Goal: Task Accomplishment & Management: Complete application form

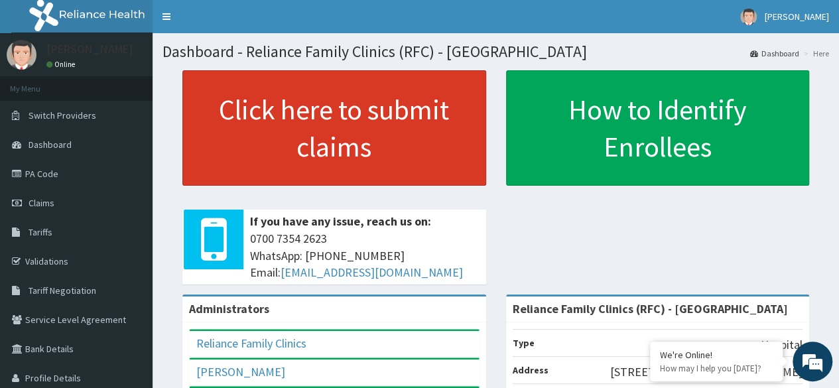
click at [271, 152] on link "Click here to submit claims" at bounding box center [334, 127] width 304 height 115
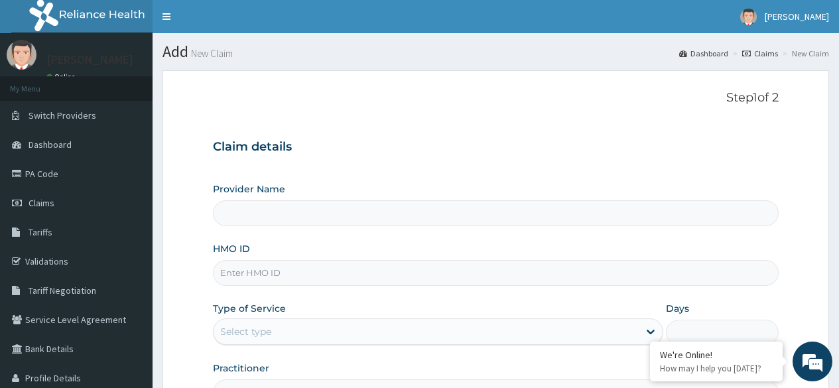
type input "Reliance Family Clinics (RFC) - [GEOGRAPHIC_DATA]"
click at [346, 262] on input "HMO ID" at bounding box center [496, 273] width 566 height 26
paste input "CFI/10009/A"
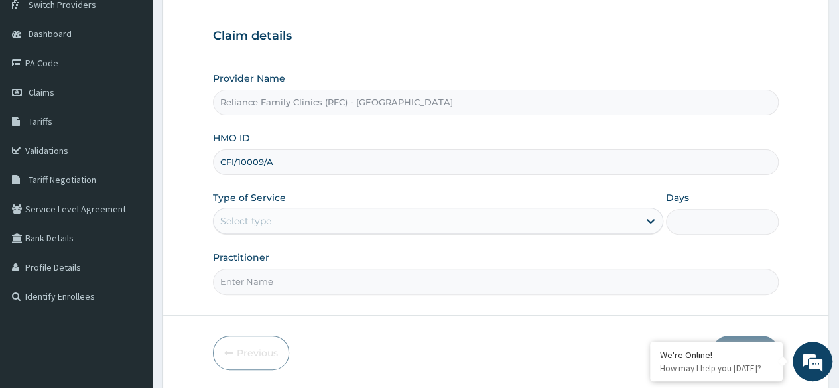
scroll to position [111, 0]
type input "CFI/10009/A"
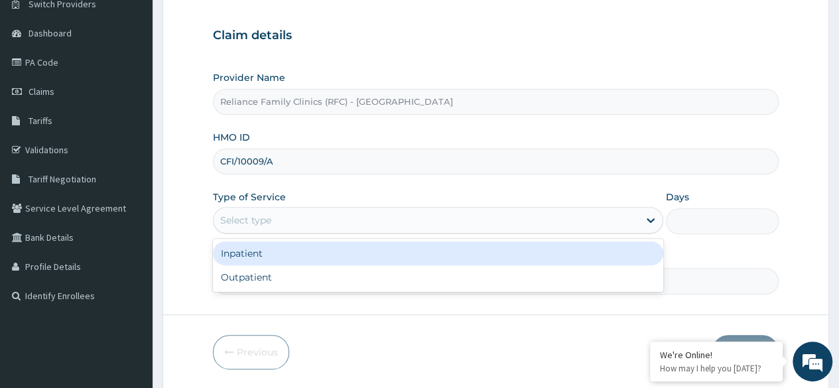
click at [361, 210] on div "Select type" at bounding box center [426, 220] width 425 height 21
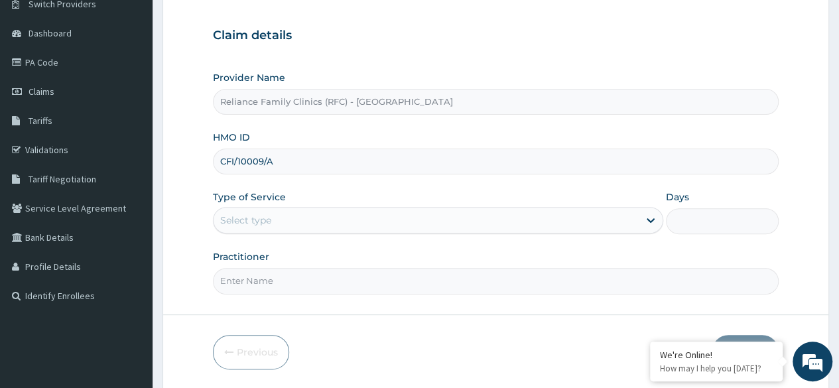
click at [314, 294] on form "Step 1 of 2 Claim details Provider Name Reliance Family Clinics (RFC) - Lekki H…" at bounding box center [496, 174] width 667 height 430
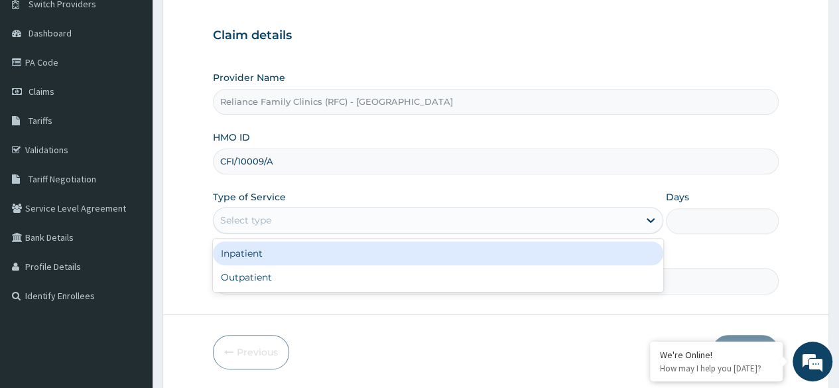
click at [306, 220] on div "Select type" at bounding box center [426, 220] width 425 height 21
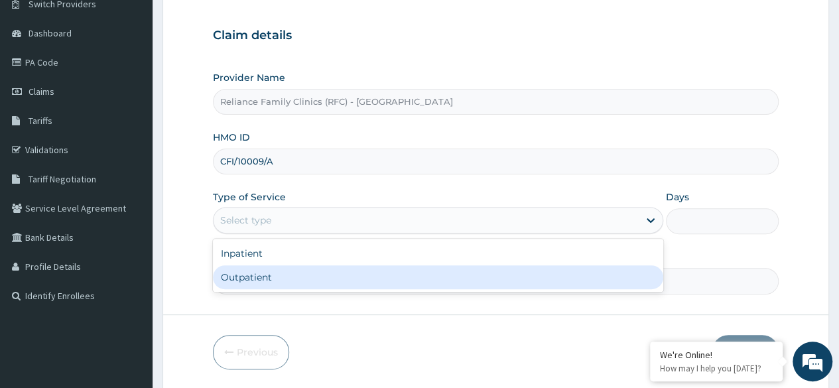
click at [303, 273] on div "Outpatient" at bounding box center [438, 277] width 450 height 24
type input "1"
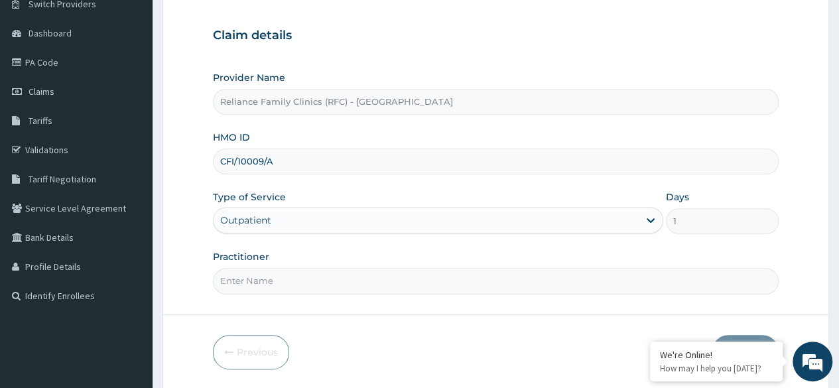
click at [303, 273] on input "Practitioner" at bounding box center [496, 281] width 566 height 26
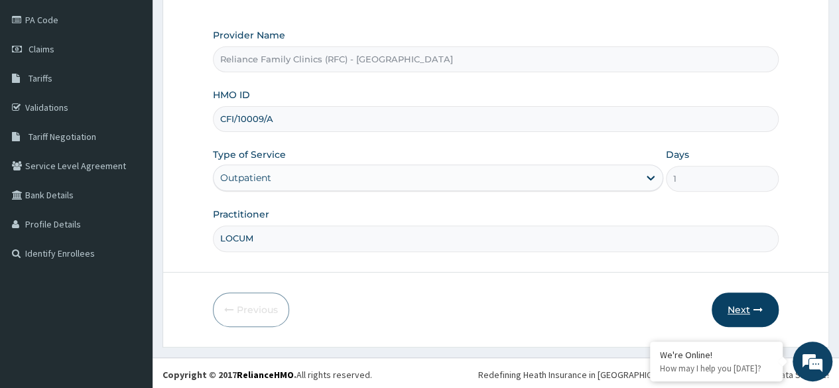
type input "LOCUM"
click at [760, 314] on button "Next" at bounding box center [745, 310] width 67 height 34
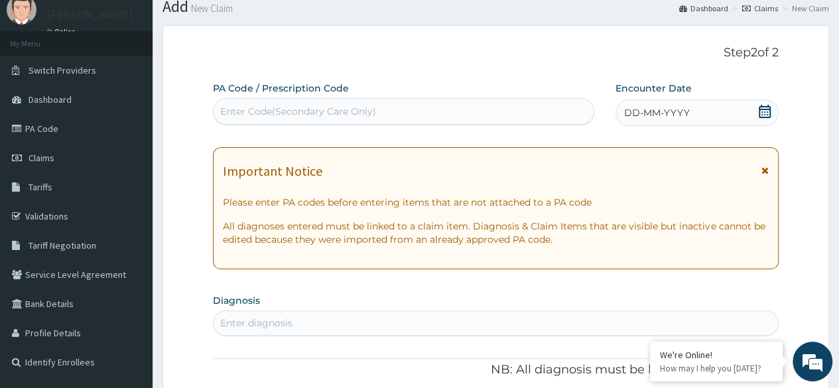
scroll to position [44, 0]
click at [689, 123] on div "DD-MM-YYYY" at bounding box center [697, 114] width 163 height 27
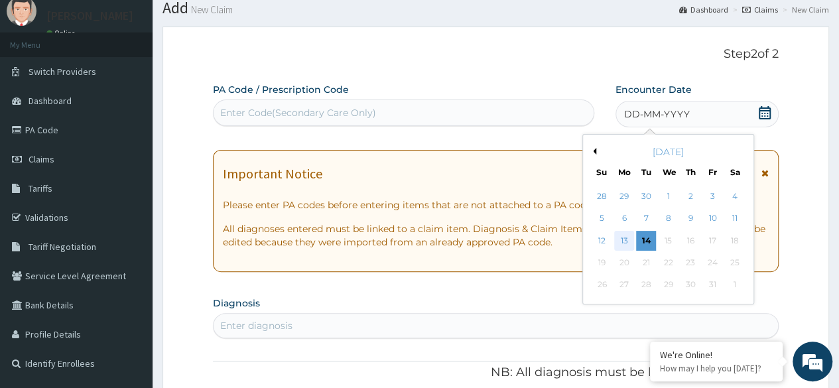
click at [630, 237] on div "13" at bounding box center [624, 241] width 20 height 20
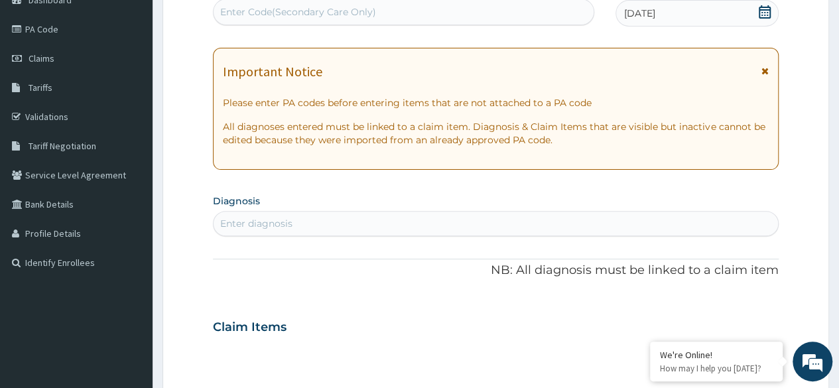
scroll to position [146, 0]
click at [470, 202] on section "Diagnosis Enter diagnosis" at bounding box center [496, 212] width 566 height 45
click at [297, 224] on div "Enter diagnosis" at bounding box center [496, 222] width 564 height 21
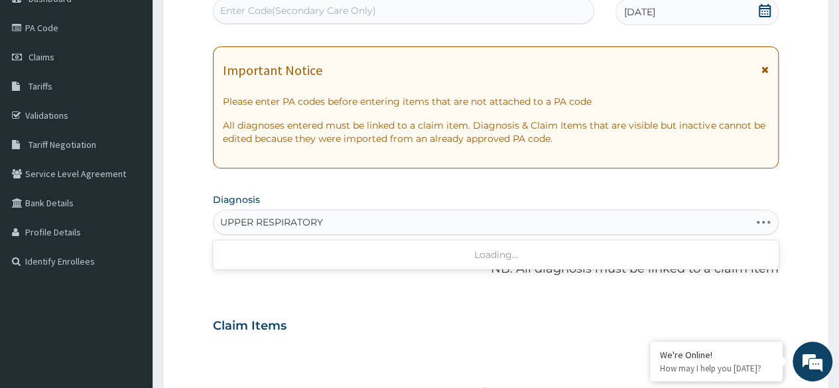
type input "UPPER RESPIRATORY"
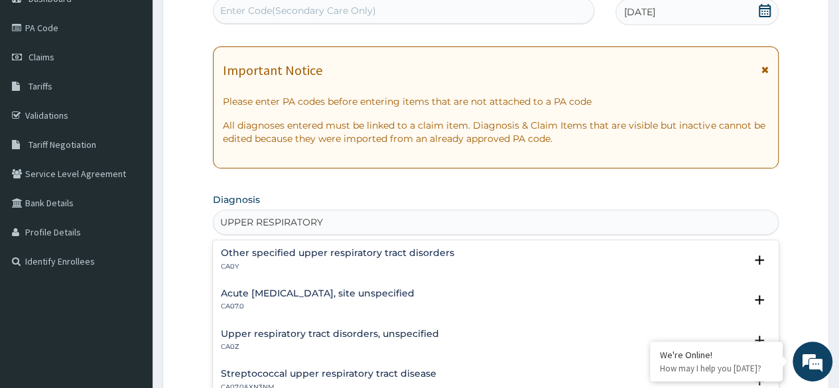
click at [385, 296] on h4 "Acute [MEDICAL_DATA], site unspecified" at bounding box center [318, 294] width 194 height 10
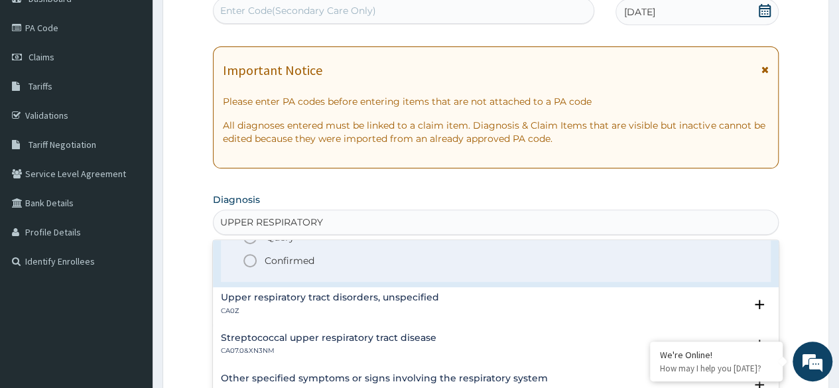
scroll to position [123, 0]
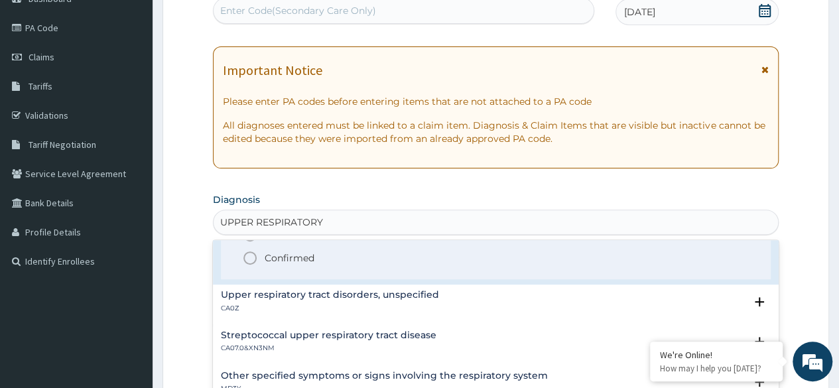
click at [368, 295] on h4 "Upper respiratory tract disorders, unspecified" at bounding box center [330, 295] width 218 height 10
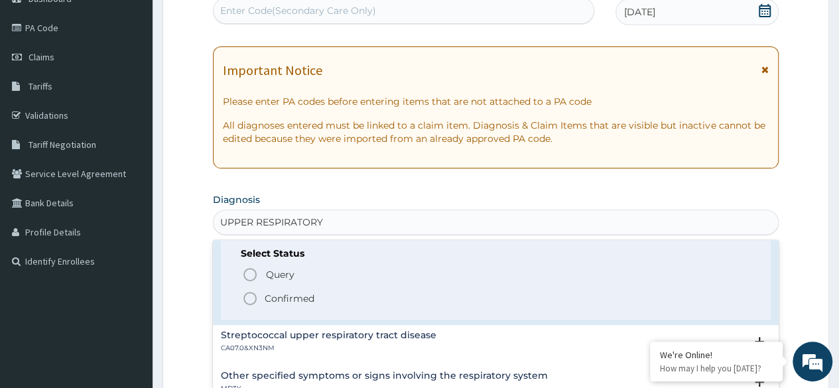
click at [253, 302] on icon "status option filled" at bounding box center [250, 299] width 16 height 16
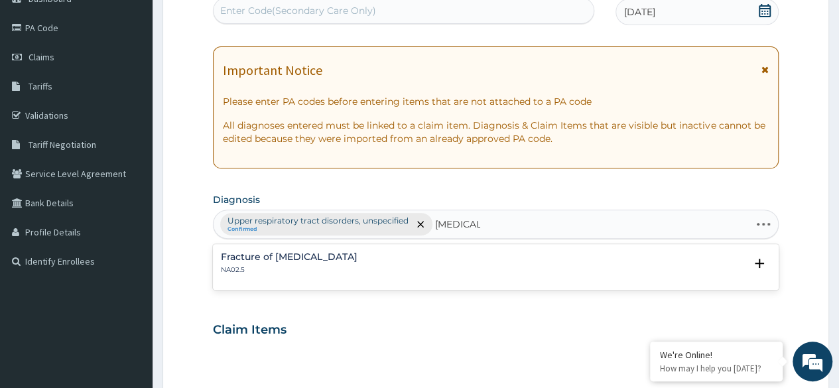
type input "MALARIA"
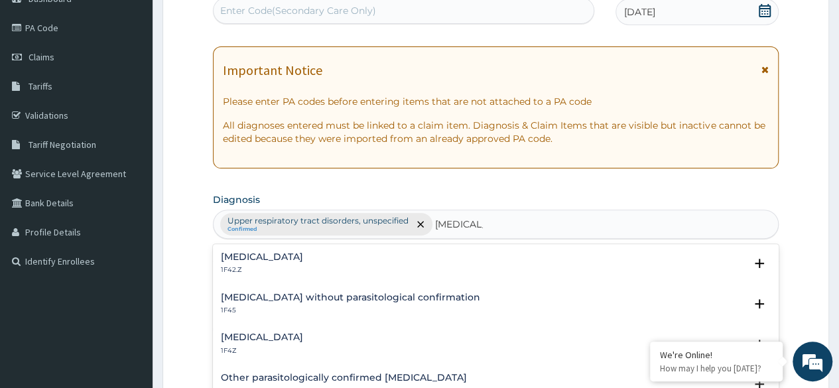
click at [283, 342] on h4 "Malaria, unspecified" at bounding box center [262, 337] width 82 height 10
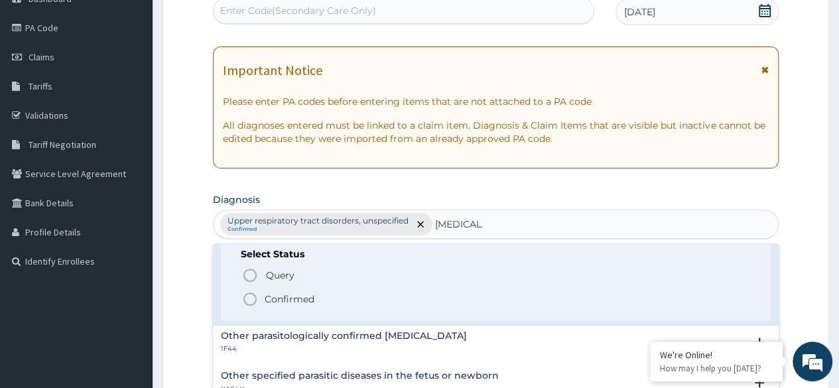
scroll to position [134, 0]
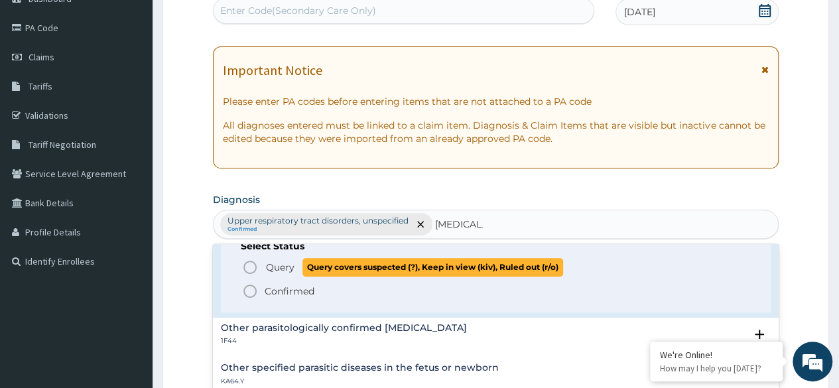
click at [249, 265] on icon "status option query" at bounding box center [250, 267] width 16 height 16
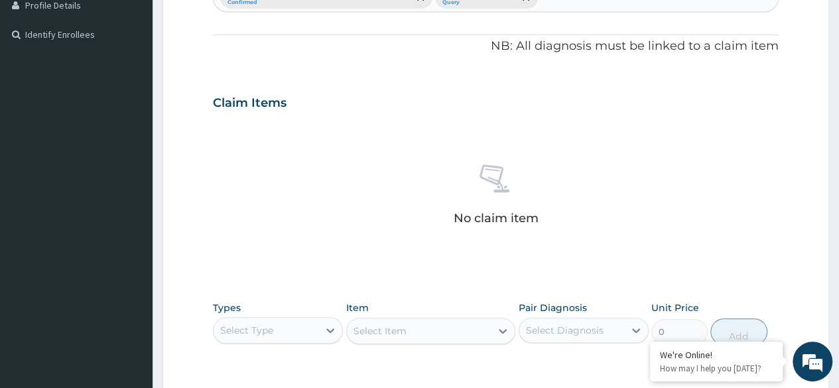
scroll to position [434, 0]
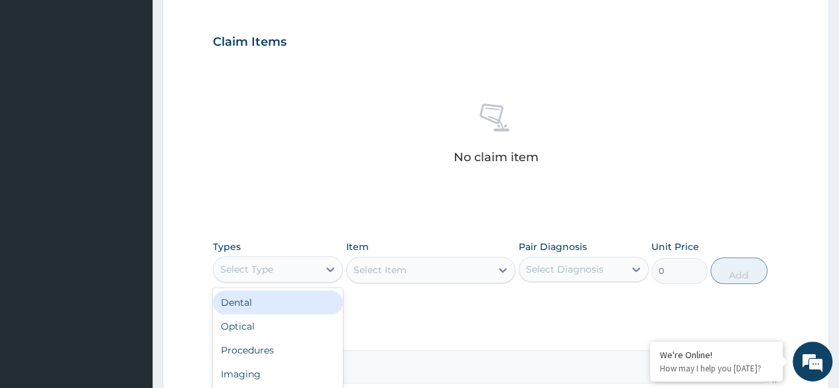
click at [257, 267] on div "Select Type" at bounding box center [246, 269] width 53 height 13
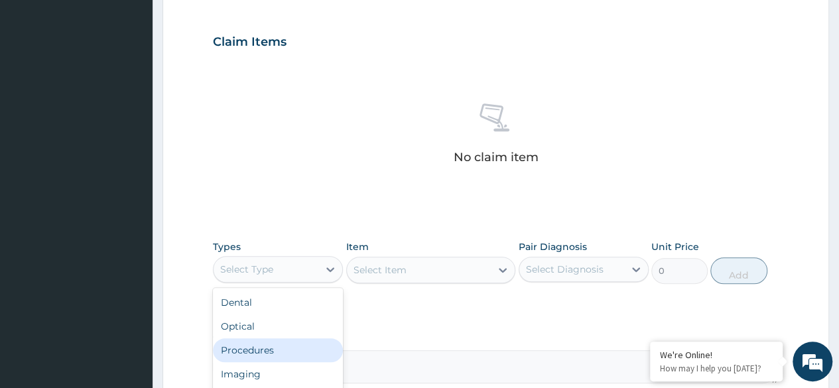
scroll to position [45, 0]
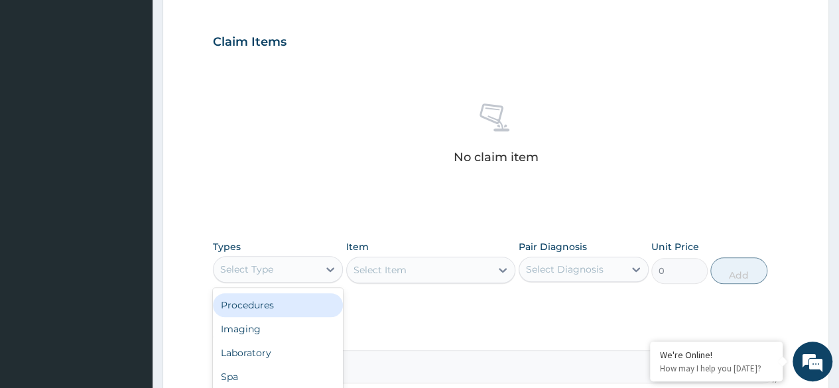
click at [260, 311] on div "Procedures" at bounding box center [278, 305] width 130 height 24
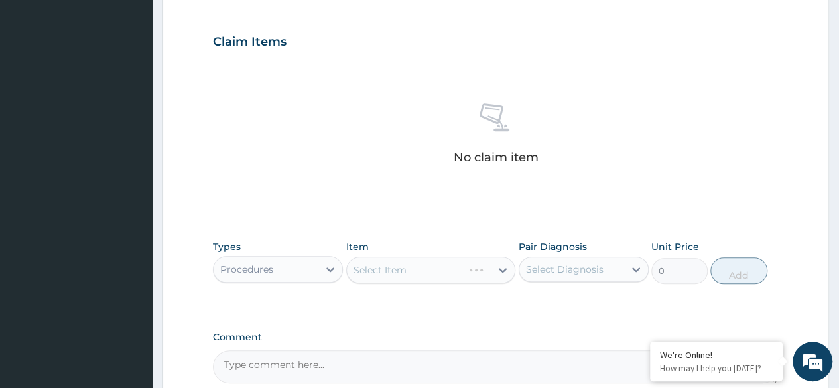
click at [420, 267] on div "Select Item" at bounding box center [431, 270] width 170 height 27
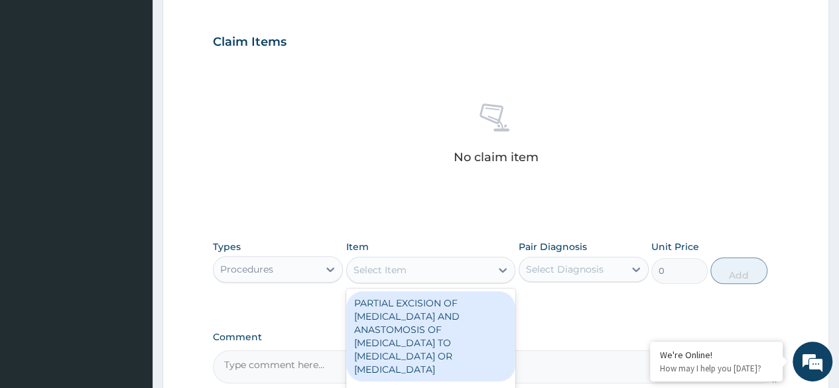
click at [420, 267] on div "Select Item" at bounding box center [419, 269] width 145 height 21
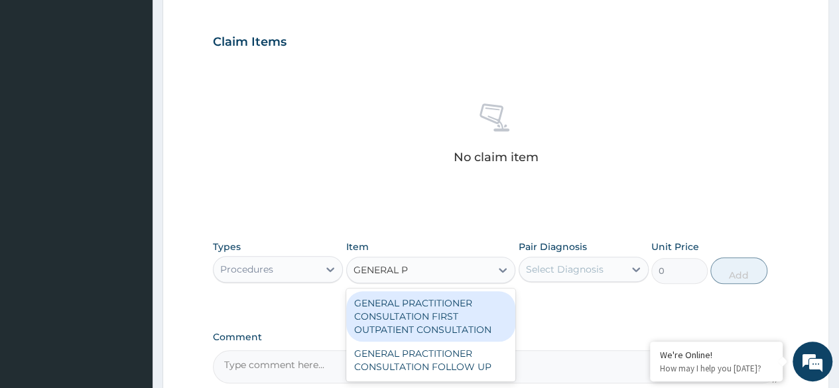
type input "GENERAL PR"
click at [440, 297] on div "GENERAL PRACTITIONER CONSULTATION FIRST OUTPATIENT CONSULTATION" at bounding box center [431, 316] width 170 height 50
type input "3370.125"
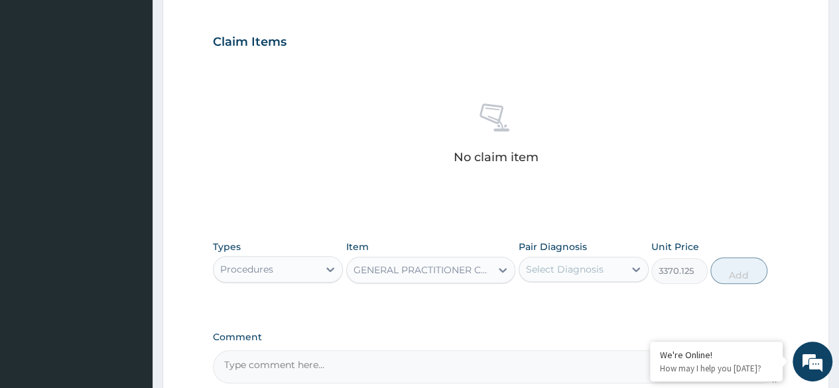
click at [566, 259] on div "Select Diagnosis" at bounding box center [571, 269] width 105 height 21
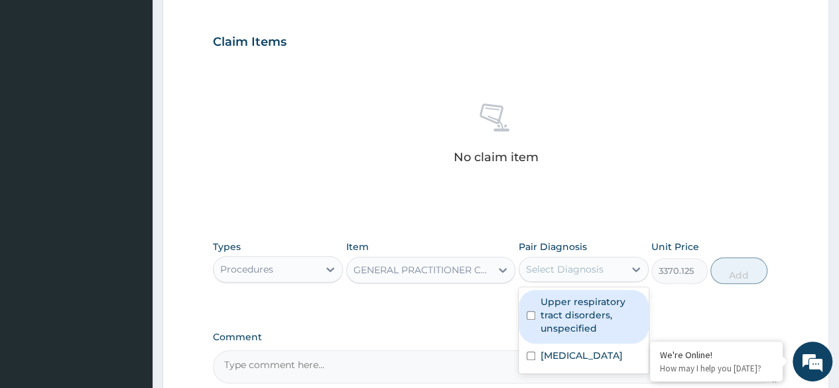
click at [565, 322] on label "Upper respiratory tract disorders, unspecified" at bounding box center [591, 315] width 100 height 40
checkbox input "true"
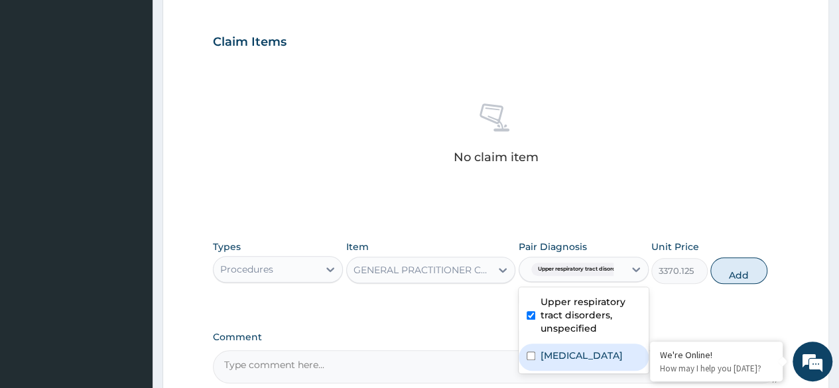
click at [589, 358] on label "Malaria, unspecified" at bounding box center [582, 355] width 82 height 13
checkbox input "true"
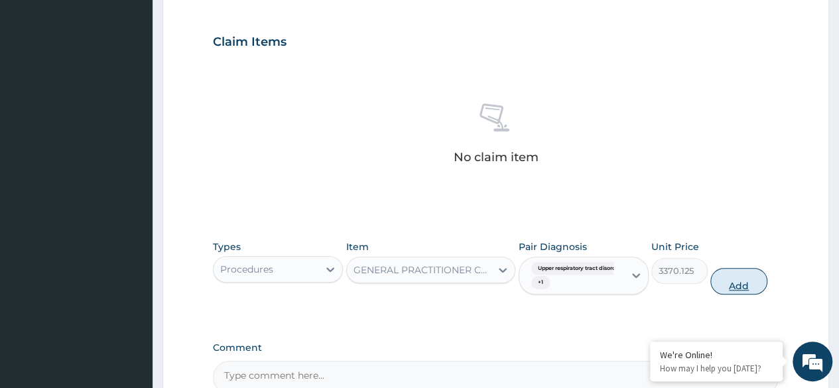
click at [748, 277] on button "Add" at bounding box center [738, 281] width 56 height 27
type input "0"
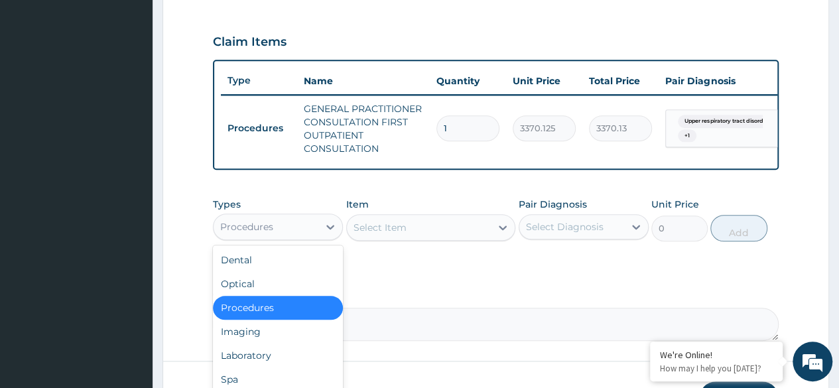
click at [260, 233] on div "Procedures" at bounding box center [246, 226] width 53 height 13
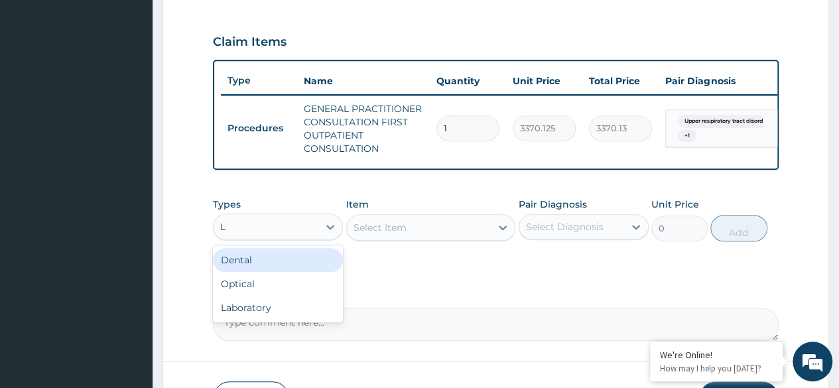
type input "LA"
click at [275, 265] on div "Laboratory" at bounding box center [278, 260] width 130 height 24
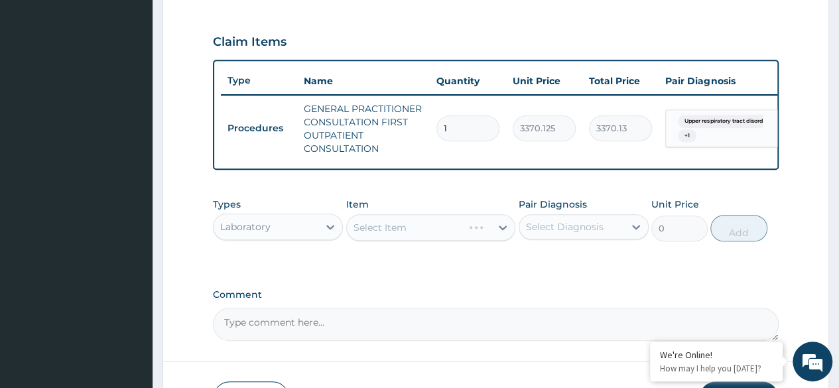
click at [422, 240] on div "Select Item" at bounding box center [431, 227] width 170 height 27
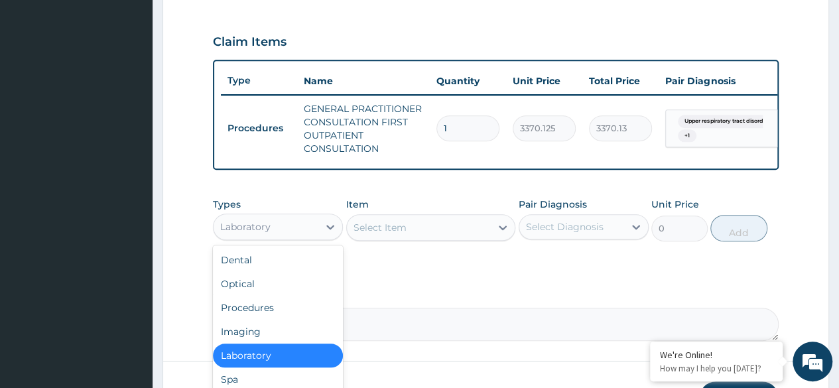
click at [271, 235] on div "Laboratory" at bounding box center [266, 226] width 105 height 21
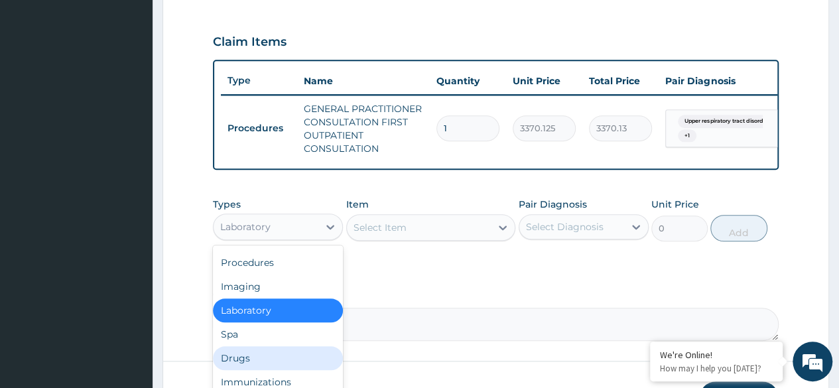
click at [264, 360] on div "Drugs" at bounding box center [278, 358] width 130 height 24
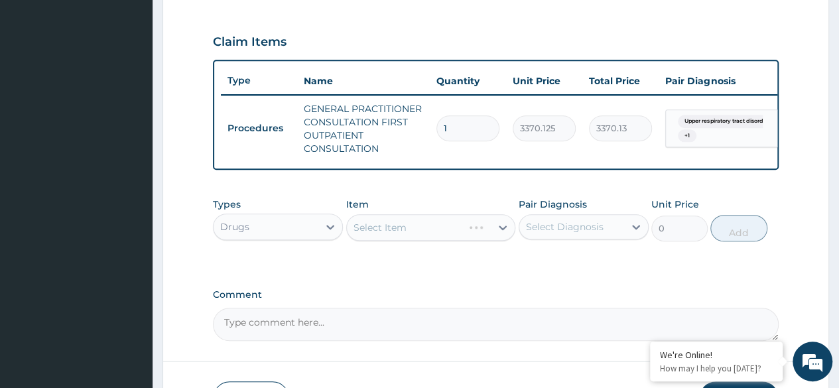
click at [415, 225] on div "Select Item" at bounding box center [431, 227] width 170 height 27
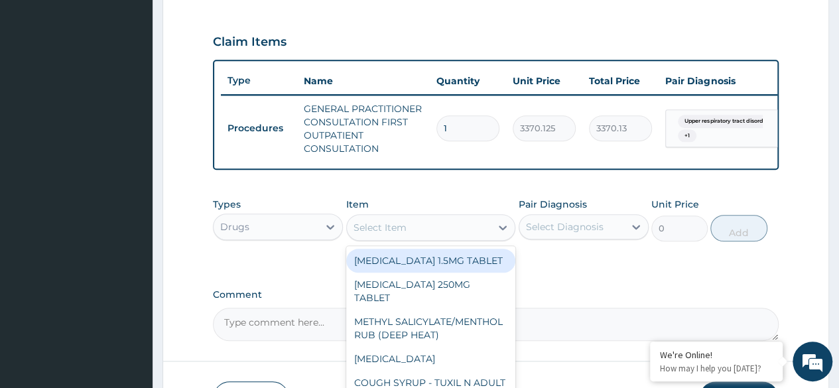
click at [392, 222] on div "Select Item" at bounding box center [431, 227] width 170 height 27
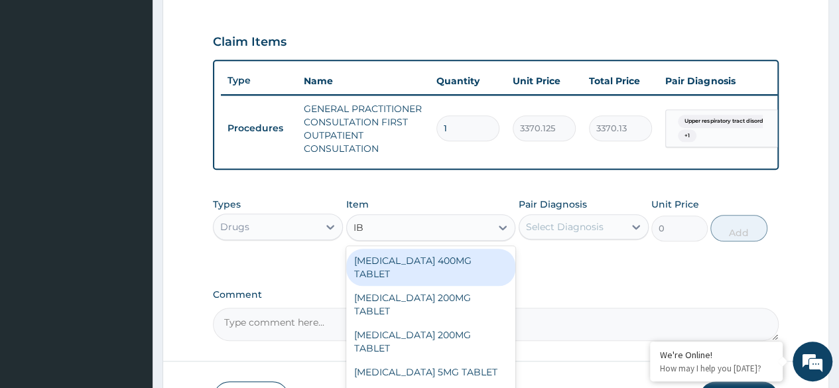
type input "IBU"
click at [427, 269] on div "[MEDICAL_DATA] 400MG TABLET" at bounding box center [431, 267] width 170 height 37
type input "156"
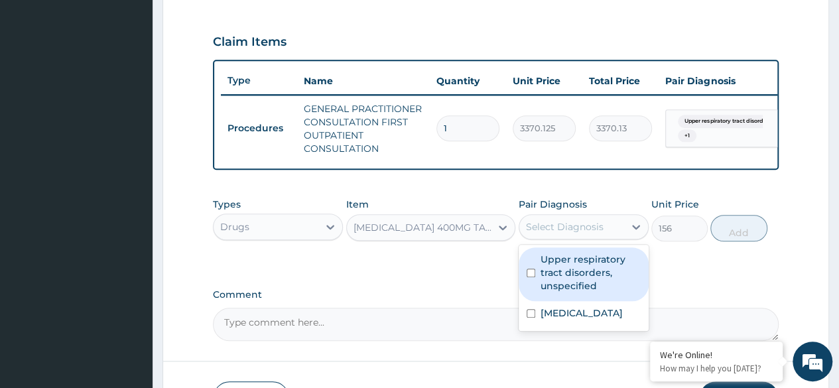
click at [583, 233] on div "Select Diagnosis" at bounding box center [565, 226] width 78 height 13
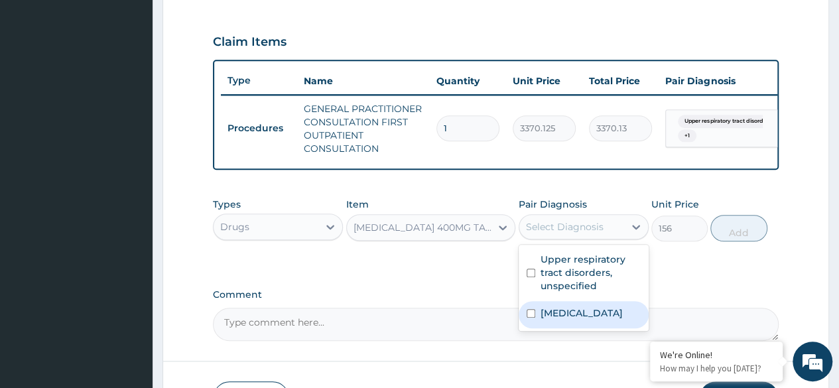
click at [616, 320] on label "Malaria, unspecified" at bounding box center [582, 312] width 82 height 13
checkbox input "true"
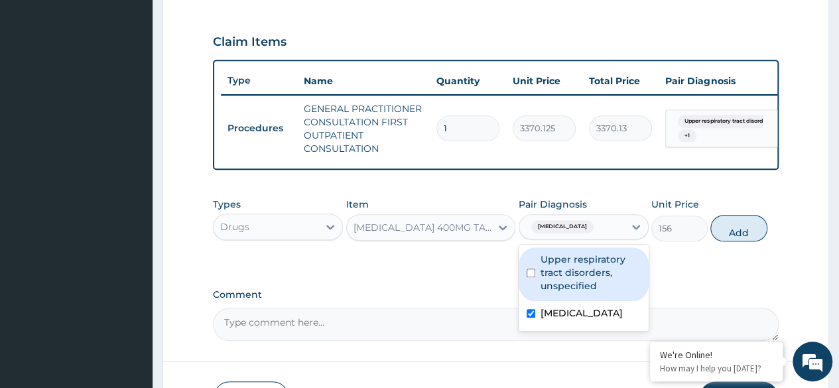
click at [604, 269] on label "Upper respiratory tract disorders, unspecified" at bounding box center [591, 273] width 100 height 40
checkbox input "true"
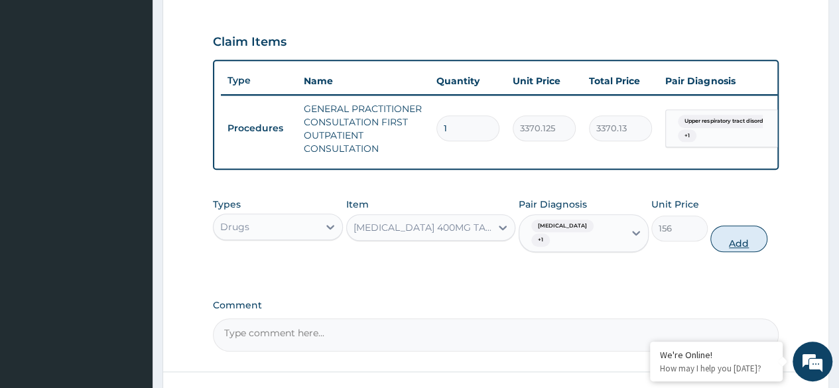
click at [730, 239] on button "Add" at bounding box center [738, 239] width 56 height 27
type input "0"
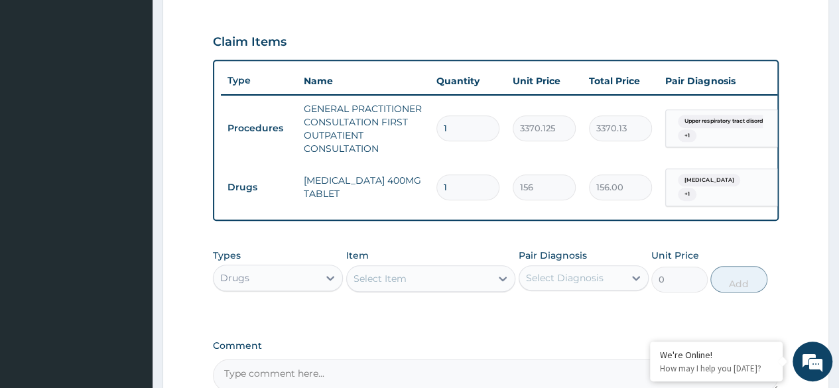
type input "10"
type input "1560.00"
type input "10"
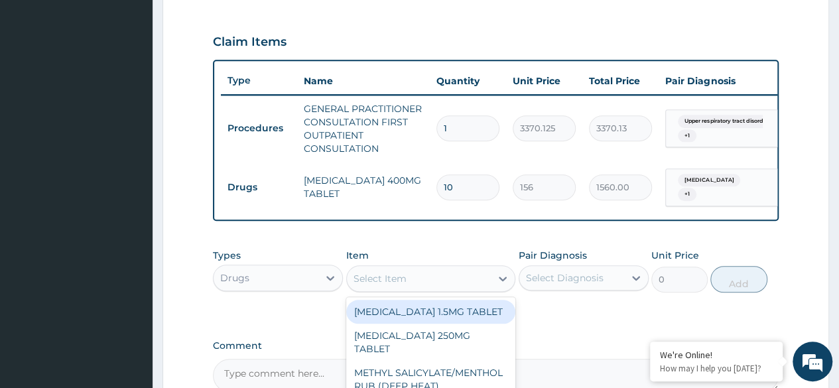
click at [452, 278] on div "Select Item" at bounding box center [419, 278] width 145 height 21
type input "CETIR"
click at [478, 320] on div "[MEDICAL_DATA] 10MG TABLET" at bounding box center [431, 312] width 170 height 24
type input "115"
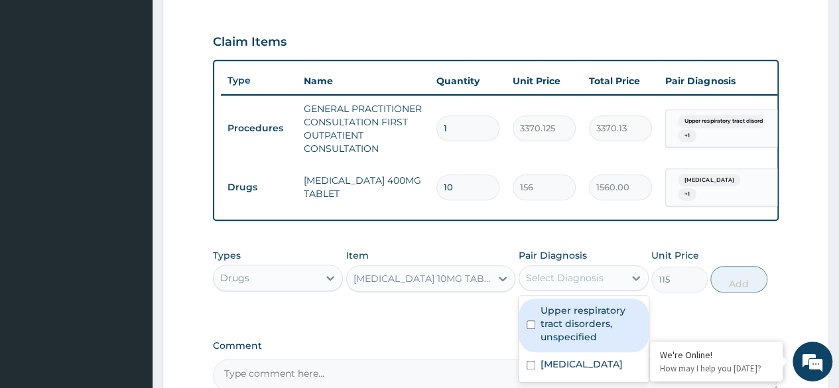
click at [586, 285] on div "Select Diagnosis" at bounding box center [565, 277] width 78 height 13
click at [588, 307] on div "Upper respiratory tract disorders, unspecified" at bounding box center [584, 325] width 130 height 54
checkbox input "true"
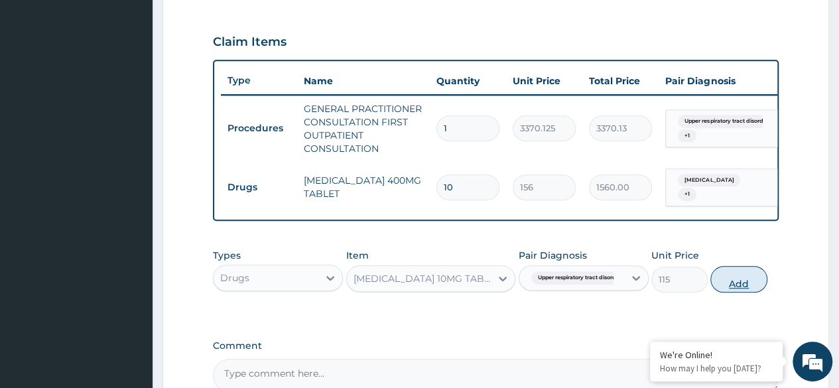
click at [731, 293] on button "Add" at bounding box center [738, 279] width 56 height 27
type input "0"
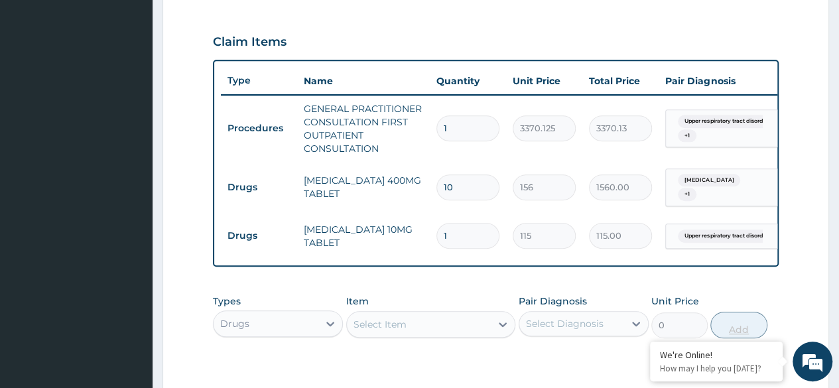
type input "0.00"
click at [731, 295] on div "PA Code / Prescription Code Enter Code(Secondary Care Only) Encounter Date 13-1…" at bounding box center [496, 65] width 566 height 745
click at [470, 245] on input "number" at bounding box center [467, 236] width 63 height 26
type input "5"
type input "575.00"
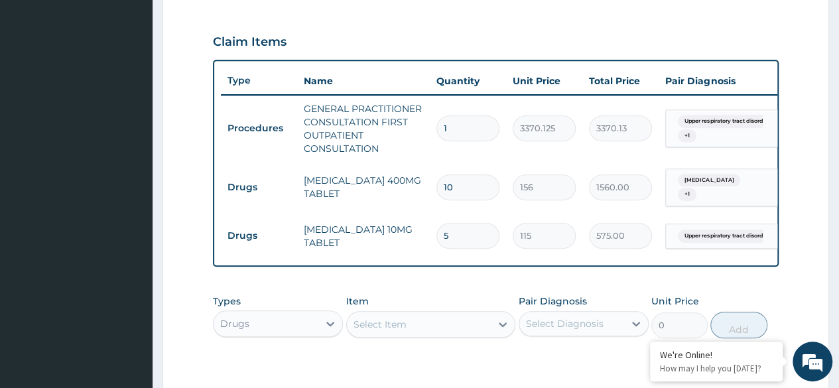
type input "5"
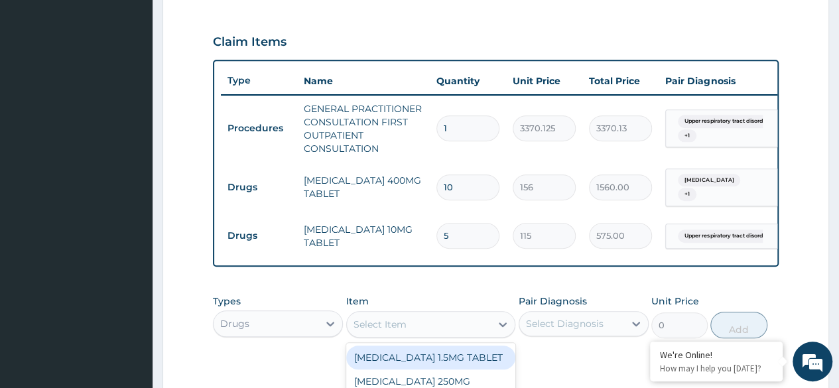
click at [458, 335] on div "Select Item" at bounding box center [419, 324] width 145 height 21
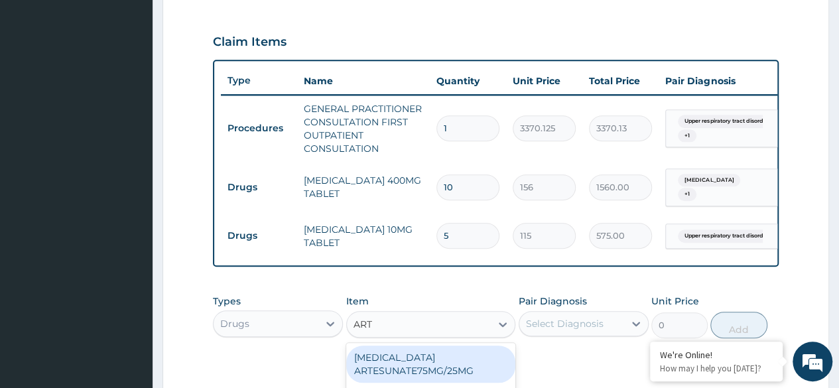
type input "ARTE"
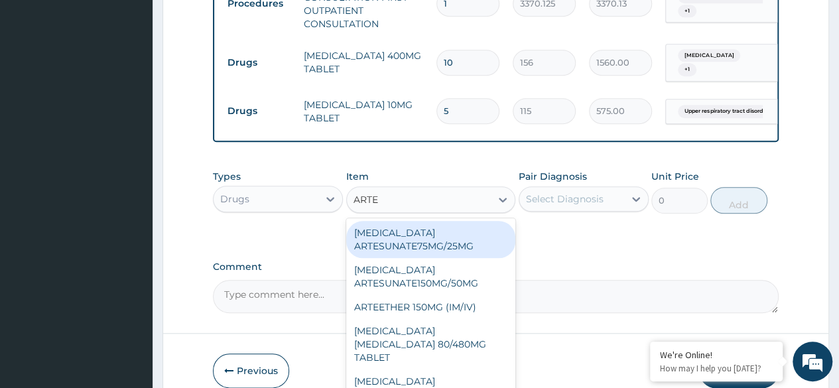
scroll to position [561, 0]
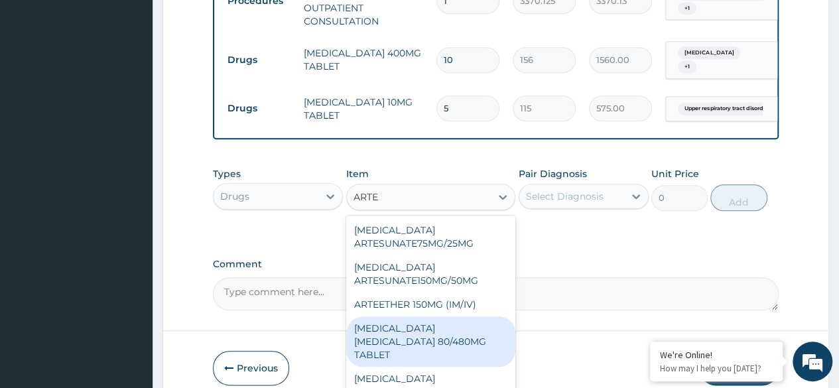
click at [448, 342] on div "[MEDICAL_DATA] [MEDICAL_DATA] 80/480MG TABLET" at bounding box center [431, 341] width 170 height 50
type input "450"
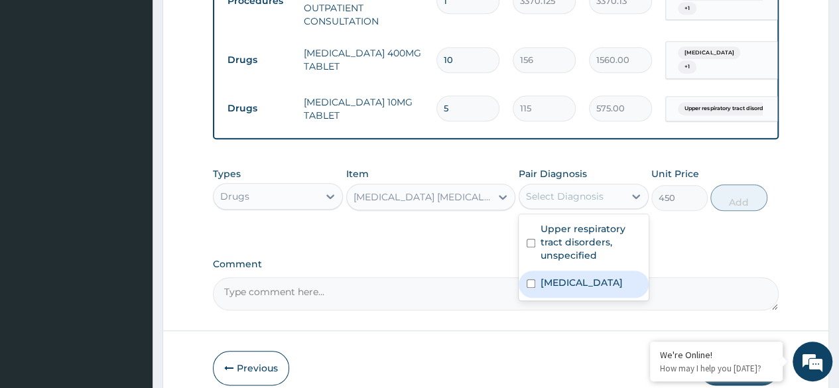
drag, startPoint x: 610, startPoint y: 202, endPoint x: 600, endPoint y: 283, distance: 82.3
click at [600, 209] on div "option Upper respiratory tract disorders, unspecified, selected. option Malaria…" at bounding box center [584, 196] width 130 height 25
click at [600, 283] on div "Malaria, unspecified" at bounding box center [584, 284] width 130 height 27
checkbox input "true"
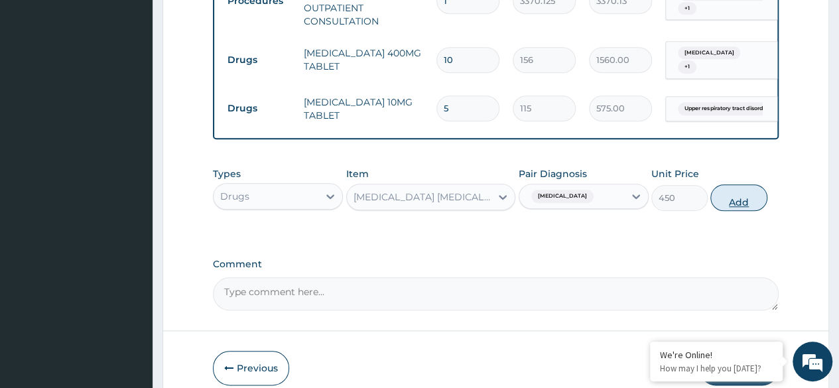
click at [756, 198] on button "Add" at bounding box center [738, 197] width 56 height 27
type input "0"
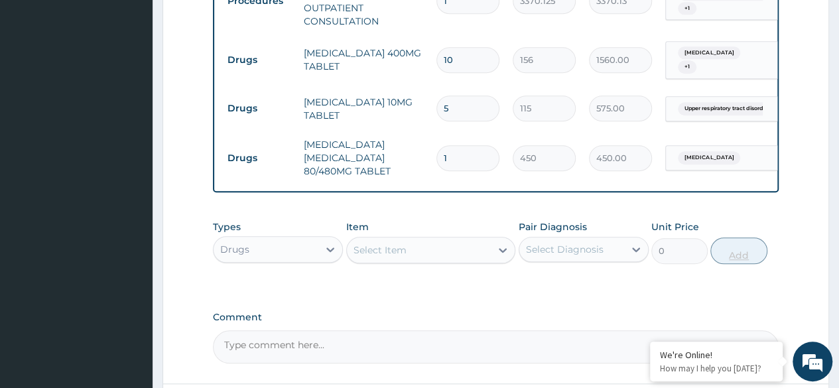
type input "0.00"
type input "6"
type input "2700.00"
type input "6"
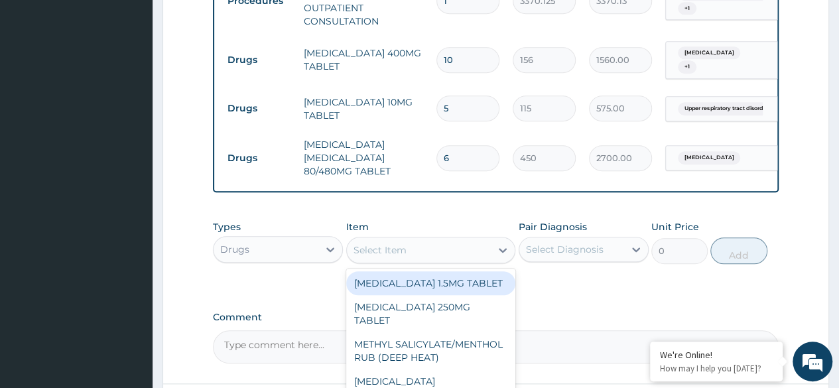
click at [466, 257] on div "Select Item" at bounding box center [419, 249] width 145 height 21
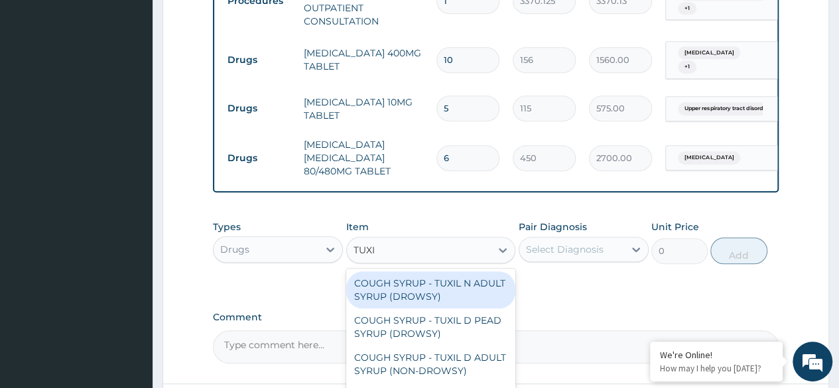
type input "TUXIL"
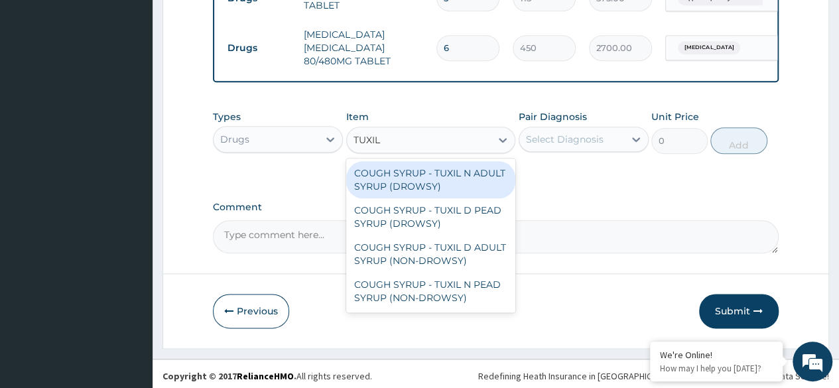
scroll to position [684, 0]
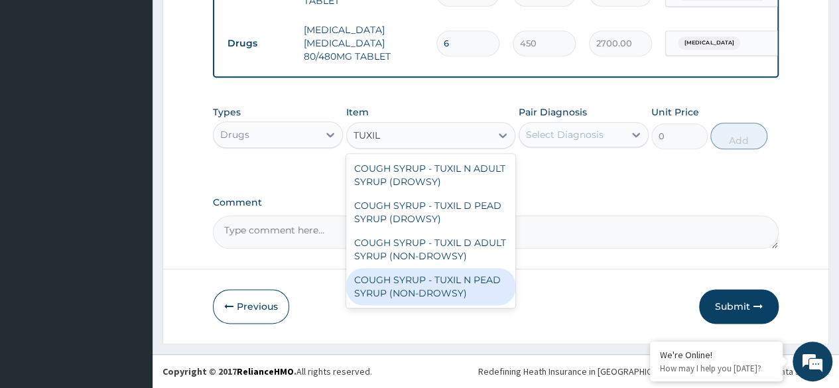
click at [458, 278] on div "COUGH SYRUP - TUXIL N PEAD SYRUP (NON-DROWSY)" at bounding box center [431, 286] width 170 height 37
type input "2000"
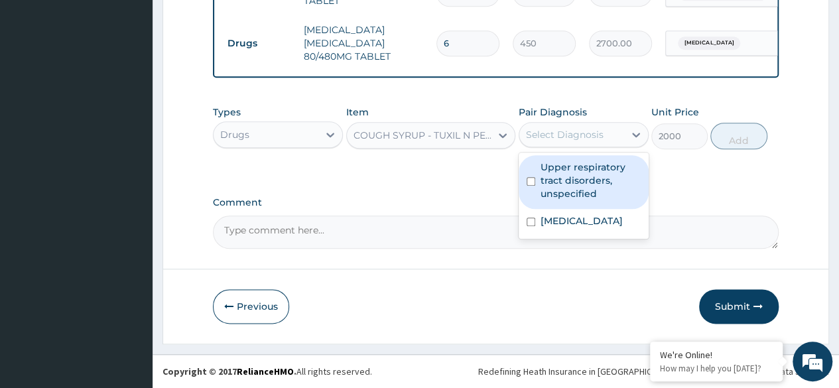
click at [598, 141] on div "Select Diagnosis" at bounding box center [565, 134] width 78 height 13
click at [600, 188] on label "Upper respiratory tract disorders, unspecified" at bounding box center [591, 181] width 100 height 40
checkbox input "true"
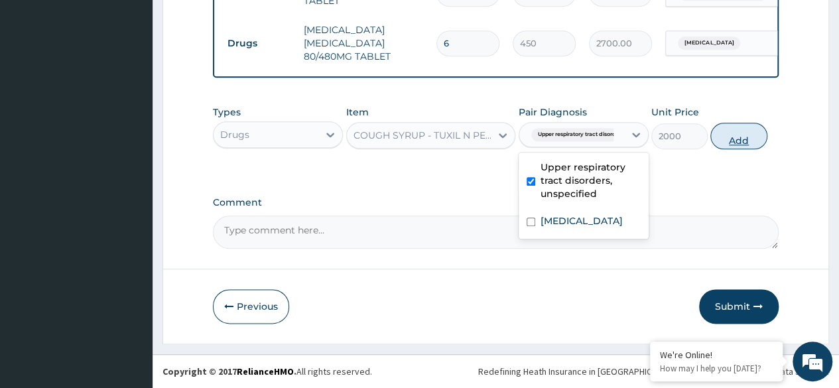
click at [723, 131] on button "Add" at bounding box center [738, 136] width 56 height 27
type input "0"
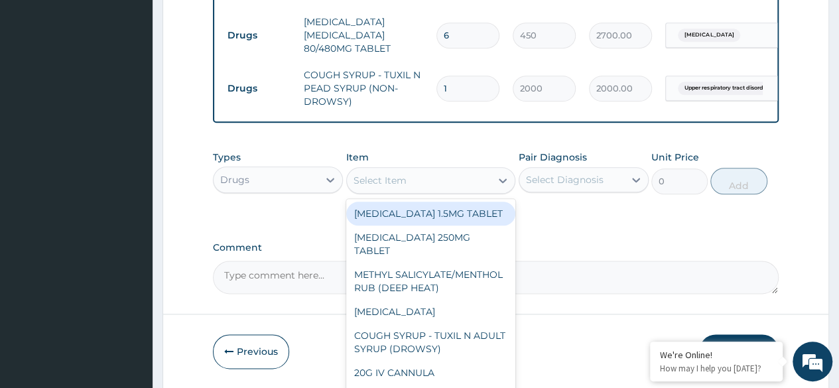
click at [413, 191] on div "Select Item" at bounding box center [419, 180] width 145 height 21
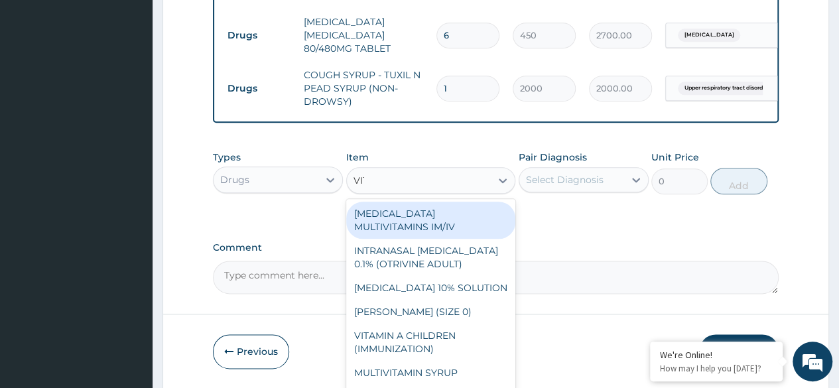
type input "VITA"
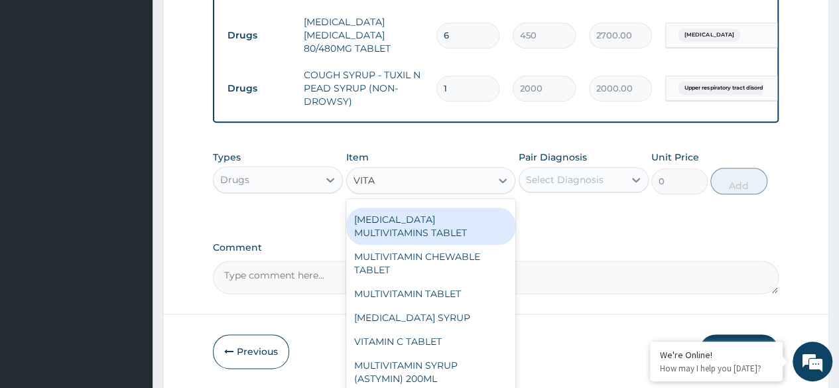
scroll to position [93, 0]
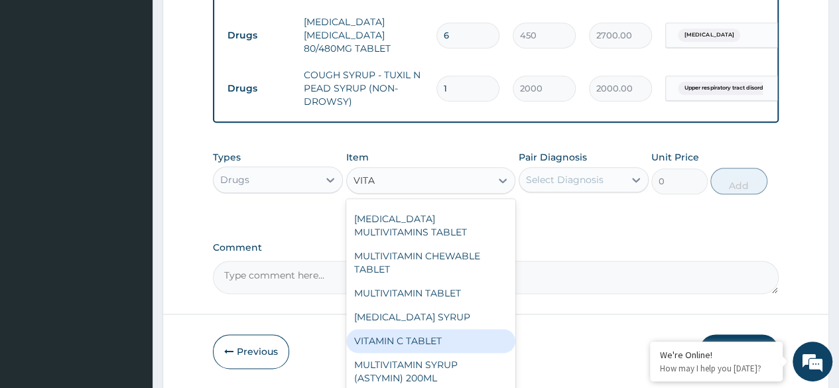
click at [405, 346] on div "VITAMIN C TABLET" at bounding box center [431, 341] width 170 height 24
type input "20"
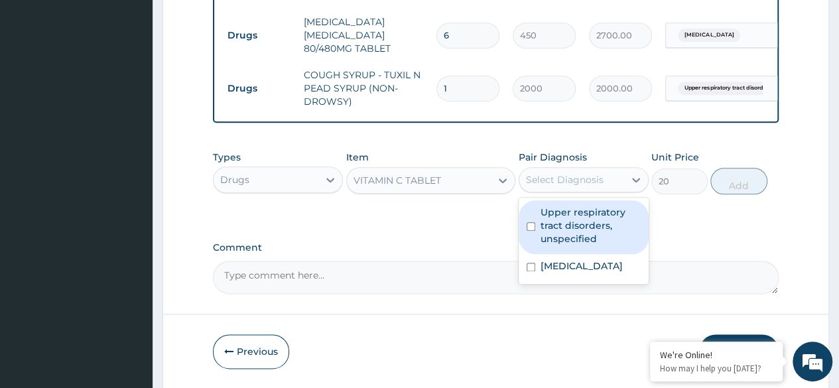
click at [601, 186] on div "Select Diagnosis" at bounding box center [565, 179] width 78 height 13
click at [592, 245] on label "Upper respiratory tract disorders, unspecified" at bounding box center [591, 226] width 100 height 40
checkbox input "true"
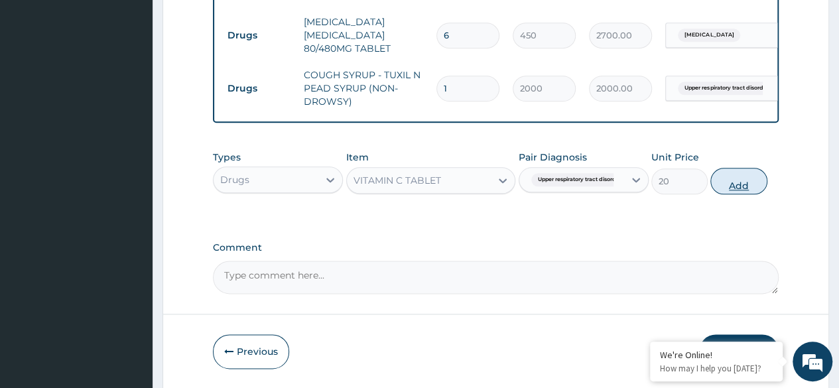
click at [732, 193] on button "Add" at bounding box center [738, 181] width 56 height 27
type input "0"
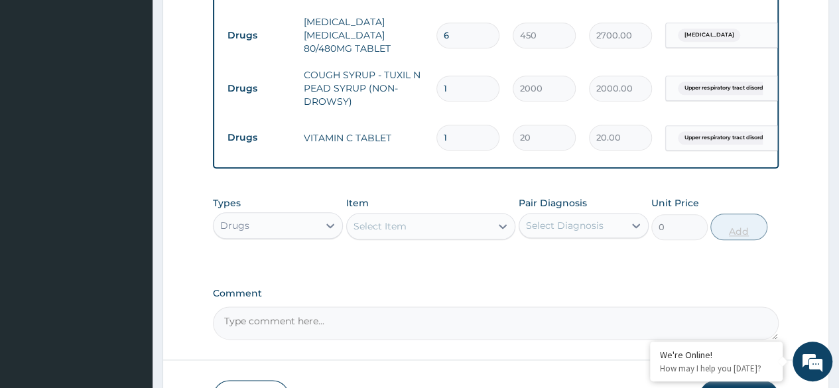
type input "0.00"
type input "3"
type input "60.00"
type input "30"
type input "600.00"
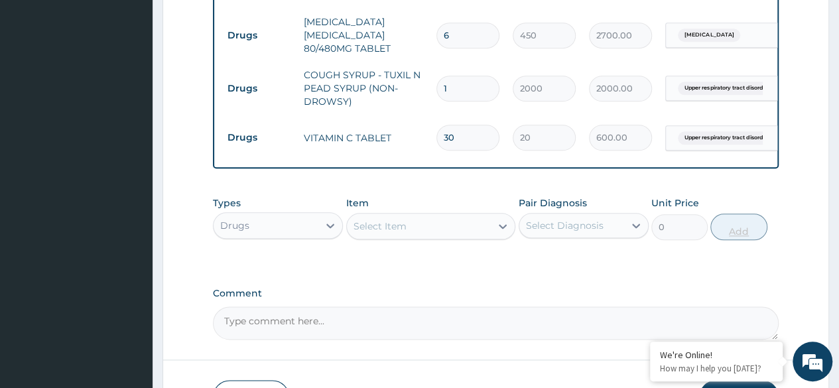
scroll to position [783, 0]
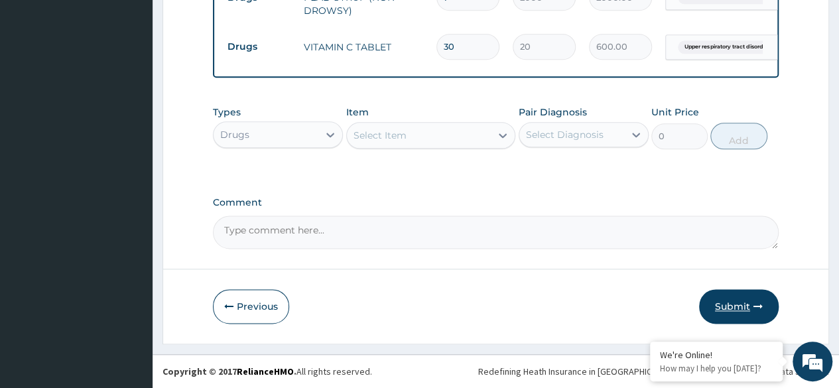
type input "30"
click at [734, 312] on button "Submit" at bounding box center [739, 306] width 80 height 34
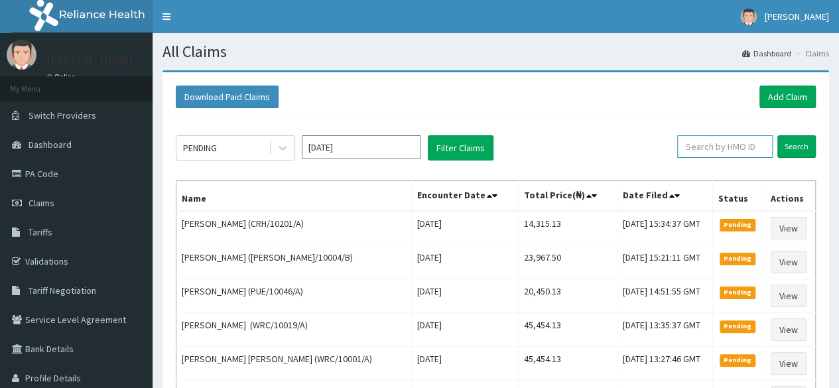
click at [718, 151] on input "text" at bounding box center [725, 146] width 96 height 23
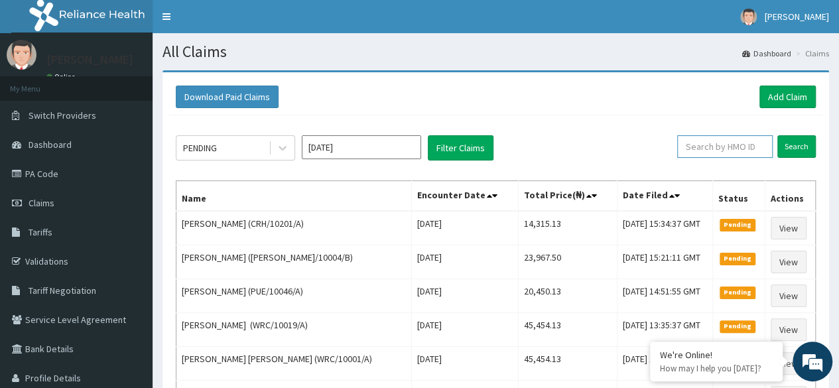
paste input "CFI/10009/A"
type input "CFI/10009/A"
click at [805, 143] on input "Search" at bounding box center [796, 146] width 38 height 23
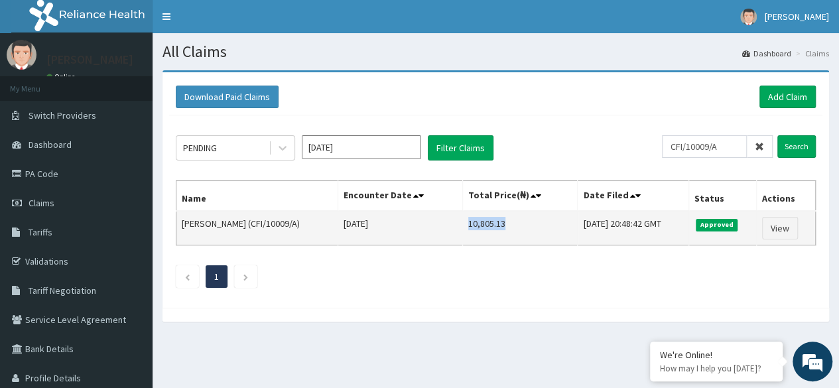
drag, startPoint x: 452, startPoint y: 222, endPoint x: 491, endPoint y: 223, distance: 38.5
click at [491, 223] on td "10,805.13" at bounding box center [519, 228] width 115 height 34
copy td "10,805.13"
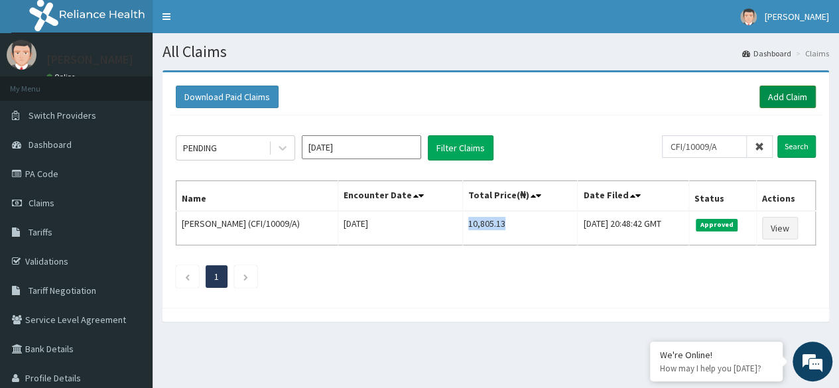
click at [805, 92] on link "Add Claim" at bounding box center [788, 97] width 56 height 23
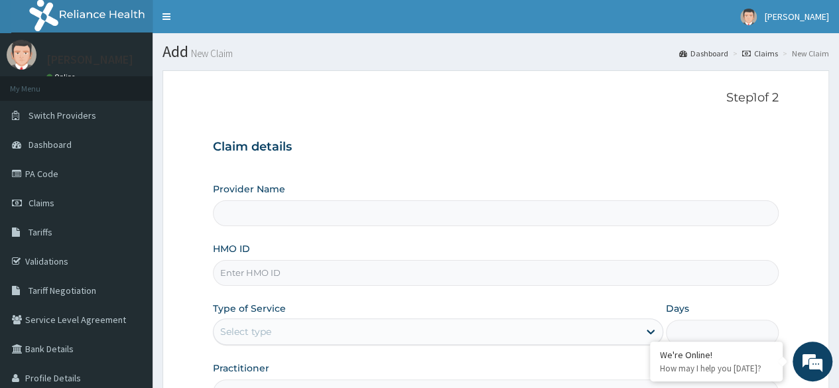
click at [553, 273] on input "HMO ID" at bounding box center [496, 273] width 566 height 26
type input "Reliance Family Clinics (RFC) - [GEOGRAPHIC_DATA]"
paste input "CFI/10004/A"
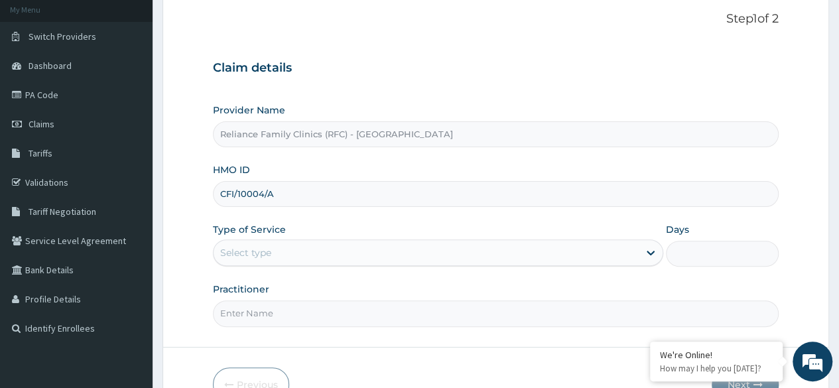
scroll to position [80, 0]
type input "CFI/10004/A"
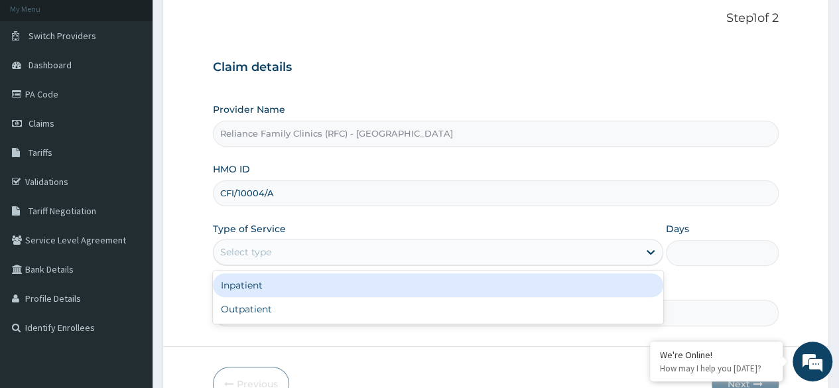
click at [486, 259] on div "Select type" at bounding box center [426, 251] width 425 height 21
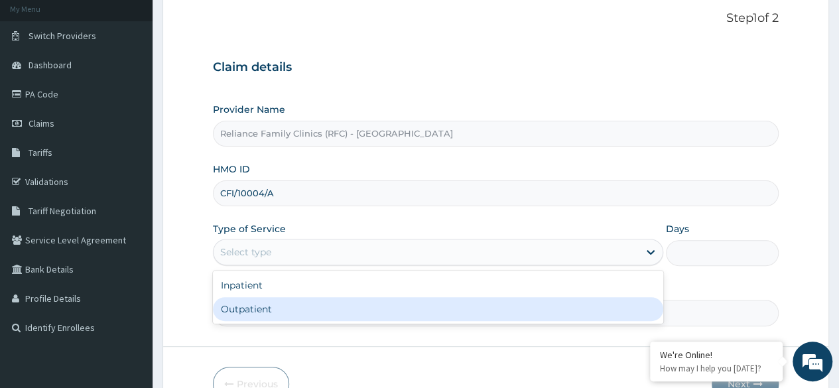
click at [442, 314] on div "Outpatient" at bounding box center [438, 309] width 450 height 24
type input "1"
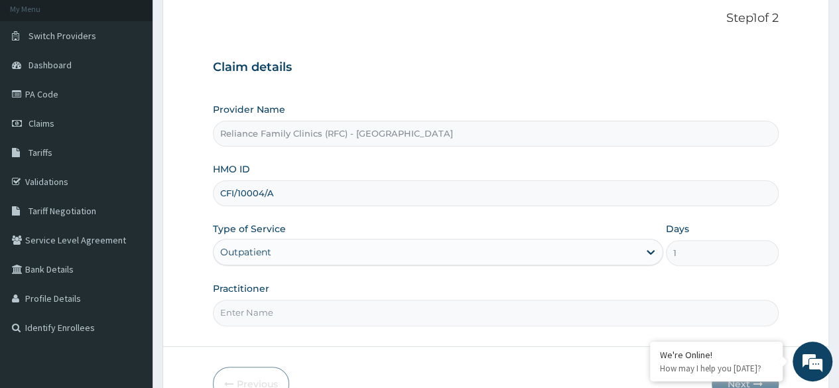
scroll to position [0, 0]
click at [442, 314] on input "Practitioner" at bounding box center [496, 313] width 566 height 26
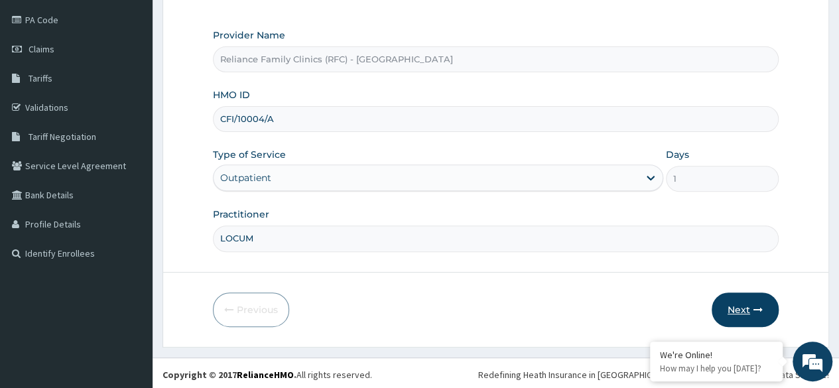
type input "LOCUM"
click at [736, 306] on button "Next" at bounding box center [745, 310] width 67 height 34
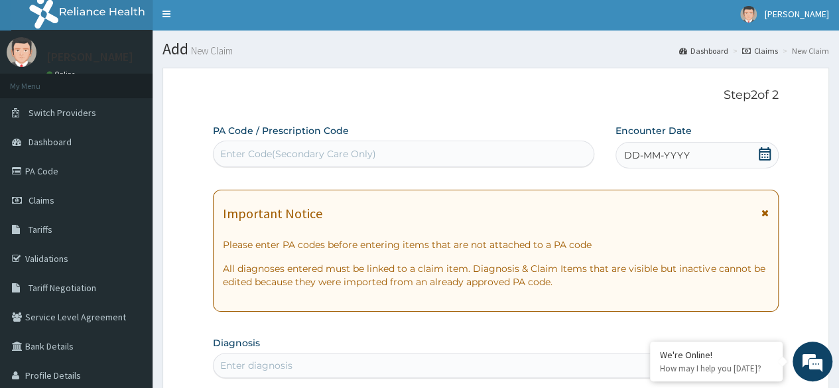
scroll to position [0, 0]
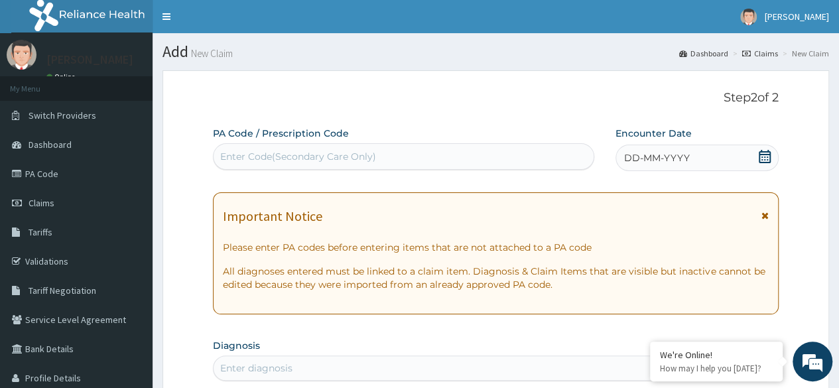
click at [713, 161] on div "DD-MM-YYYY" at bounding box center [697, 158] width 163 height 27
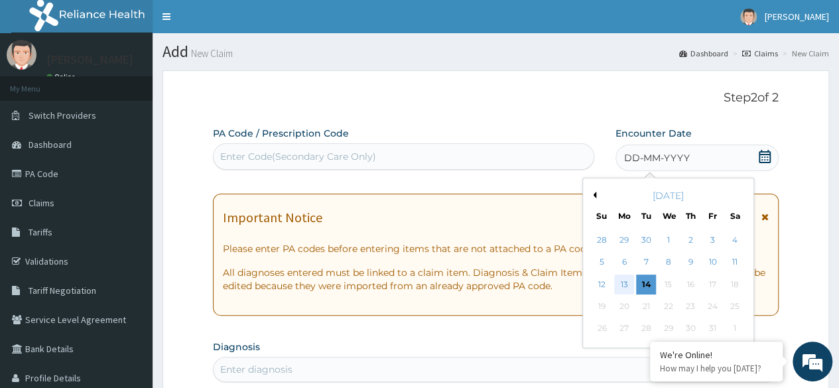
click at [626, 290] on div "13" at bounding box center [624, 285] width 20 height 20
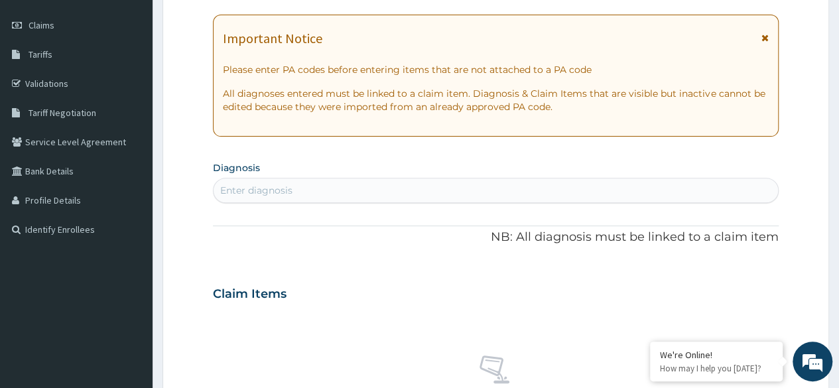
scroll to position [243, 0]
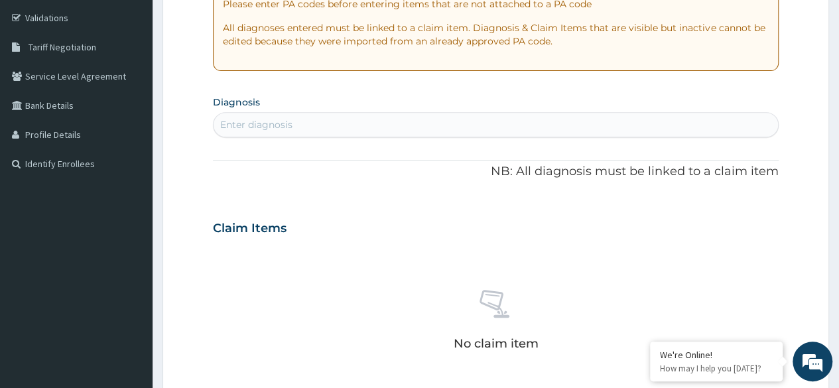
click at [297, 129] on div "Enter diagnosis" at bounding box center [496, 124] width 564 height 21
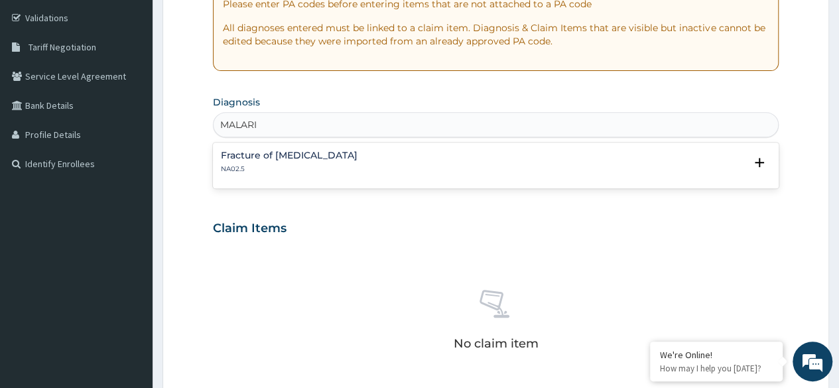
type input "[MEDICAL_DATA]"
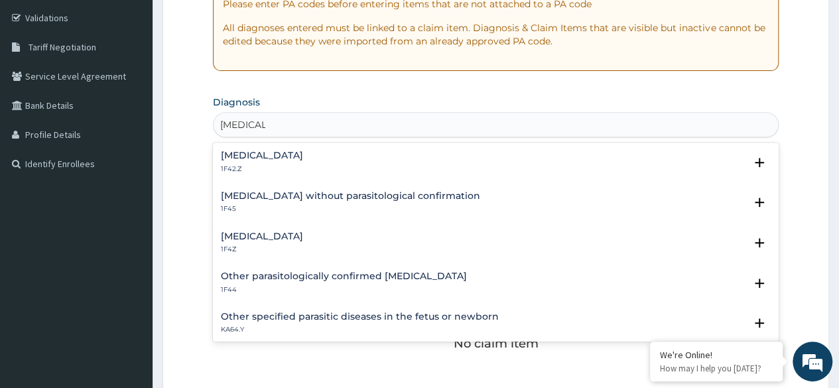
click at [293, 231] on h4 "[MEDICAL_DATA]" at bounding box center [262, 236] width 82 height 10
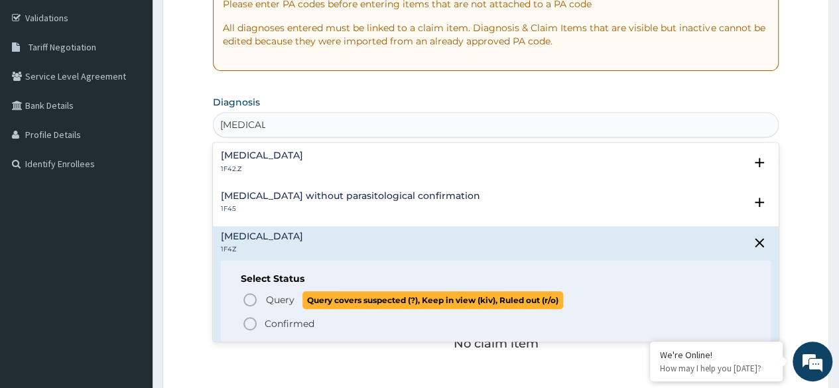
click at [248, 302] on icon "status option query" at bounding box center [250, 300] width 16 height 16
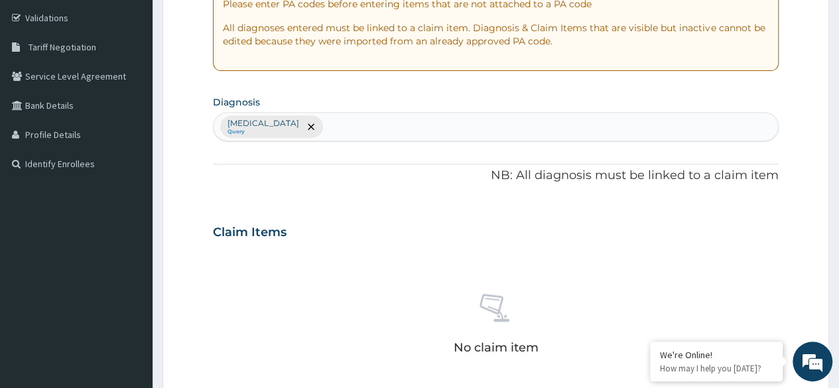
type input "T"
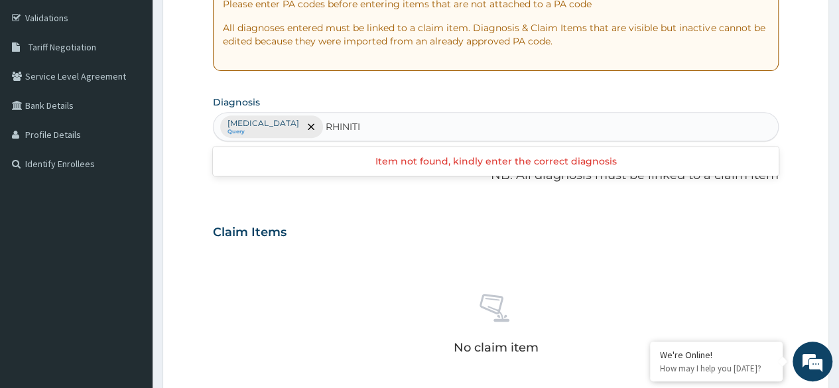
type input "RHINITIS"
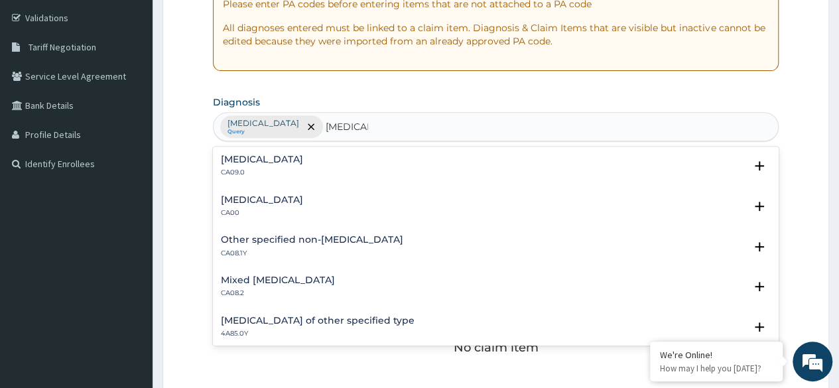
click at [251, 165] on div "Chronic rhinitis CA09.0" at bounding box center [262, 166] width 82 height 23
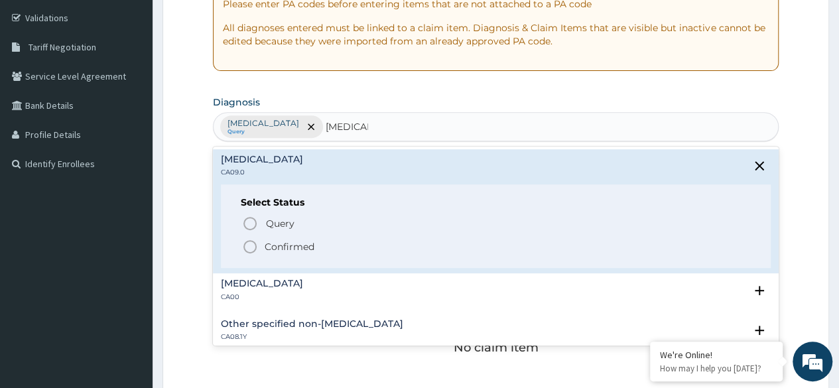
click at [246, 241] on circle "status option filled" at bounding box center [250, 247] width 12 height 12
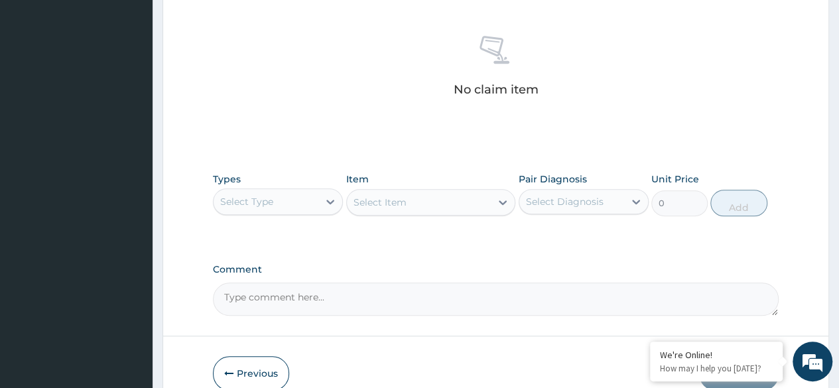
scroll to position [502, 0]
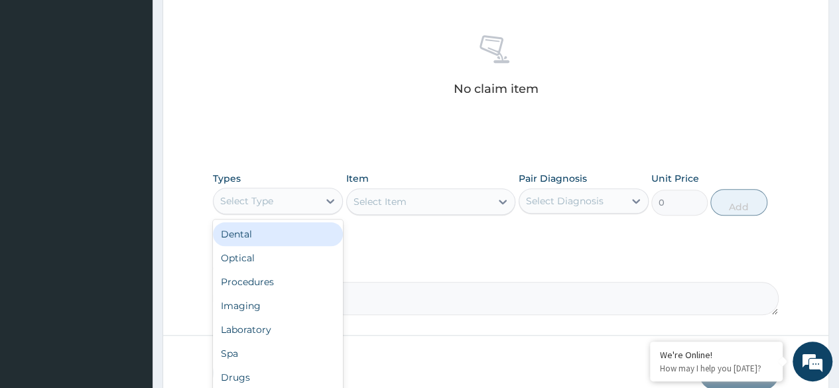
click at [261, 202] on div "Select Type" at bounding box center [246, 200] width 53 height 13
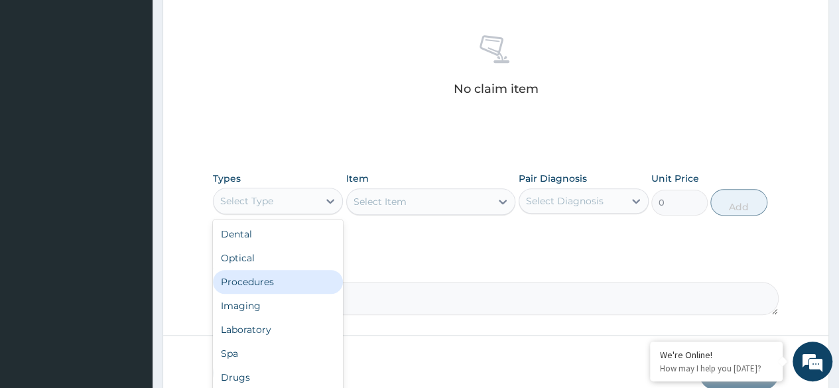
click at [259, 289] on div "Procedures" at bounding box center [278, 282] width 130 height 24
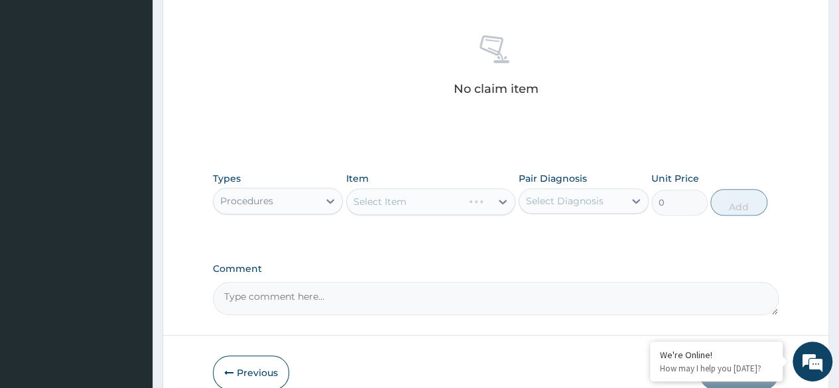
click at [476, 197] on div "Select Item" at bounding box center [431, 201] width 170 height 27
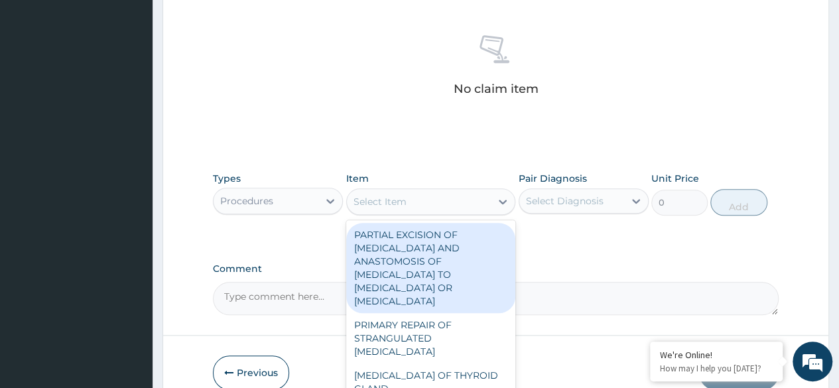
click at [476, 197] on div "Select Item" at bounding box center [419, 201] width 145 height 21
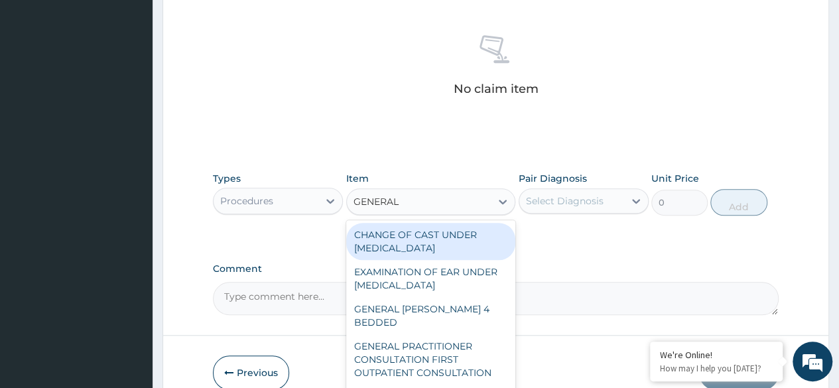
type input "GENERAL P"
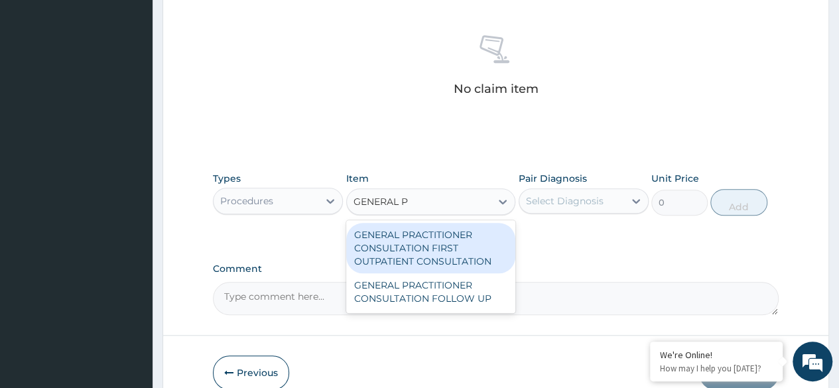
click at [464, 260] on div "GENERAL PRACTITIONER CONSULTATION FIRST OUTPATIENT CONSULTATION" at bounding box center [431, 248] width 170 height 50
type input "3370.125"
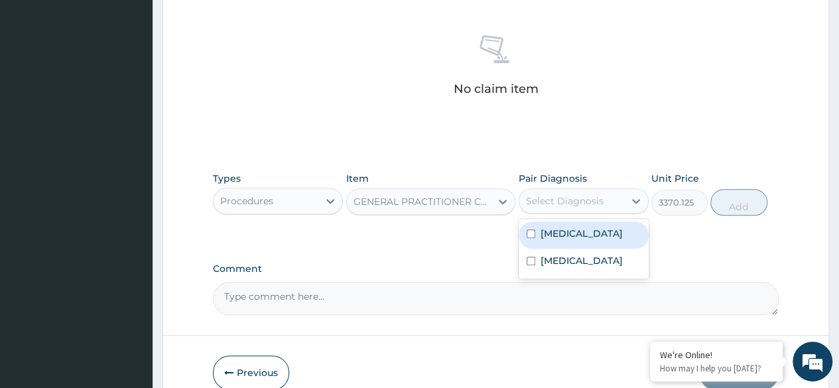
drag, startPoint x: 581, startPoint y: 200, endPoint x: 580, endPoint y: 229, distance: 29.2
click at [580, 214] on div "option Malaria, unspecified focused, 1 of 2. 2 results available. Use Up and Do…" at bounding box center [584, 200] width 130 height 25
click at [580, 229] on label "Malaria, unspecified" at bounding box center [582, 233] width 82 height 13
checkbox input "true"
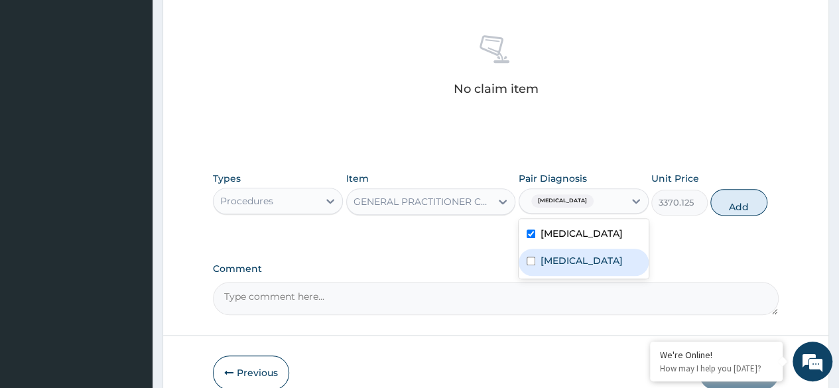
click at [594, 258] on label "Chronic rhinitis" at bounding box center [582, 260] width 82 height 13
checkbox input "true"
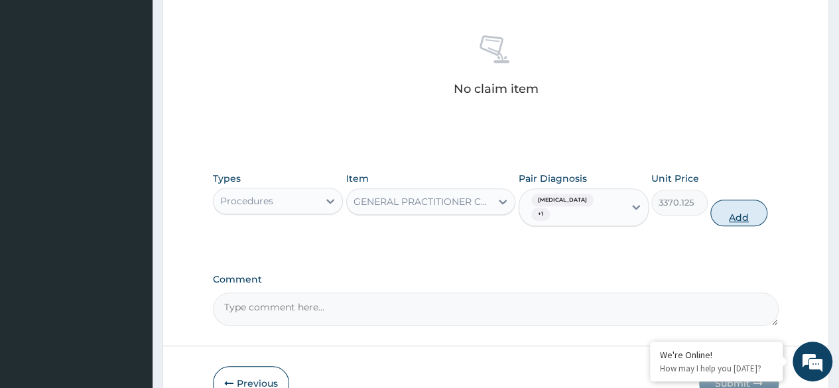
click at [717, 218] on button "Add" at bounding box center [738, 213] width 56 height 27
type input "0"
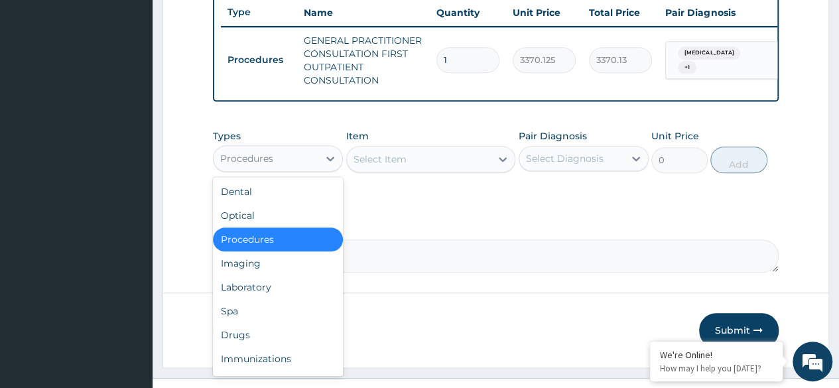
click at [245, 157] on div "Procedures" at bounding box center [266, 158] width 105 height 21
click at [260, 297] on div "Laboratory" at bounding box center [278, 287] width 130 height 24
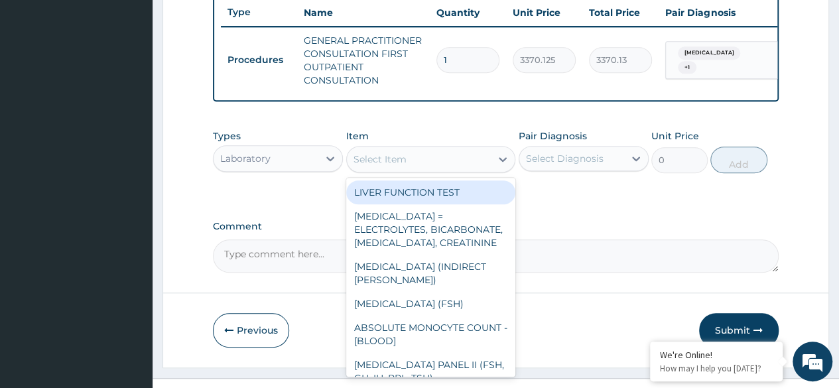
click at [448, 170] on div "Select Item" at bounding box center [419, 159] width 145 height 21
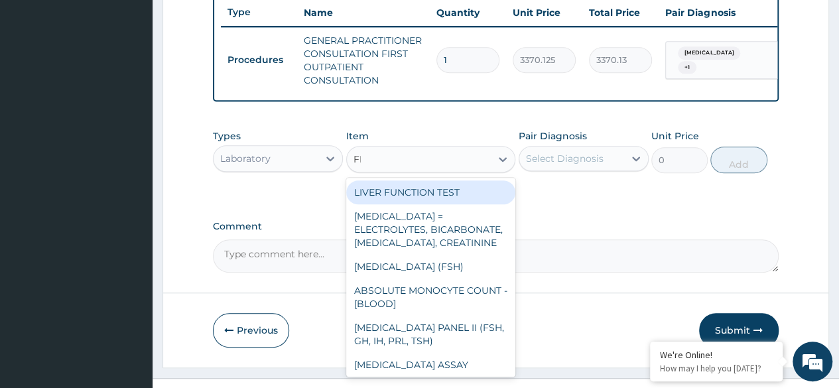
type input "FBC"
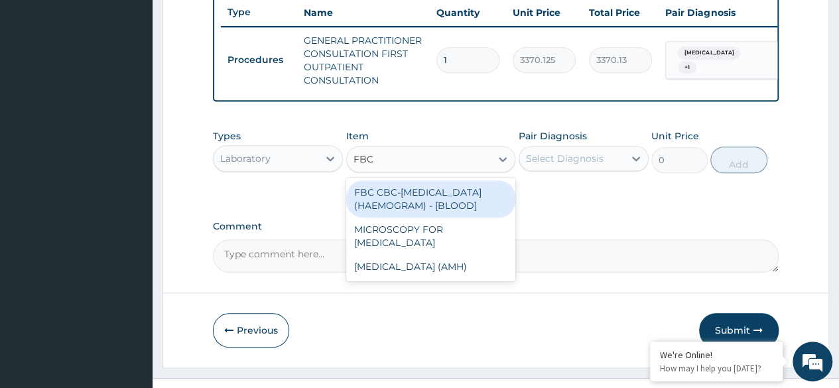
click at [429, 210] on div "FBC CBC-COMPLETE BLOOD COUNT (HAEMOGRAM) - [BLOOD]" at bounding box center [431, 198] width 170 height 37
type input "4085"
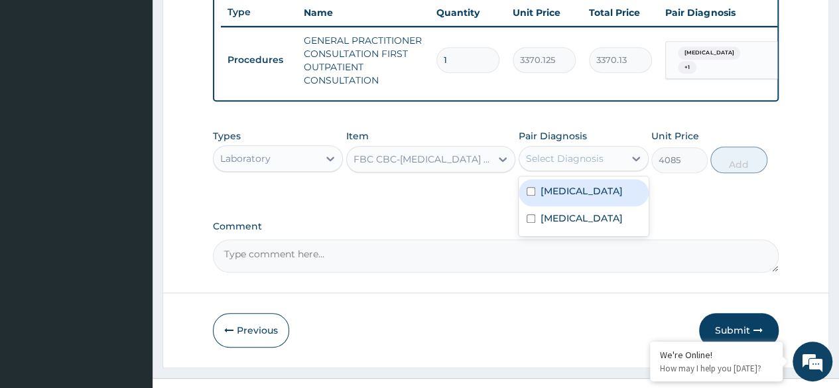
drag, startPoint x: 577, startPoint y: 173, endPoint x: 572, endPoint y: 201, distance: 28.2
click at [572, 171] on div "option Chronic rhinitis, selected. option Malaria, unspecified focused, 1 of 2.…" at bounding box center [584, 158] width 130 height 25
click at [572, 198] on label "Malaria, unspecified" at bounding box center [582, 190] width 82 height 13
checkbox input "true"
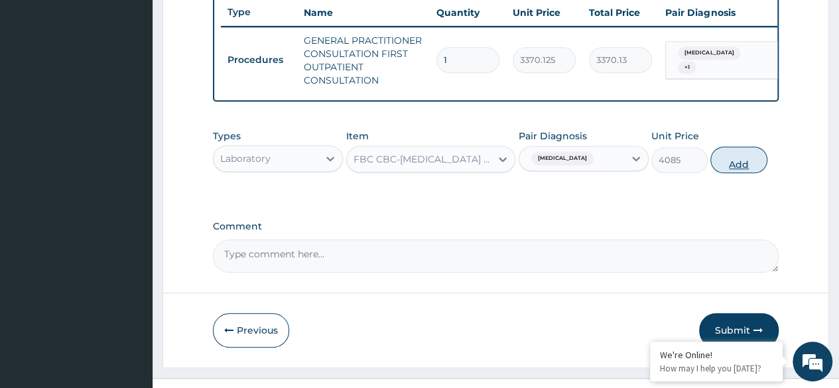
click at [746, 168] on button "Add" at bounding box center [738, 160] width 56 height 27
type input "0"
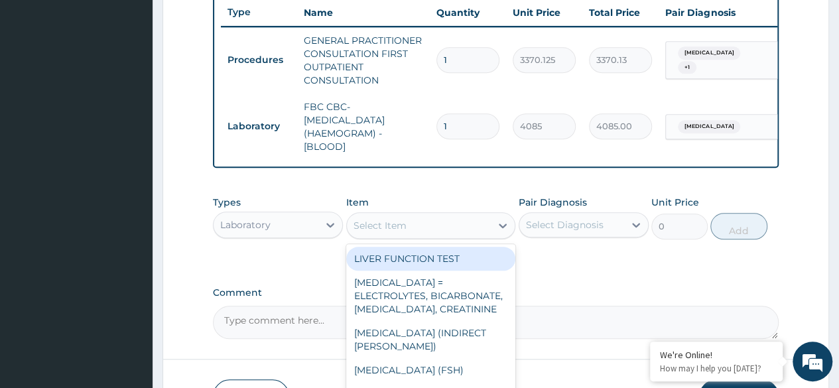
click at [379, 232] on div "Select Item" at bounding box center [380, 225] width 53 height 13
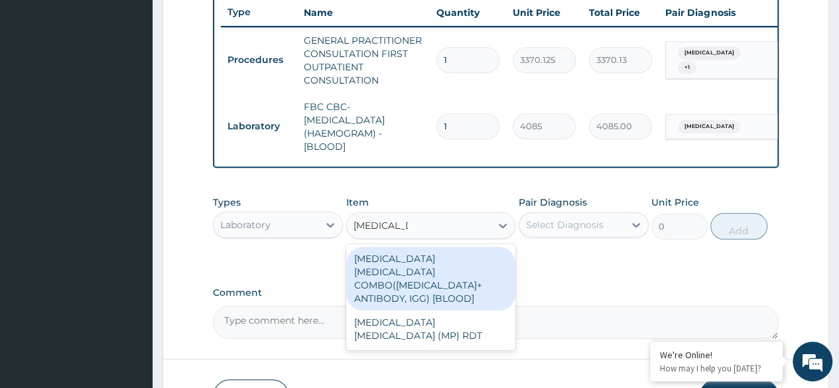
type input "MALARIA PA"
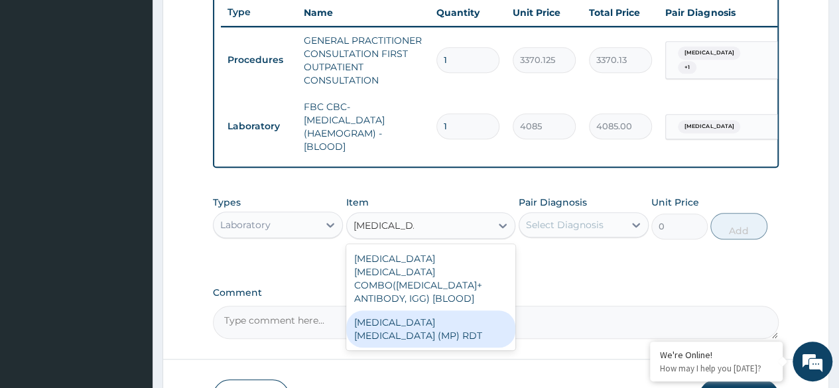
click at [440, 311] on div "MALARIA PARASITE (MP) RDT" at bounding box center [431, 328] width 170 height 37
type input "1531.875"
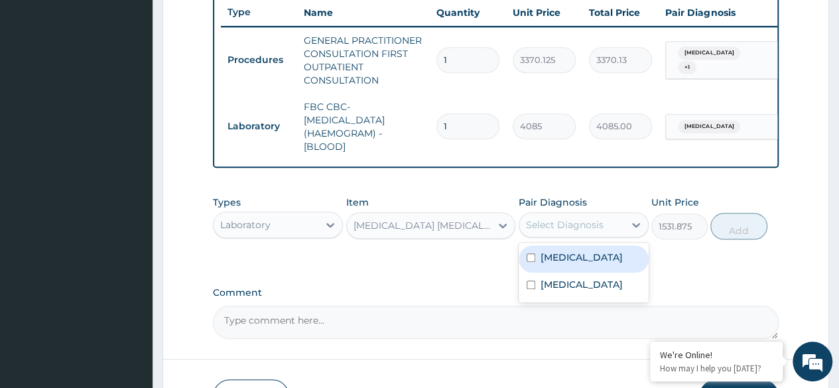
click at [586, 226] on div "Select Diagnosis" at bounding box center [571, 224] width 105 height 21
click at [580, 264] on label "Malaria, unspecified" at bounding box center [582, 257] width 82 height 13
checkbox input "true"
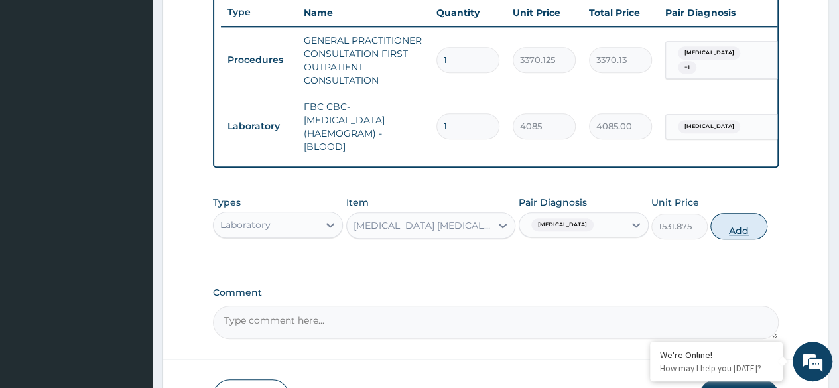
click at [751, 238] on button "Add" at bounding box center [738, 226] width 56 height 27
type input "0"
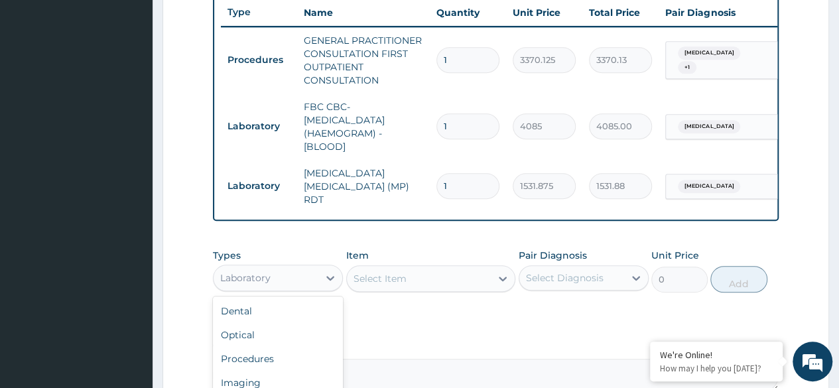
click at [274, 279] on div "Laboratory" at bounding box center [266, 277] width 105 height 21
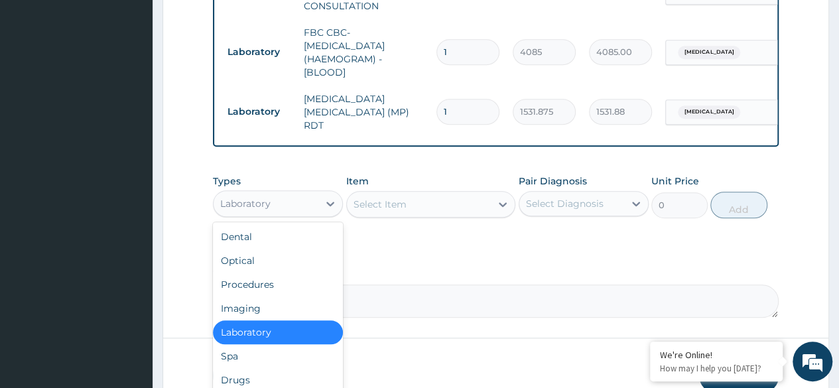
scroll to position [578, 0]
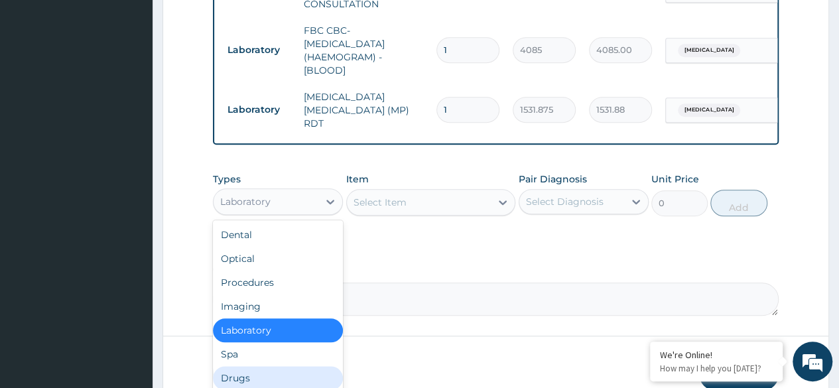
click at [245, 377] on div "Drugs" at bounding box center [278, 378] width 130 height 24
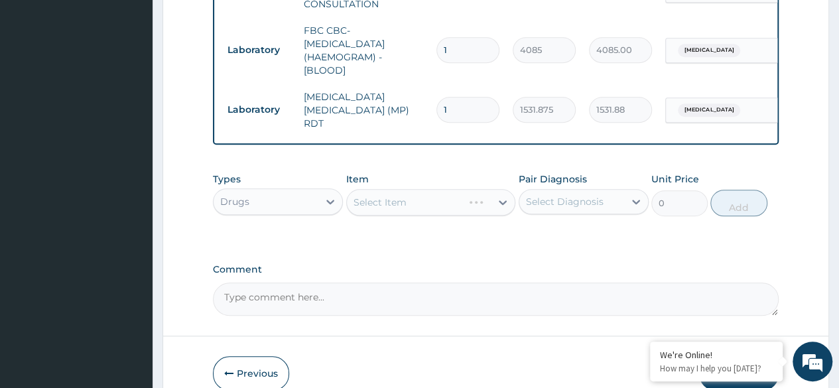
click at [415, 213] on div "Select Item" at bounding box center [431, 202] width 170 height 27
click at [427, 200] on div "Select Item" at bounding box center [431, 202] width 170 height 27
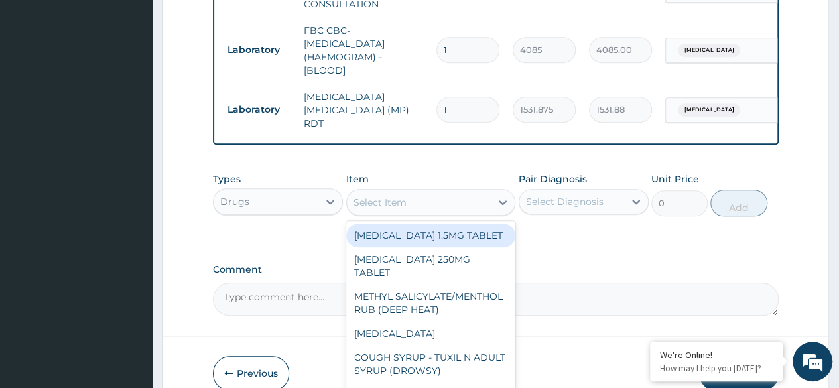
click at [427, 200] on div "Select Item" at bounding box center [419, 202] width 145 height 21
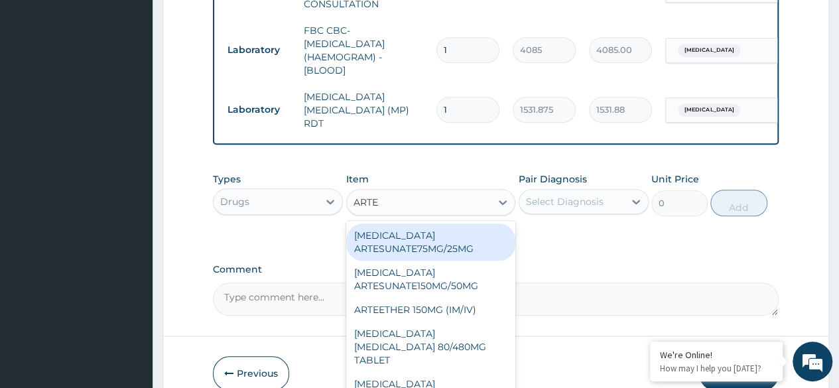
type input "ARTEM"
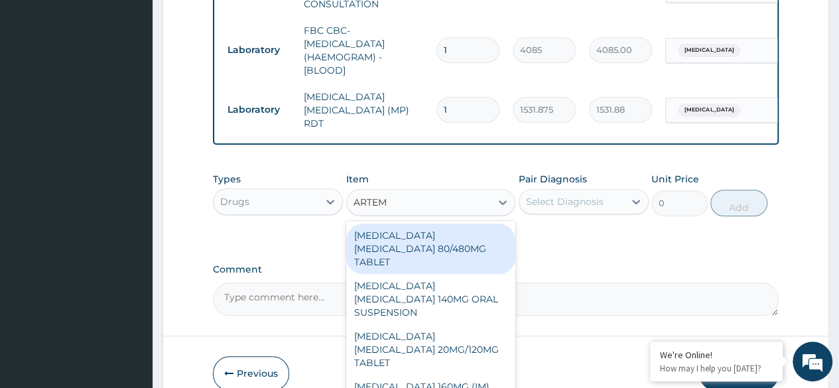
click at [446, 231] on div "[MEDICAL_DATA] [MEDICAL_DATA] 80/480MG TABLET" at bounding box center [431, 249] width 170 height 50
type input "450"
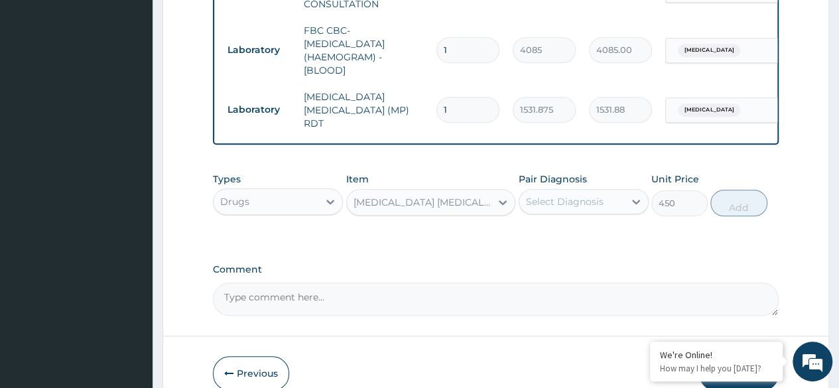
click at [576, 198] on div "Select Diagnosis" at bounding box center [565, 201] width 78 height 13
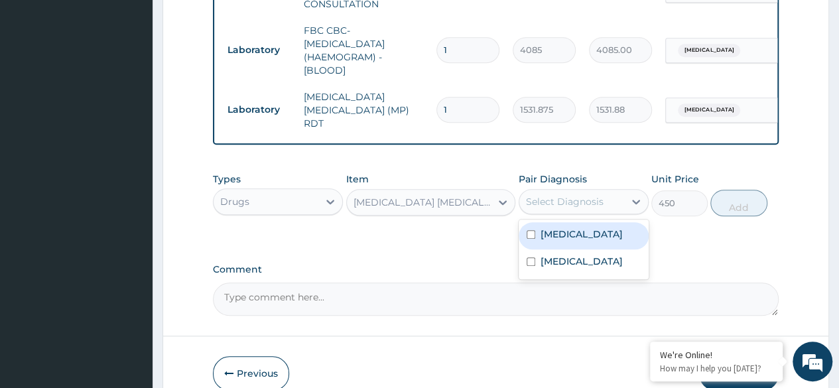
click at [572, 231] on label "Malaria, unspecified" at bounding box center [582, 234] width 82 height 13
checkbox input "true"
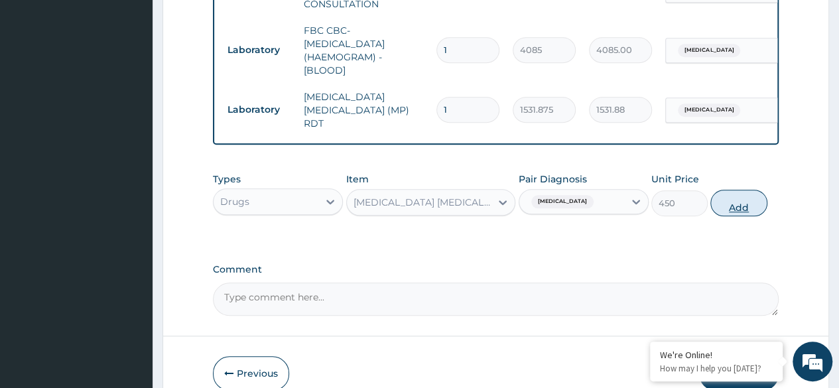
click at [749, 206] on button "Add" at bounding box center [738, 203] width 56 height 27
type input "0"
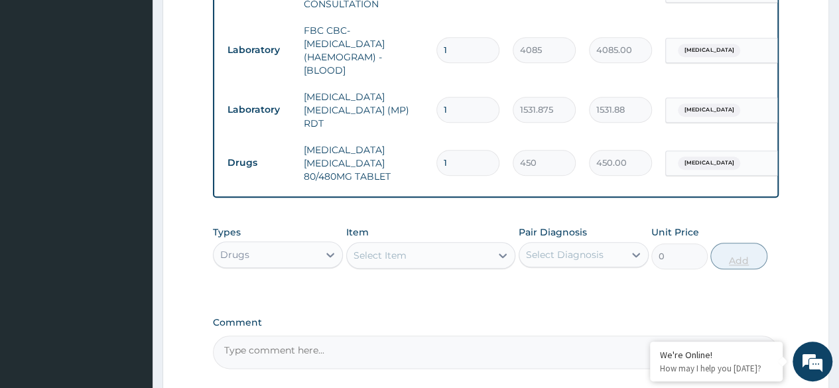
type input "0.00"
type input "6"
type input "2700.00"
type input "6"
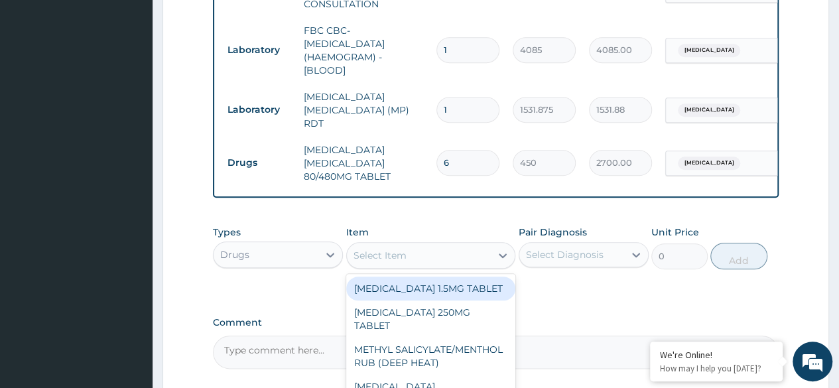
click at [462, 269] on div "Select Item" at bounding box center [431, 255] width 170 height 27
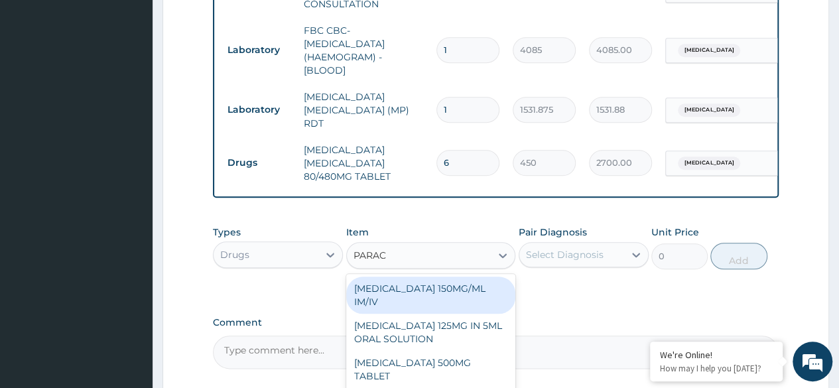
type input "PARACE"
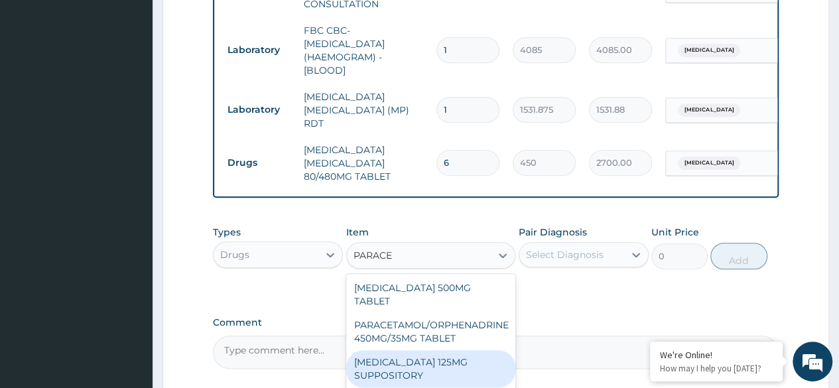
scroll to position [58, 4]
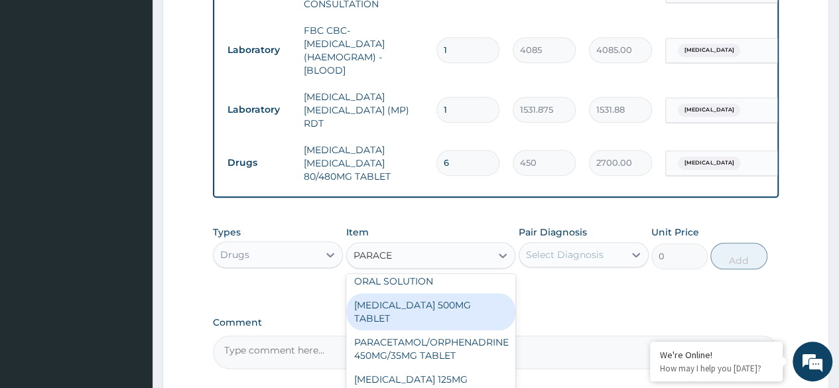
click at [469, 315] on div "[MEDICAL_DATA] 500MG TABLET" at bounding box center [431, 311] width 170 height 37
type input "30"
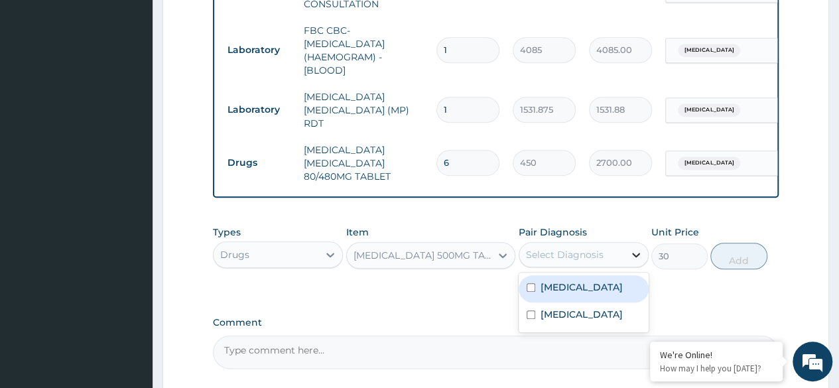
click at [629, 258] on icon at bounding box center [635, 254] width 13 height 13
click at [570, 296] on div "Malaria, unspecified" at bounding box center [584, 288] width 130 height 27
checkbox input "true"
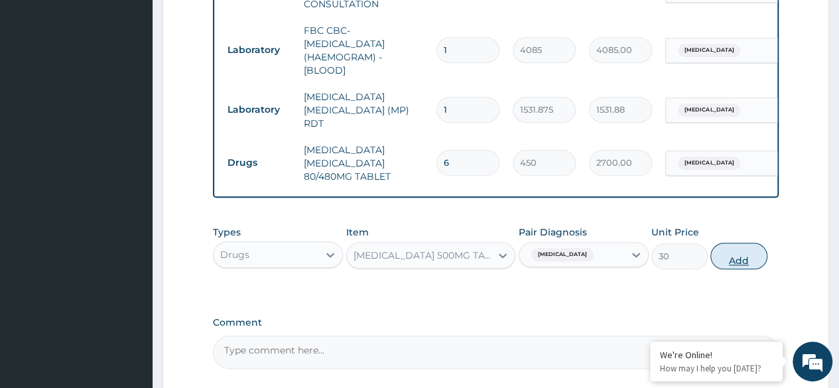
click at [742, 263] on button "Add" at bounding box center [738, 256] width 56 height 27
type input "0"
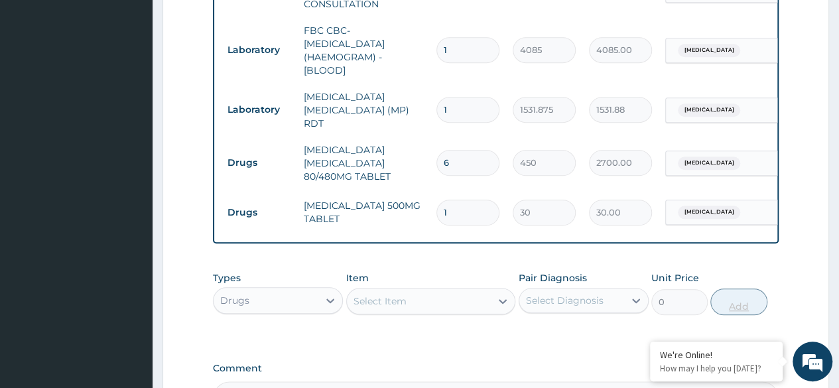
type input "18"
type input "540.00"
type input "18"
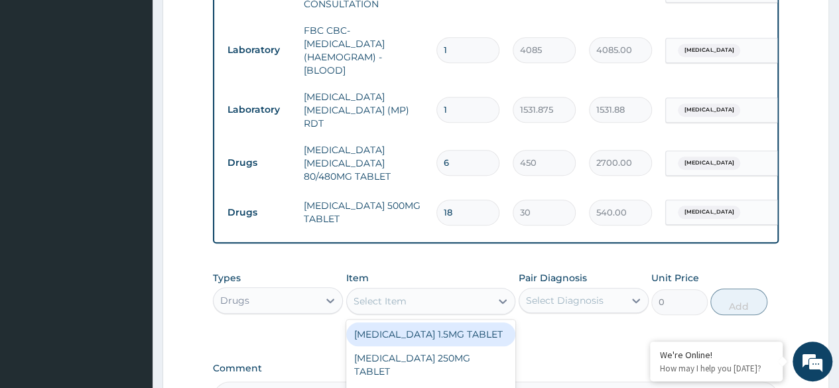
click at [417, 303] on div "Select Item" at bounding box center [419, 301] width 145 height 21
type input "CETIR"
click at [426, 332] on div "[MEDICAL_DATA] 10MG TABLET" at bounding box center [431, 334] width 170 height 24
type input "115"
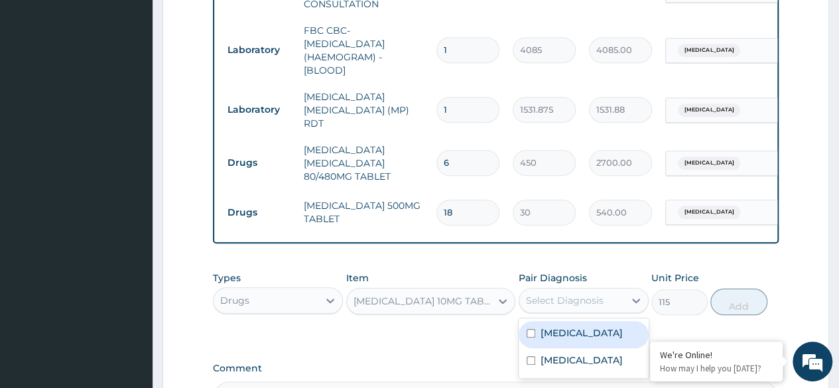
click at [590, 307] on div "Select Diagnosis" at bounding box center [565, 300] width 78 height 13
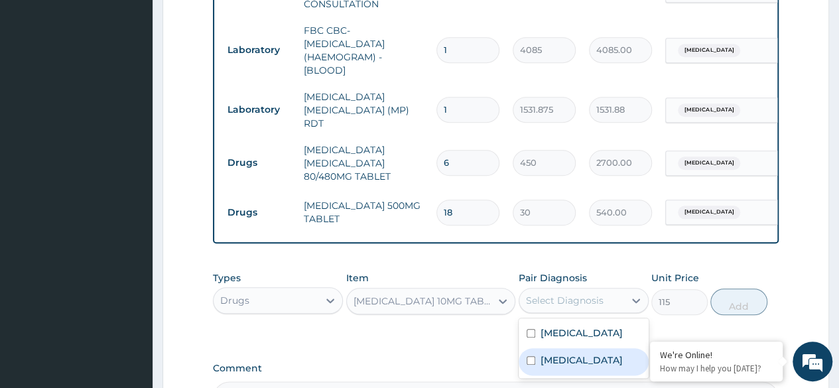
click at [577, 360] on label "Chronic rhinitis" at bounding box center [582, 360] width 82 height 13
checkbox input "true"
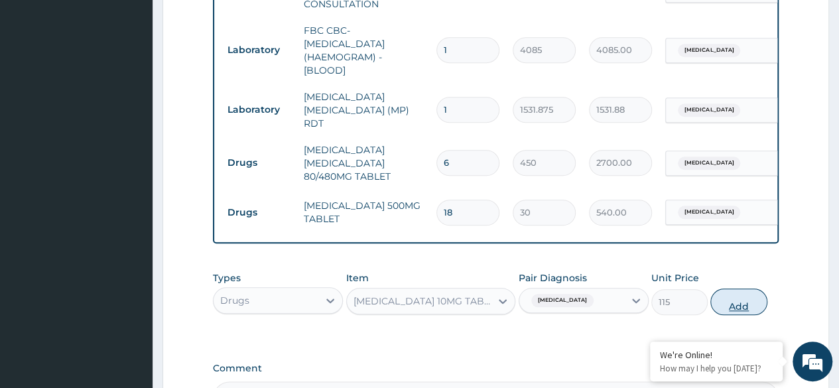
click at [728, 297] on button "Add" at bounding box center [738, 302] width 56 height 27
type input "0"
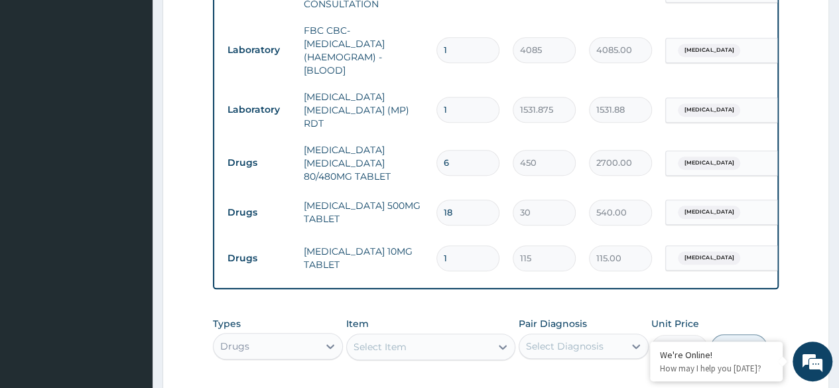
type input "0.00"
type input "5"
type input "575.00"
type input "5"
click at [423, 358] on div "Select Item" at bounding box center [419, 346] width 145 height 21
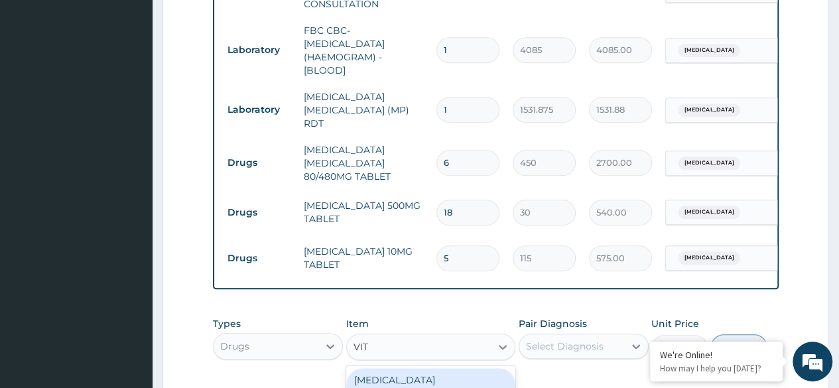
type input "VITA"
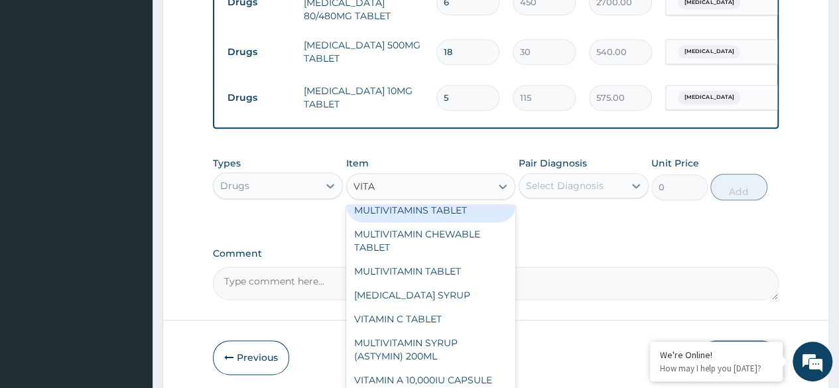
scroll to position [125, 0]
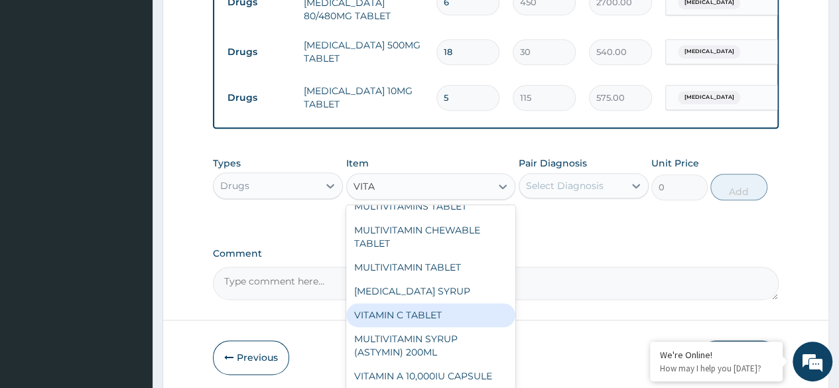
click at [410, 320] on div "VITAMIN C TABLET" at bounding box center [431, 315] width 170 height 24
type input "20"
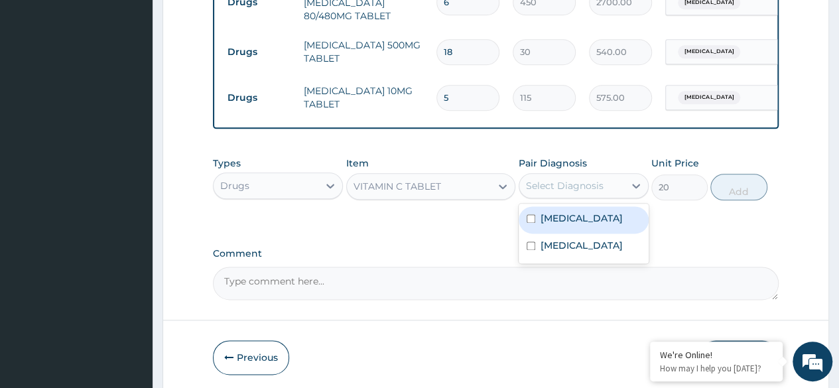
click at [610, 189] on div "Select Diagnosis" at bounding box center [571, 185] width 105 height 21
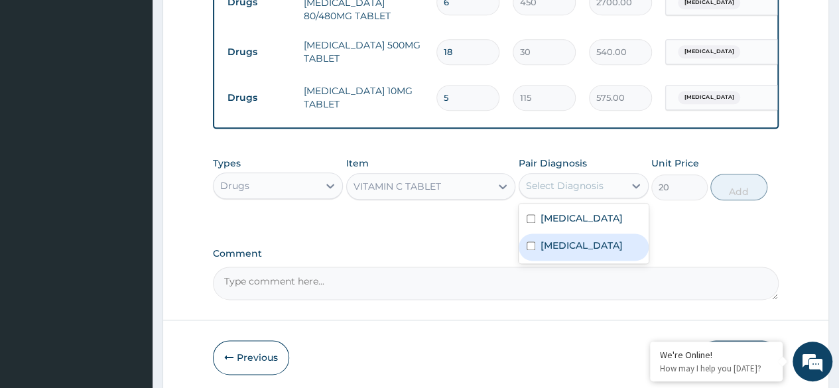
click at [586, 244] on label "Chronic rhinitis" at bounding box center [582, 245] width 82 height 13
checkbox input "true"
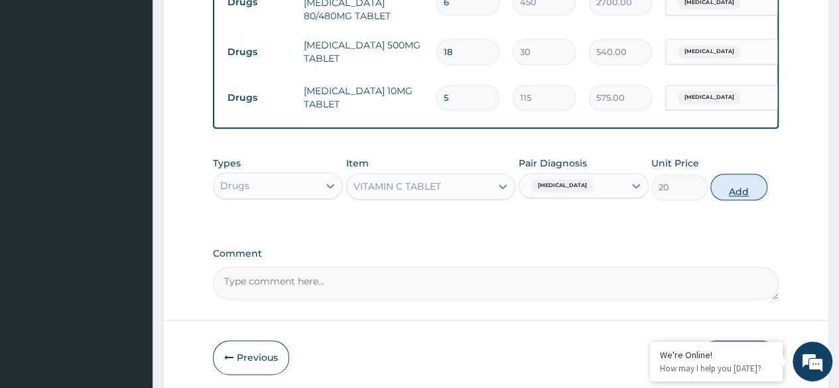
click at [741, 189] on button "Add" at bounding box center [738, 187] width 56 height 27
type input "0"
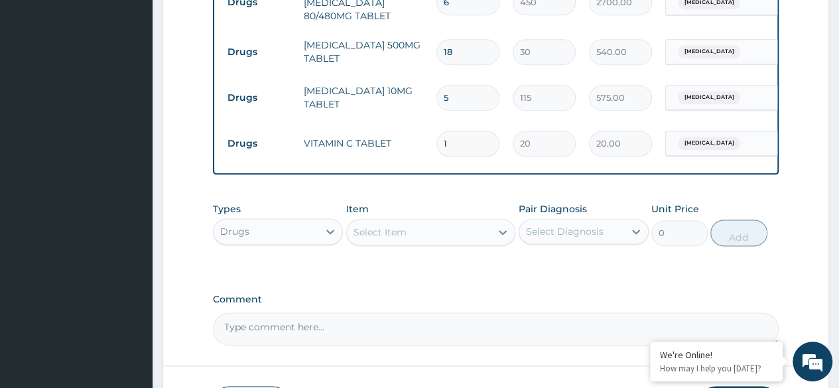
type input "0.00"
type input "3"
type input "60.00"
type input "30"
type input "600.00"
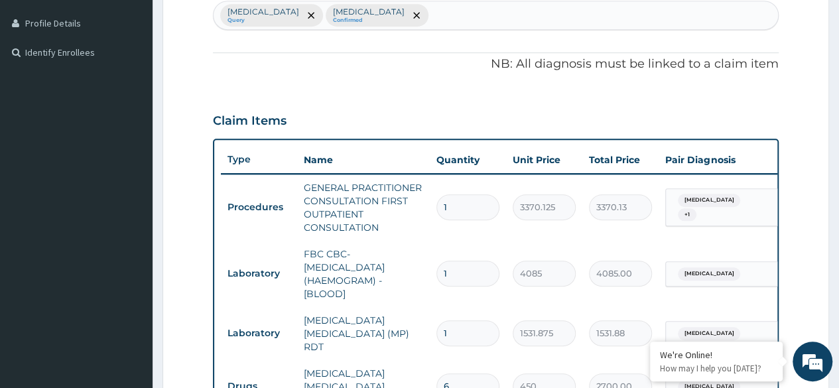
scroll to position [330, 0]
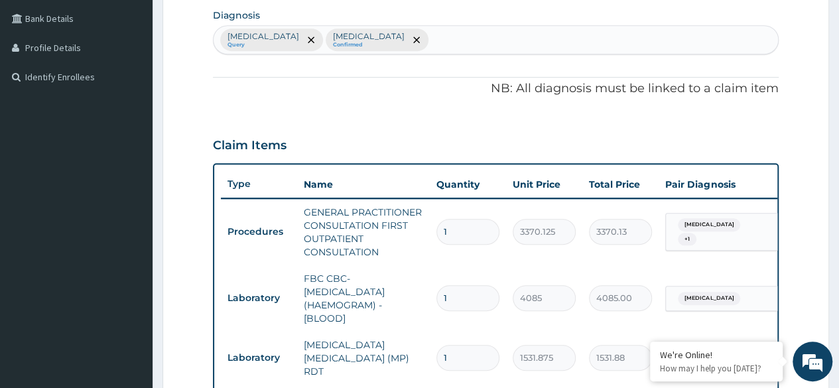
type input "30"
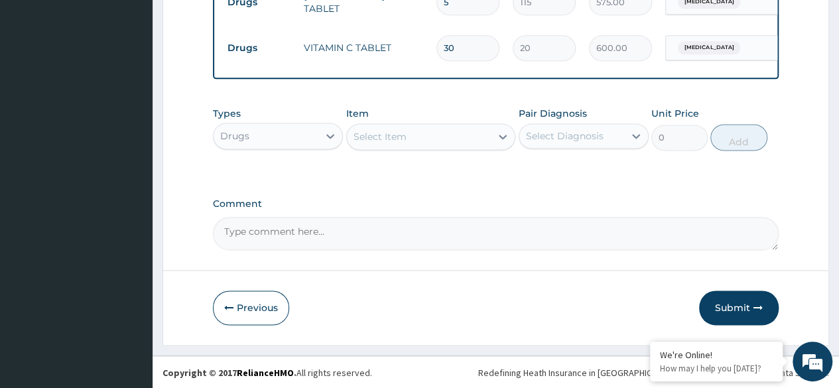
scroll to position [837, 0]
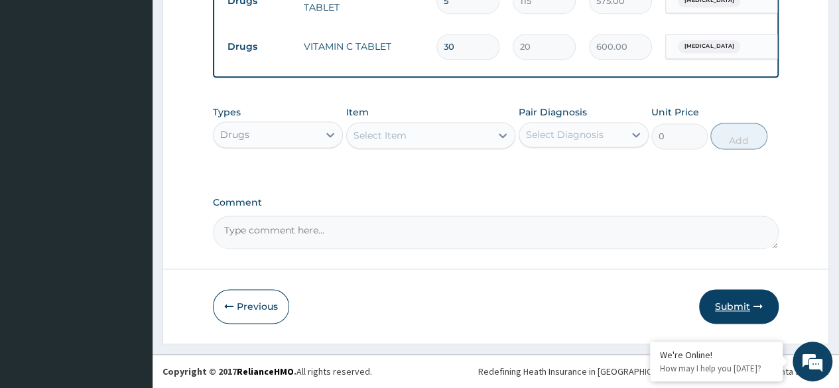
click at [750, 302] on button "Submit" at bounding box center [739, 306] width 80 height 34
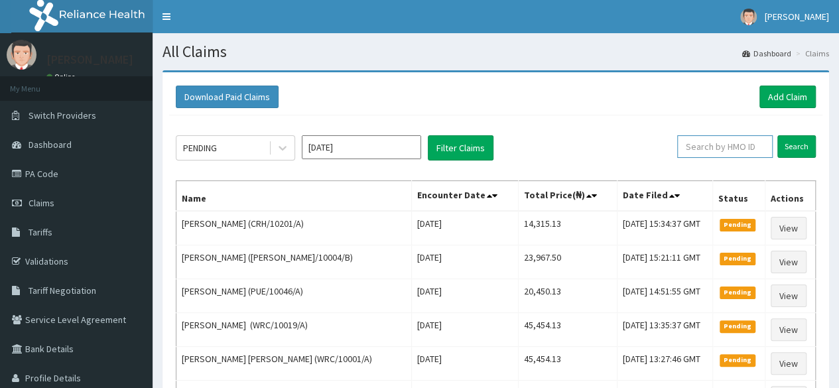
click at [747, 152] on input "text" at bounding box center [725, 146] width 96 height 23
paste input "CFI/10004/A"
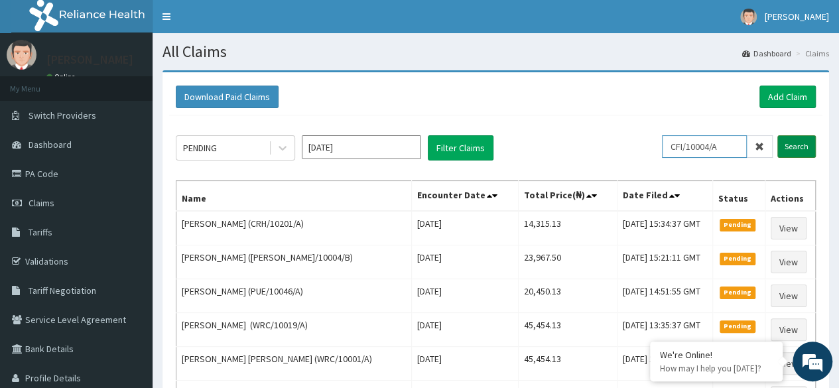
type input "CFI/10004/A"
click at [783, 150] on input "Search" at bounding box center [796, 146] width 38 height 23
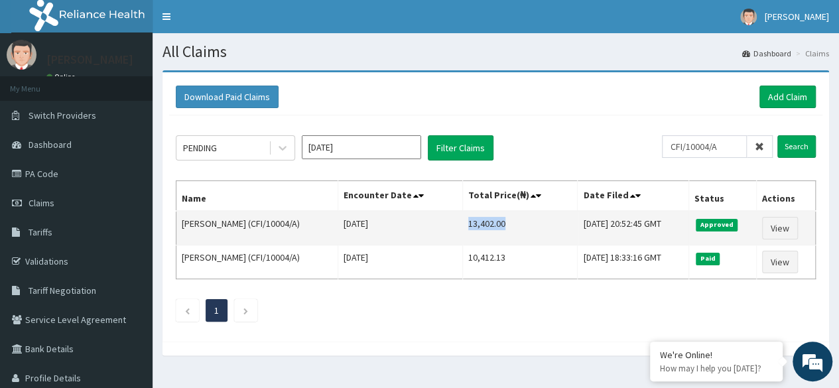
drag, startPoint x: 450, startPoint y: 224, endPoint x: 497, endPoint y: 226, distance: 47.2
click at [497, 226] on td "13,402.00" at bounding box center [519, 228] width 115 height 34
copy td "13,402.00"
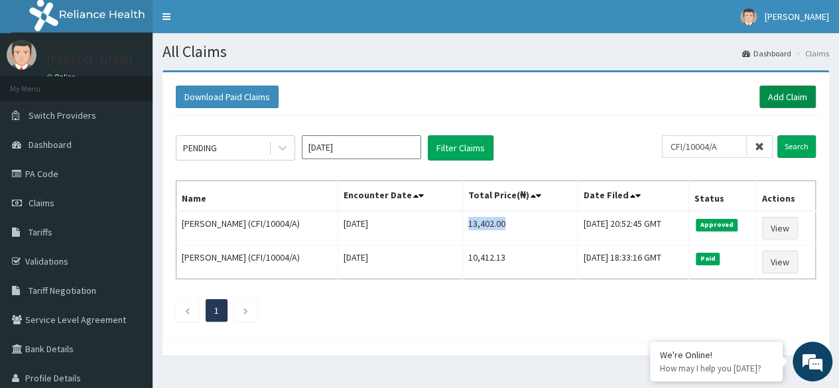
click at [775, 99] on link "Add Claim" at bounding box center [788, 97] width 56 height 23
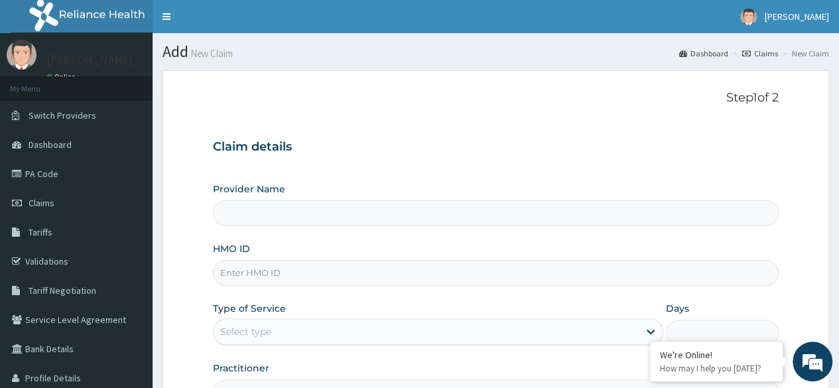
click at [352, 275] on input "HMO ID" at bounding box center [496, 273] width 566 height 26
paste input "MHG/10470/A"
type input "MHG/10470/A"
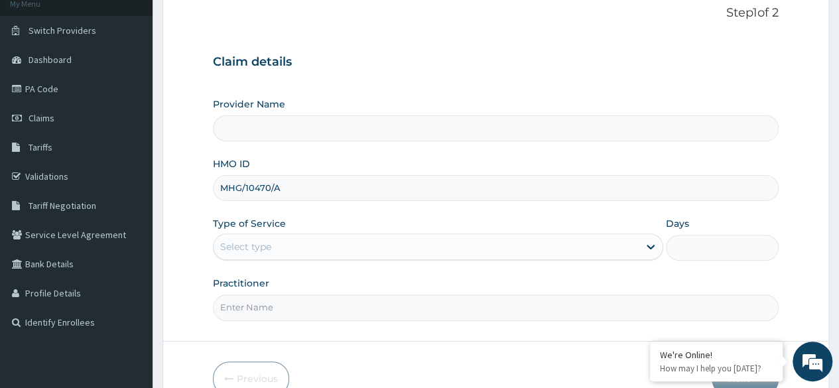
scroll to position [96, 0]
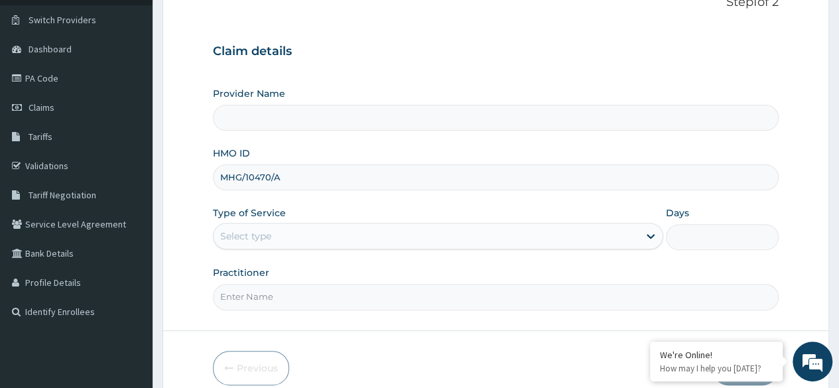
type input "Reliance Family Clinics (RFC) - Lekki"
type input "MHG/10470/A"
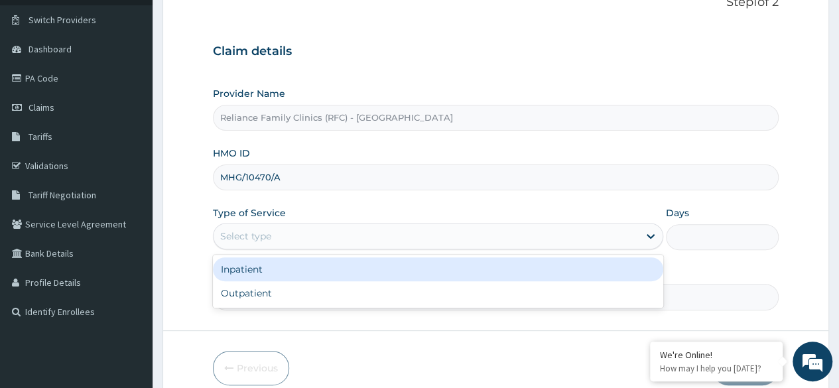
click at [375, 241] on div "Select type" at bounding box center [426, 236] width 425 height 21
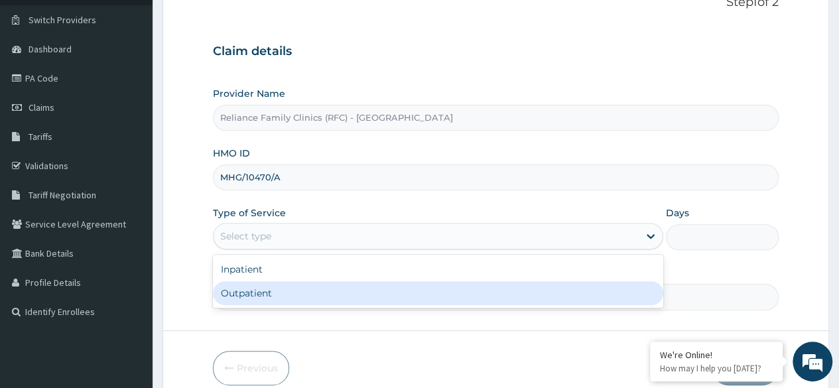
click at [349, 283] on div "Outpatient" at bounding box center [438, 293] width 450 height 24
type input "1"
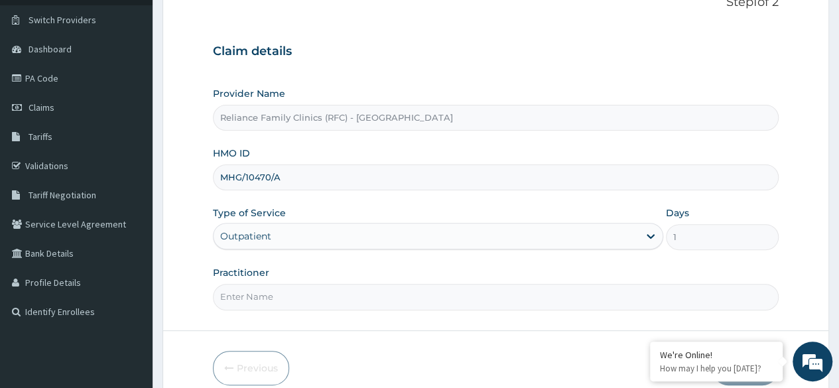
click at [346, 290] on input "Practitioner" at bounding box center [496, 297] width 566 height 26
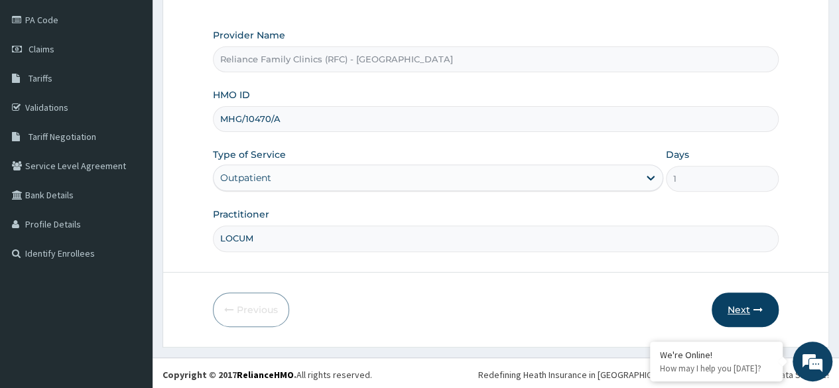
type input "LOCUM"
click at [744, 306] on button "Next" at bounding box center [745, 310] width 67 height 34
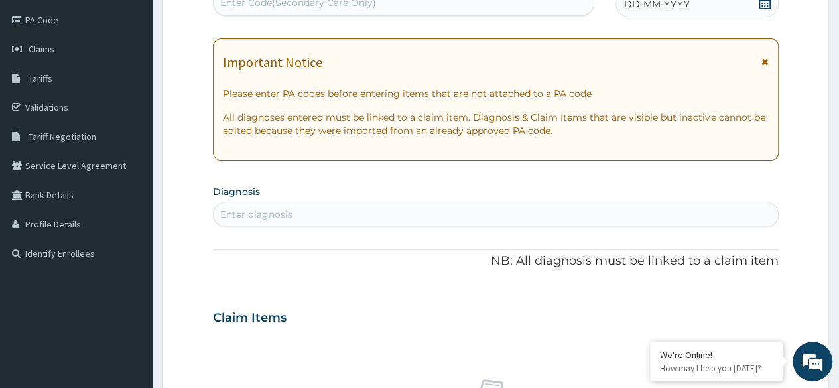
scroll to position [0, 0]
click at [63, 56] on link "Claims" at bounding box center [76, 48] width 153 height 29
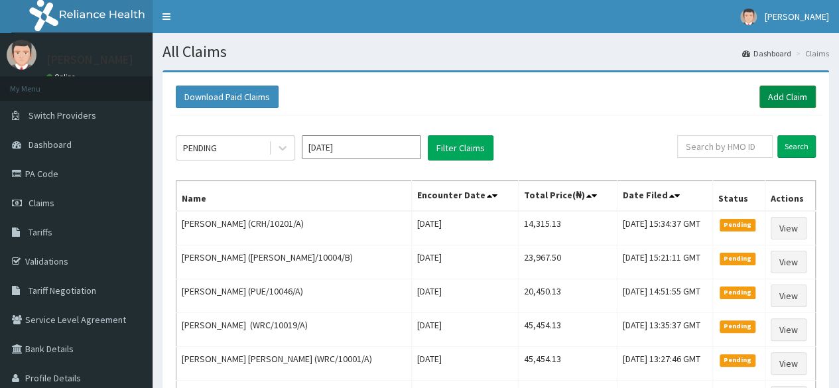
click at [785, 90] on link "Add Claim" at bounding box center [788, 97] width 56 height 23
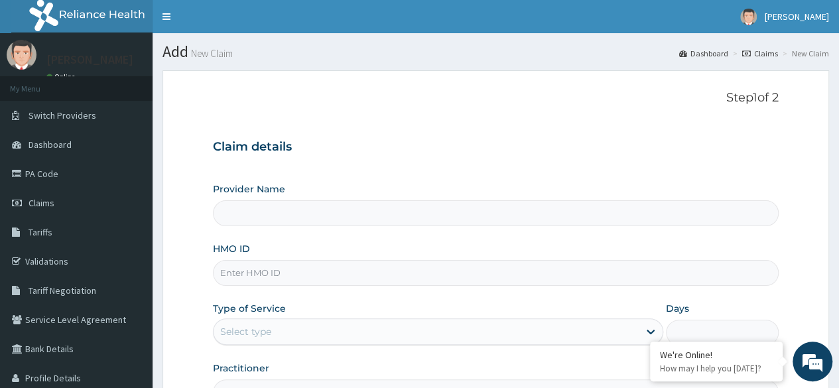
click at [354, 269] on input "HMO ID" at bounding box center [496, 273] width 566 height 26
paste input "KWL/10051/A"
type input "KWL/10051/A"
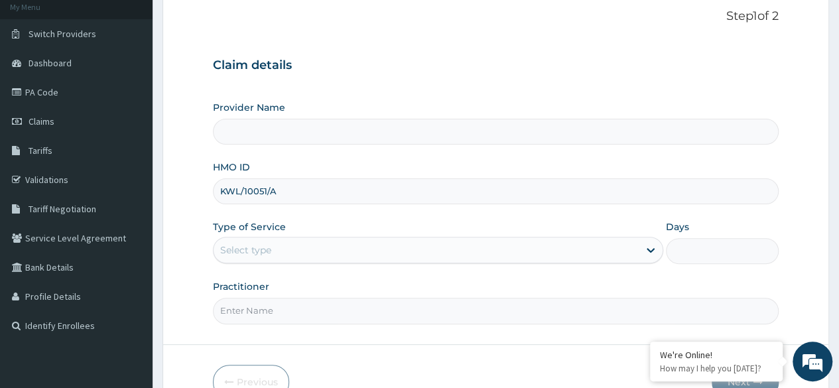
scroll to position [82, 0]
type input "Reliance Family Clinics (RFC) - Lekki"
type input "KWL/10051/A"
click at [354, 269] on div "Provider Name Reliance Family Clinics (RFC) - Lekki HMO ID KWL/10051/A Type of …" at bounding box center [496, 211] width 566 height 223
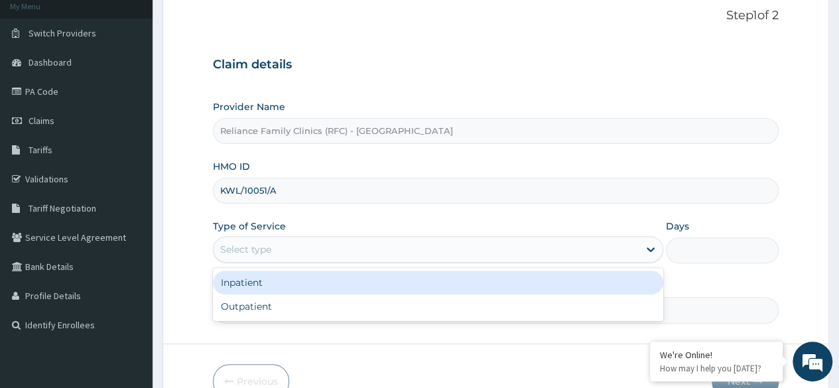
click at [342, 251] on div "Select type" at bounding box center [426, 249] width 425 height 21
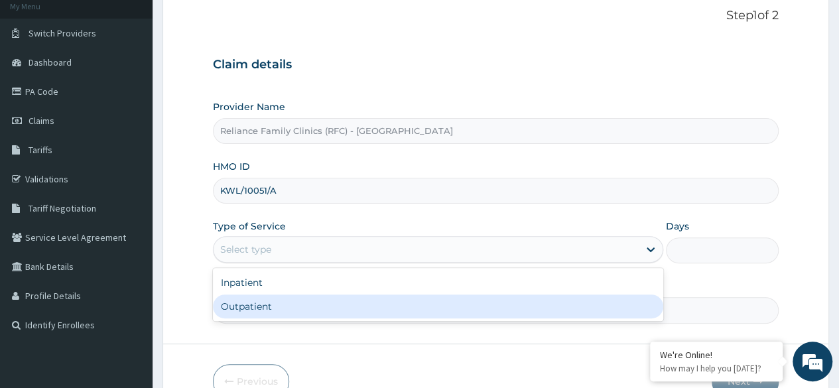
click at [310, 315] on div "Outpatient" at bounding box center [438, 307] width 450 height 24
type input "1"
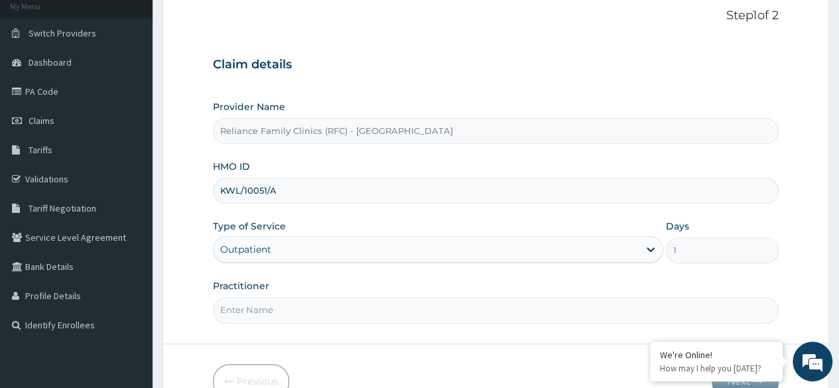
click at [310, 315] on input "Practitioner" at bounding box center [496, 310] width 566 height 26
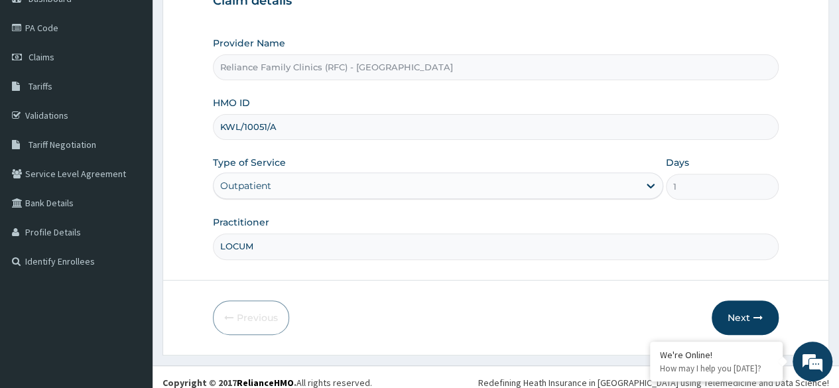
scroll to position [150, 0]
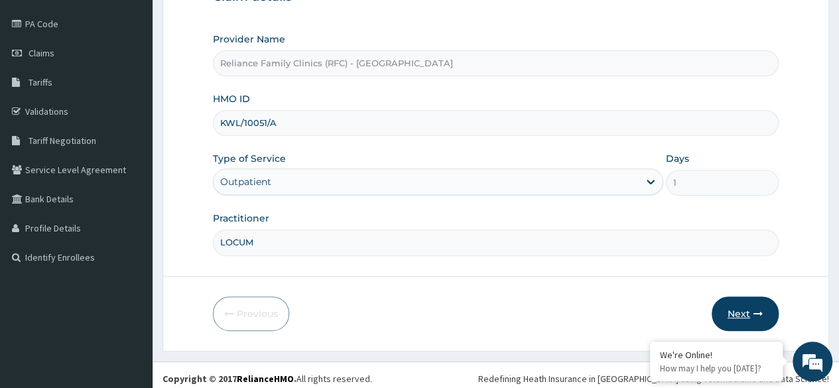
type input "LOCUM"
click at [738, 312] on button "Next" at bounding box center [745, 314] width 67 height 34
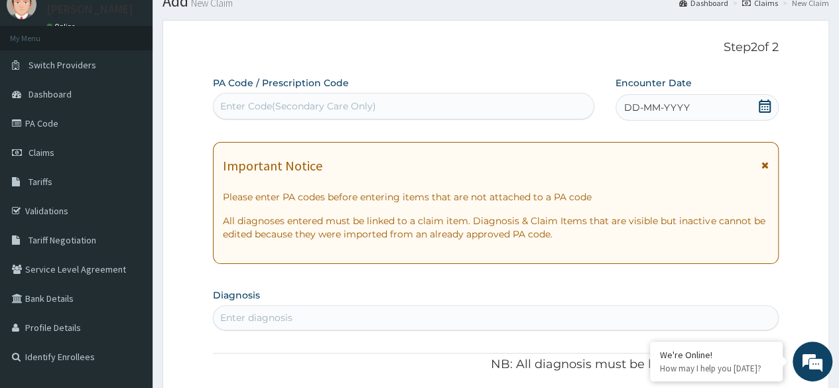
scroll to position [33, 0]
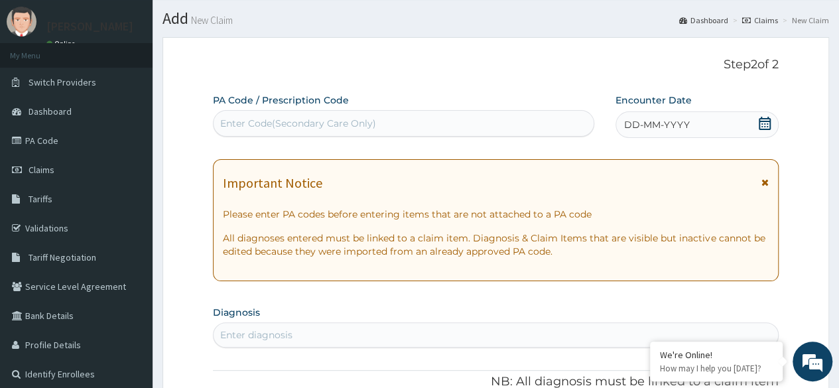
click at [672, 117] on div "DD-MM-YYYY" at bounding box center [697, 124] width 163 height 27
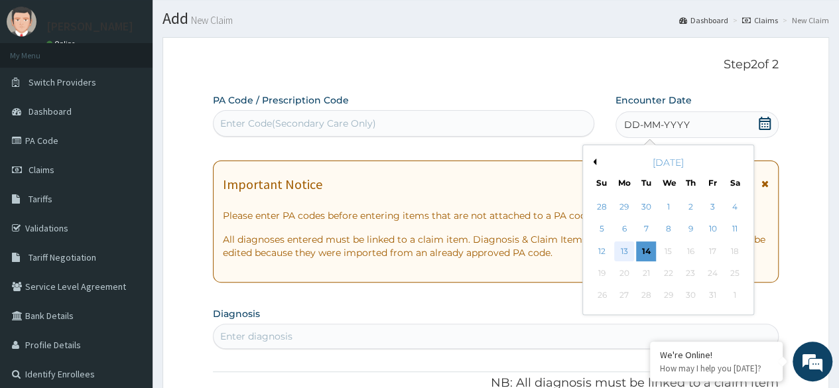
click at [618, 253] on div "13" at bounding box center [624, 251] width 20 height 20
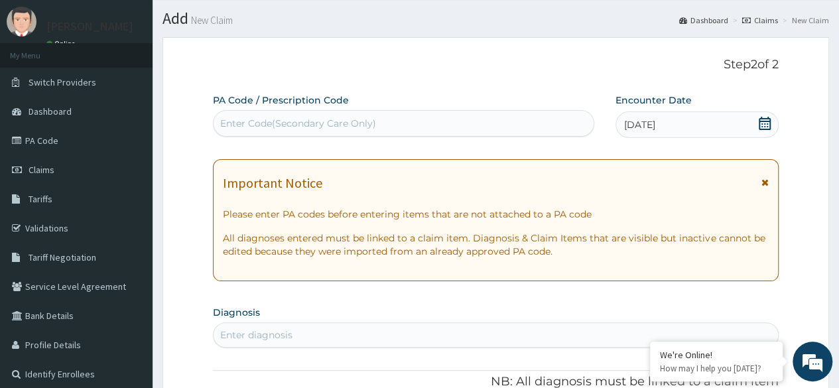
click at [304, 338] on div "Enter diagnosis" at bounding box center [496, 334] width 564 height 21
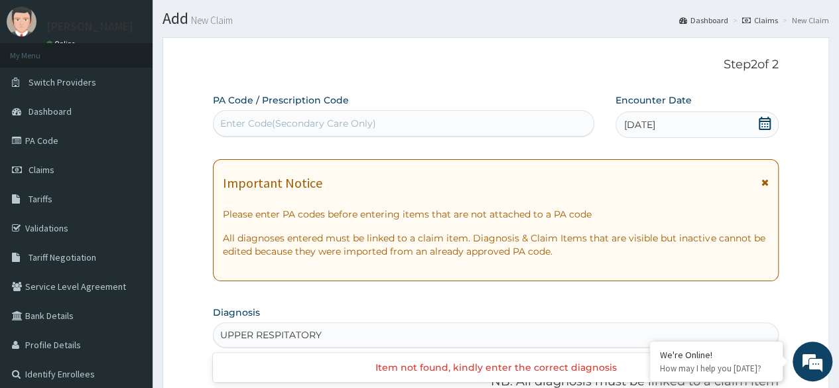
click at [300, 329] on input "UPPER RESPITATORY" at bounding box center [272, 334] width 105 height 13
click at [314, 332] on input "UPPER RESPITARORY" at bounding box center [273, 334] width 106 height 13
type input "UPPER RESPITARATY"
click at [350, 338] on div "Enter diagnosis" at bounding box center [496, 334] width 564 height 21
type input "UPPER RESPIRATORY"
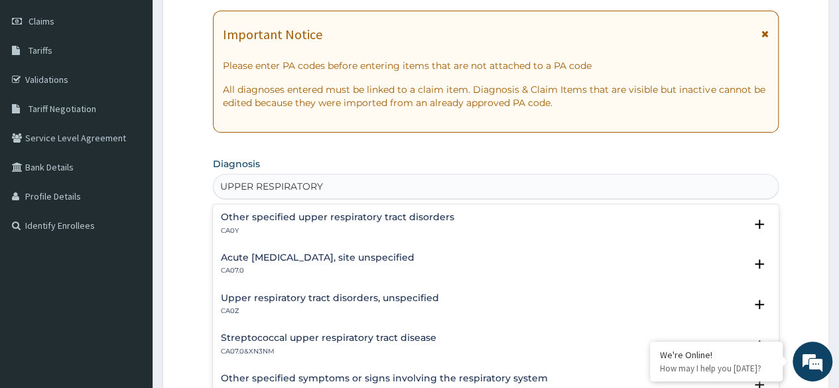
scroll to position [199, 0]
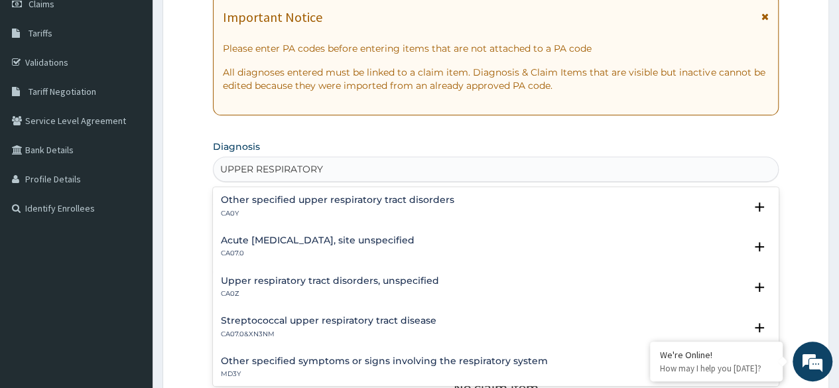
click at [369, 289] on p "CA0Z" at bounding box center [330, 293] width 218 height 9
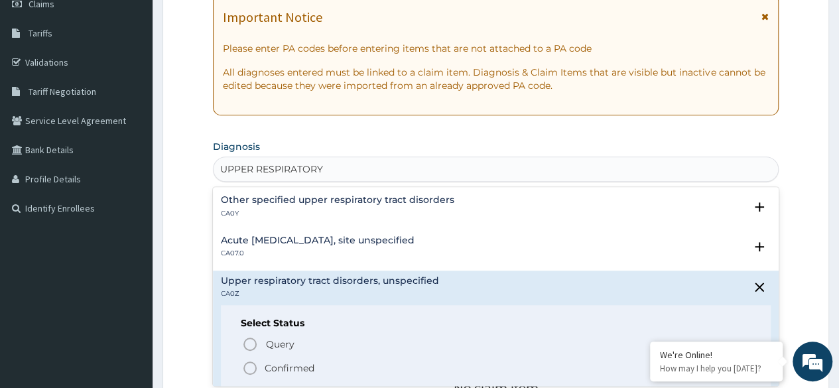
click at [258, 368] on span "Confirmed" at bounding box center [496, 368] width 509 height 16
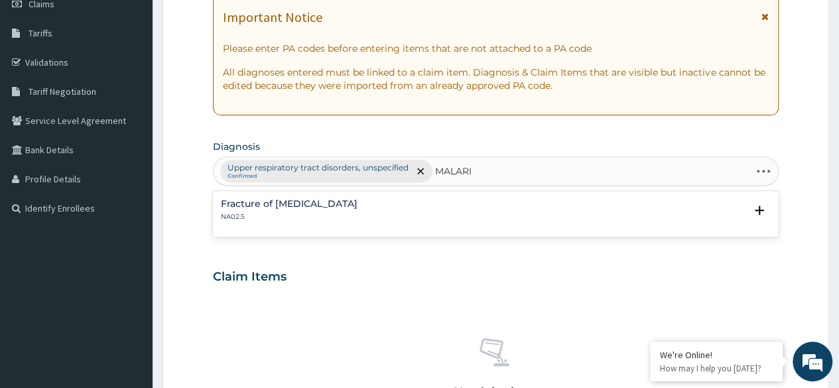
type input "[MEDICAL_DATA]"
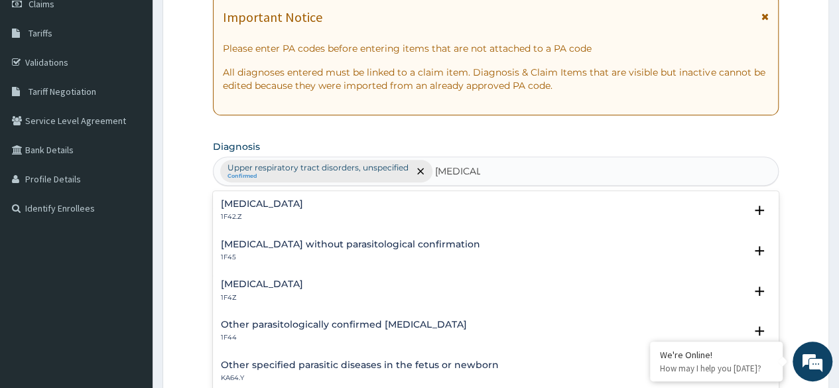
click at [237, 279] on h4 "[MEDICAL_DATA]" at bounding box center [262, 284] width 82 height 10
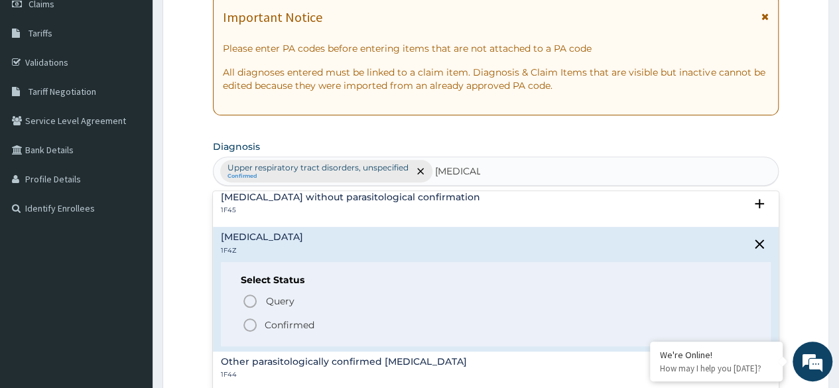
scroll to position [48, 0]
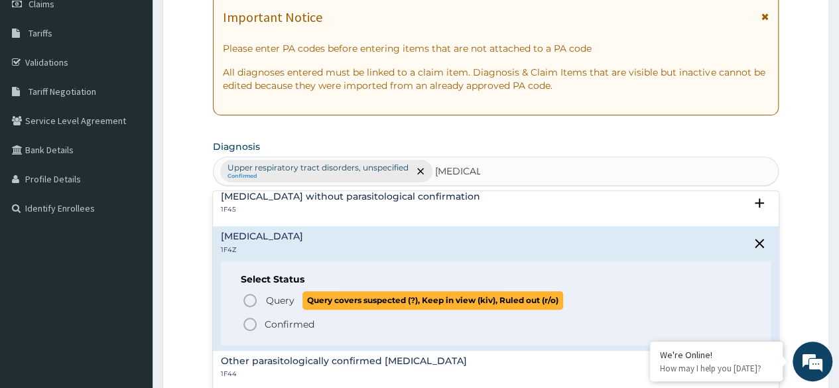
click at [244, 302] on icon "status option query" at bounding box center [250, 301] width 16 height 16
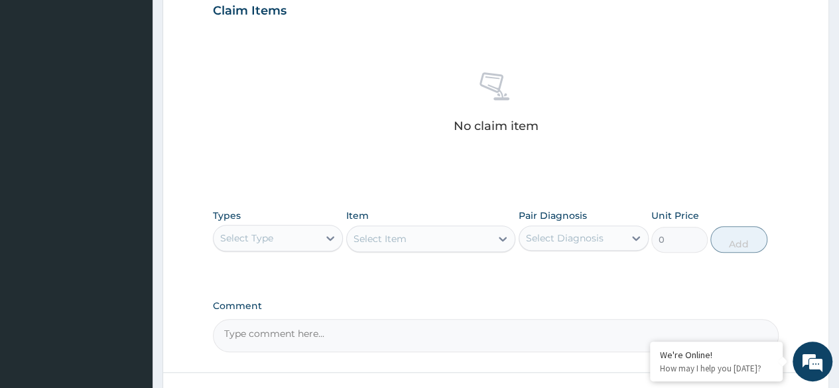
scroll to position [466, 0]
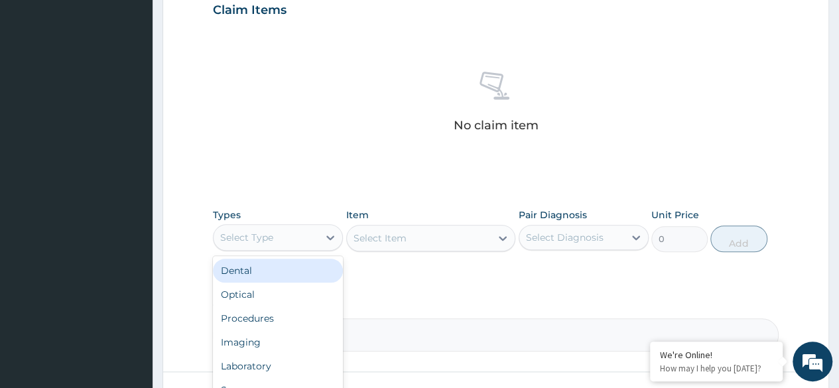
click at [306, 237] on div "Select Type" at bounding box center [266, 237] width 105 height 21
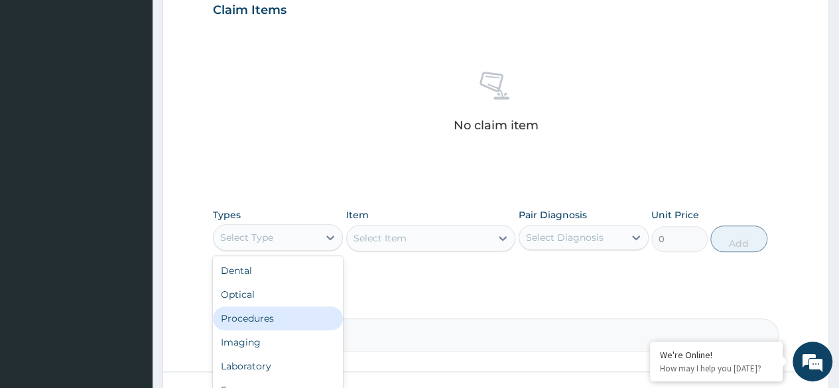
click at [248, 322] on div "Procedures" at bounding box center [278, 318] width 130 height 24
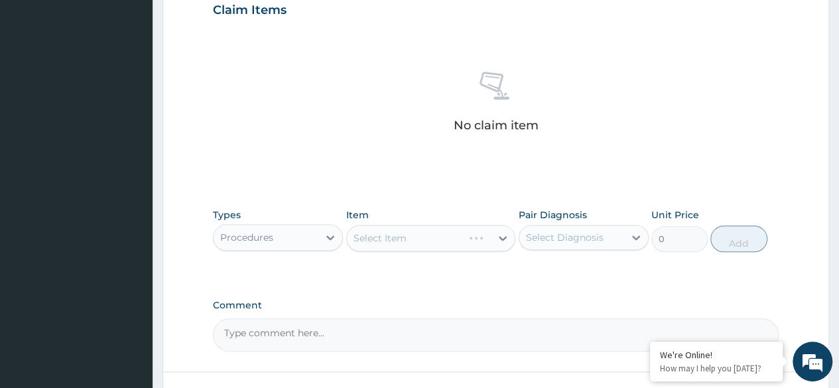
click at [443, 228] on div "Select Item" at bounding box center [431, 238] width 170 height 27
click at [450, 239] on div "Select Item" at bounding box center [431, 238] width 170 height 27
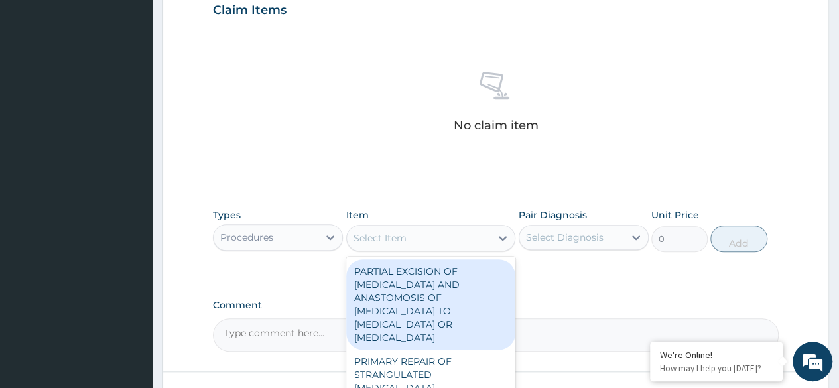
click at [450, 239] on div "Select Item" at bounding box center [419, 238] width 145 height 21
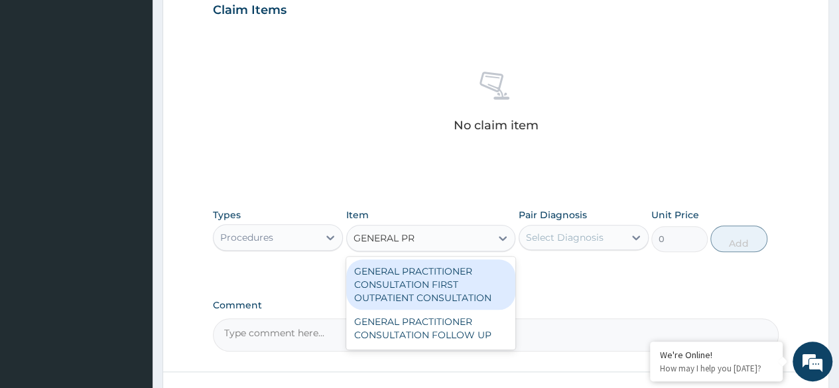
type input "GENERAL PRA"
click at [466, 275] on div "GENERAL PRACTITIONER CONSULTATION FIRST OUTPATIENT CONSULTATION" at bounding box center [431, 284] width 170 height 50
type input "3370.125"
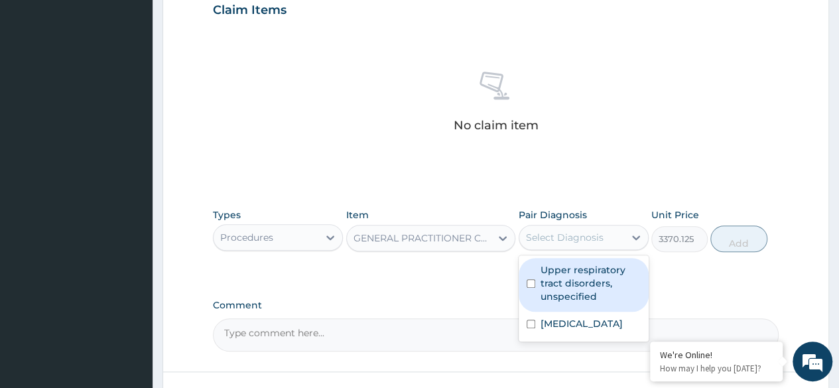
click at [599, 238] on div "Select Diagnosis" at bounding box center [565, 237] width 78 height 13
click at [585, 263] on label "Upper respiratory tract disorders, unspecified" at bounding box center [591, 283] width 100 height 40
checkbox input "true"
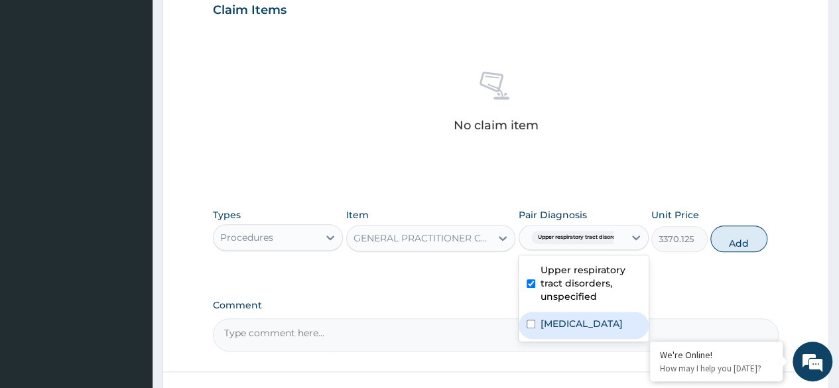
click at [584, 314] on div "Malaria, unspecified" at bounding box center [584, 325] width 130 height 27
checkbox input "true"
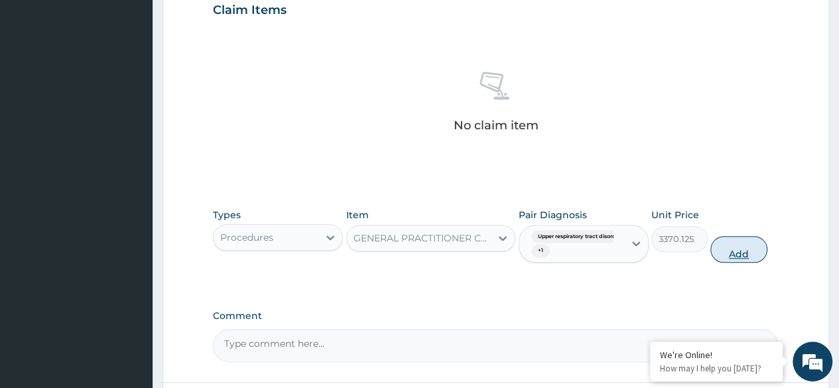
click at [739, 252] on button "Add" at bounding box center [738, 249] width 56 height 27
type input "0"
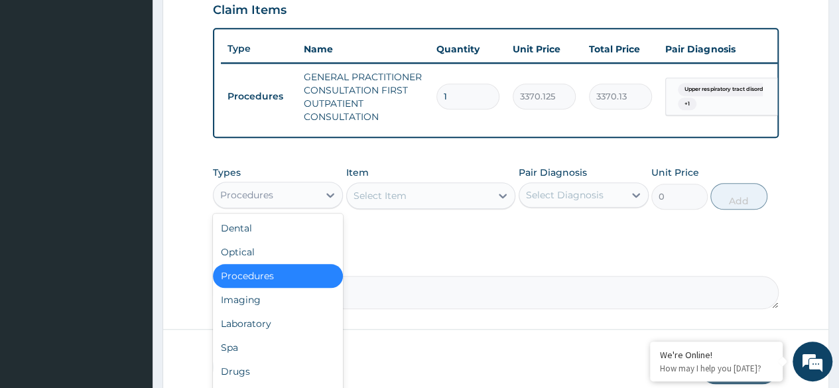
click at [241, 199] on div "Procedures" at bounding box center [246, 194] width 53 height 13
click at [260, 320] on div "Laboratory" at bounding box center [278, 324] width 130 height 24
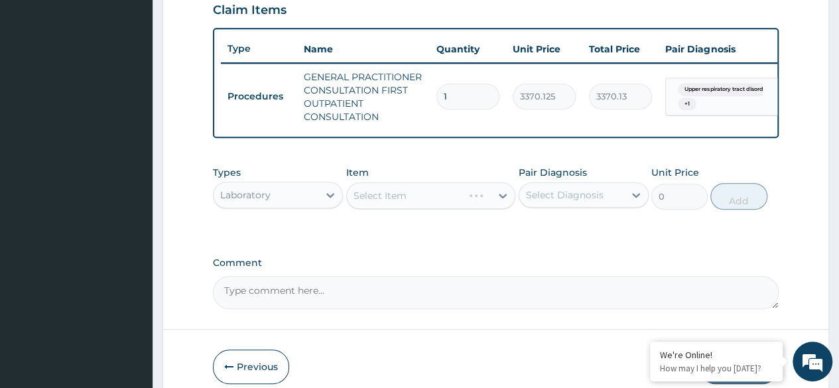
click at [462, 200] on div "Select Item" at bounding box center [431, 195] width 170 height 27
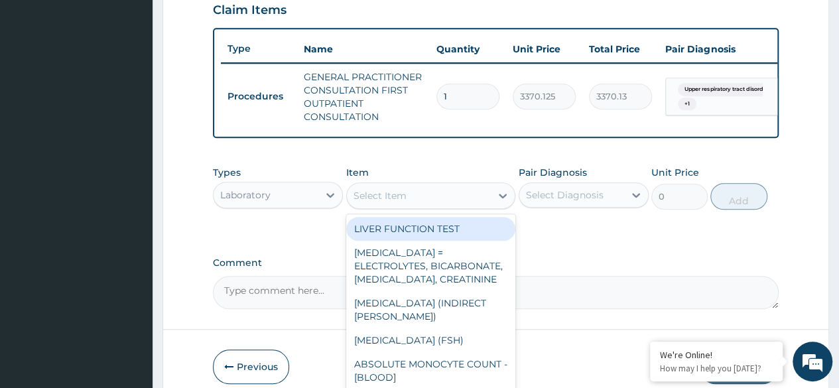
click at [462, 200] on div "Select Item" at bounding box center [419, 195] width 145 height 21
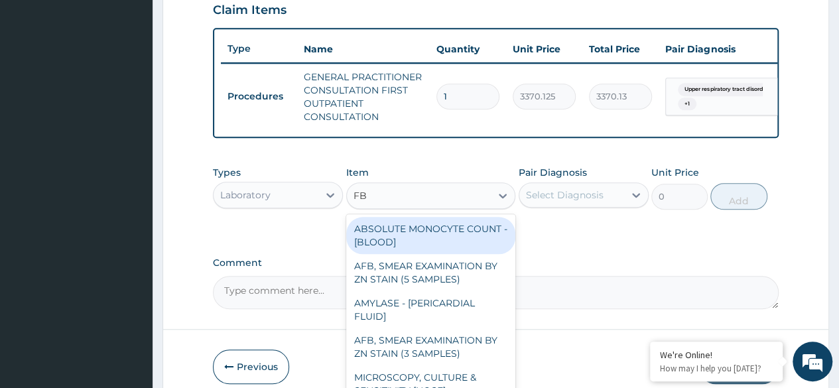
type input "FBC"
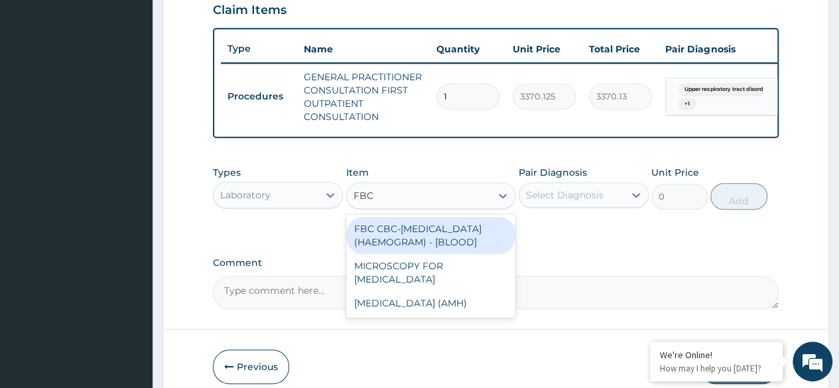
click at [471, 243] on div "FBC CBC-[MEDICAL_DATA] (HAEMOGRAM) - [BLOOD]" at bounding box center [431, 235] width 170 height 37
type input "4085"
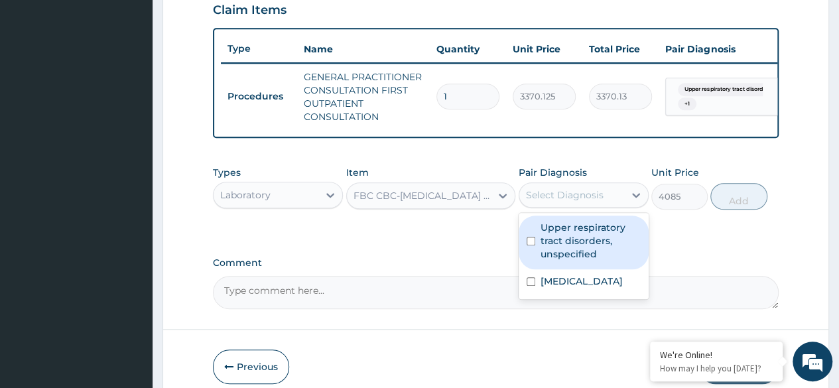
click at [594, 202] on div "Select Diagnosis" at bounding box center [565, 194] width 78 height 13
click at [581, 243] on label "Upper respiratory tract disorders, unspecified" at bounding box center [591, 241] width 100 height 40
checkbox input "true"
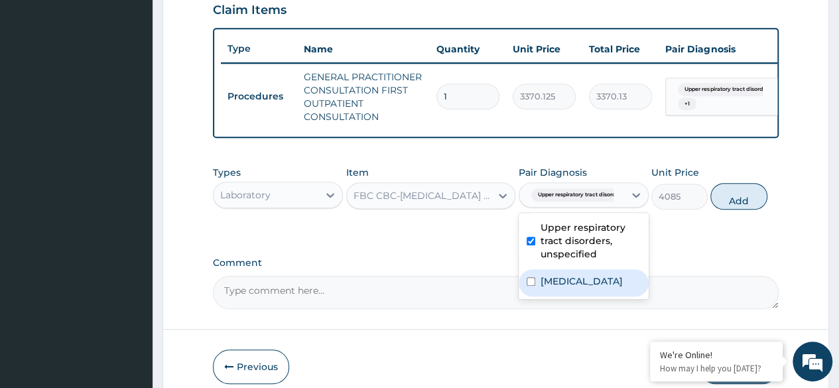
click at [596, 285] on label "Malaria, unspecified" at bounding box center [582, 281] width 82 height 13
checkbox input "true"
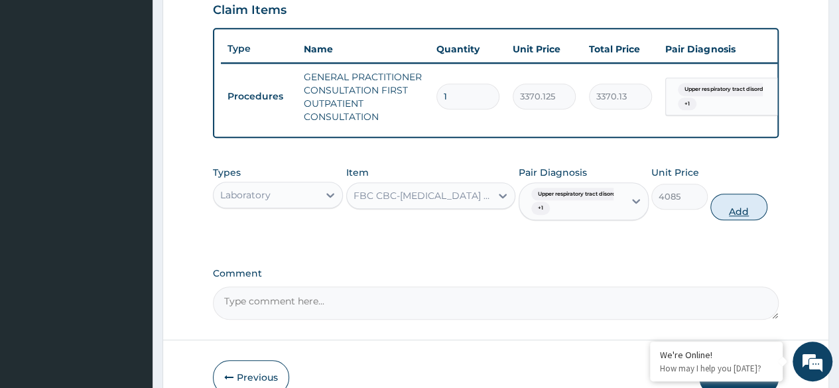
click at [738, 220] on button "Add" at bounding box center [738, 207] width 56 height 27
type input "0"
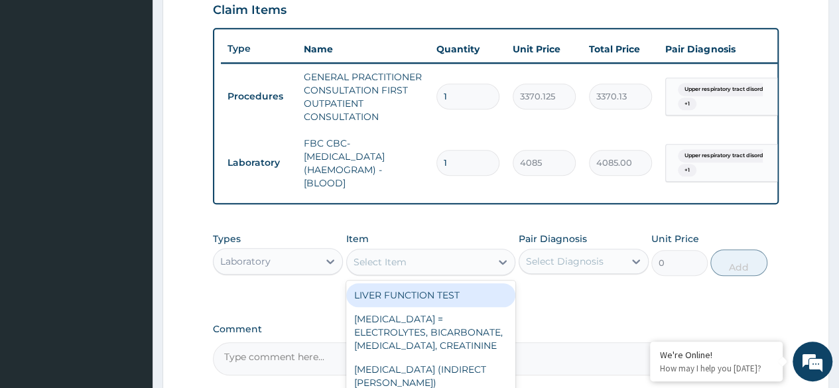
click at [392, 264] on div "Select Item" at bounding box center [380, 261] width 53 height 13
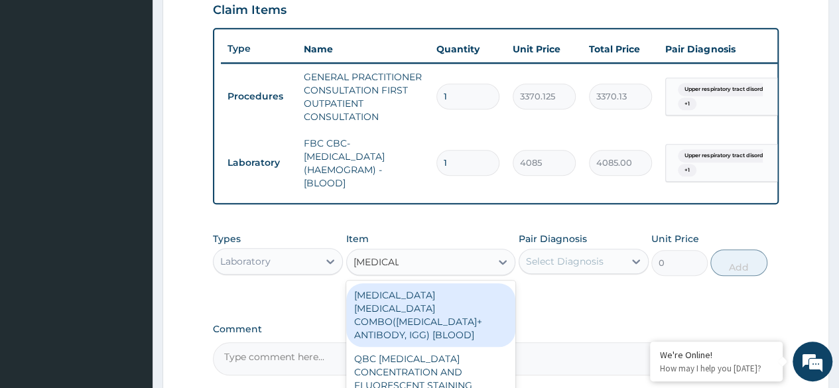
type input "MALARIA"
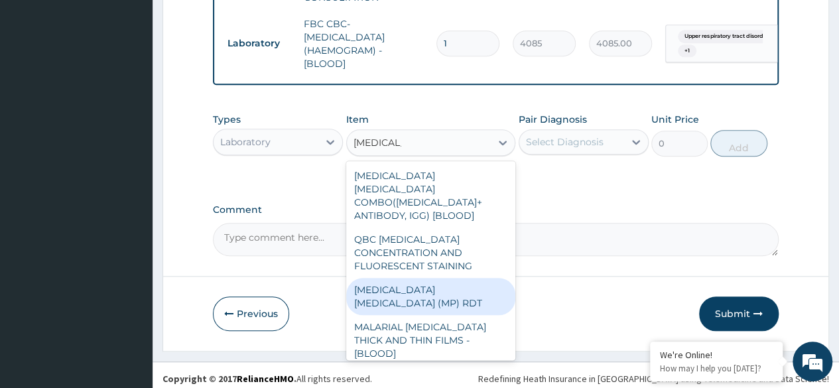
click at [455, 288] on div "[MEDICAL_DATA] [MEDICAL_DATA] (MP) RDT" at bounding box center [431, 296] width 170 height 37
type input "1531.875"
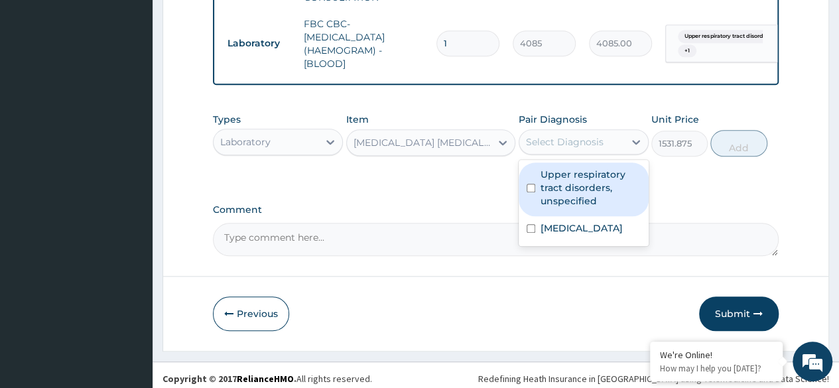
drag, startPoint x: 588, startPoint y: 145, endPoint x: 599, endPoint y: 241, distance: 96.8
click at [599, 155] on div "option Malaria, unspecified, selected. option Upper respiratory tract disorders…" at bounding box center [584, 141] width 130 height 25
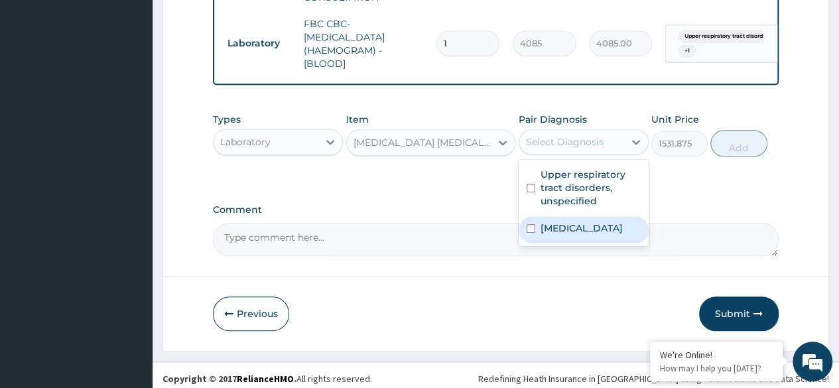
click at [599, 235] on label "Malaria, unspecified" at bounding box center [582, 228] width 82 height 13
checkbox input "true"
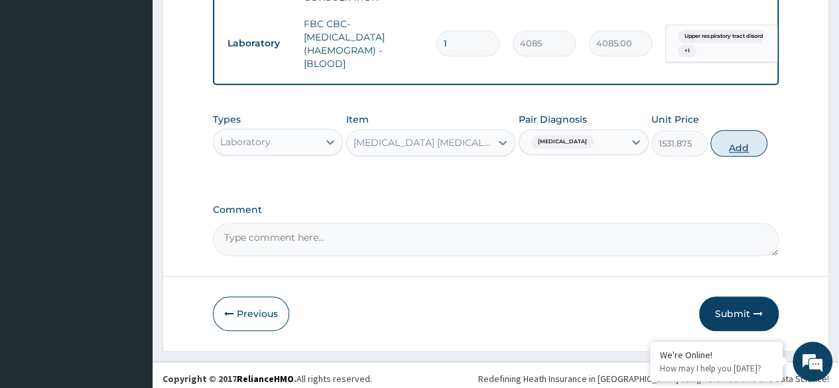
click at [760, 156] on button "Add" at bounding box center [738, 143] width 56 height 27
type input "0"
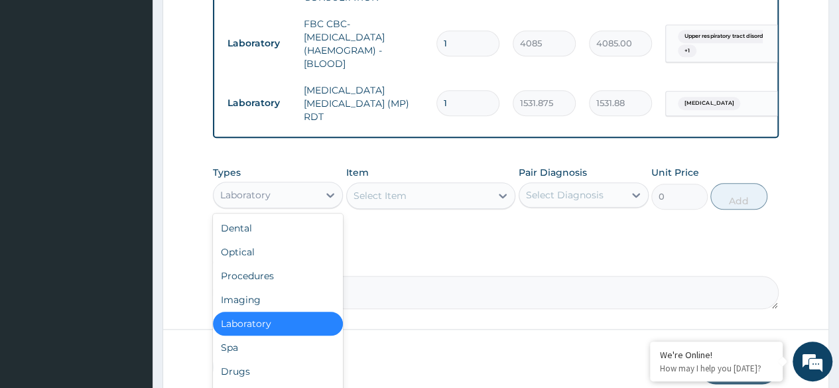
click at [251, 192] on div "Laboratory" at bounding box center [245, 194] width 50 height 13
click at [265, 377] on div "Drugs" at bounding box center [278, 372] width 130 height 24
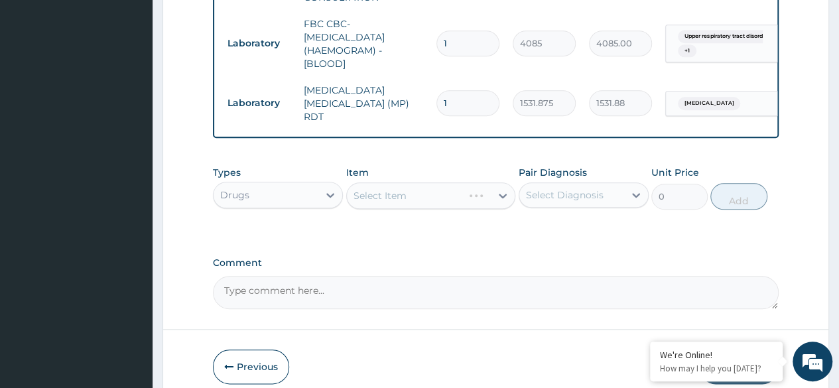
click at [436, 195] on div "Select Item" at bounding box center [431, 195] width 170 height 27
click at [436, 195] on div "Select Item" at bounding box center [419, 195] width 145 height 21
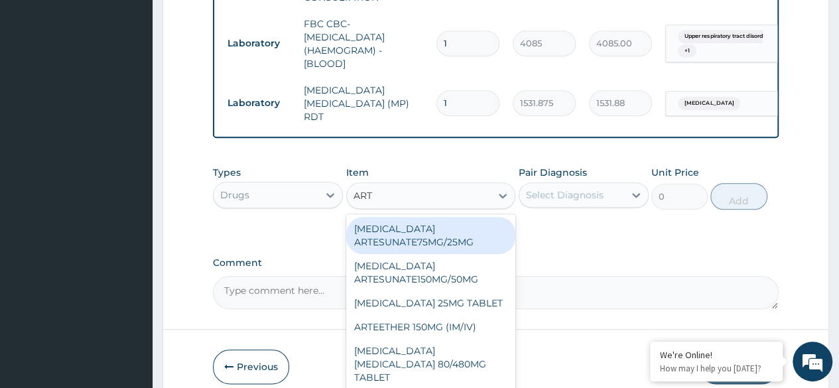
type input "ARTE"
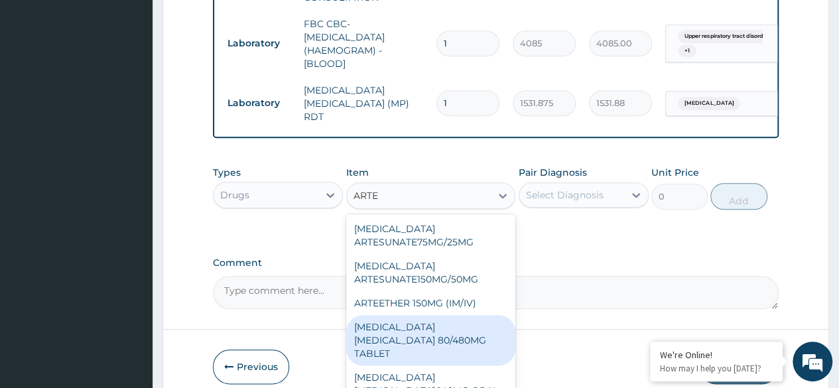
click at [459, 320] on div "[MEDICAL_DATA] [MEDICAL_DATA] 80/480MG TABLET" at bounding box center [431, 340] width 170 height 50
type input "450"
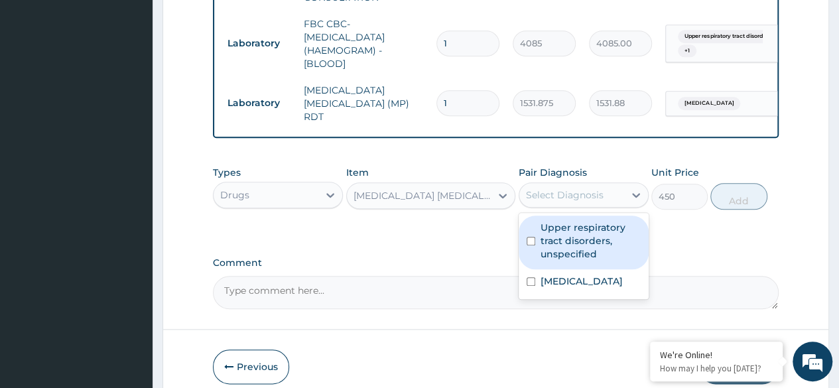
drag, startPoint x: 572, startPoint y: 192, endPoint x: 596, endPoint y: 285, distance: 95.9
click at [596, 208] on div "option Malaria, unspecified, selected. option Upper respiratory tract disorders…" at bounding box center [584, 194] width 130 height 25
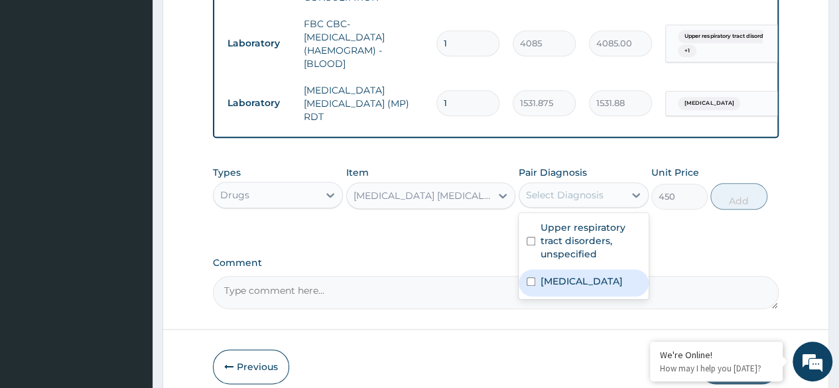
click at [596, 285] on label "[MEDICAL_DATA]" at bounding box center [582, 281] width 82 height 13
checkbox input "true"
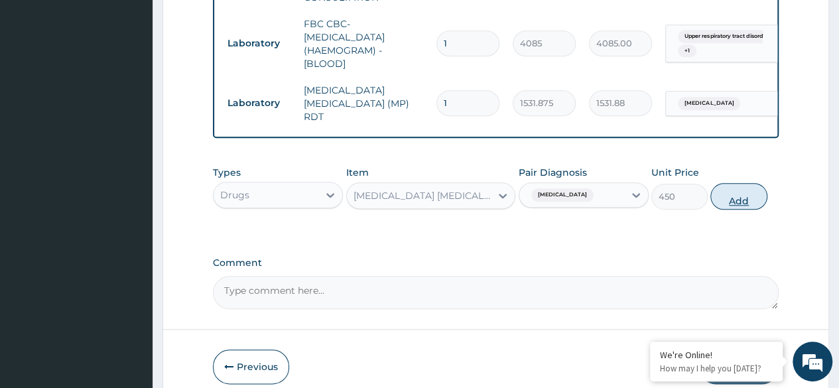
click at [748, 203] on button "Add" at bounding box center [738, 196] width 56 height 27
type input "0"
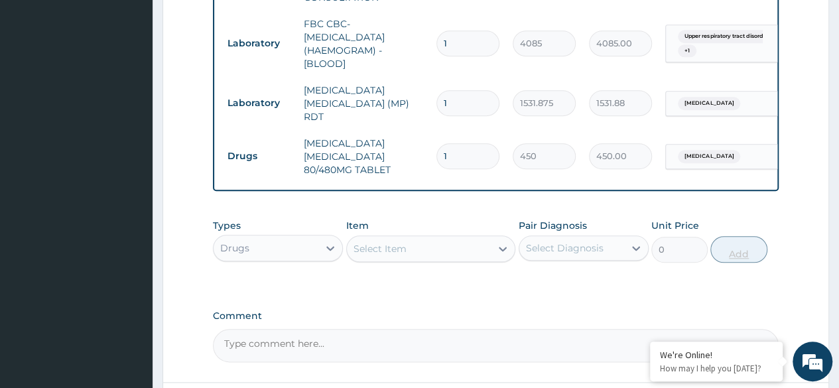
type input "0.00"
type input "6"
type input "2700.00"
type input "6"
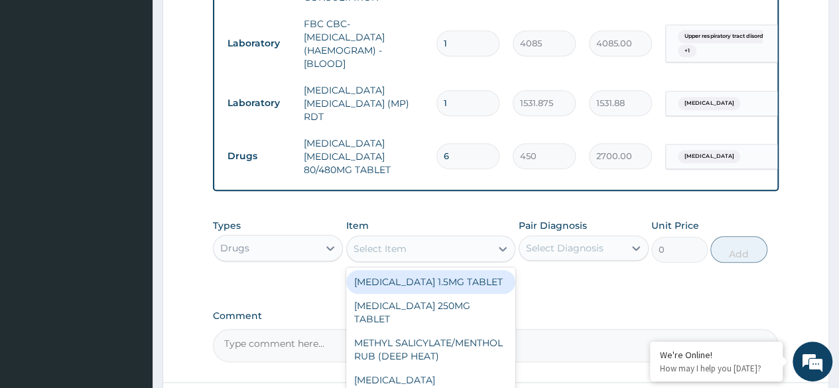
click at [457, 262] on div "Select Item" at bounding box center [431, 248] width 170 height 27
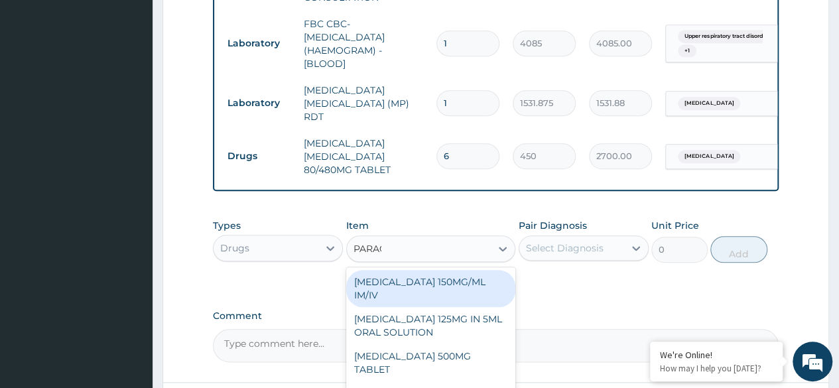
type input "PARACE"
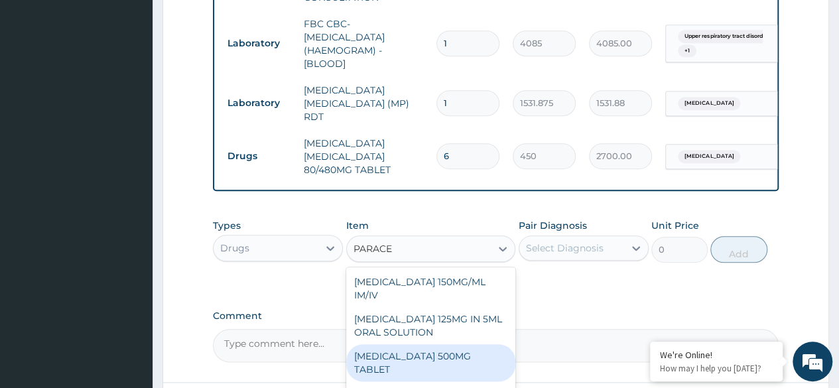
click at [435, 356] on div "[MEDICAL_DATA] 500MG TABLET" at bounding box center [431, 362] width 170 height 37
type input "30"
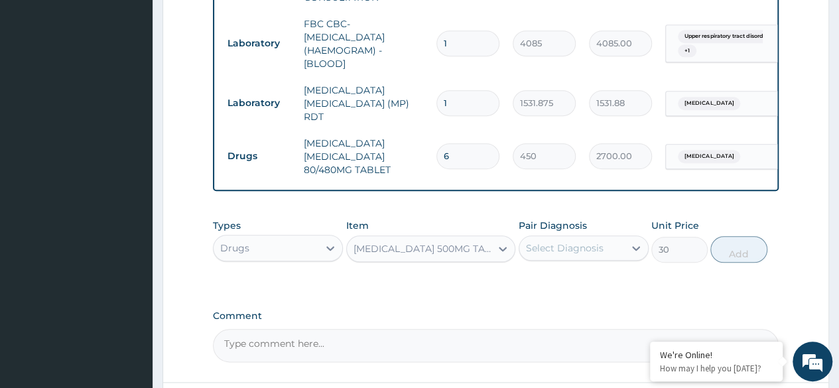
click at [590, 249] on div "Select Diagnosis" at bounding box center [565, 247] width 78 height 13
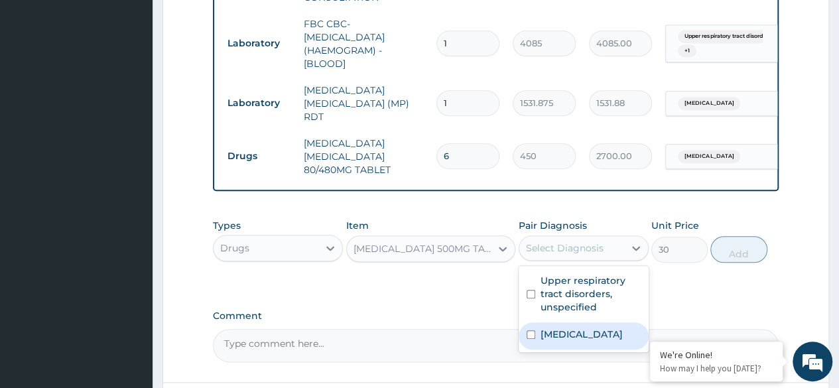
click at [573, 338] on label "[MEDICAL_DATA]" at bounding box center [582, 334] width 82 height 13
checkbox input "true"
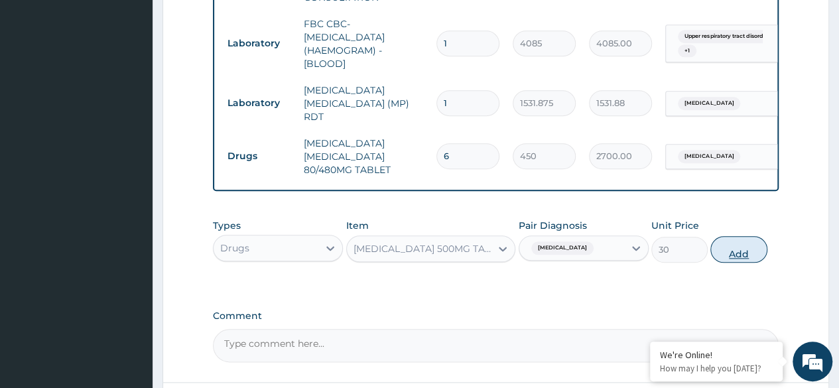
click at [718, 261] on button "Add" at bounding box center [738, 249] width 56 height 27
type input "0"
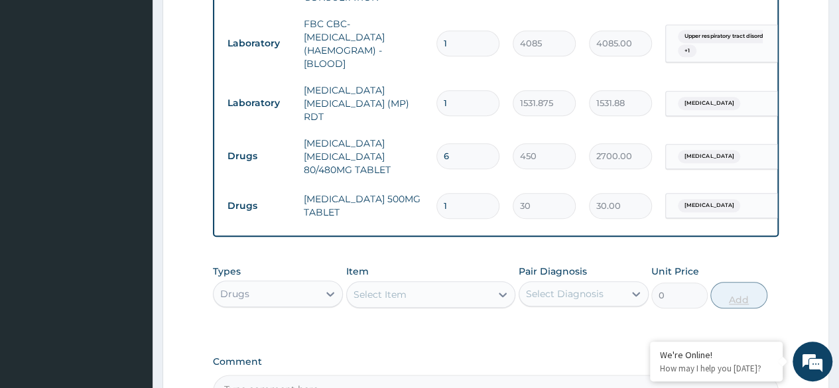
type input "18"
type input "540.00"
type input "18"
click at [399, 291] on div "Select Item" at bounding box center [380, 294] width 53 height 13
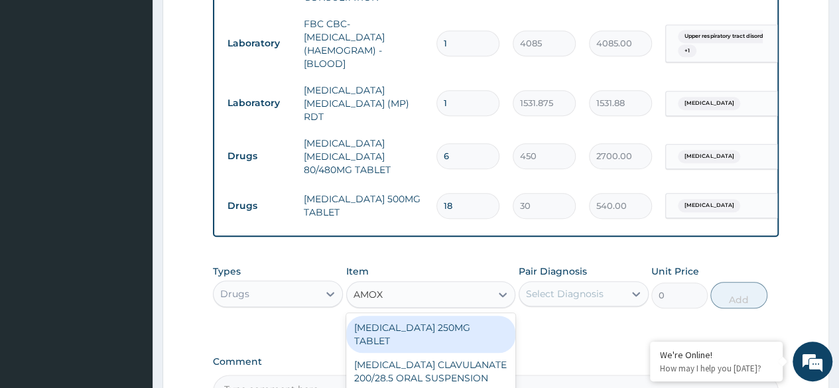
type input "AMOXI"
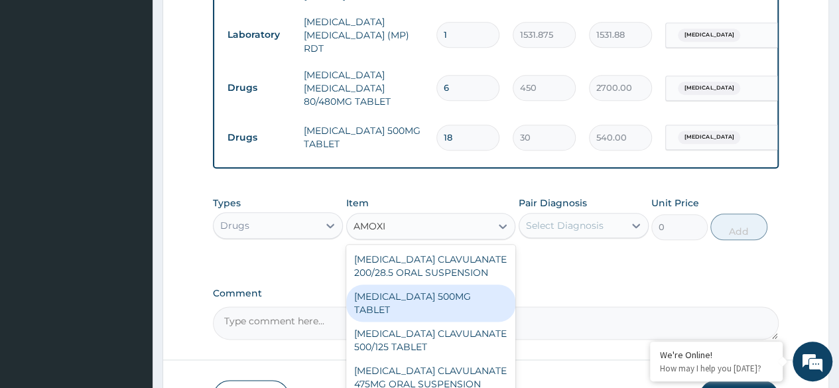
scroll to position [45, 0]
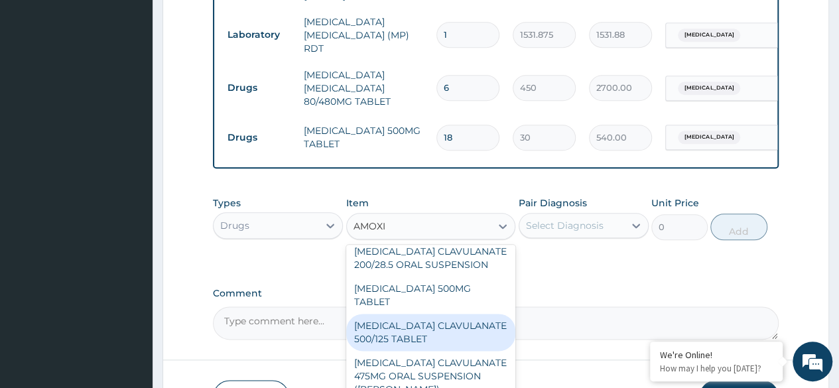
click at [430, 318] on div "AMOXICILLIN CLAVULANATE 500/125 TABLET" at bounding box center [431, 332] width 170 height 37
type input "414"
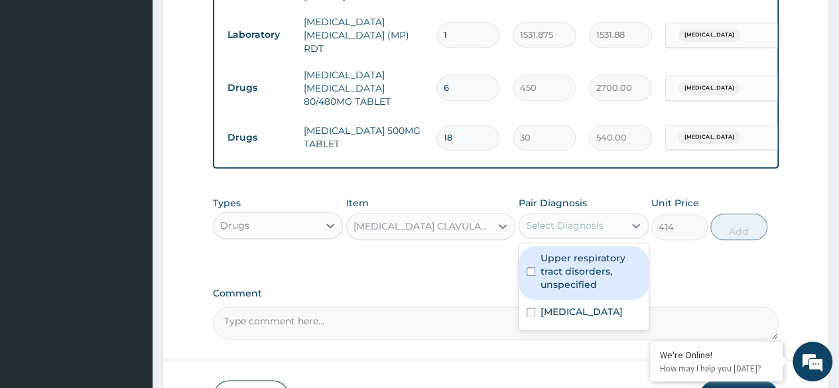
click at [590, 230] on div "Select Diagnosis" at bounding box center [565, 225] width 78 height 13
click at [600, 295] on div "Upper respiratory tract disorders, unspecified" at bounding box center [584, 273] width 130 height 54
checkbox input "true"
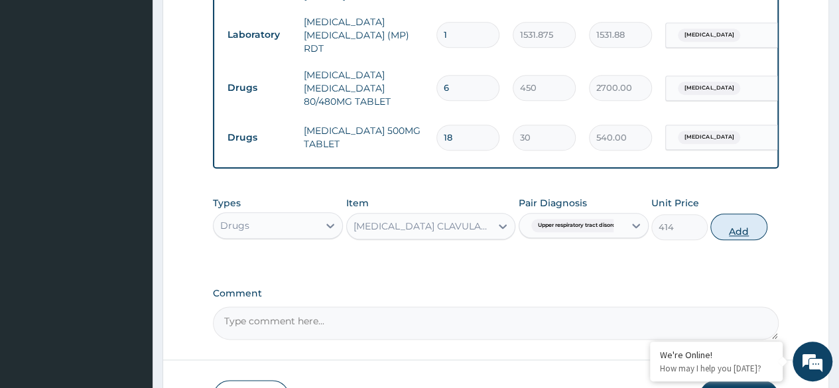
click at [758, 231] on button "Add" at bounding box center [738, 227] width 56 height 27
type input "0"
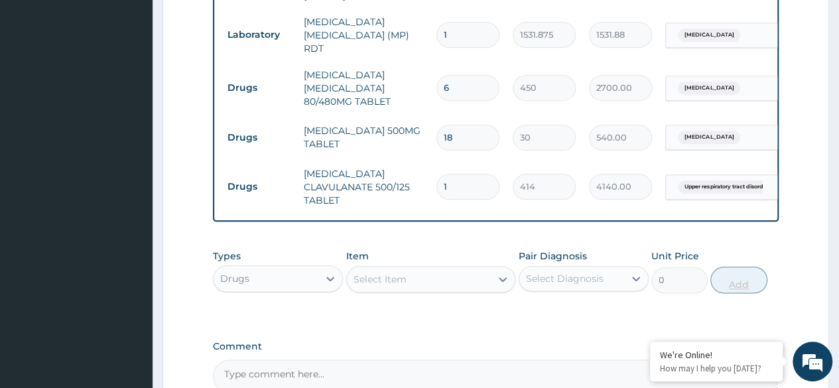
type input "10"
type input "4140.00"
type input "10"
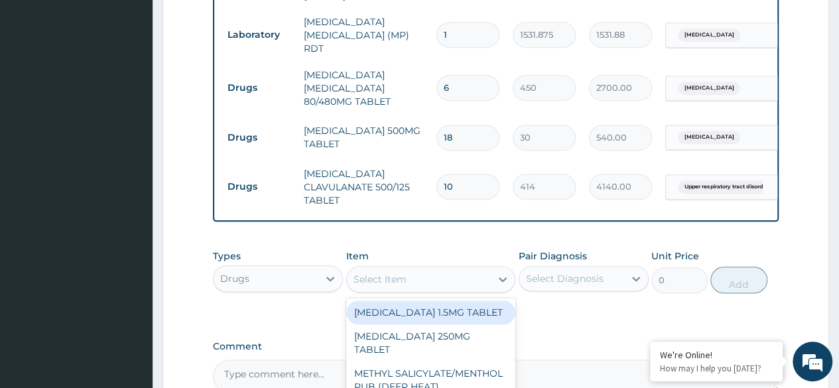
click at [395, 275] on div "Select Item" at bounding box center [380, 279] width 53 height 13
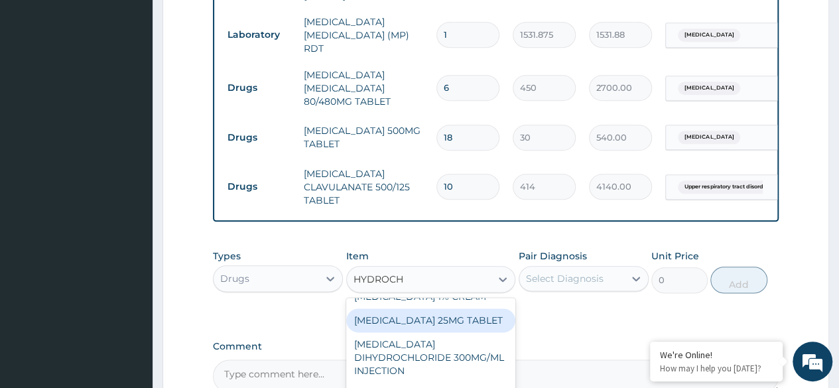
scroll to position [69, 0]
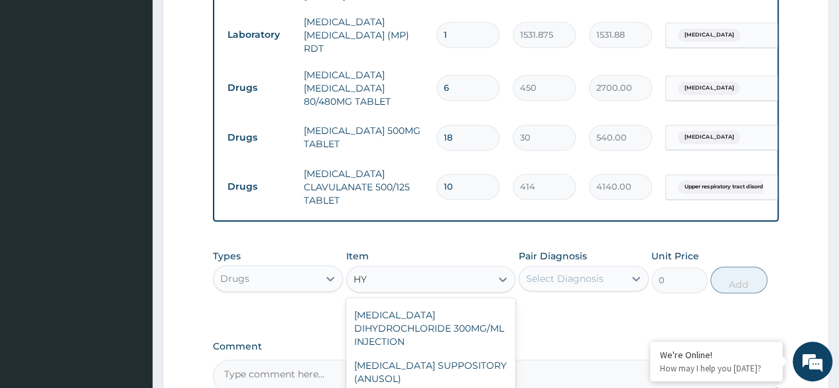
type input "H"
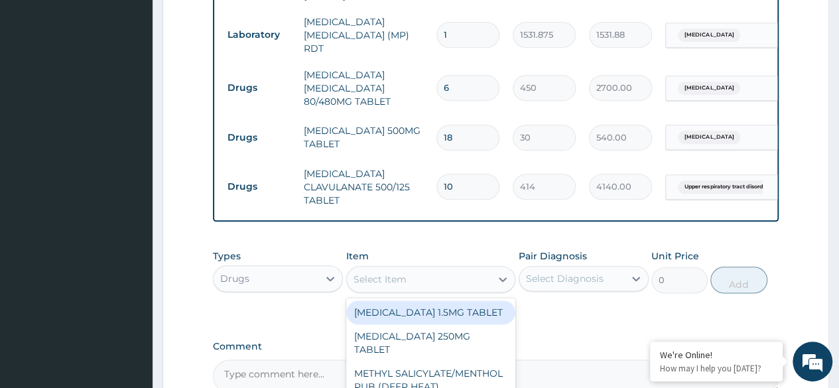
click at [429, 279] on div "Select Item" at bounding box center [419, 279] width 145 height 21
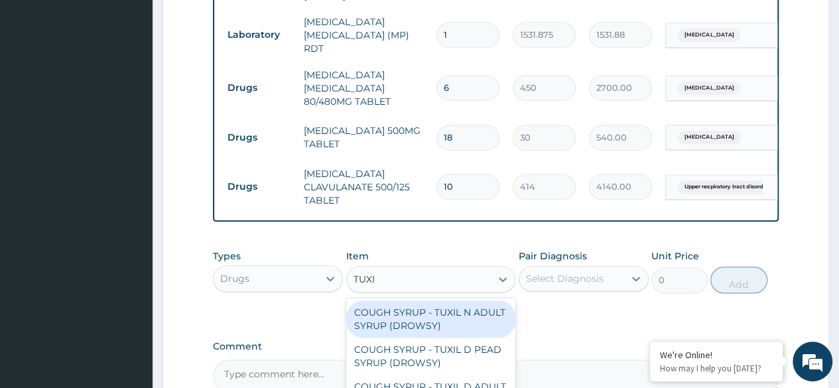
type input "TUXIL"
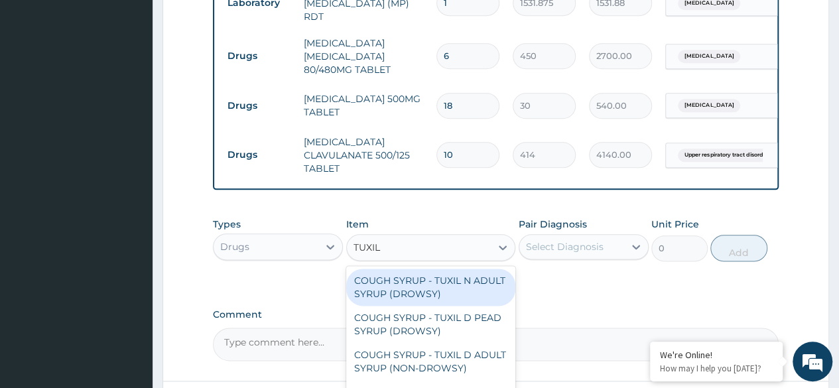
scroll to position [750, 0]
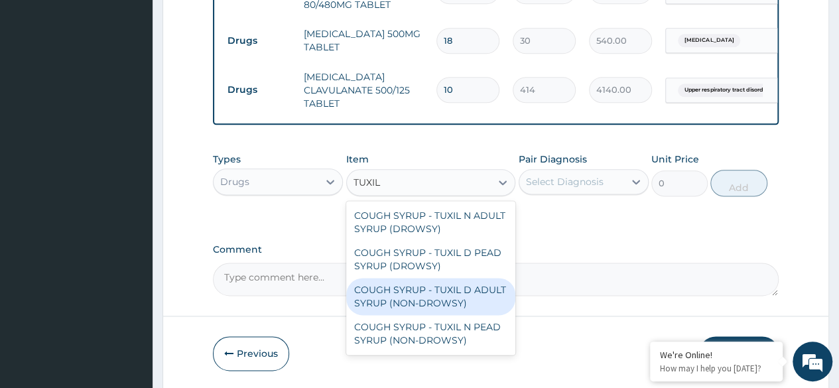
click at [445, 299] on div "COUGH SYRUP - TUXIL D ADULT SYRUP (NON-DROWSY)" at bounding box center [431, 296] width 170 height 37
type input "2000"
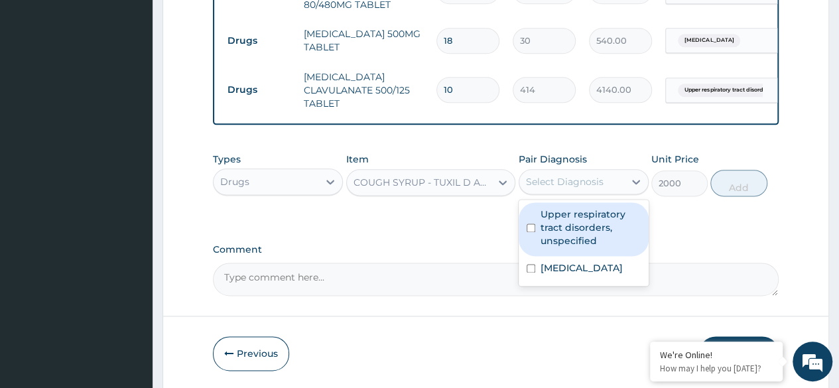
click at [590, 180] on div "Select Diagnosis" at bounding box center [565, 181] width 78 height 13
click at [555, 235] on label "Upper respiratory tract disorders, unspecified" at bounding box center [591, 228] width 100 height 40
checkbox input "true"
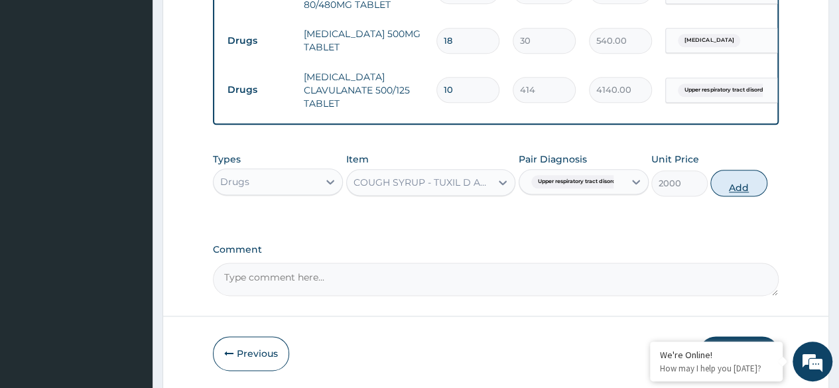
click at [729, 184] on button "Add" at bounding box center [738, 183] width 56 height 27
type input "0"
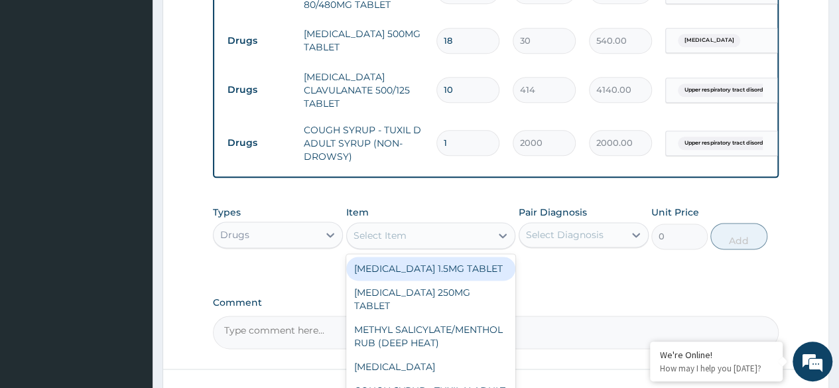
click at [374, 246] on div "Select Item" at bounding box center [419, 235] width 145 height 21
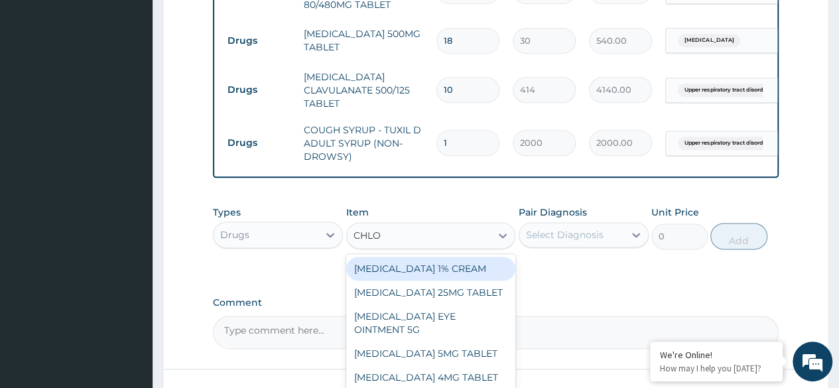
type input "CHLOR"
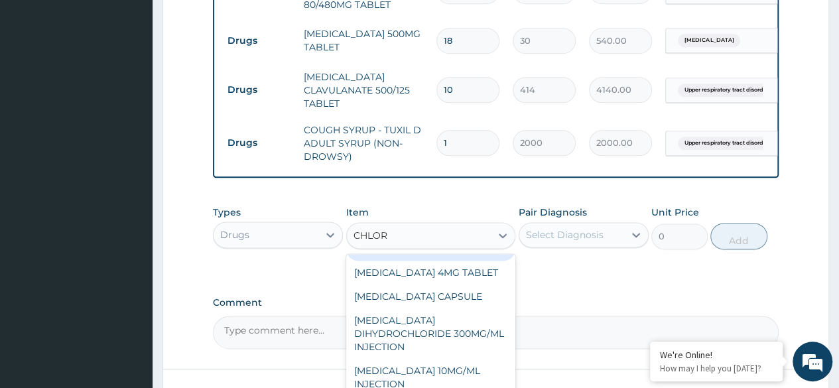
scroll to position [105, 0]
click at [414, 284] on div "[MEDICAL_DATA] 4MG TABLET" at bounding box center [431, 272] width 170 height 24
type input "60"
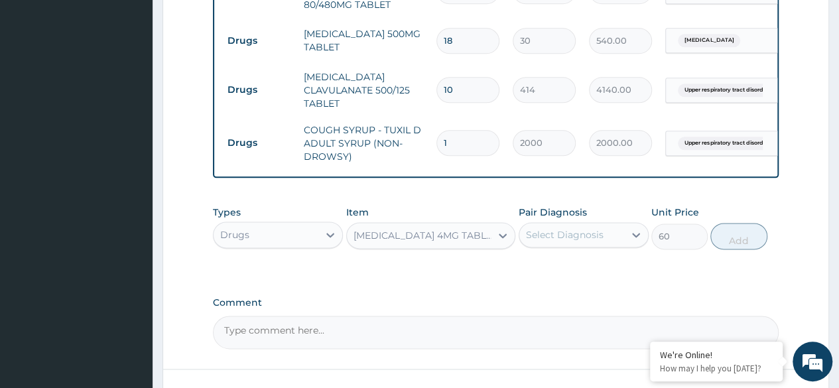
click at [557, 225] on div "Select Diagnosis" at bounding box center [584, 234] width 130 height 25
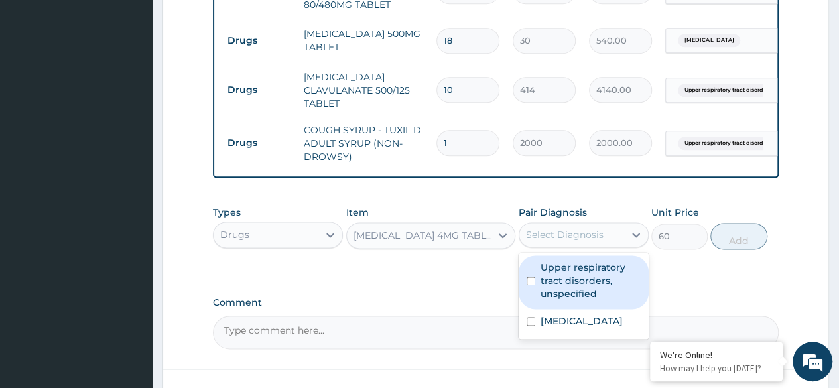
click at [587, 295] on label "Upper respiratory tract disorders, unspecified" at bounding box center [591, 281] width 100 height 40
checkbox input "true"
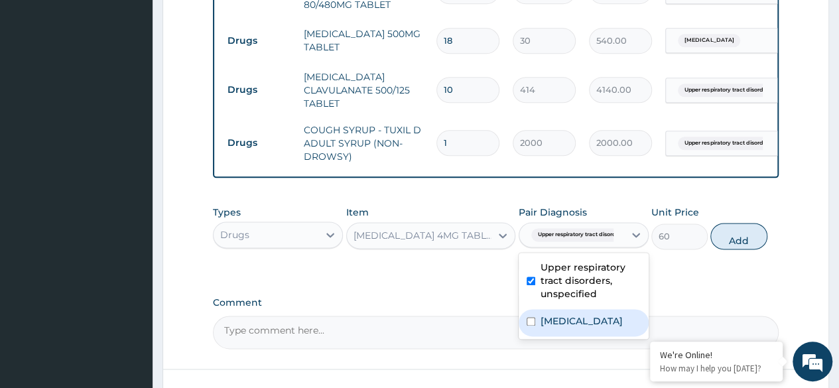
click at [601, 318] on label "Malaria, unspecified" at bounding box center [582, 320] width 82 height 13
checkbox input "true"
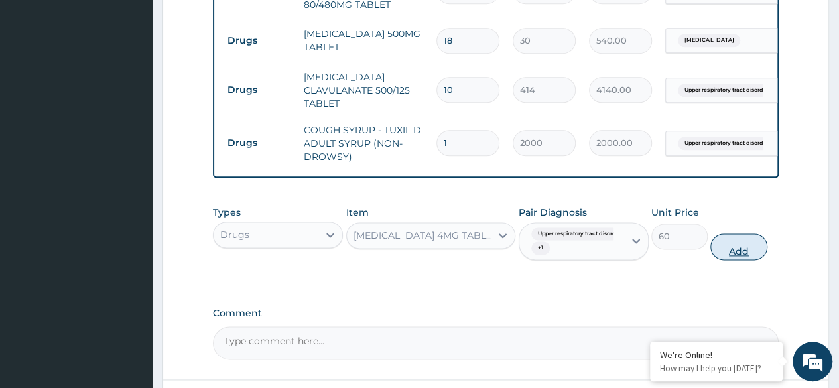
click at [732, 239] on button "Add" at bounding box center [738, 246] width 56 height 27
type input "0"
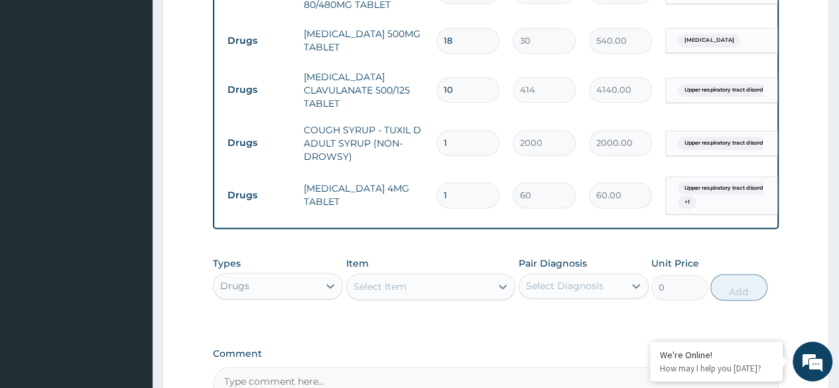
type input "0.00"
type input "3"
type input "180.00"
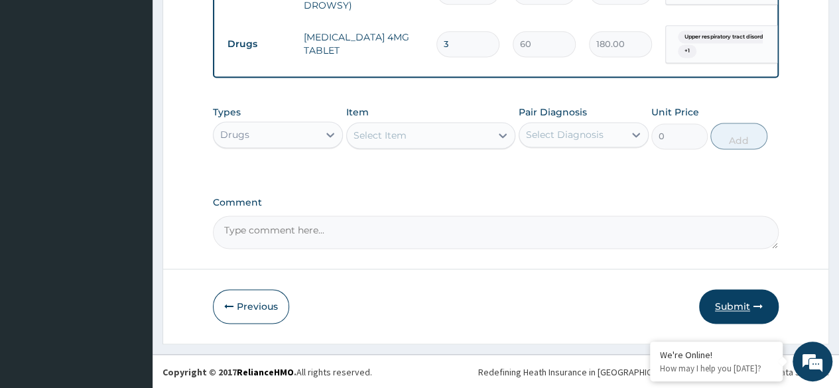
type input "3"
click at [719, 299] on button "Submit" at bounding box center [739, 306] width 80 height 34
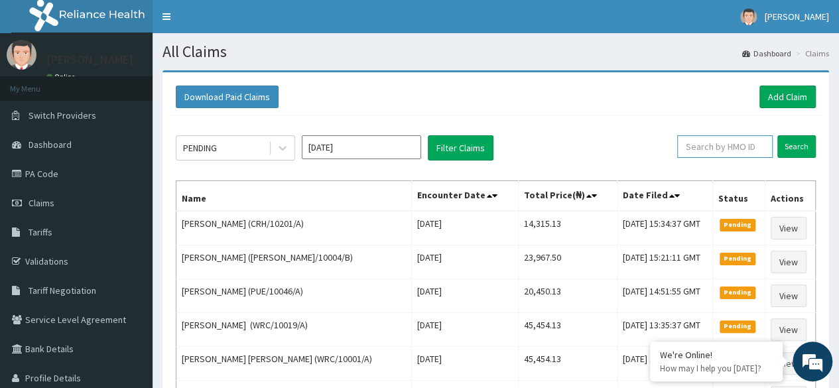
click at [752, 141] on input "text" at bounding box center [725, 146] width 96 height 23
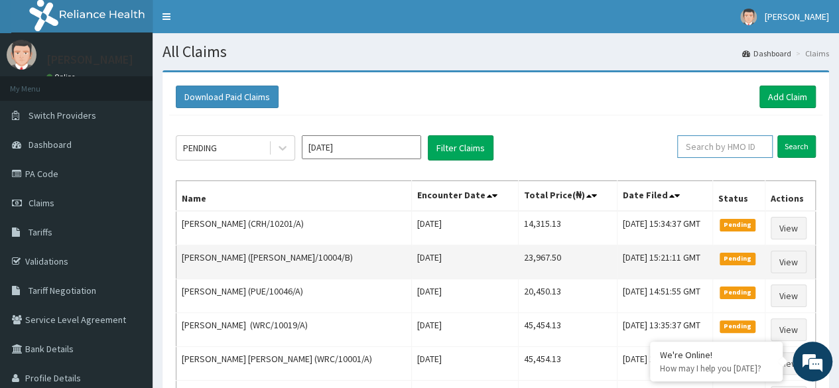
paste input "KWL/10051/A"
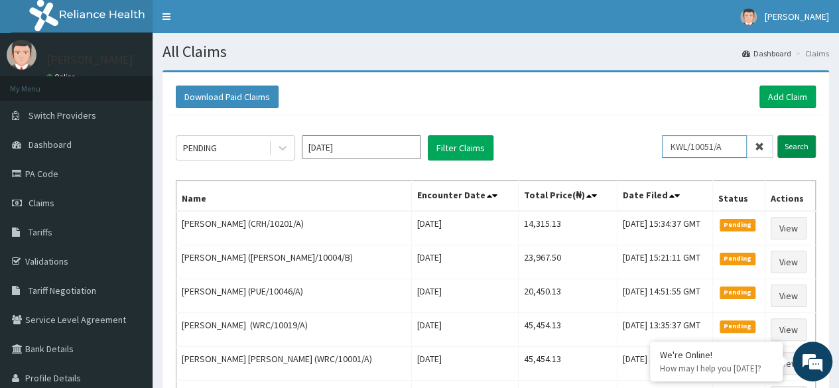
type input "KWL/10051/A"
click at [799, 145] on input "Search" at bounding box center [796, 146] width 38 height 23
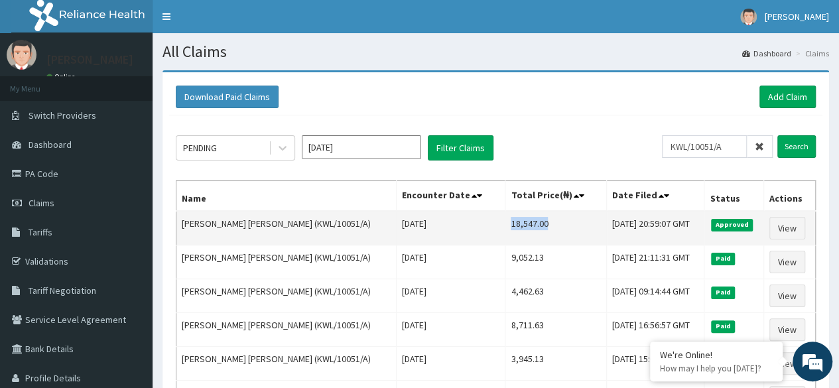
drag, startPoint x: 435, startPoint y: 225, endPoint x: 472, endPoint y: 220, distance: 37.4
click at [505, 220] on td "18,547.00" at bounding box center [555, 228] width 101 height 34
copy td "18,547.00"
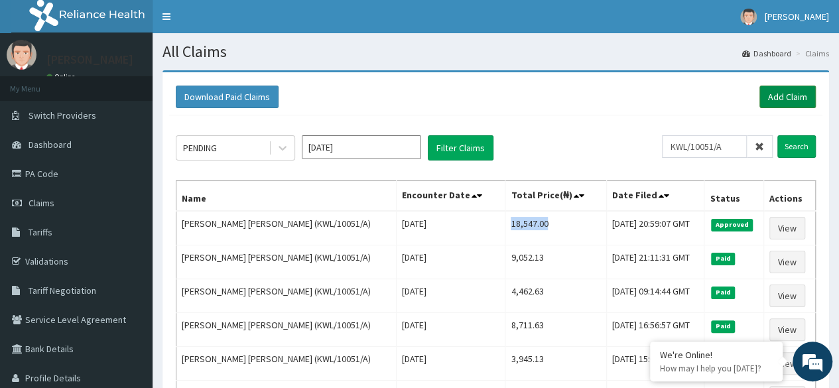
click at [801, 99] on link "Add Claim" at bounding box center [788, 97] width 56 height 23
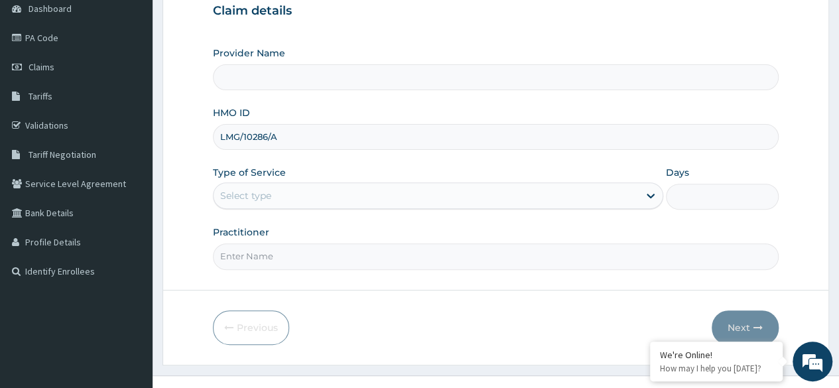
scroll to position [154, 0]
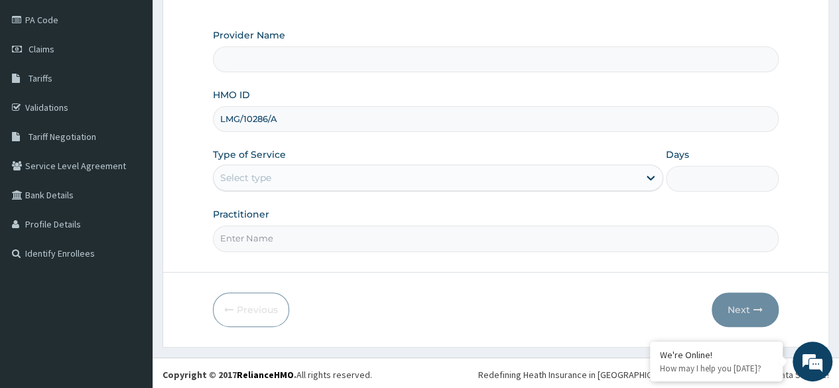
type input "LMG/10286/A"
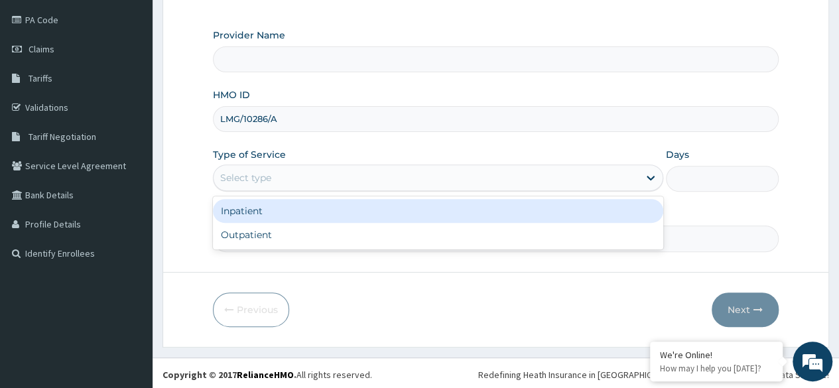
drag, startPoint x: 324, startPoint y: 170, endPoint x: 275, endPoint y: 234, distance: 80.4
click at [275, 191] on div "option Inpatient focused, 1 of 2. 2 results available. Use Up and Down to choos…" at bounding box center [438, 178] width 450 height 27
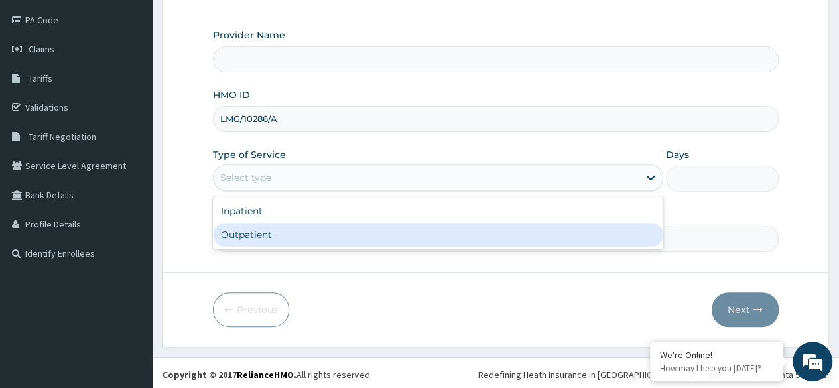
click at [275, 234] on div "Outpatient" at bounding box center [438, 235] width 450 height 24
type input "1"
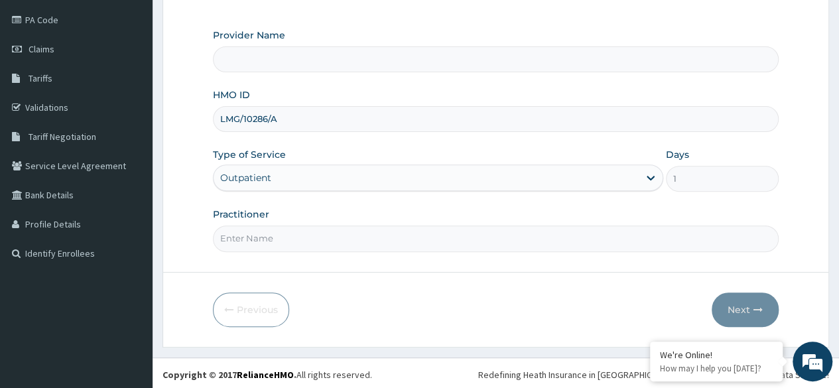
click at [275, 234] on input "Practitioner" at bounding box center [496, 239] width 566 height 26
type input "LOCUM"
click at [749, 322] on button "Next" at bounding box center [745, 310] width 67 height 34
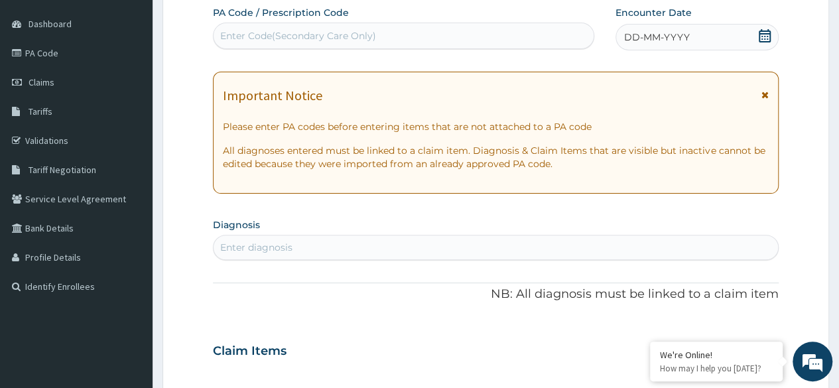
scroll to position [119, 0]
click at [693, 28] on div "DD-MM-YYYY" at bounding box center [697, 38] width 163 height 27
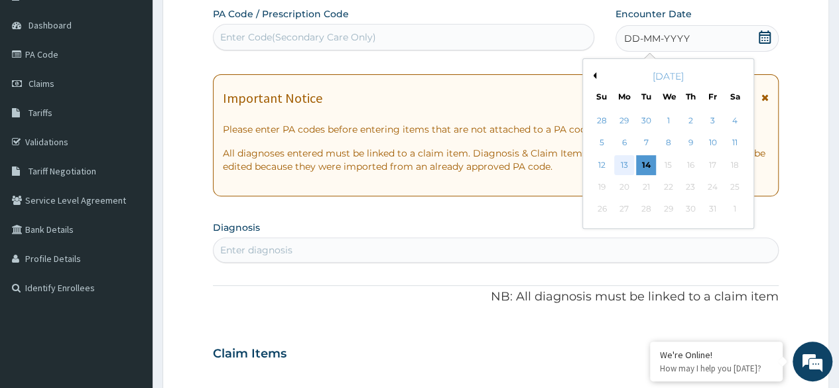
scroll to position [0, 0]
click at [628, 165] on div "13" at bounding box center [624, 165] width 20 height 20
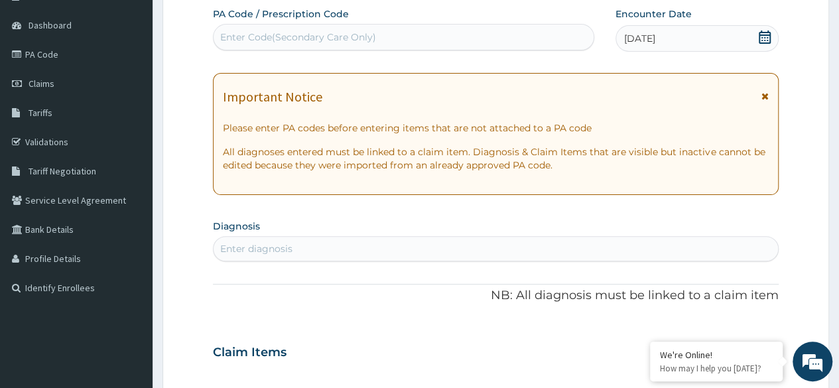
scroll to position [78, 0]
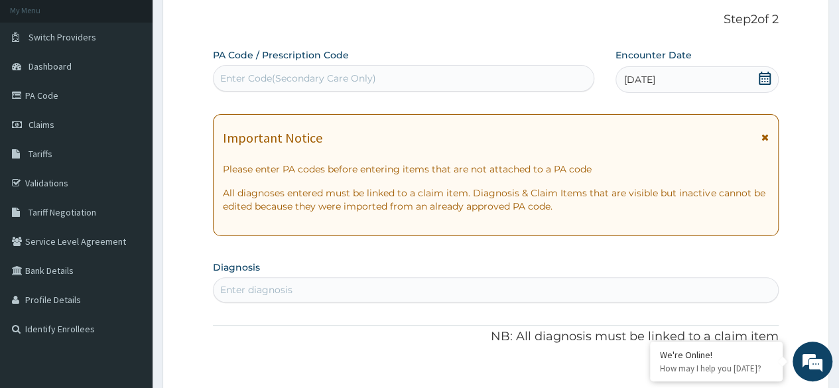
click at [310, 279] on div "Enter diagnosis" at bounding box center [496, 289] width 564 height 21
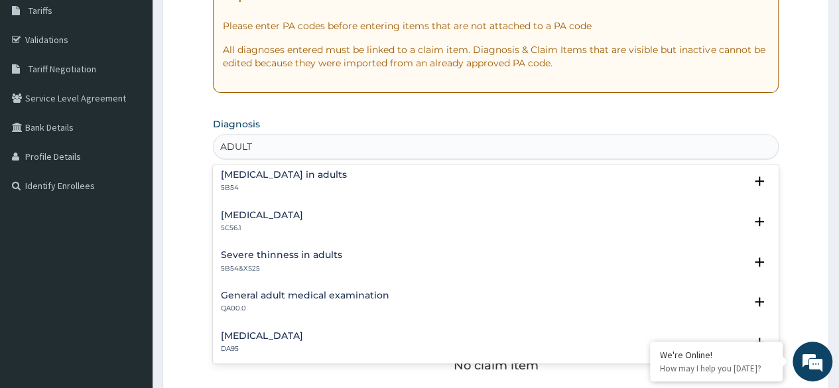
scroll to position [45, 0]
type input "ADULT"
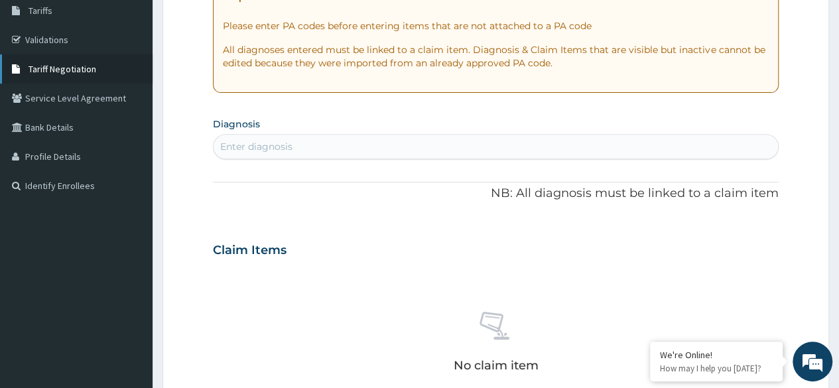
click at [86, 67] on span "Tariff Negotiation" at bounding box center [63, 69] width 68 height 12
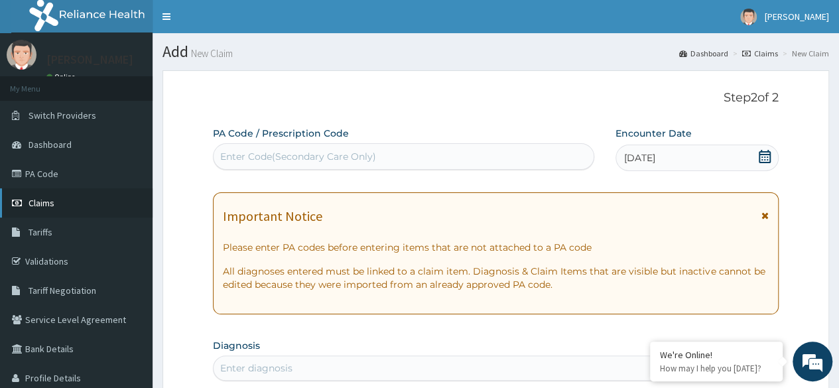
click at [49, 190] on link "Claims" at bounding box center [76, 202] width 153 height 29
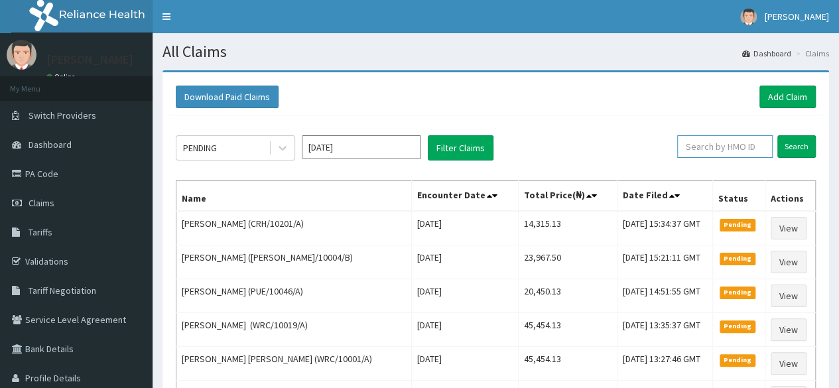
click at [740, 146] on input "text" at bounding box center [725, 146] width 96 height 23
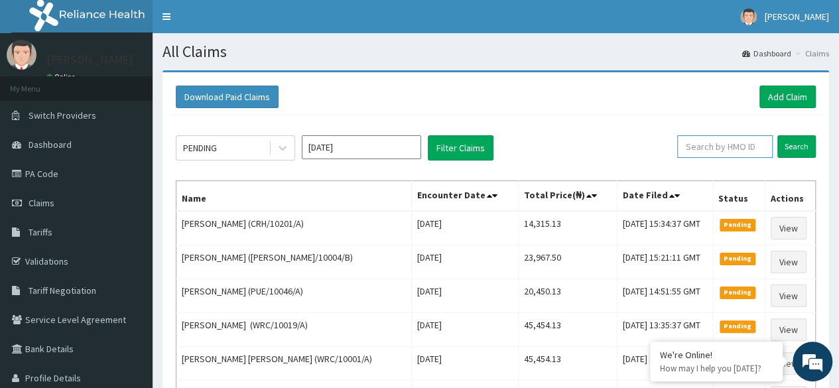
paste input "ZHW/10003/A"
type input "ZHW/10003/A"
click at [804, 136] on input "Search" at bounding box center [796, 146] width 38 height 23
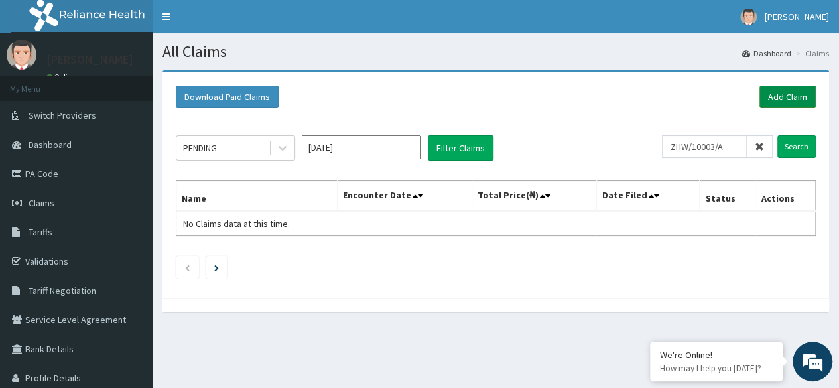
click at [777, 94] on link "Add Claim" at bounding box center [788, 97] width 56 height 23
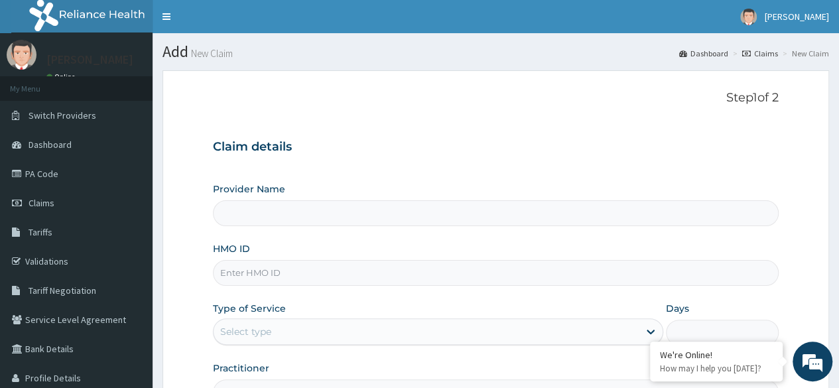
click at [399, 271] on input "HMO ID" at bounding box center [496, 273] width 566 height 26
paste input "ZHW/10003/A"
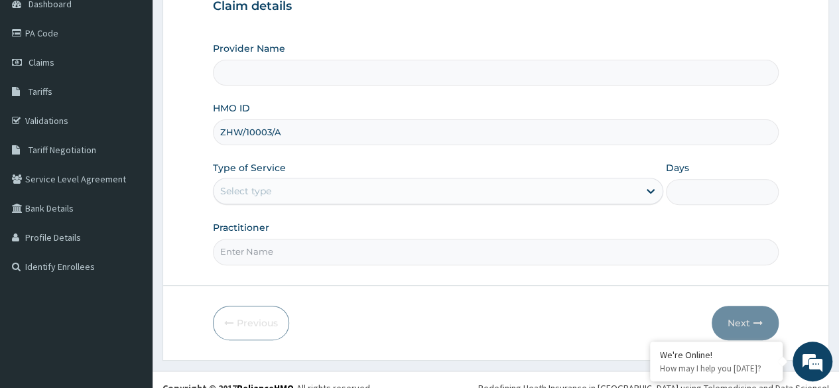
scroll to position [154, 0]
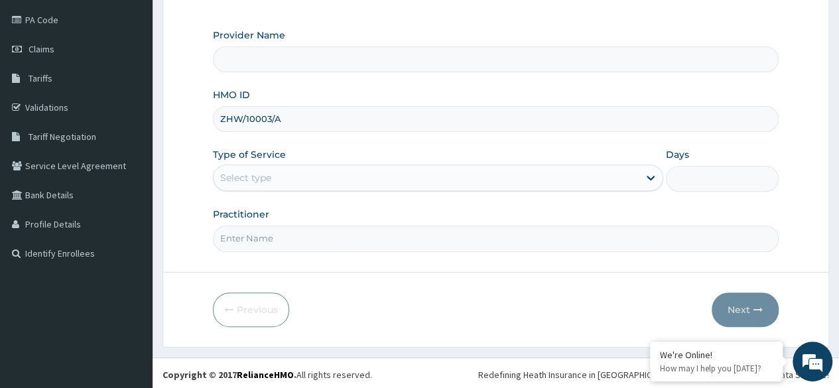
type input "ZHW/10003/A"
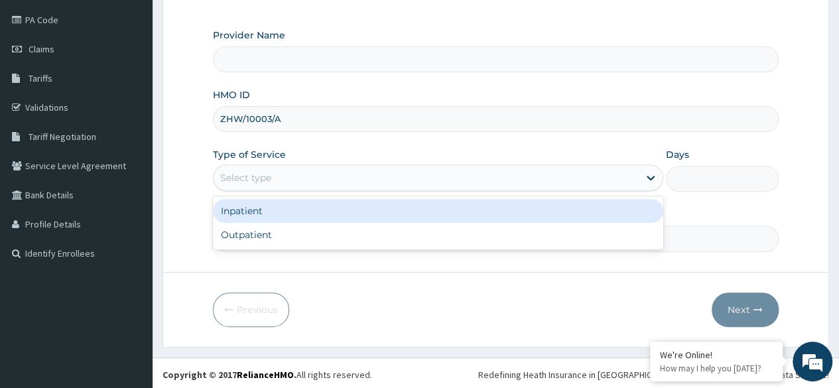
click at [315, 188] on div "Select type" at bounding box center [438, 178] width 450 height 27
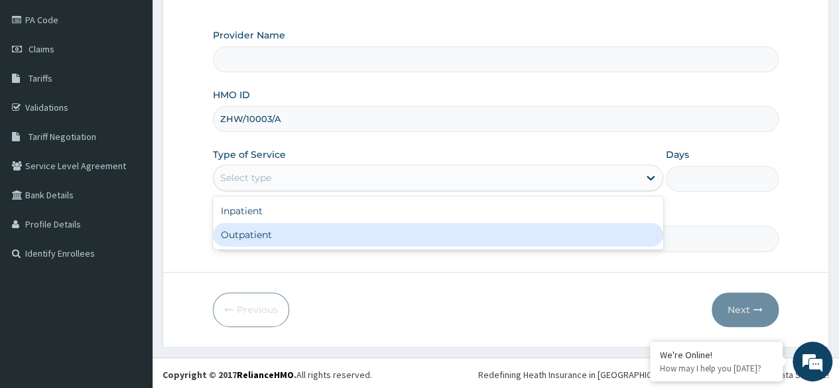
click at [302, 224] on div "Outpatient" at bounding box center [438, 235] width 450 height 24
type input "1"
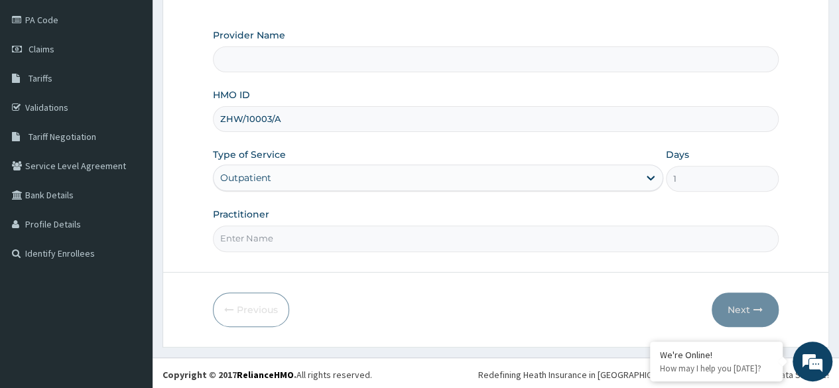
click at [302, 235] on input "Practitioner" at bounding box center [496, 239] width 566 height 26
type input "LOCUM"
type input "Reliance Family Clinics (RFC) - [GEOGRAPHIC_DATA]"
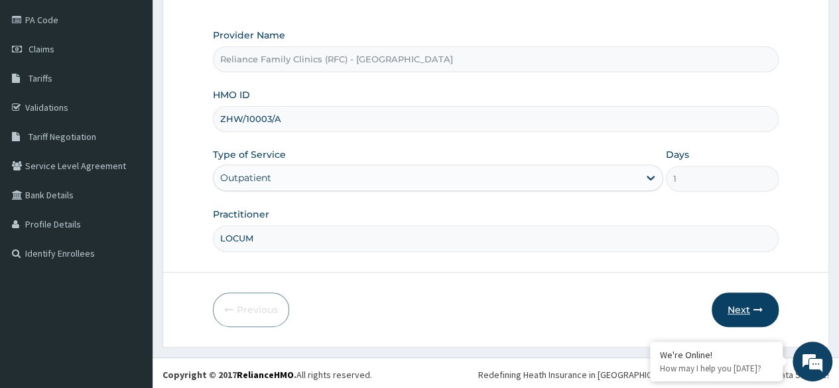
type input "LOCUM"
click at [754, 294] on button "Next" at bounding box center [745, 310] width 67 height 34
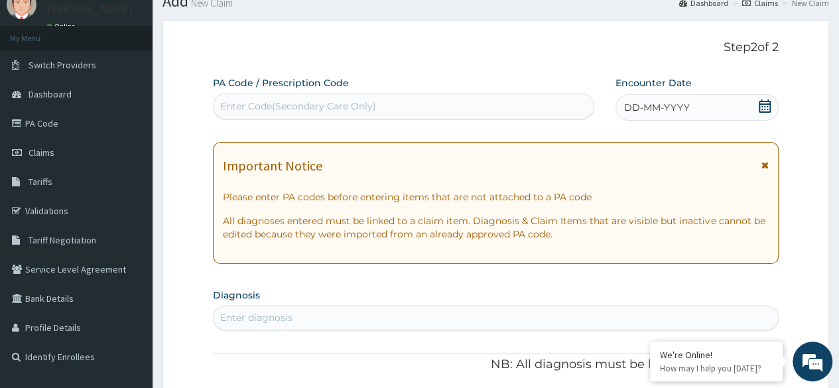
scroll to position [48, 0]
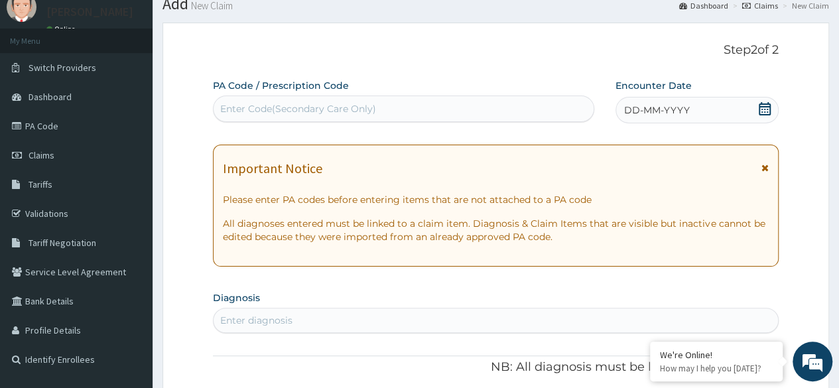
click at [693, 113] on div "DD-MM-YYYY" at bounding box center [697, 110] width 163 height 27
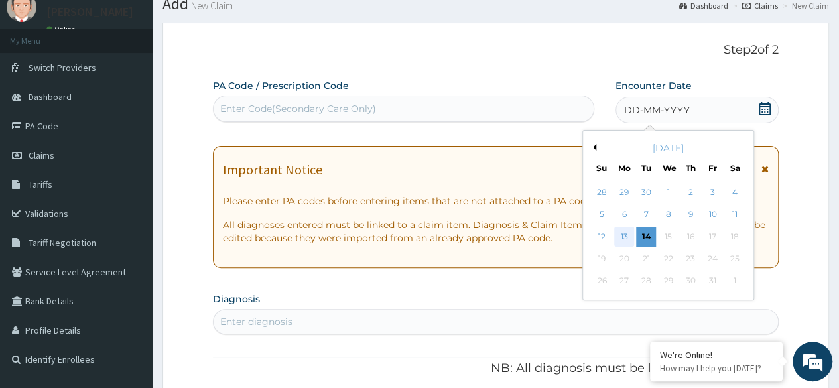
click at [621, 239] on div "13" at bounding box center [624, 237] width 20 height 20
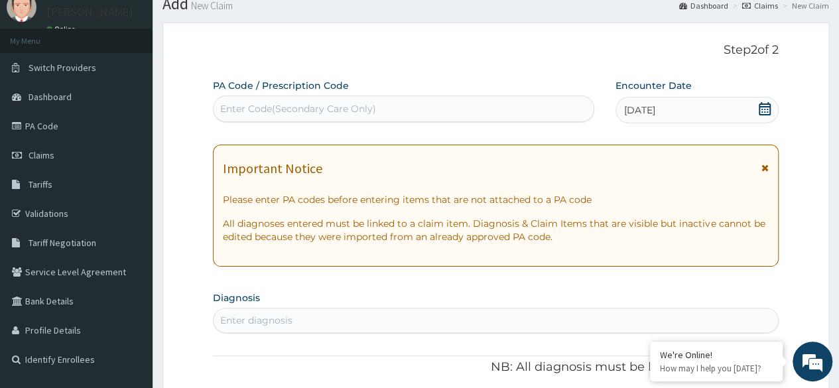
click at [406, 317] on div "Enter diagnosis" at bounding box center [496, 320] width 564 height 21
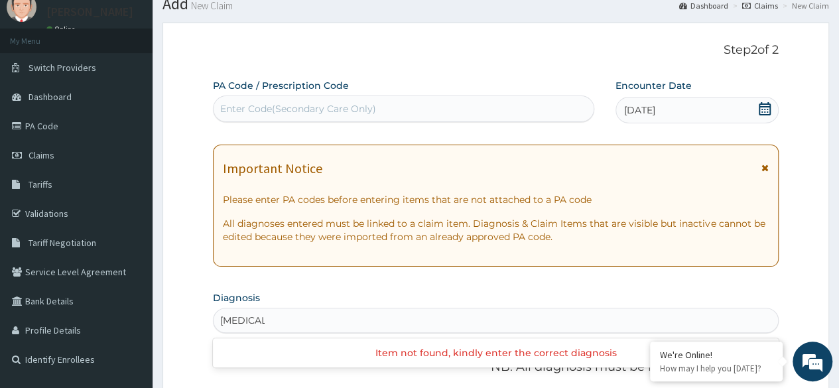
type input "INSOMNIA"
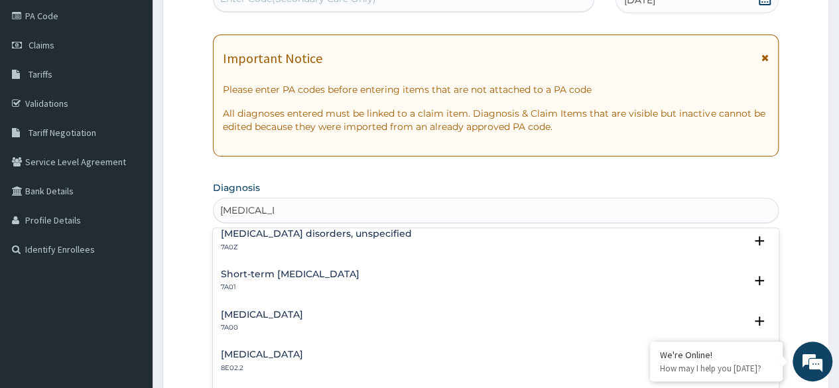
scroll to position [159, 0]
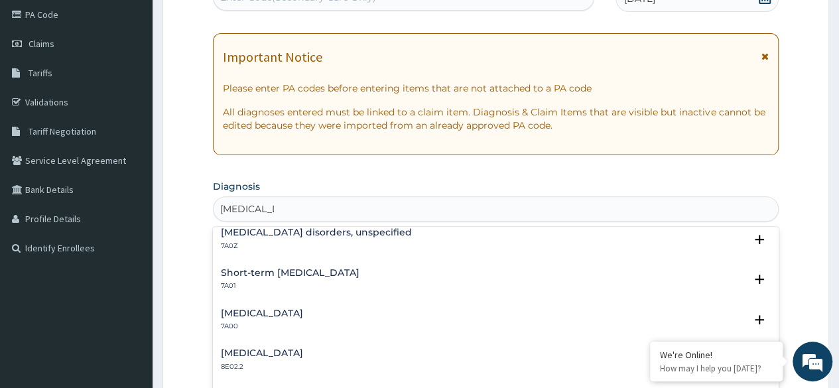
click at [302, 231] on h4 "Insomnia disorders, unspecified" at bounding box center [316, 233] width 191 height 10
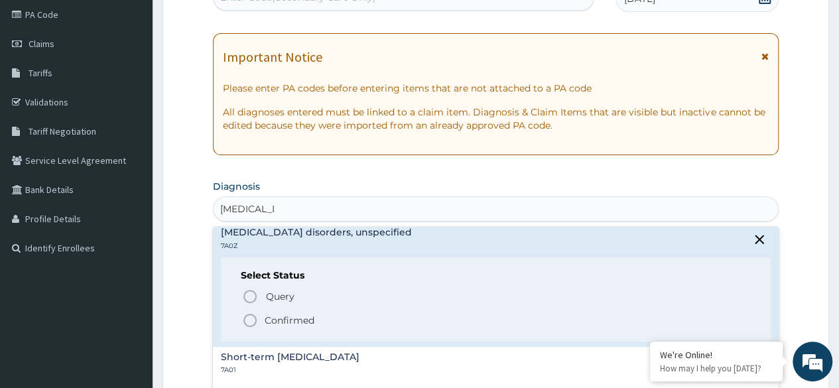
click at [249, 317] on icon "status option filled" at bounding box center [250, 320] width 16 height 16
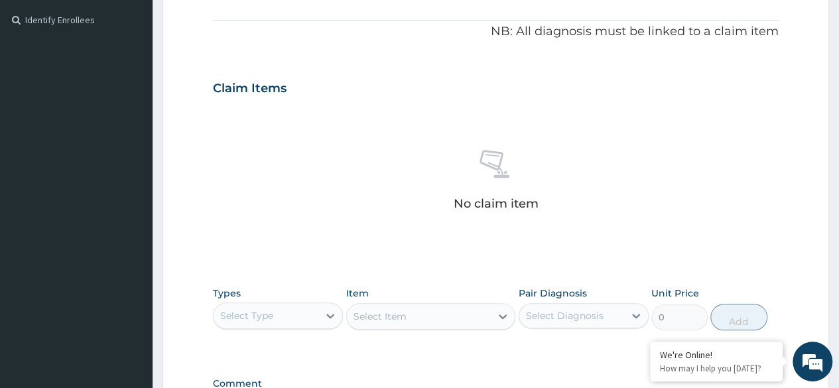
scroll to position [389, 0]
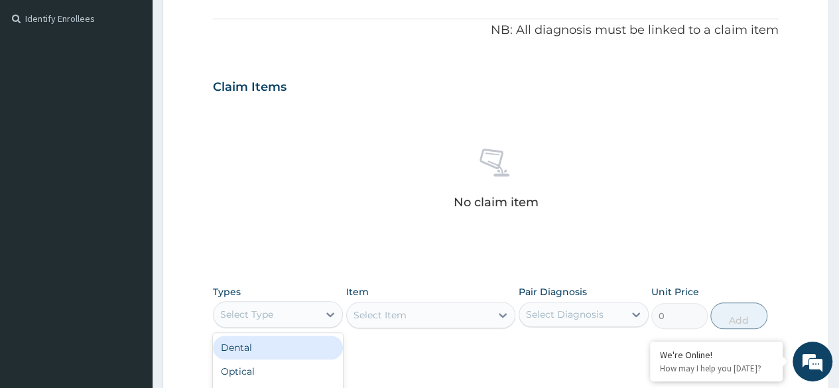
click at [251, 317] on div "Select Type" at bounding box center [246, 314] width 53 height 13
type input "PRO"
click at [283, 343] on div "Procedures" at bounding box center [278, 348] width 130 height 24
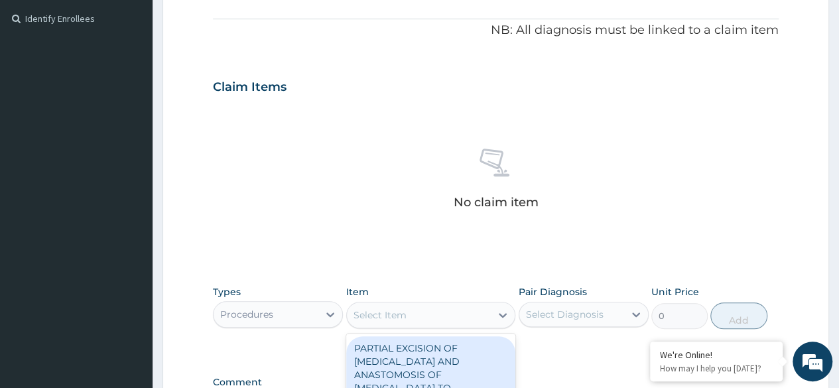
click at [395, 324] on div "Select Item" at bounding box center [419, 314] width 145 height 21
type input "GENERAL P"
click at [435, 345] on div "GENERAL PRACTITIONER CONSULTATION FIRST OUTPATIENT CONSULTATION" at bounding box center [431, 361] width 170 height 50
type input "3370.125"
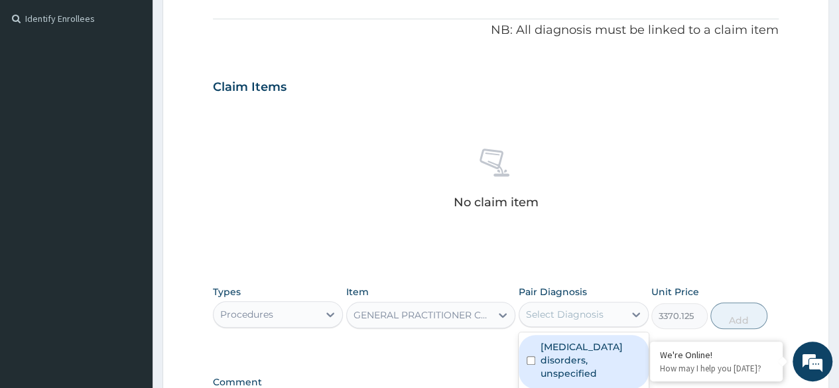
click at [593, 311] on div "Select Diagnosis" at bounding box center [565, 314] width 78 height 13
click at [566, 348] on label "Insomnia disorders, unspecified" at bounding box center [591, 360] width 100 height 40
checkbox input "true"
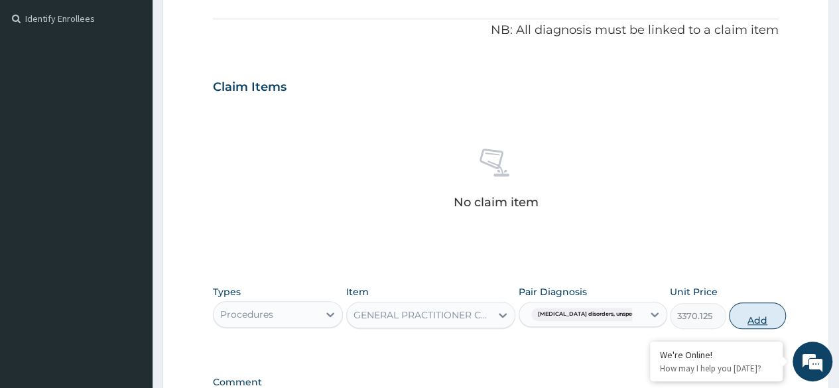
click at [738, 322] on button "Add" at bounding box center [757, 315] width 56 height 27
type input "0"
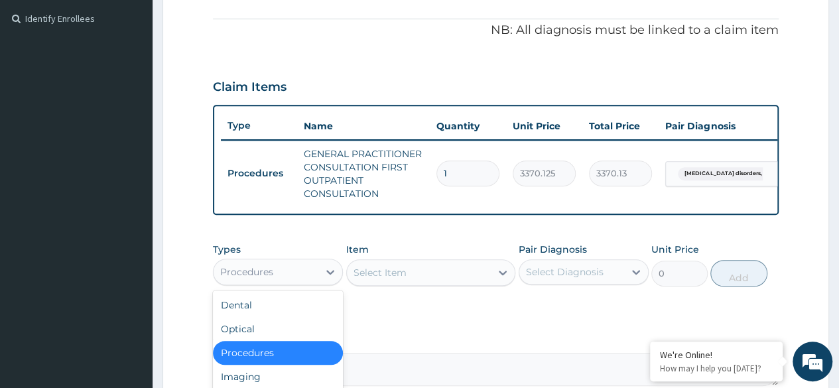
click at [245, 279] on div "Procedures" at bounding box center [246, 271] width 53 height 13
click at [262, 276] on div "Procedures" at bounding box center [246, 271] width 53 height 13
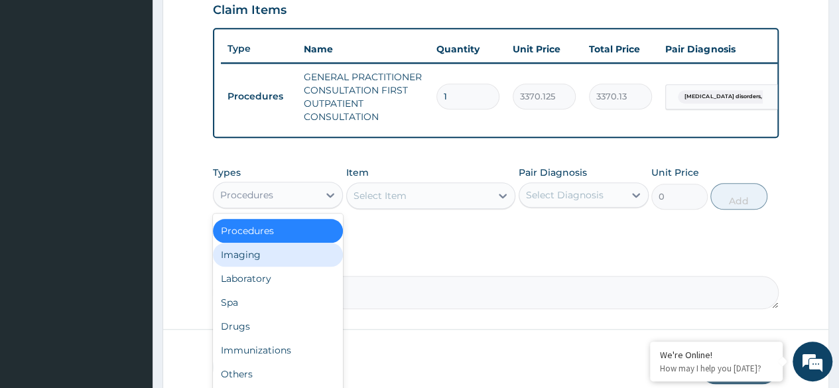
scroll to position [467, 0]
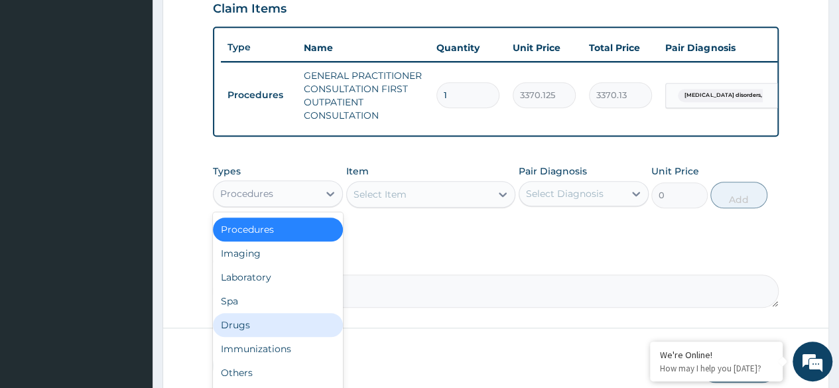
click at [267, 337] on div "Drugs" at bounding box center [278, 325] width 130 height 24
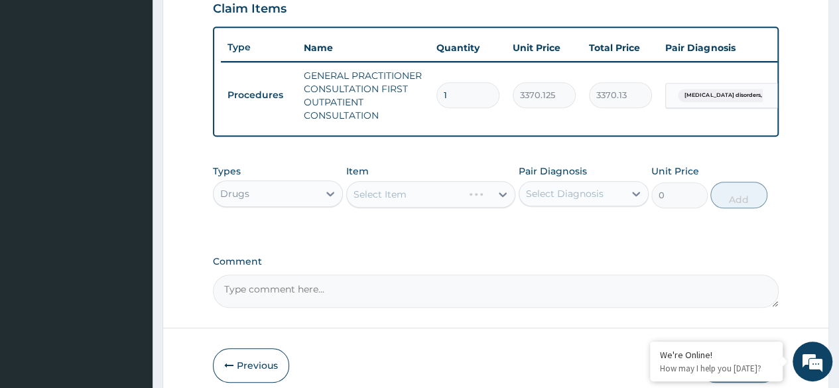
click at [452, 192] on div "Select Item" at bounding box center [431, 194] width 170 height 27
click at [459, 204] on div "Select Item" at bounding box center [431, 194] width 170 height 27
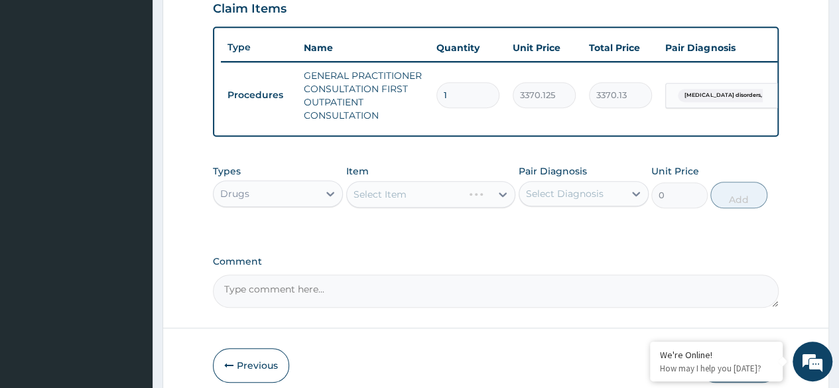
click at [459, 204] on div "Select Item" at bounding box center [431, 194] width 170 height 27
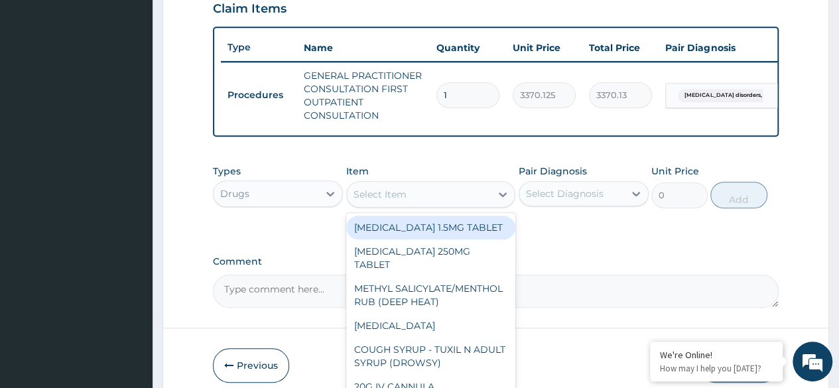
click at [459, 204] on div "Select Item" at bounding box center [419, 194] width 145 height 21
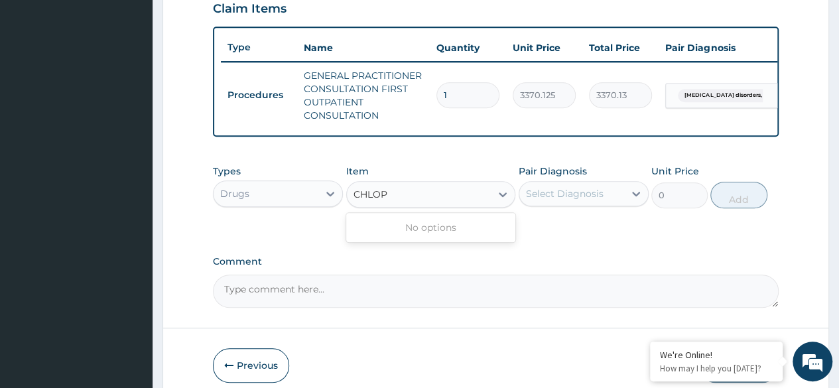
type input "CHLO"
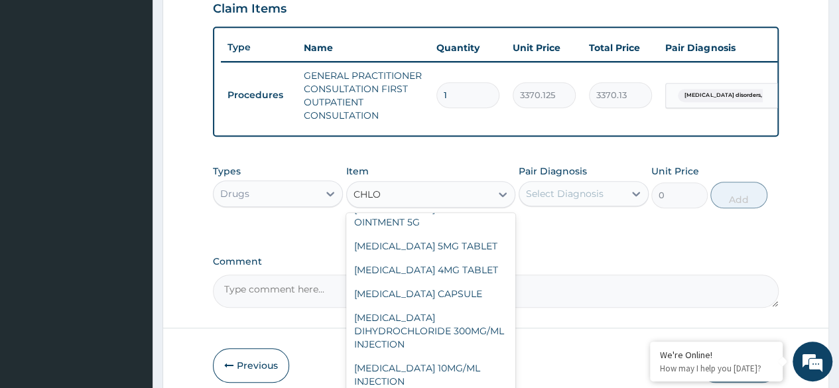
scroll to position [121, 0]
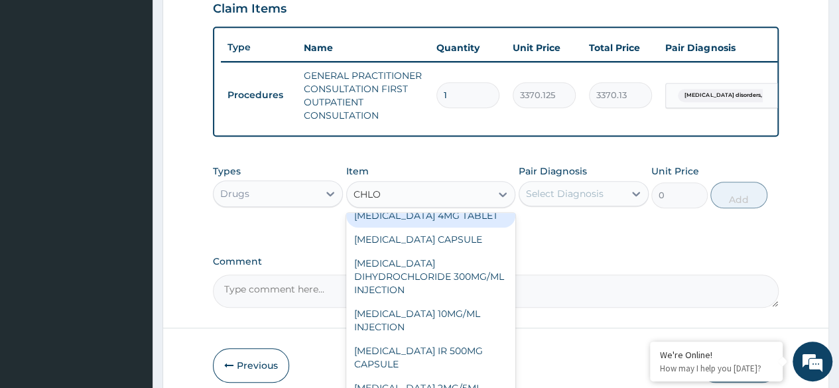
click at [439, 228] on div "CHLORPHENIRAMINE 4MG TABLET" at bounding box center [431, 216] width 170 height 24
type input "60"
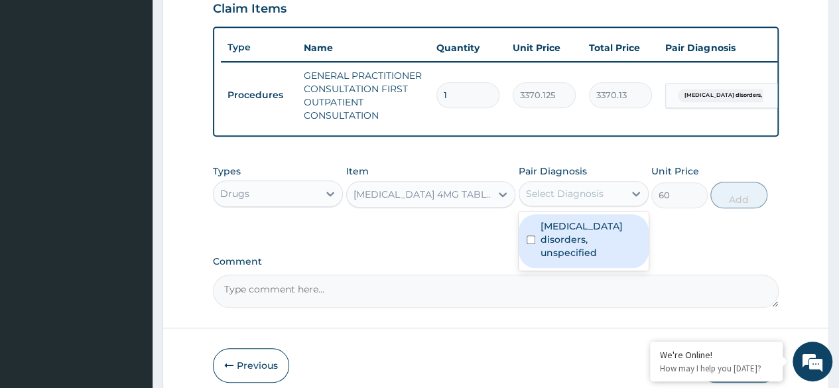
click at [589, 200] on div "Select Diagnosis" at bounding box center [565, 193] width 78 height 13
click at [598, 239] on label "Insomnia disorders, unspecified" at bounding box center [591, 240] width 100 height 40
checkbox input "true"
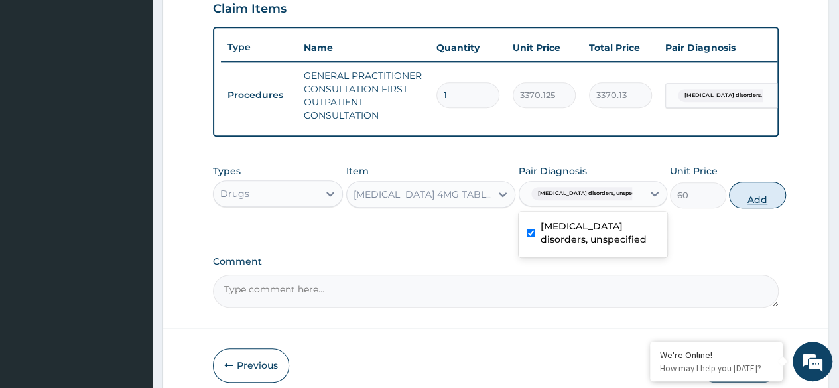
click at [730, 208] on button "Add" at bounding box center [757, 195] width 56 height 27
type input "0"
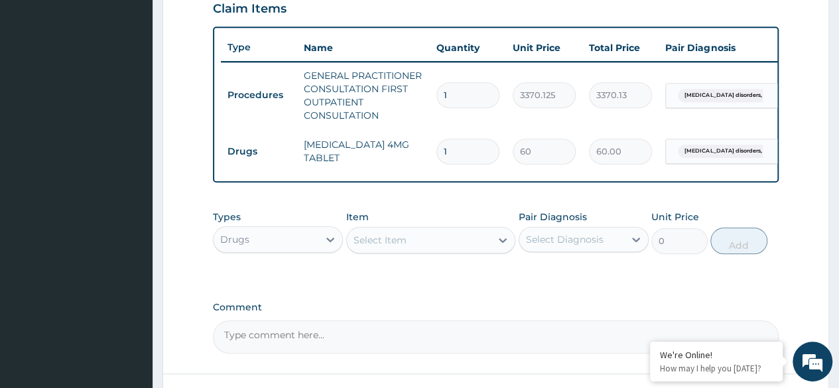
type input "0.00"
type input "5"
type input "300.00"
type input "5"
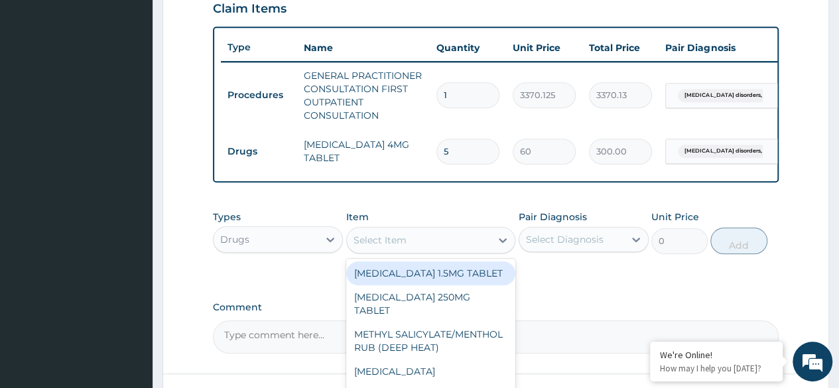
click at [387, 242] on div "Select Item" at bounding box center [380, 239] width 53 height 13
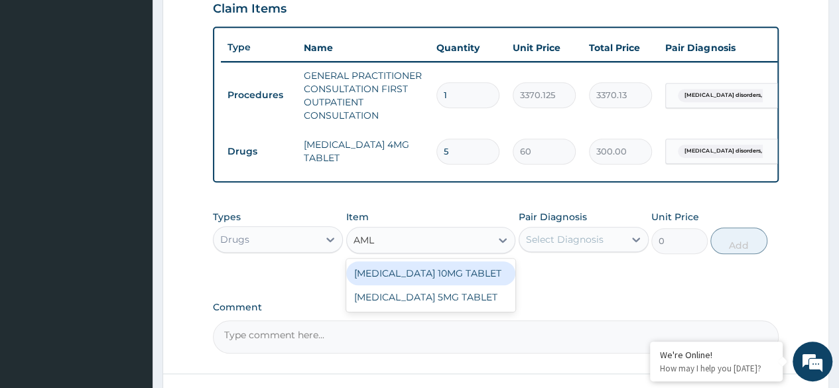
type input "AMLO"
click at [426, 279] on div "AMLODIPINE 10MG TABLET" at bounding box center [431, 273] width 170 height 24
type input "100"
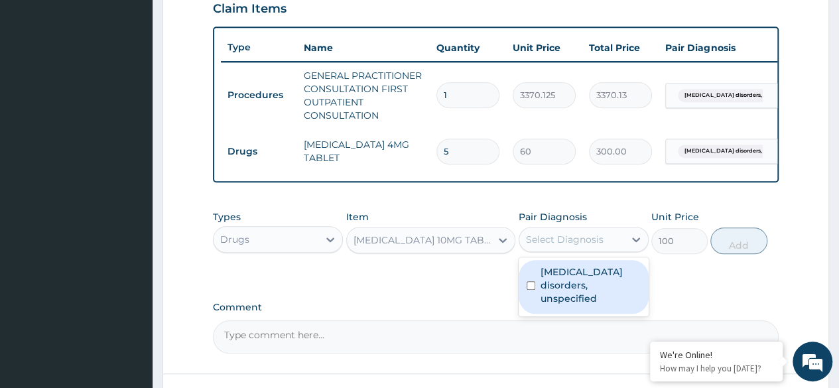
click at [576, 246] on div "Select Diagnosis" at bounding box center [565, 239] width 78 height 13
click at [586, 274] on label "Insomnia disorders, unspecified" at bounding box center [591, 285] width 100 height 40
checkbox input "true"
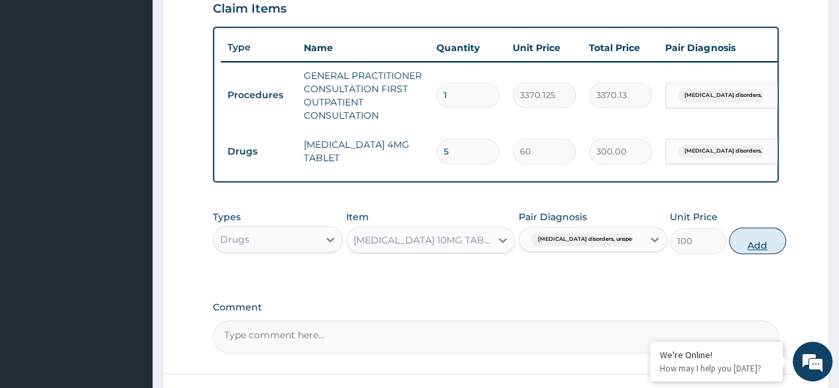
click at [747, 254] on button "Add" at bounding box center [757, 241] width 56 height 27
type input "0"
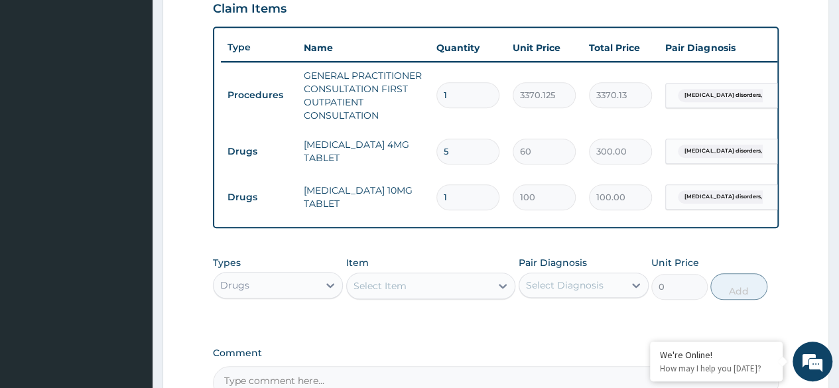
type input "0.00"
type input "3"
type input "300.00"
type input "30"
type input "3000.00"
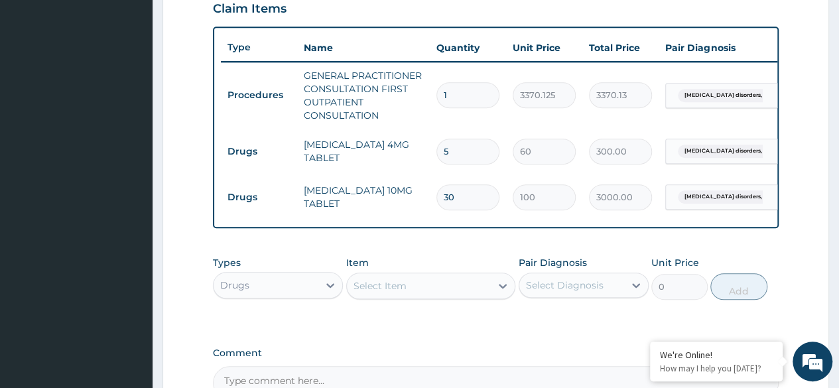
type input "30"
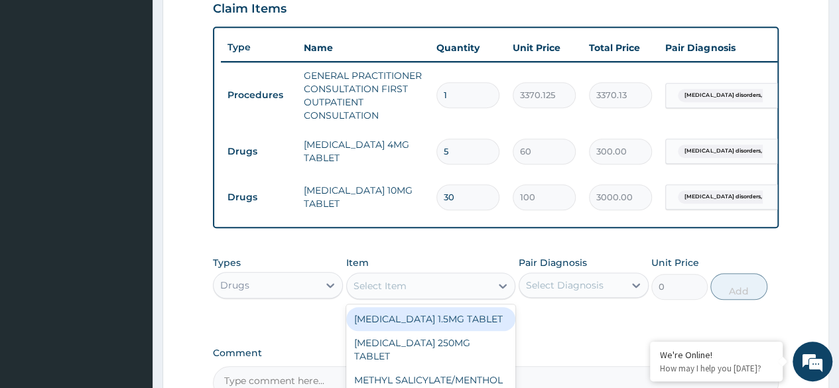
click at [452, 296] on div "Select Item" at bounding box center [419, 285] width 145 height 21
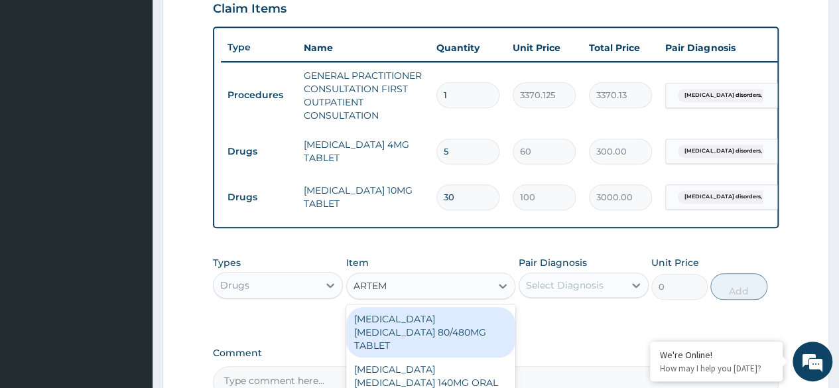
type input "ARTEME"
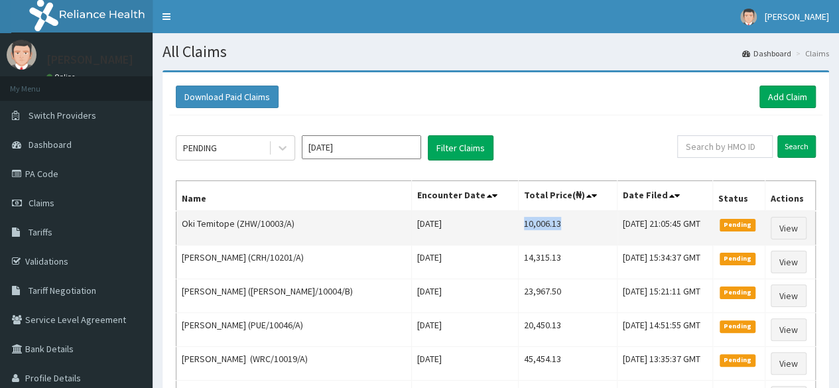
drag, startPoint x: 486, startPoint y: 221, endPoint x: 528, endPoint y: 218, distance: 42.6
click at [528, 218] on td "10,006.13" at bounding box center [567, 228] width 99 height 34
copy td "10,006.13"
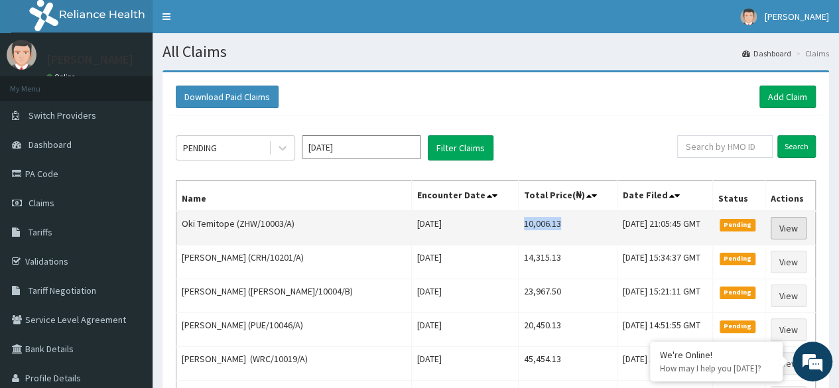
click at [782, 228] on link "View" at bounding box center [789, 228] width 36 height 23
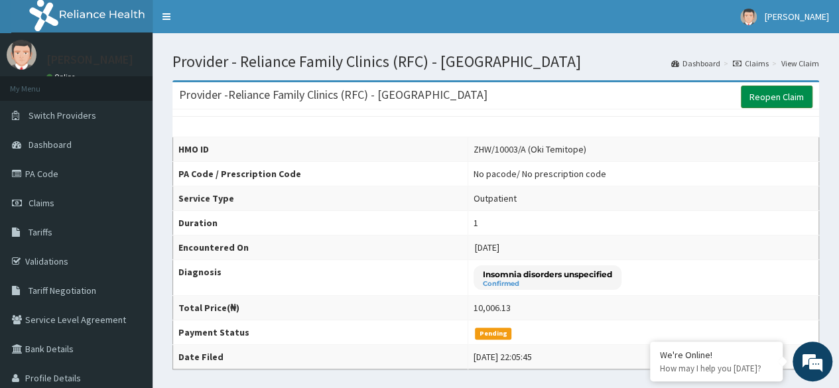
click at [781, 87] on link "Reopen Claim" at bounding box center [777, 97] width 72 height 23
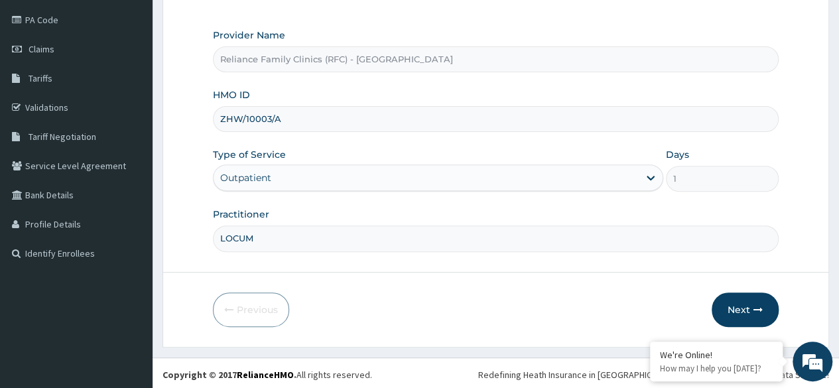
click at [742, 289] on form "Step 1 of 2 Claim details Provider Name Reliance Family Clinics (RFC) - Lekki H…" at bounding box center [496, 131] width 667 height 430
click at [756, 307] on icon "button" at bounding box center [758, 309] width 9 height 9
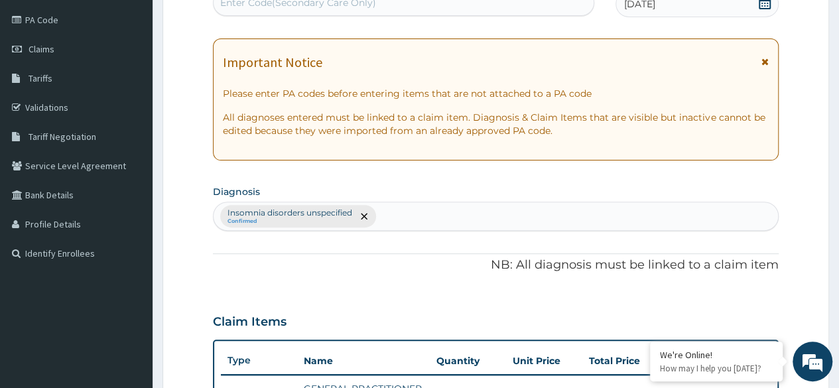
click at [415, 221] on div "Insomnia disorders unspecified Confirmed" at bounding box center [496, 216] width 564 height 28
type input "UPPER RESPIRATORY"
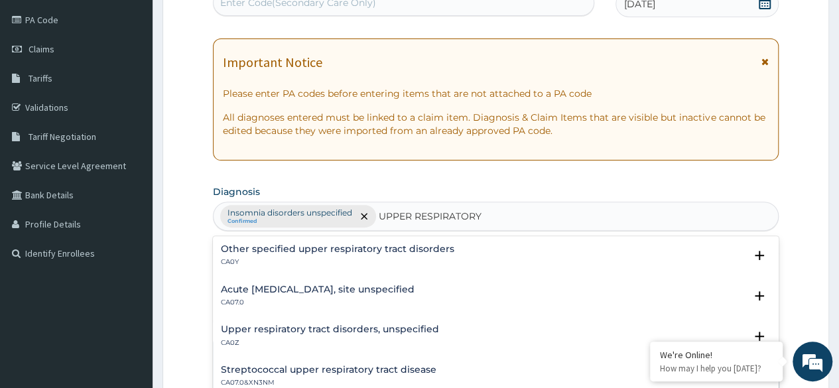
click at [349, 331] on h4 "Upper respiratory tract disorders, unspecified" at bounding box center [330, 329] width 218 height 10
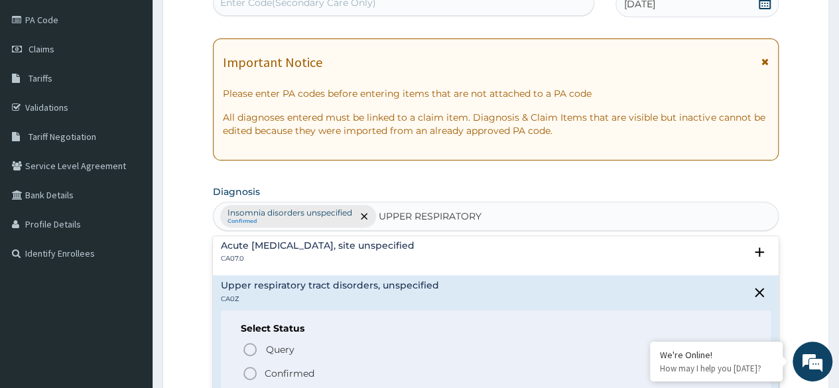
scroll to position [52, 0]
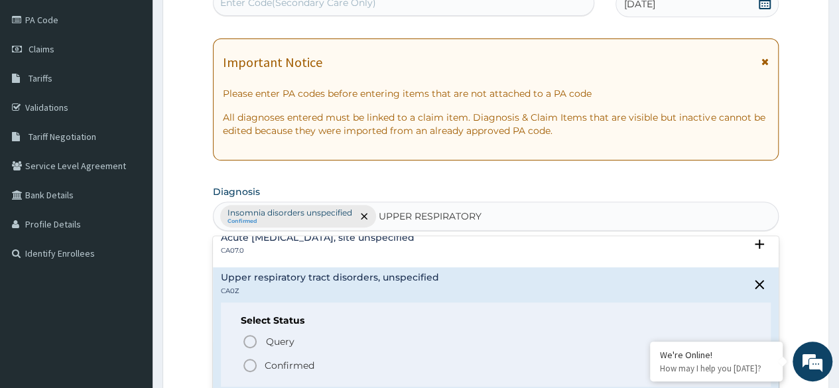
click at [253, 364] on icon "status option filled" at bounding box center [250, 366] width 16 height 16
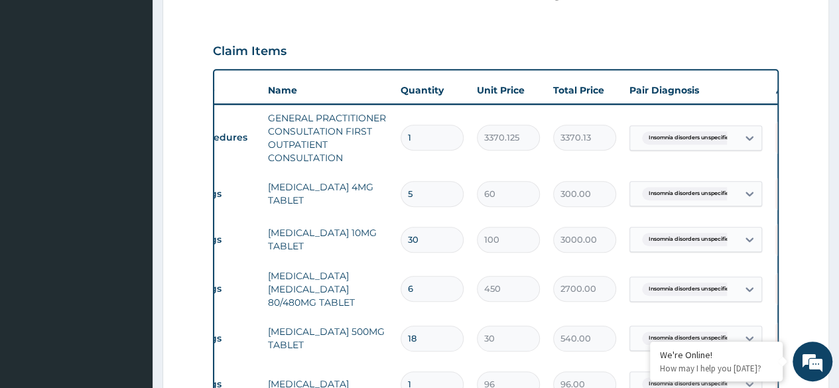
scroll to position [426, 0]
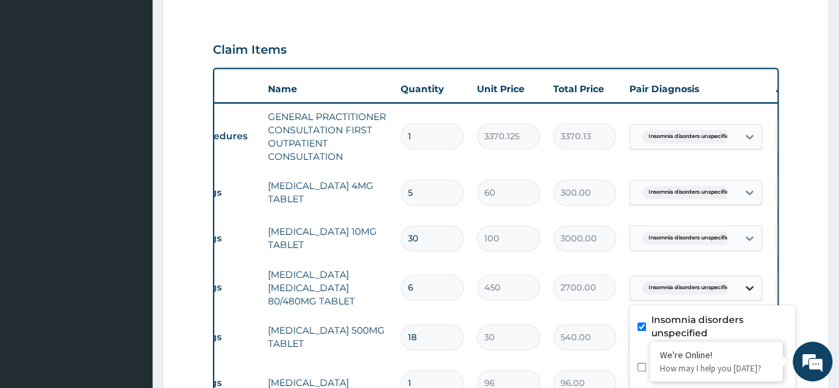
click at [738, 289] on div at bounding box center [750, 288] width 24 height 24
click at [641, 367] on input "checkbox" at bounding box center [641, 367] width 9 height 9
checkbox input "true"
click at [643, 327] on div "Insomnia disorders unspecified" at bounding box center [712, 334] width 166 height 40
checkbox input "false"
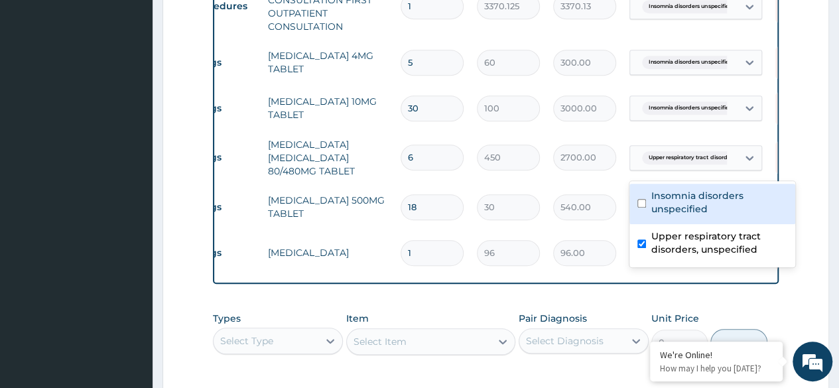
scroll to position [561, 0]
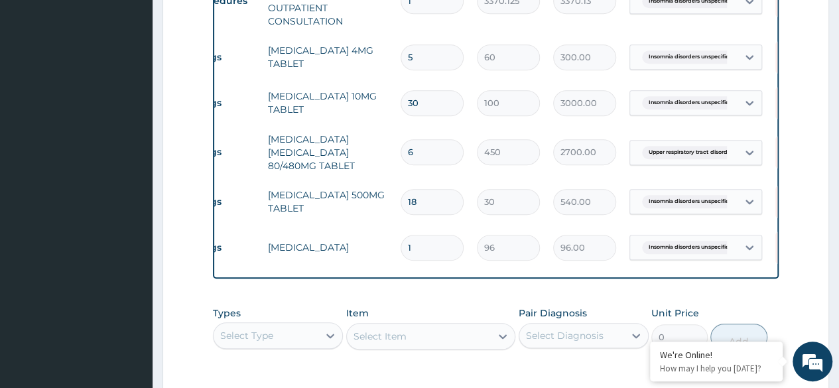
click at [576, 262] on td "96.00" at bounding box center [585, 247] width 76 height 39
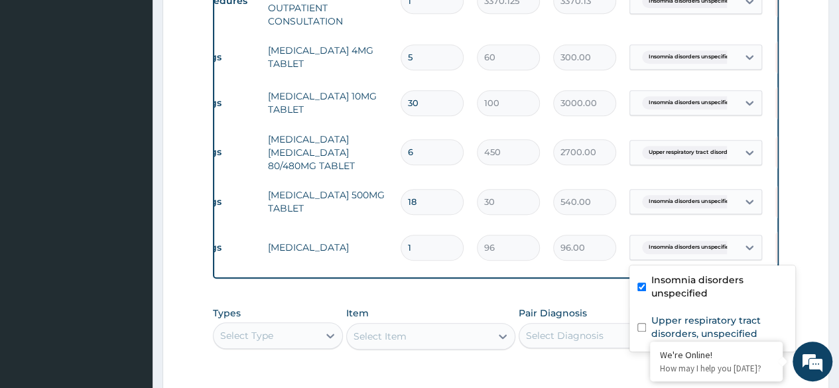
click at [693, 245] on span "Insomnia disorders unspecified" at bounding box center [690, 247] width 97 height 13
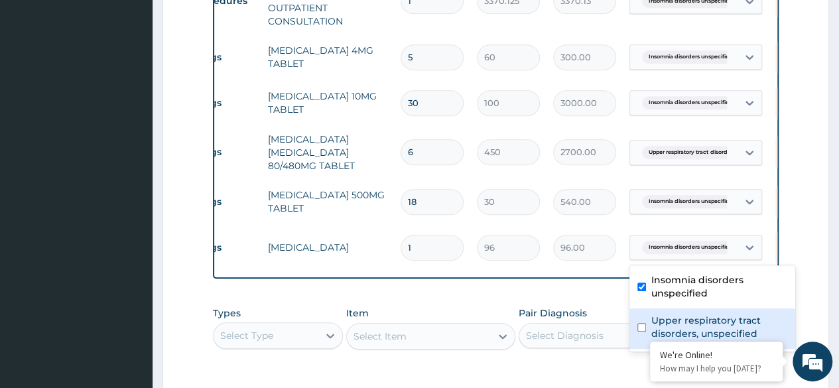
click at [650, 328] on div "Upper respiratory tract disorders, unspecified" at bounding box center [712, 328] width 166 height 40
checkbox input "true"
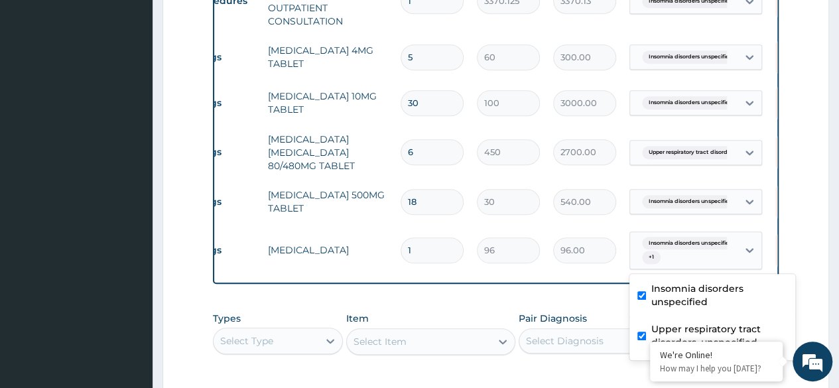
click at [671, 289] on label "Insomnia disorders unspecified" at bounding box center [719, 295] width 136 height 27
checkbox input "false"
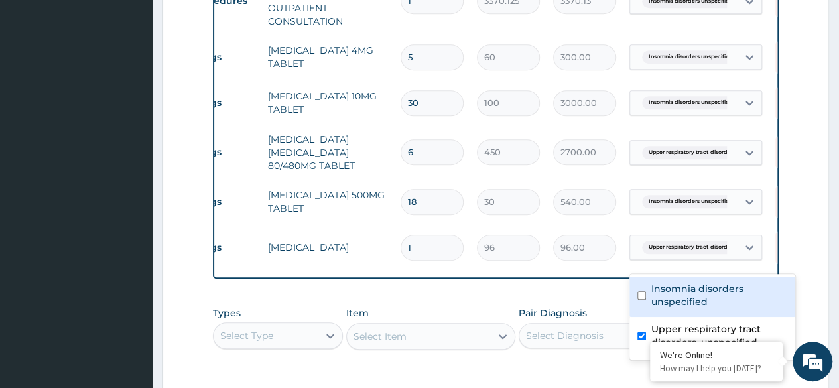
scroll to position [698, 0]
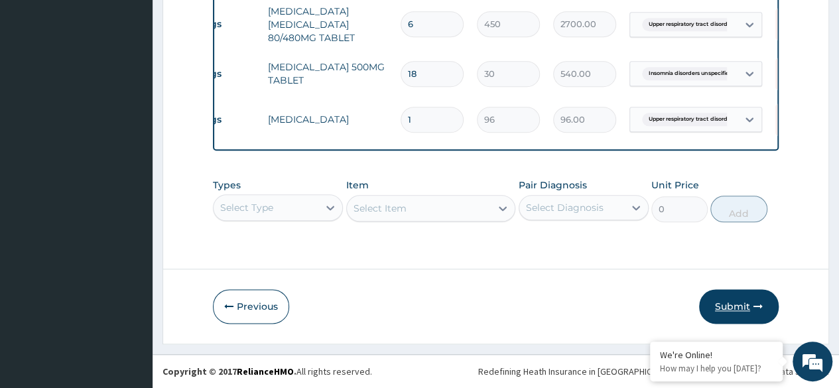
click at [735, 310] on button "Submit" at bounding box center [739, 306] width 80 height 34
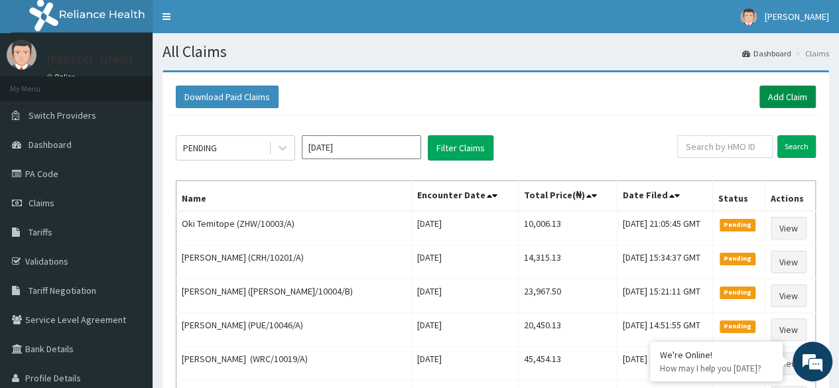
click at [781, 86] on link "Add Claim" at bounding box center [788, 97] width 56 height 23
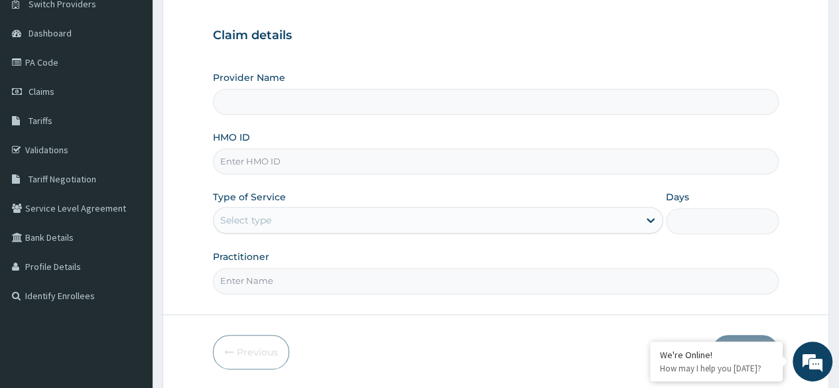
scroll to position [114, 0]
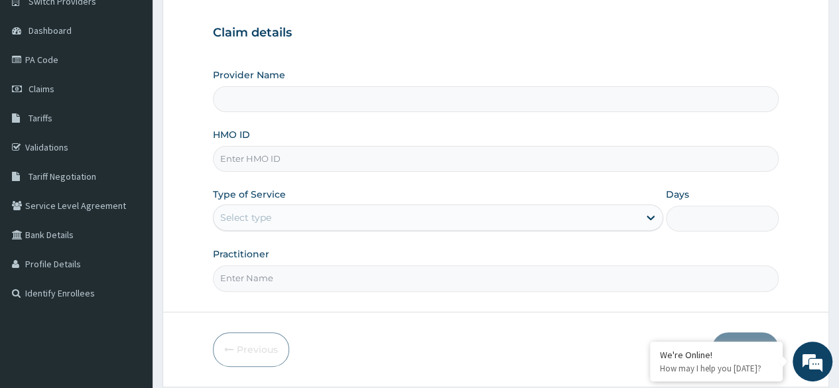
click at [481, 161] on input "HMO ID" at bounding box center [496, 159] width 566 height 26
type input "Reliance Family Clinics (RFC) - [GEOGRAPHIC_DATA]"
paste input "PDM/10082/A"
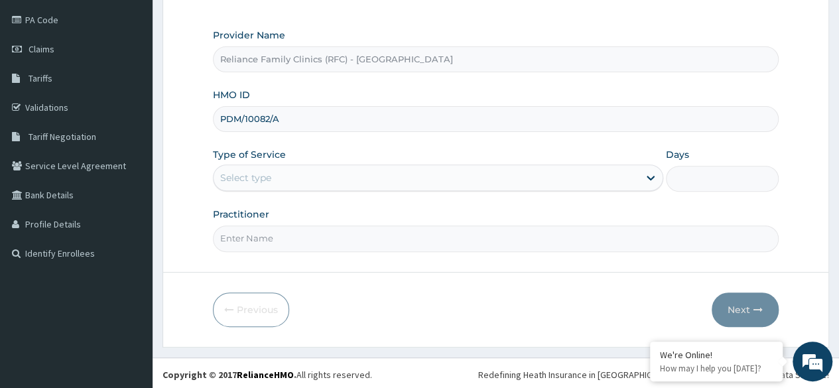
type input "PDM/10082/A"
drag, startPoint x: 481, startPoint y: 161, endPoint x: 483, endPoint y: 182, distance: 21.3
click at [483, 182] on div "Type of Service Select type" at bounding box center [438, 170] width 450 height 44
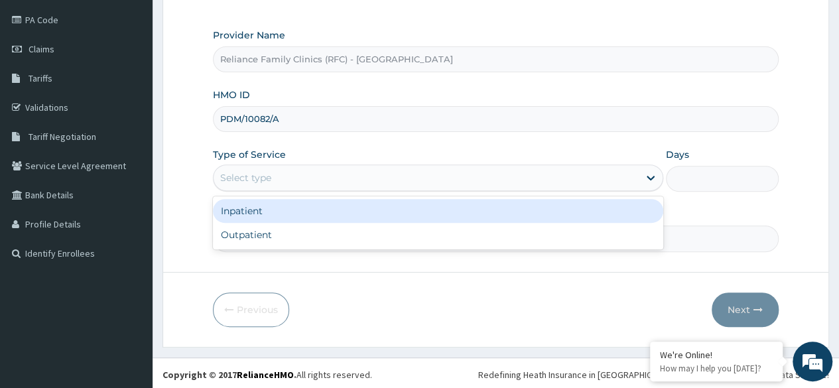
click at [483, 182] on div "Select type" at bounding box center [426, 177] width 425 height 21
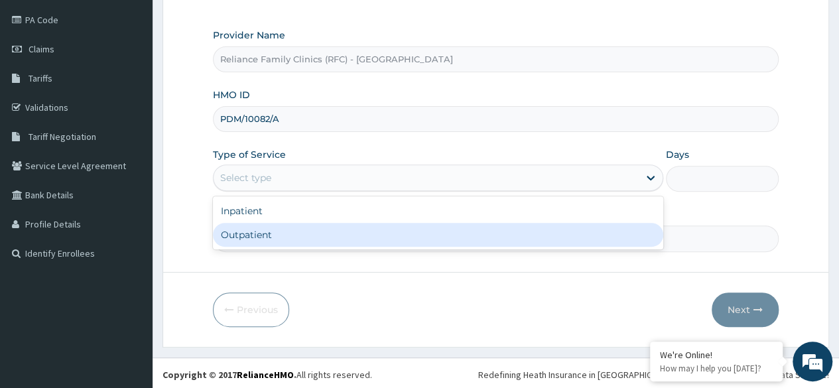
click at [405, 230] on div "Outpatient" at bounding box center [438, 235] width 450 height 24
type input "1"
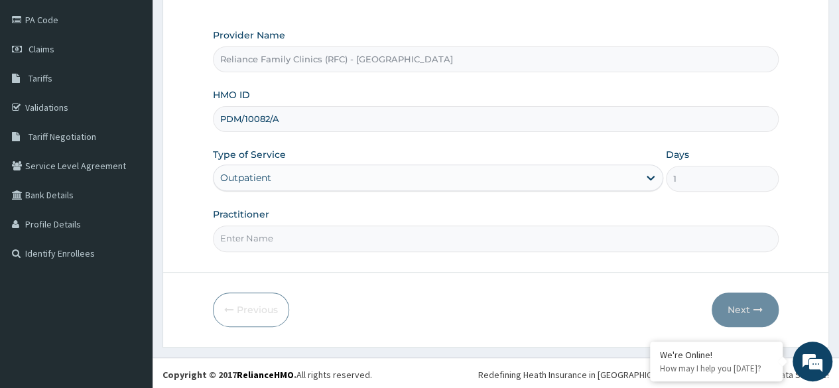
click at [405, 230] on input "Practitioner" at bounding box center [496, 239] width 566 height 26
type input "LOCUM"
click at [737, 305] on button "Next" at bounding box center [745, 310] width 67 height 34
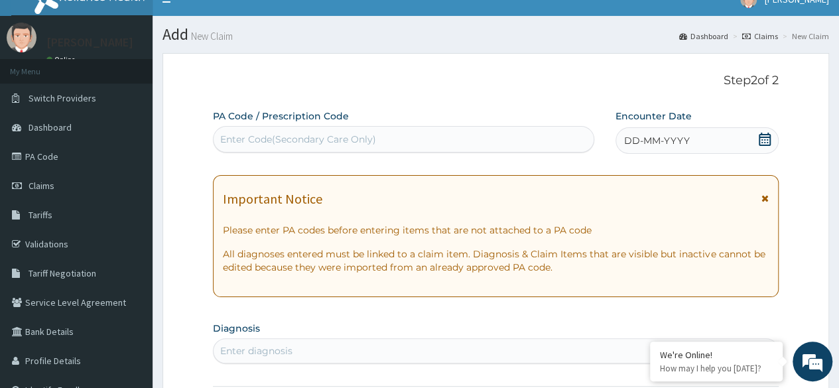
scroll to position [17, 0]
click at [716, 135] on div "DD-MM-YYYY" at bounding box center [697, 140] width 163 height 27
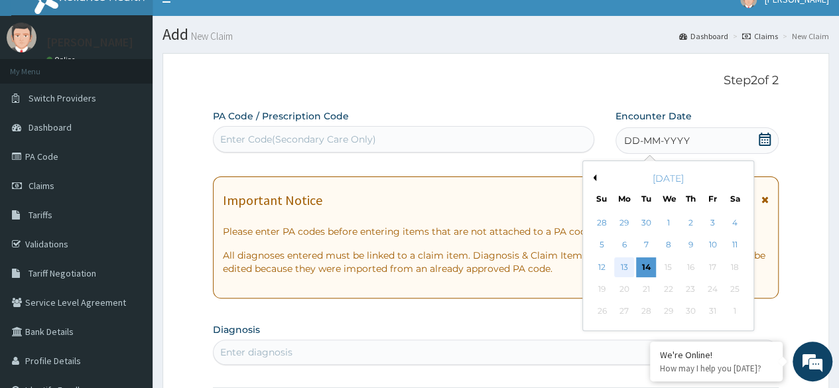
click at [631, 264] on div "13" at bounding box center [624, 267] width 20 height 20
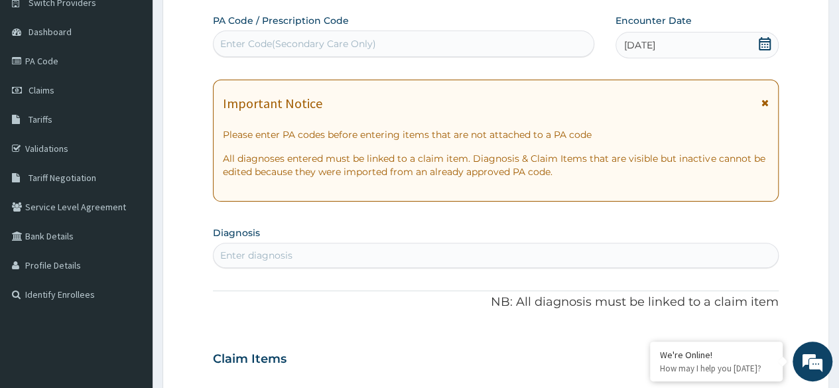
scroll to position [118, 0]
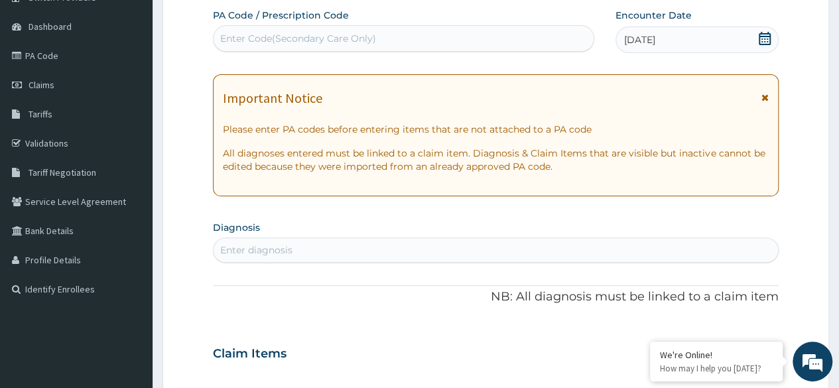
click at [329, 251] on div "Enter diagnosis" at bounding box center [496, 249] width 564 height 21
type input "UPPER RESPIRATORY"
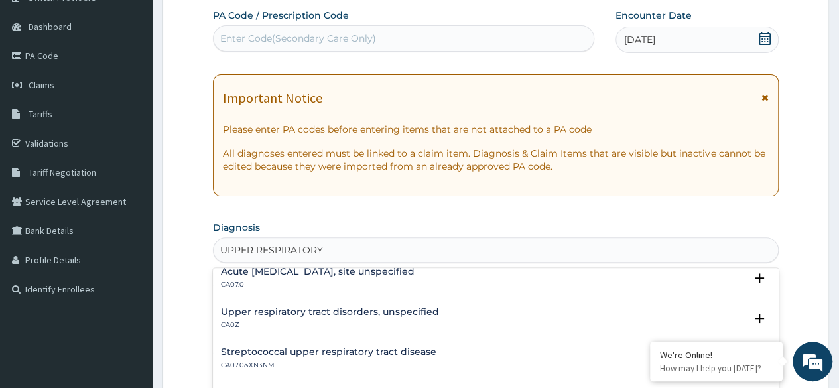
scroll to position [50, 0]
click at [378, 312] on h4 "Upper respiratory tract disorders, unspecified" at bounding box center [330, 311] width 218 height 10
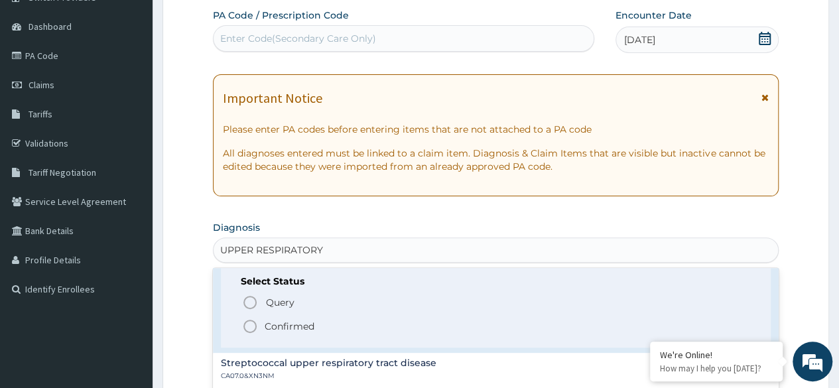
scroll to position [123, 0]
click at [248, 320] on circle "status option filled" at bounding box center [250, 326] width 12 height 12
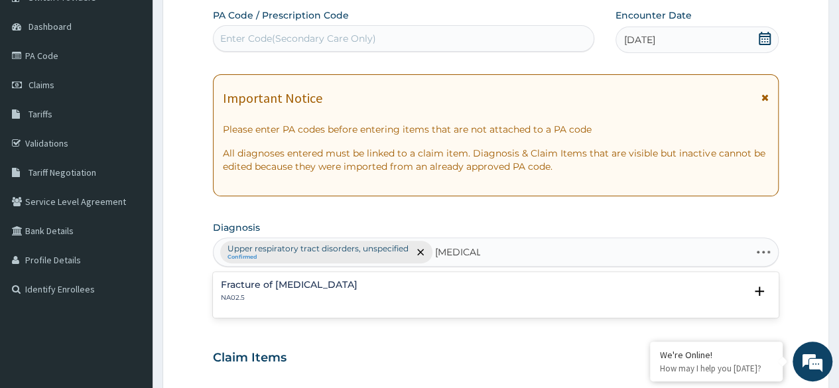
type input "[MEDICAL_DATA]"
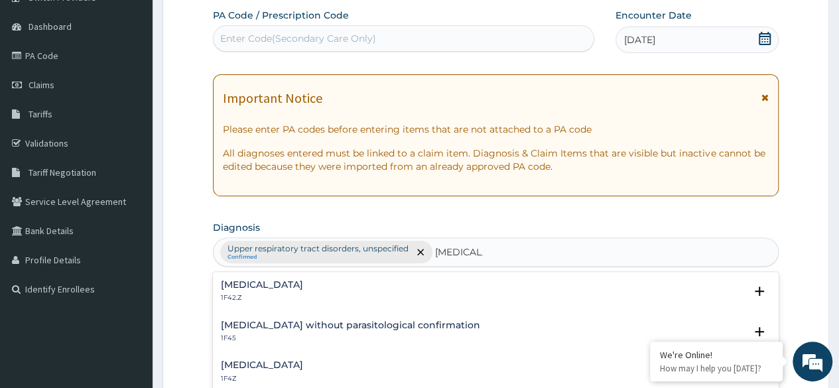
click at [273, 360] on h4 "[MEDICAL_DATA]" at bounding box center [262, 365] width 82 height 10
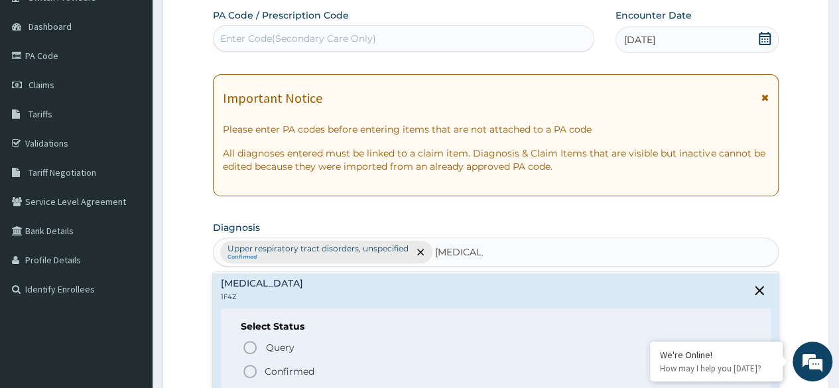
scroll to position [84, 0]
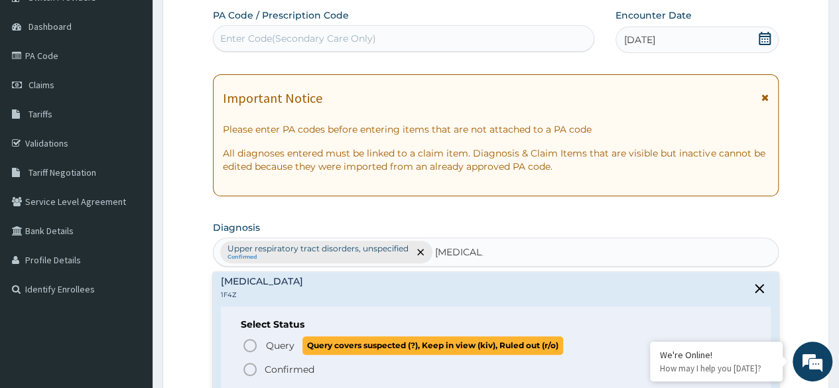
click at [253, 342] on icon "status option query" at bounding box center [250, 346] width 16 height 16
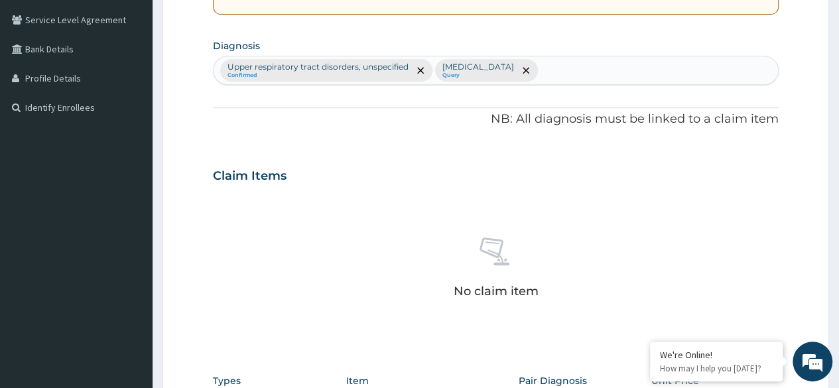
scroll to position [326, 0]
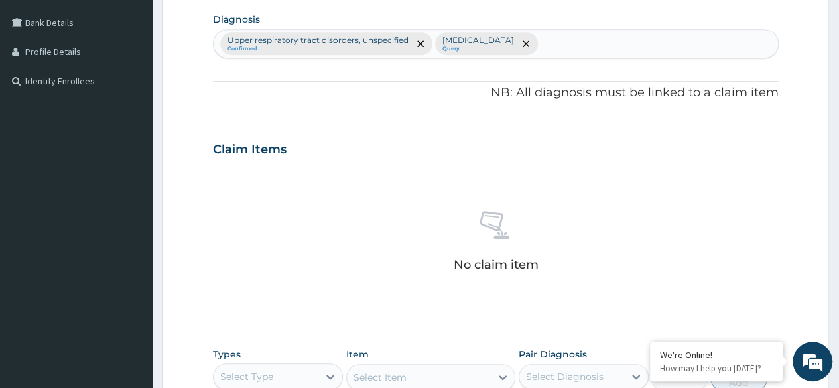
click at [249, 371] on div "Select Type" at bounding box center [246, 376] width 53 height 13
type input "PRO"
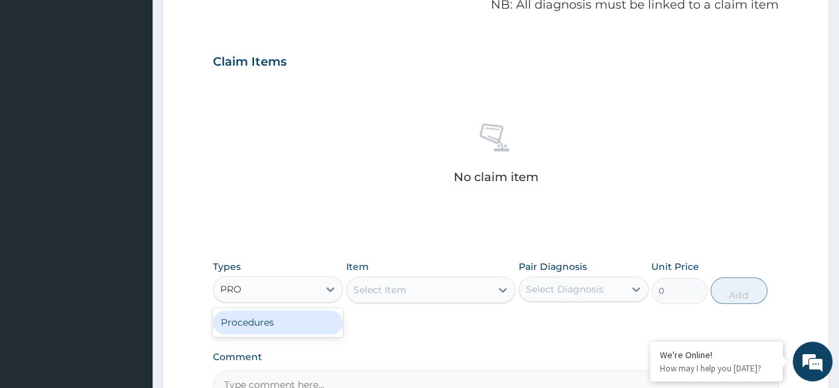
scroll to position [414, 0]
click at [296, 321] on div "Procedures" at bounding box center [278, 322] width 130 height 24
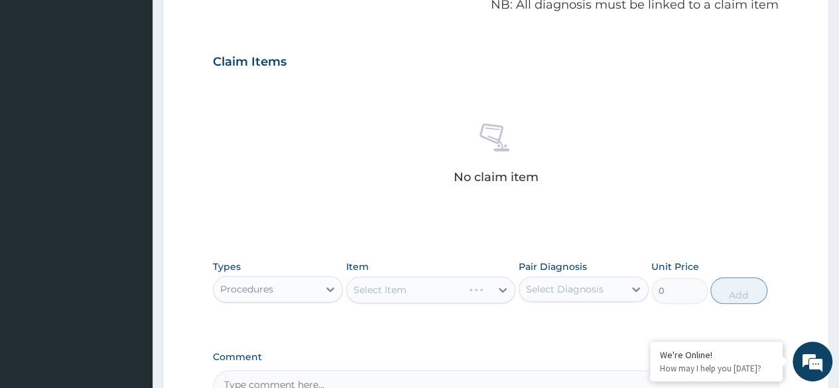
click at [442, 283] on div "Select Item" at bounding box center [431, 290] width 170 height 27
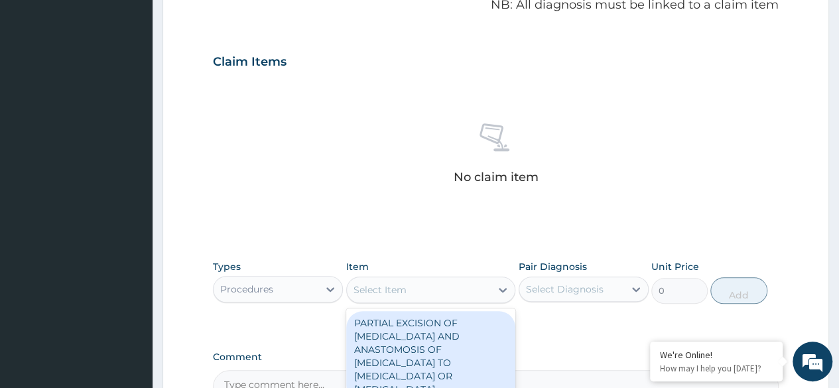
click at [442, 283] on div "Select Item" at bounding box center [419, 289] width 145 height 21
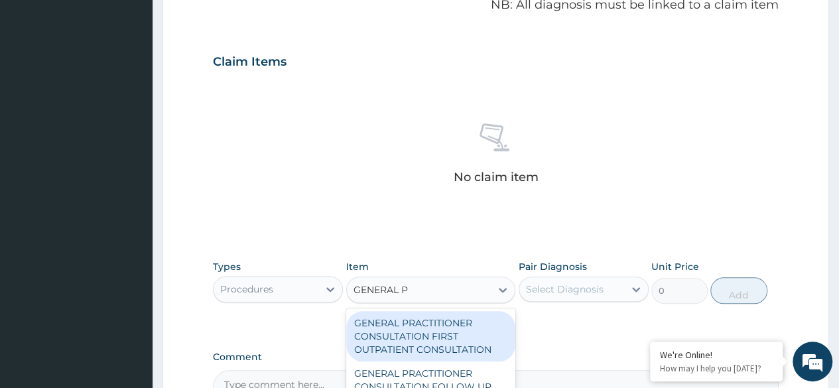
type input "GENERAL PR"
click at [450, 339] on div "GENERAL PRACTITIONER CONSULTATION FIRST OUTPATIENT CONSULTATION" at bounding box center [431, 336] width 170 height 50
type input "3370.125"
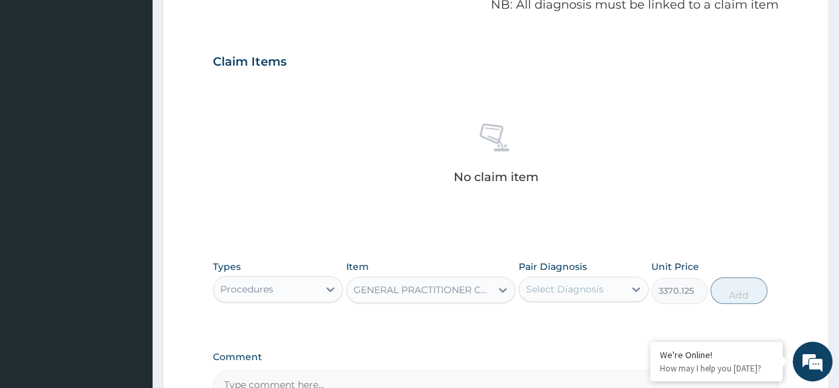
click at [580, 286] on div "Select Diagnosis" at bounding box center [565, 289] width 78 height 13
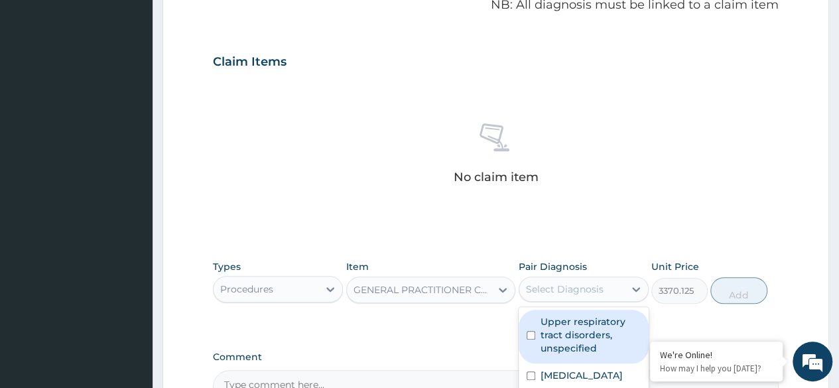
click at [575, 327] on label "Upper respiratory tract disorders, unspecified" at bounding box center [591, 335] width 100 height 40
checkbox input "true"
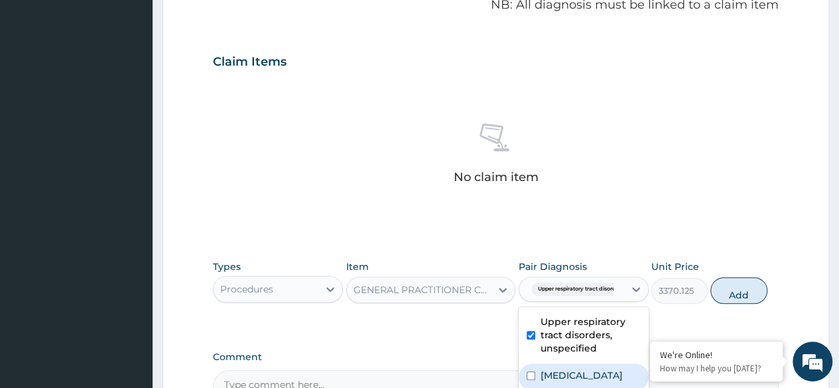
click at [608, 369] on label "Malaria, unspecified" at bounding box center [582, 375] width 82 height 13
checkbox input "true"
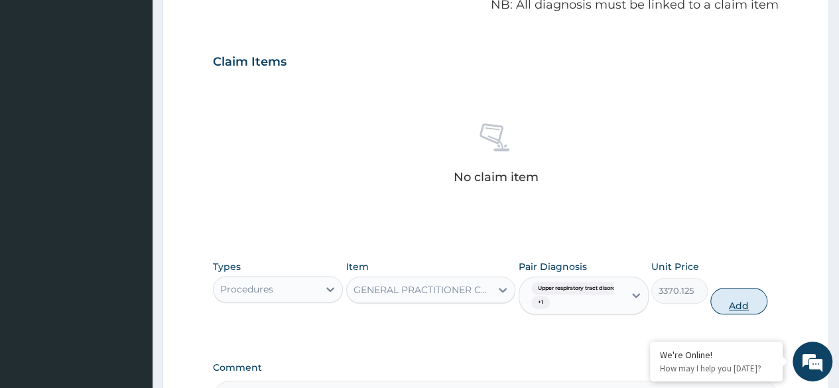
click at [746, 297] on button "Add" at bounding box center [738, 301] width 56 height 27
type input "0"
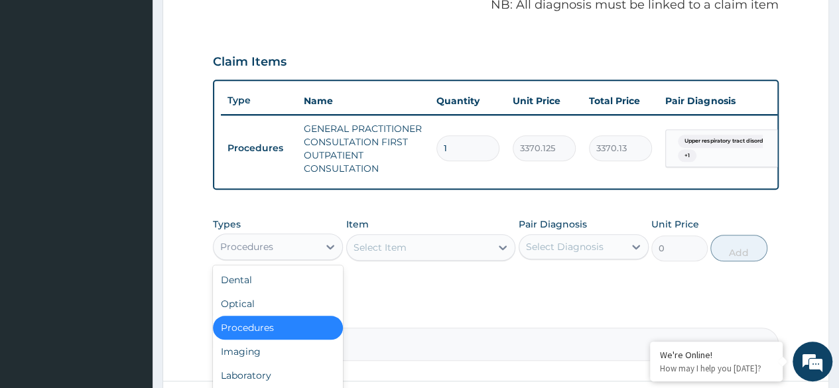
click at [279, 260] on div "Procedures" at bounding box center [278, 246] width 130 height 27
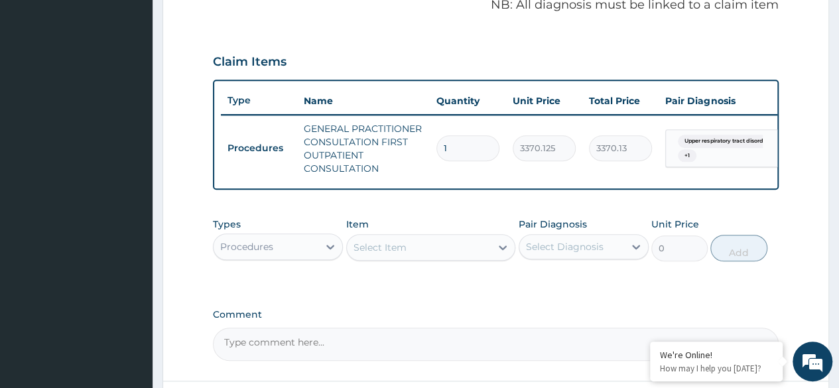
type input "C"
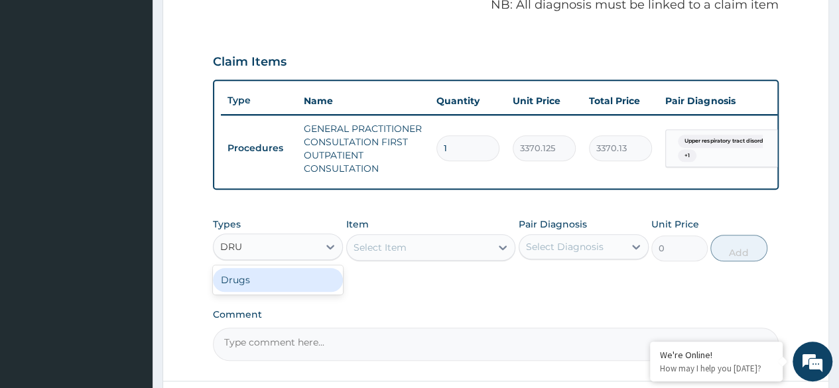
type input "DRUG"
click at [281, 285] on div "Drugs" at bounding box center [278, 280] width 130 height 24
click at [422, 261] on div "Select Item" at bounding box center [431, 247] width 170 height 27
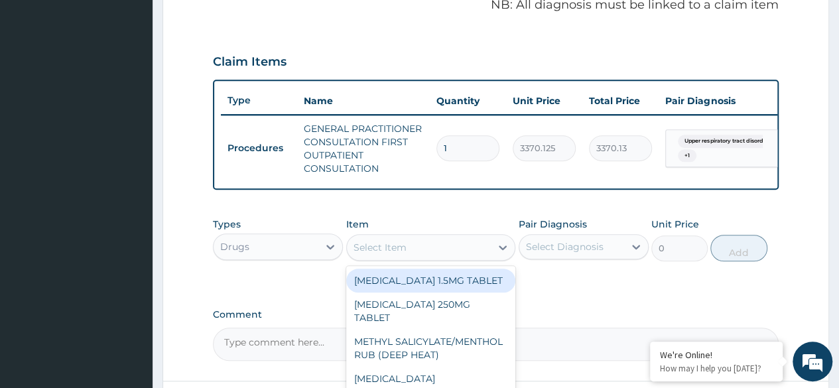
click at [422, 258] on div "Select Item" at bounding box center [419, 247] width 145 height 21
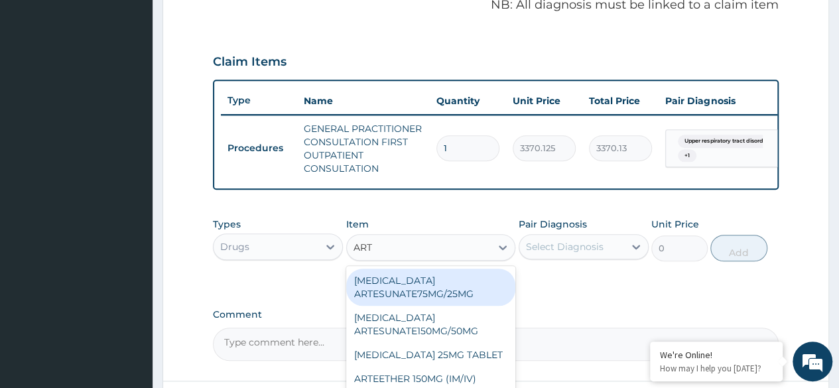
type input "ARTE"
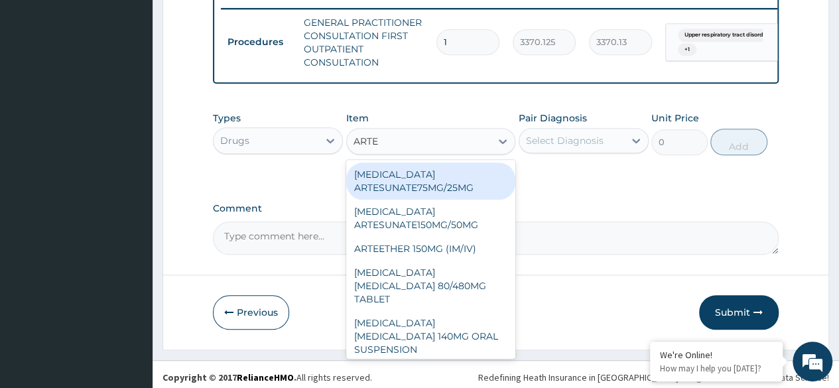
scroll to position [533, 0]
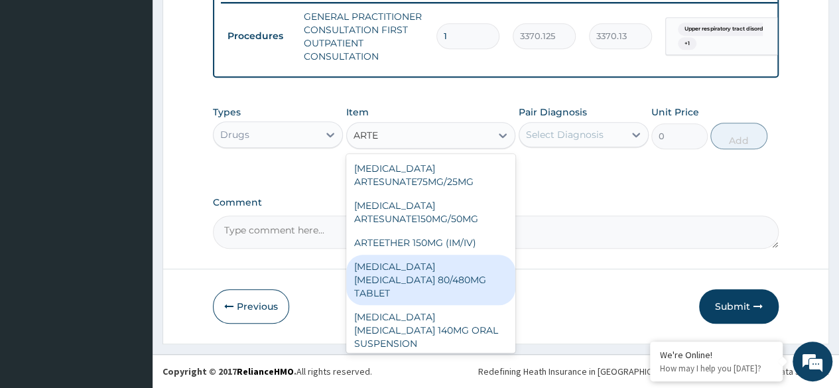
click at [411, 277] on div "ARTEMETHER LUMEFANTRINE 80/480MG TABLET" at bounding box center [431, 280] width 170 height 50
type input "450"
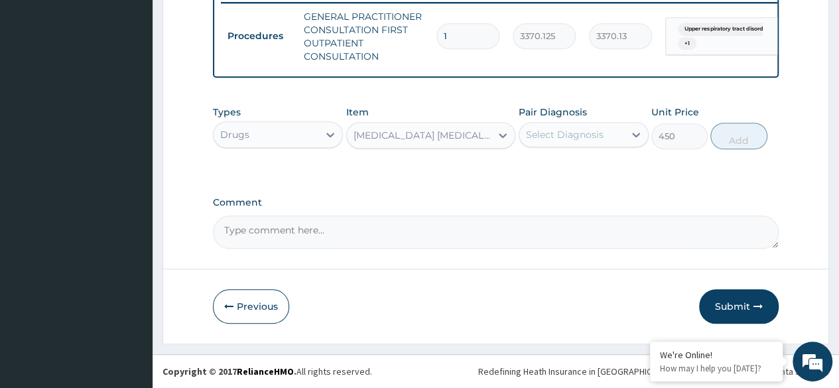
click at [609, 133] on div "Select Diagnosis" at bounding box center [571, 134] width 105 height 21
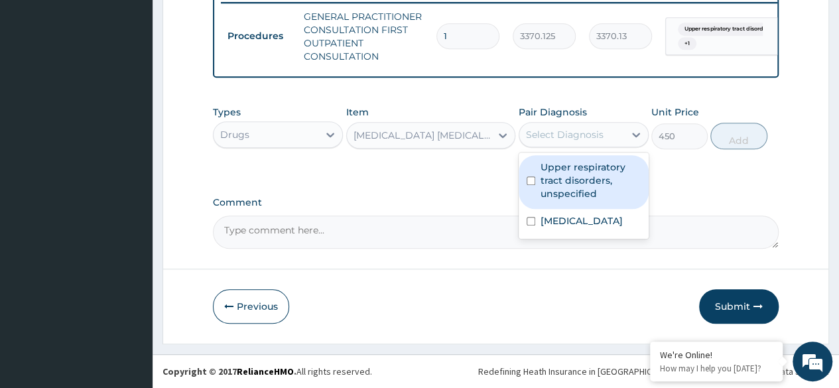
click at [610, 190] on label "Upper respiratory tract disorders, unspecified" at bounding box center [591, 181] width 100 height 40
checkbox input "true"
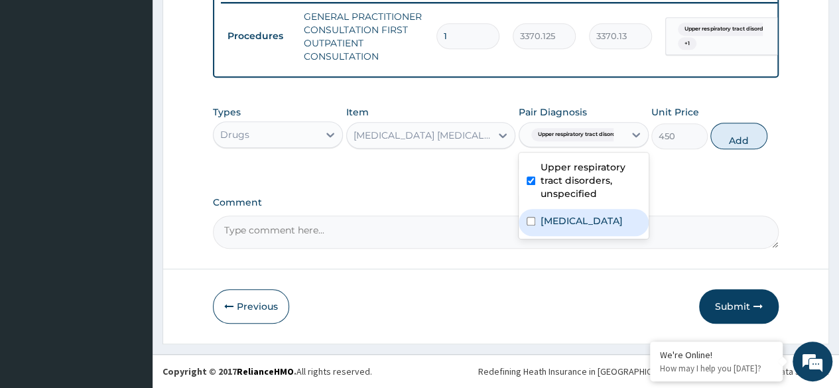
click at [613, 222] on label "Malaria, unspecified" at bounding box center [582, 220] width 82 height 13
checkbox input "true"
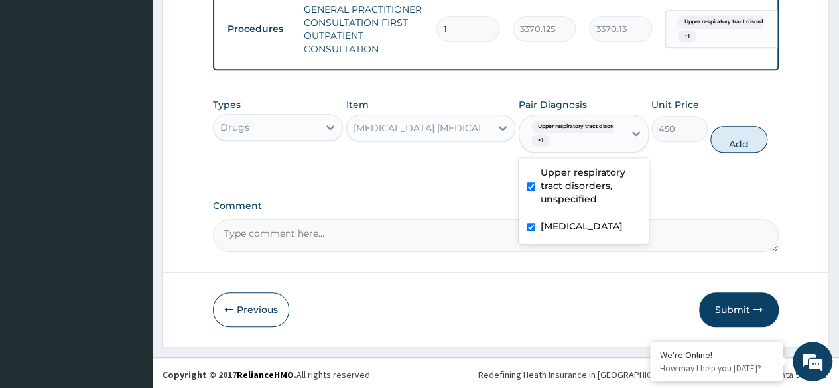
click at [572, 181] on label "Upper respiratory tract disorders, unspecified" at bounding box center [591, 186] width 100 height 40
checkbox input "false"
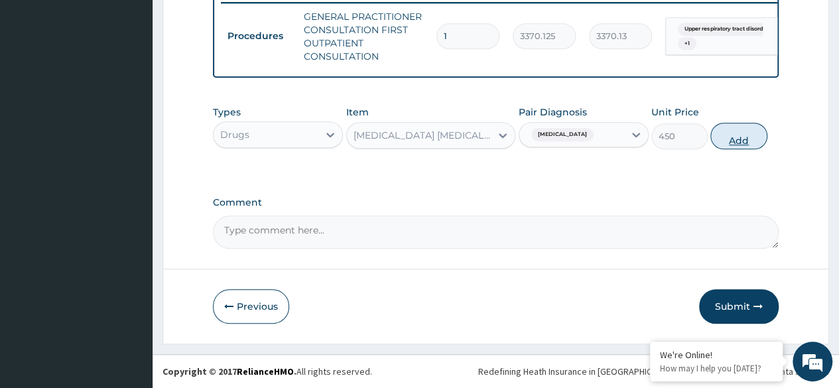
drag, startPoint x: 767, startPoint y: 143, endPoint x: 744, endPoint y: 140, distance: 23.5
click at [744, 140] on div "Types Drugs Item ARTEMETHER LUMEFANTRINE 80/480MG TABLET Pair Diagnosis Malaria…" at bounding box center [496, 127] width 566 height 57
click at [744, 140] on button "Add" at bounding box center [738, 136] width 56 height 27
type input "0"
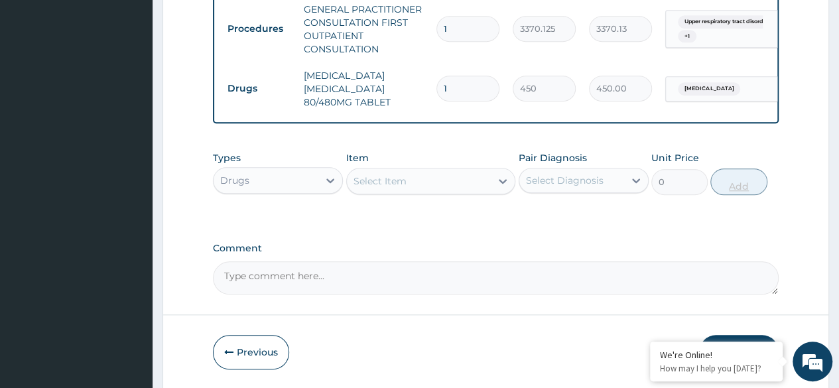
click at [468, 92] on input "1" at bounding box center [467, 89] width 63 height 26
type input "0.00"
type input "6"
type input "2700.00"
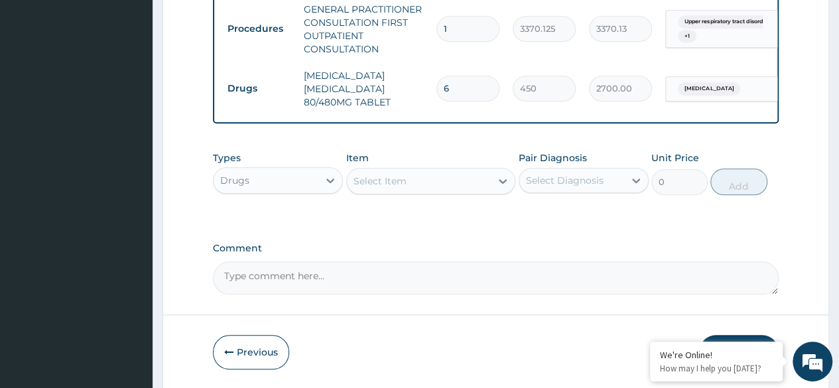
type input "6"
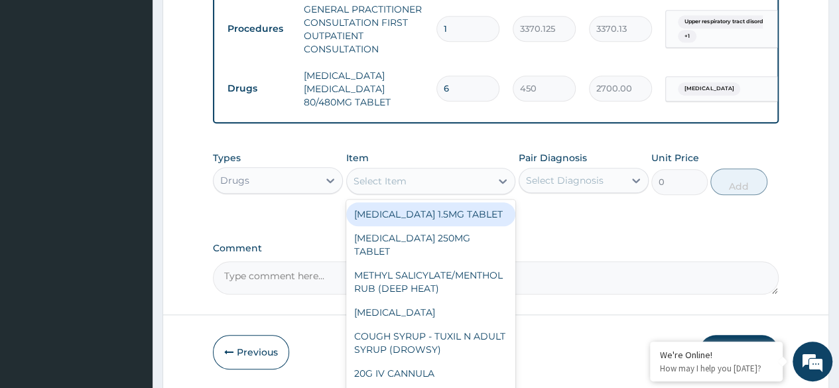
click at [459, 192] on div "Select Item" at bounding box center [419, 180] width 145 height 21
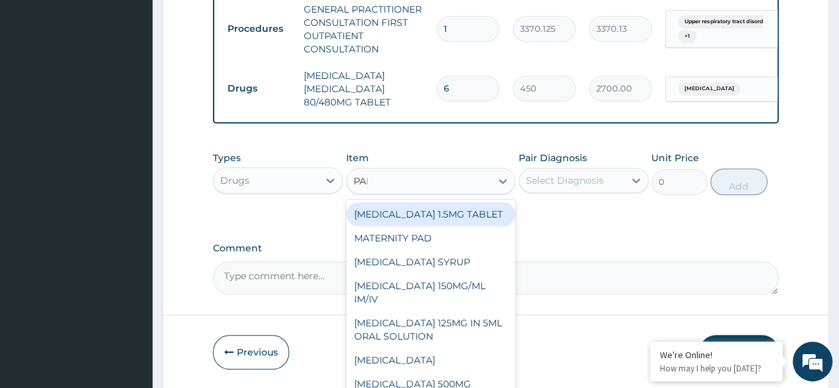
type input "PARA"
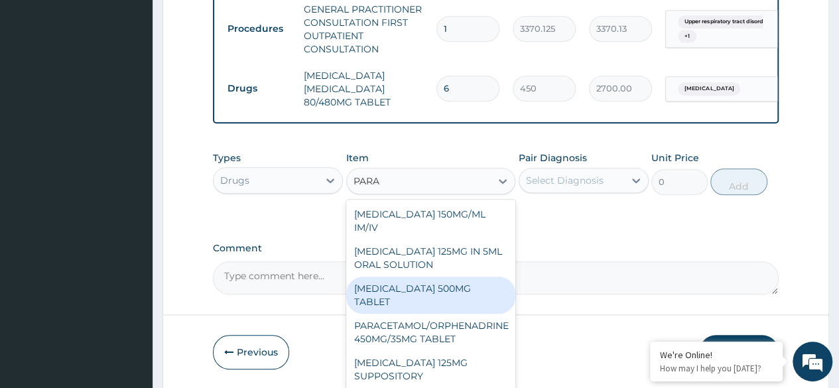
click at [446, 310] on div "PARACETAMOL 500MG TABLET" at bounding box center [431, 295] width 170 height 37
type input "30"
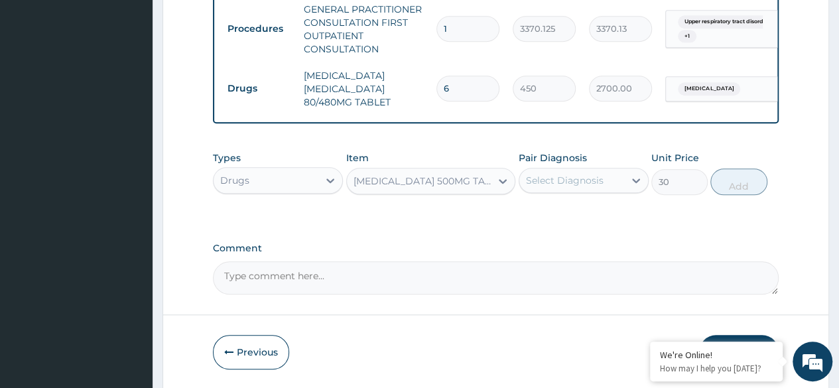
click at [592, 187] on div "Select Diagnosis" at bounding box center [565, 180] width 78 height 13
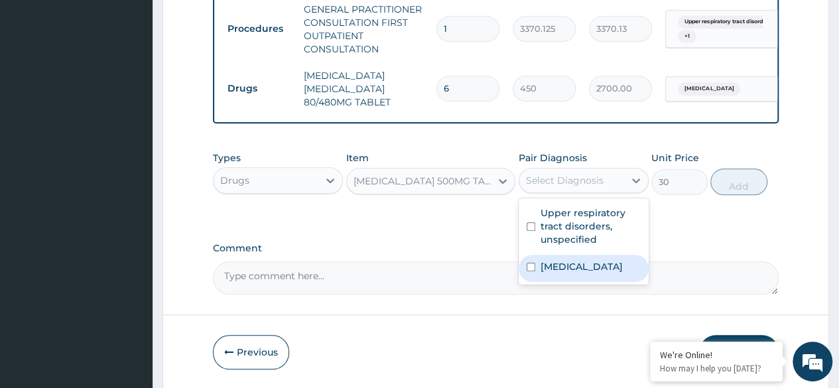
click at [598, 269] on label "Malaria, unspecified" at bounding box center [582, 266] width 82 height 13
checkbox input "true"
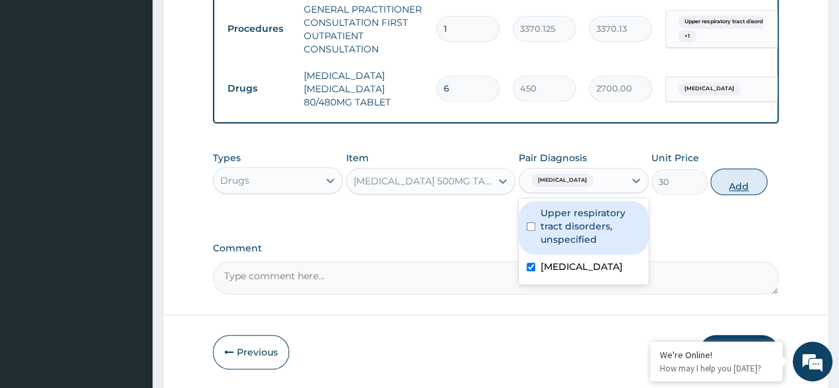
click at [749, 195] on button "Add" at bounding box center [738, 181] width 56 height 27
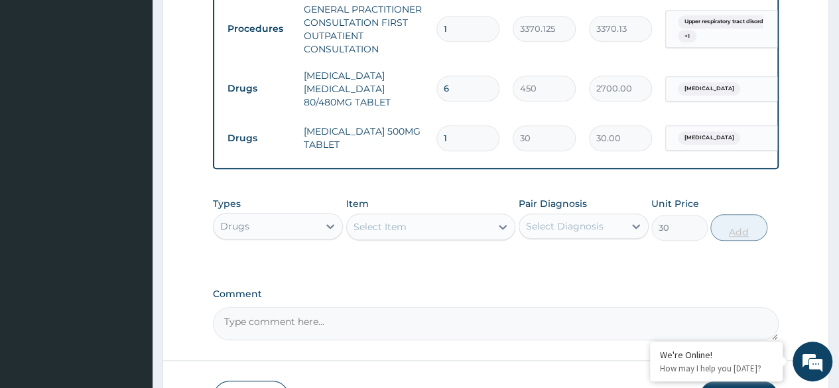
type input "0"
type input "18"
type input "540.00"
type input "18"
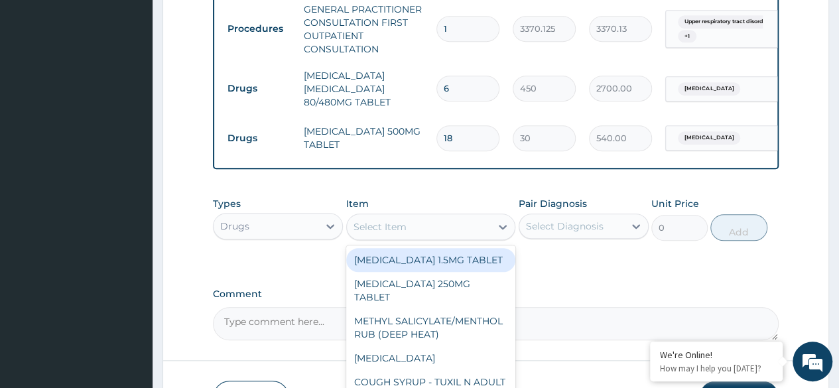
click at [413, 228] on div "Select Item" at bounding box center [419, 226] width 145 height 21
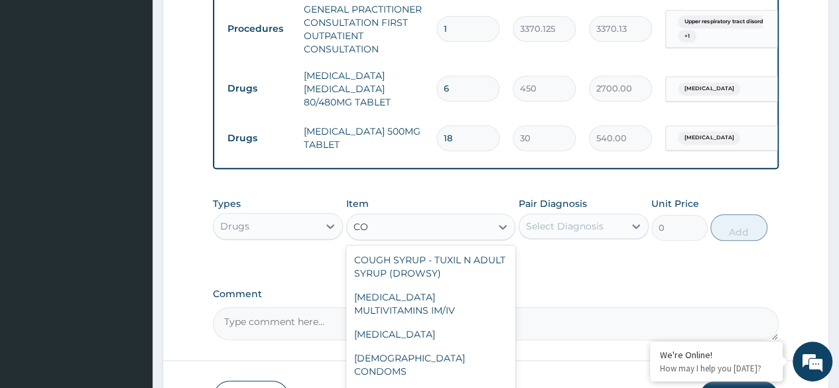
type input "C"
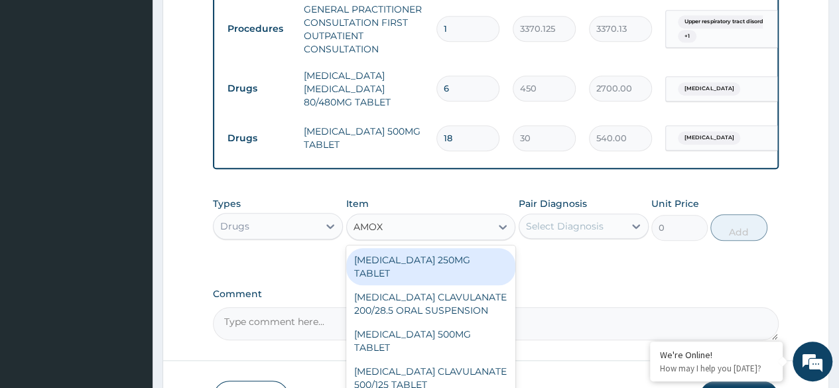
type input "AMOXI"
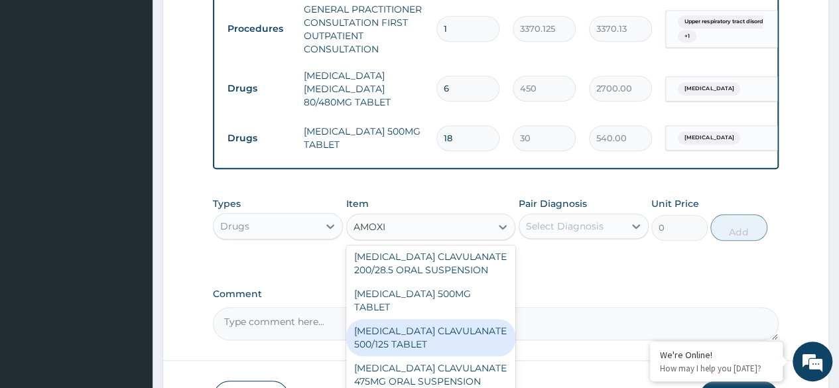
scroll to position [41, 0]
click at [387, 325] on div "AMOXICILLIN CLAVULANATE 500/125 TABLET" at bounding box center [431, 336] width 170 height 37
type input "414"
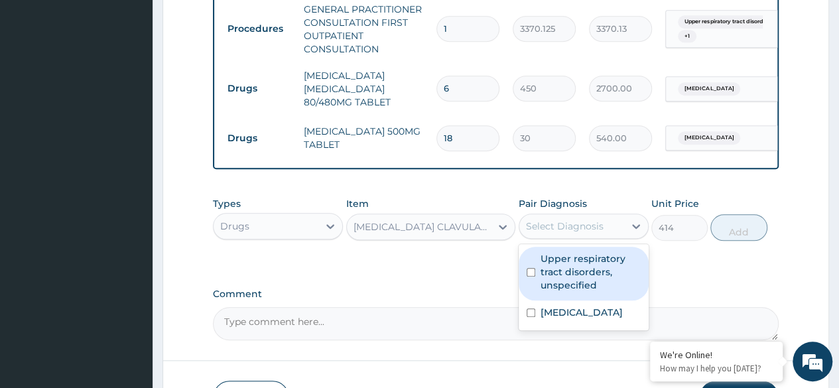
click at [581, 233] on div "Select Diagnosis" at bounding box center [565, 226] width 78 height 13
click at [565, 289] on label "Upper respiratory tract disorders, unspecified" at bounding box center [591, 272] width 100 height 40
checkbox input "true"
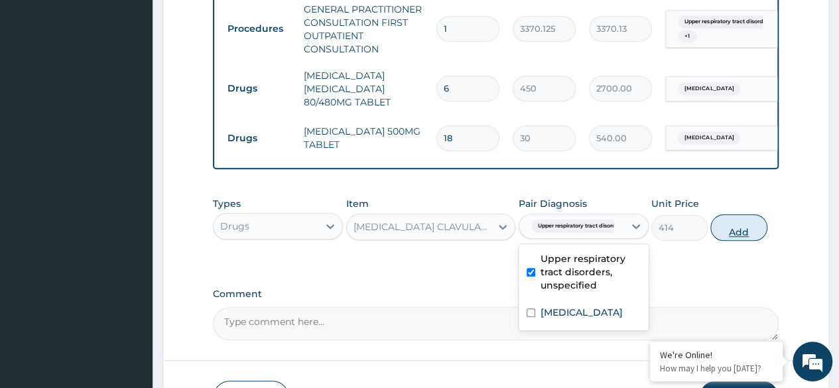
click at [728, 241] on button "Add" at bounding box center [738, 227] width 56 height 27
type input "0"
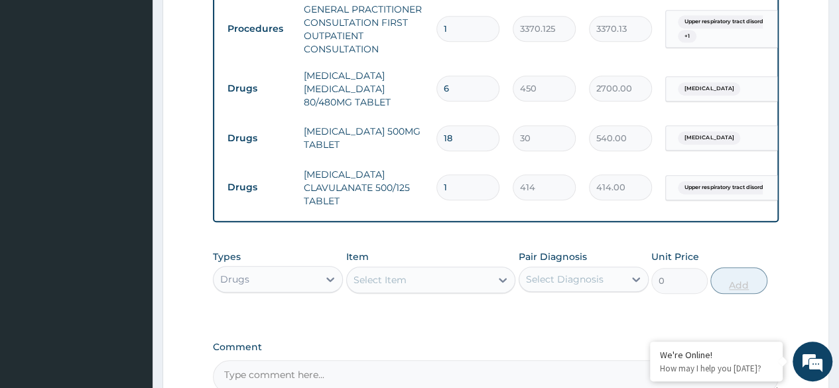
type input "10"
type input "4140.00"
type input "10"
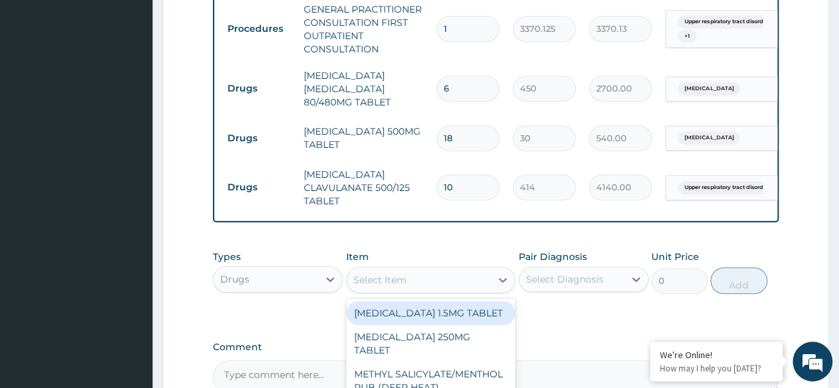
click at [434, 286] on div "Select Item" at bounding box center [419, 279] width 145 height 21
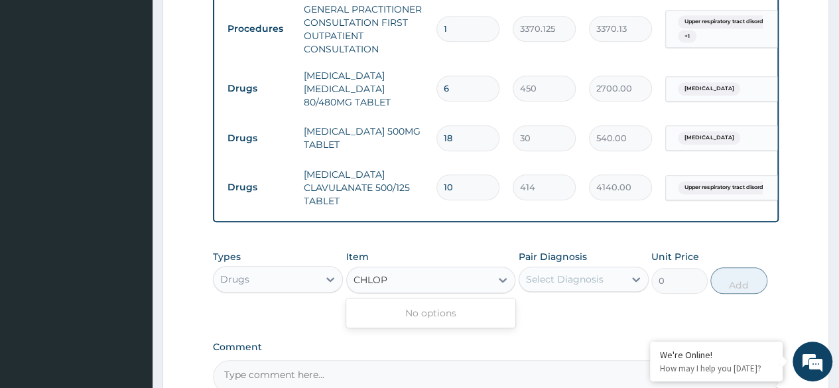
type input "CHLO"
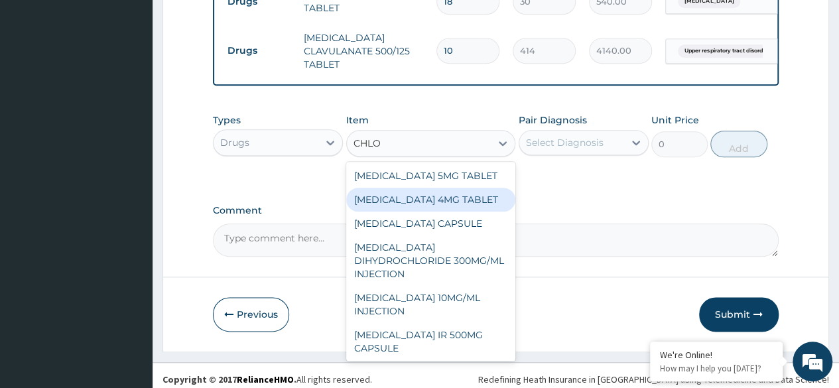
scroll to position [110, 0]
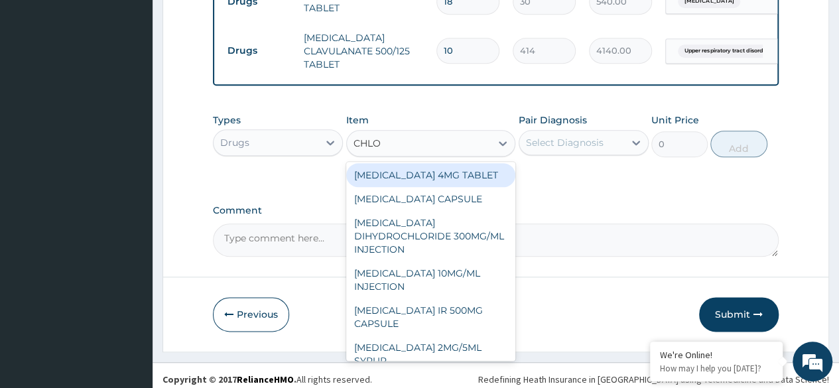
click at [431, 187] on div "CHLORPHENIRAMINE 4MG TABLET" at bounding box center [431, 175] width 170 height 24
type input "60"
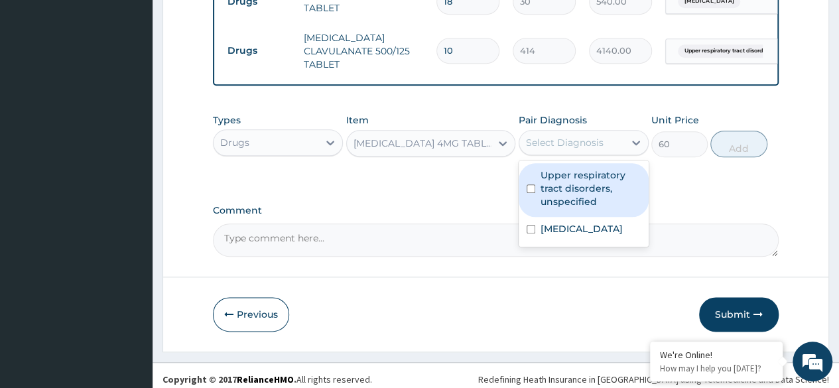
click at [600, 149] on div "Select Diagnosis" at bounding box center [565, 142] width 78 height 13
click at [584, 192] on label "Upper respiratory tract disorders, unspecified" at bounding box center [591, 188] width 100 height 40
checkbox input "true"
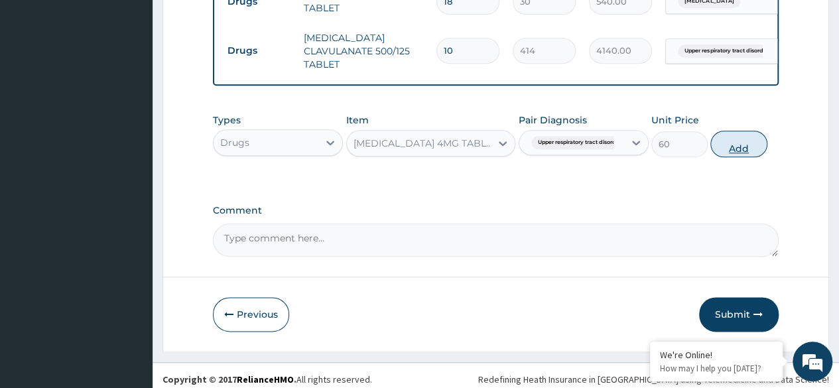
click at [746, 156] on button "Add" at bounding box center [738, 144] width 56 height 27
type input "0"
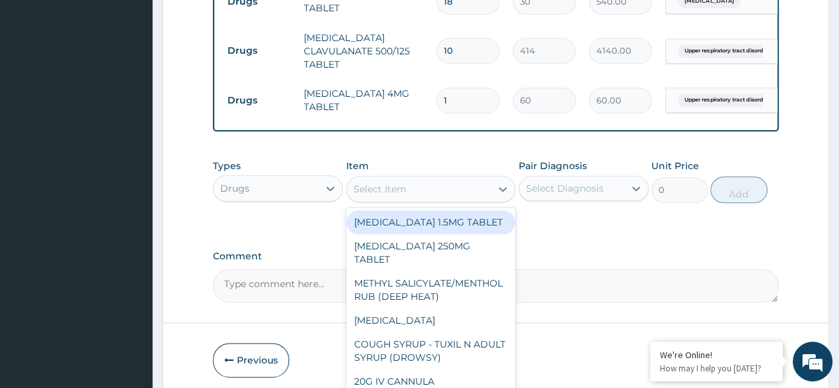
click at [392, 192] on div "Select Item" at bounding box center [380, 188] width 53 height 13
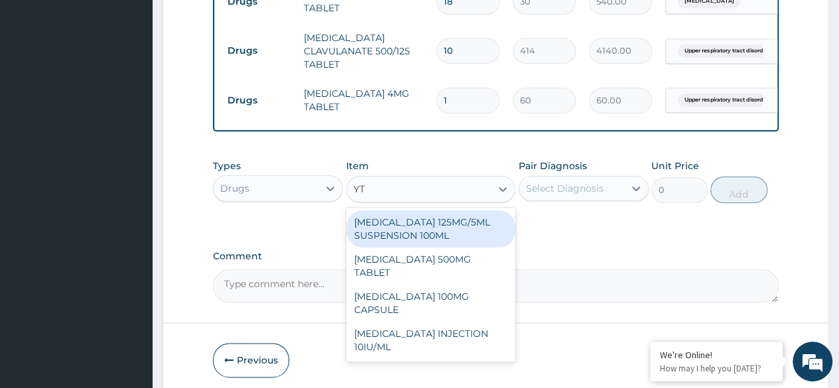
type input "Y"
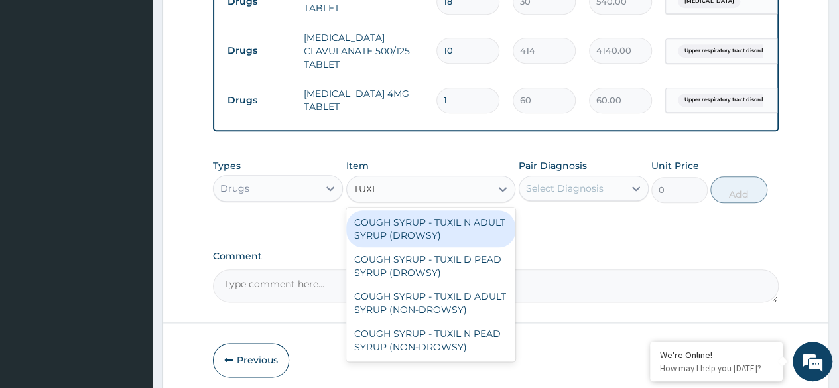
type input "TUXIL"
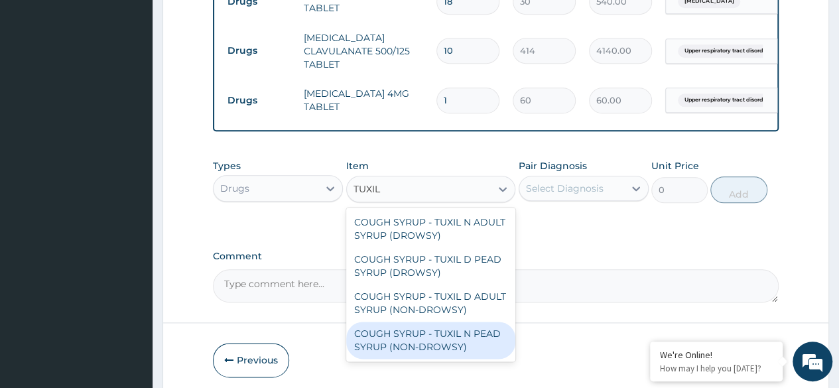
click at [444, 341] on div "COUGH SYRUP - TUXIL N PEAD SYRUP (NON-DROWSY)" at bounding box center [431, 340] width 170 height 37
type input "2000"
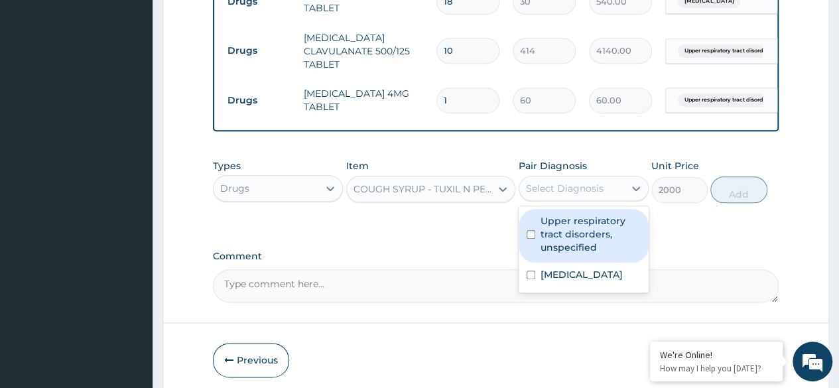
click at [594, 195] on div "Select Diagnosis" at bounding box center [565, 188] width 78 height 13
click at [582, 250] on label "Upper respiratory tract disorders, unspecified" at bounding box center [591, 234] width 100 height 40
checkbox input "true"
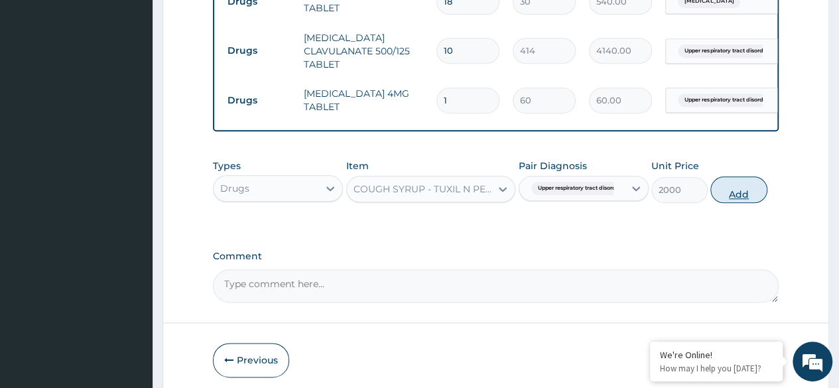
click at [756, 190] on button "Add" at bounding box center [738, 189] width 56 height 27
type input "0"
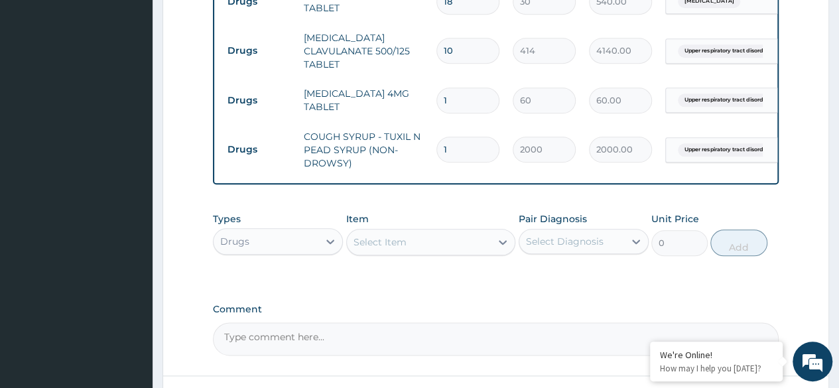
type input "0.00"
type input "3"
type input "6000.00"
type input "3"
click at [451, 103] on input "1" at bounding box center [467, 101] width 63 height 26
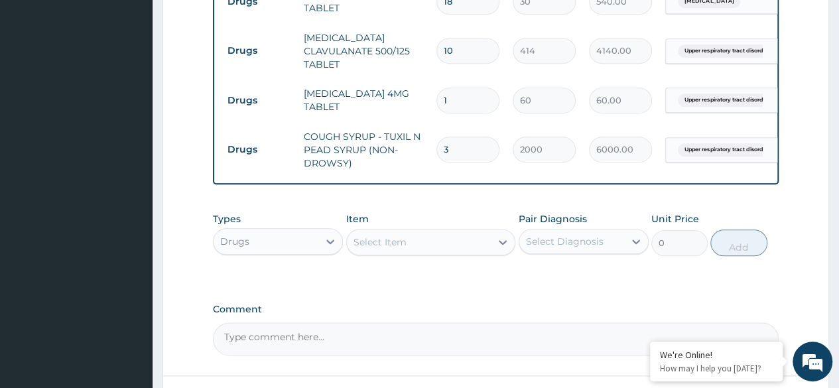
type input "0.00"
type input "3"
type input "180.00"
type input "3"
click at [458, 145] on input "3" at bounding box center [467, 150] width 63 height 26
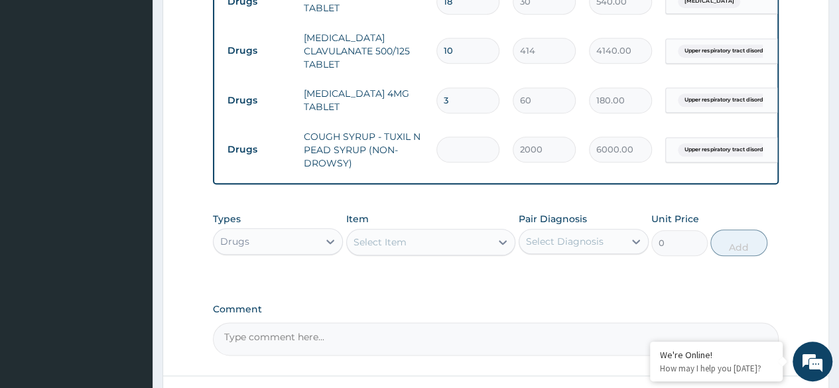
type input "0.00"
type input "1"
type input "2000.00"
type input "1"
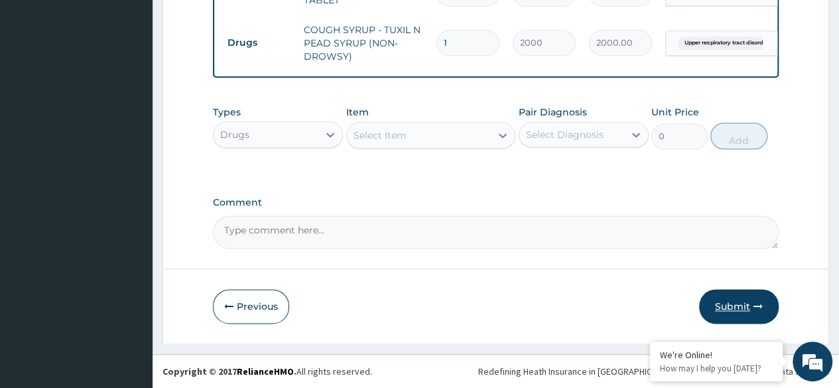
click at [765, 316] on button "Submit" at bounding box center [739, 306] width 80 height 34
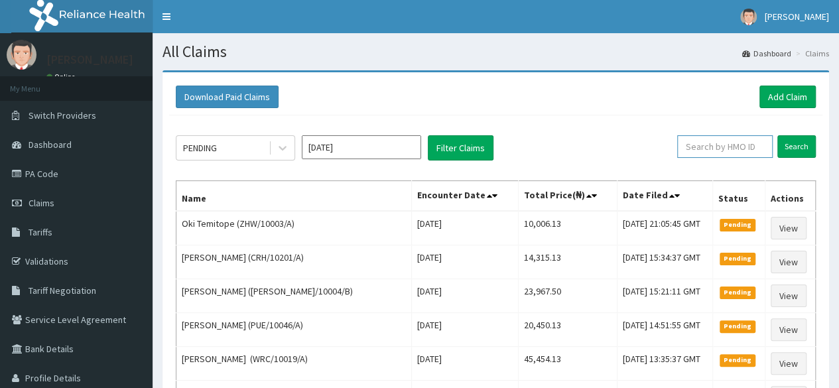
click at [720, 143] on input "text" at bounding box center [725, 146] width 96 height 23
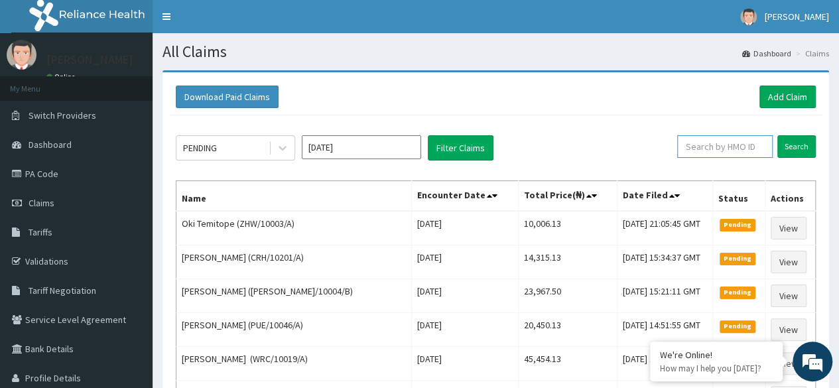
paste input "PDM/10082/A"
type input "PDM/10082/A"
click at [795, 155] on input "Search" at bounding box center [796, 146] width 38 height 23
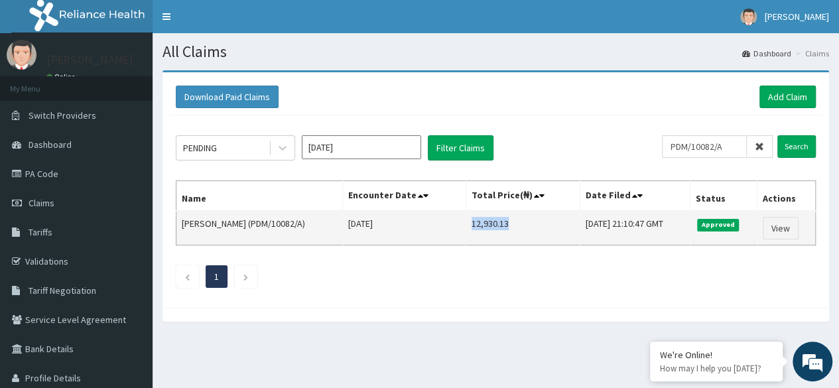
drag, startPoint x: 454, startPoint y: 222, endPoint x: 491, endPoint y: 217, distance: 37.5
click at [491, 217] on td "12,930.13" at bounding box center [523, 228] width 114 height 34
copy td "12,930.13"
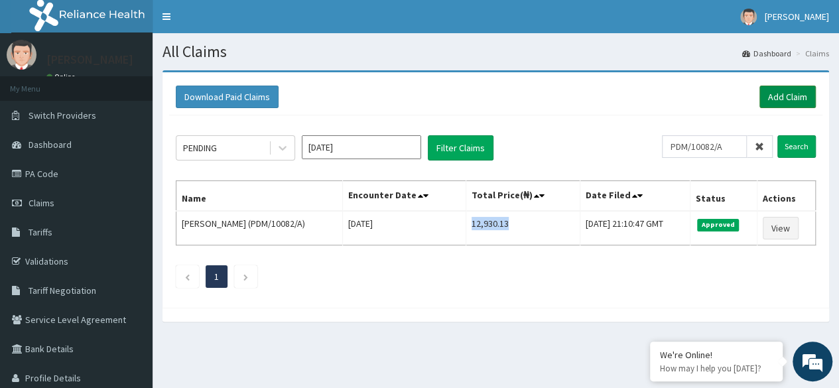
click at [786, 90] on link "Add Claim" at bounding box center [788, 97] width 56 height 23
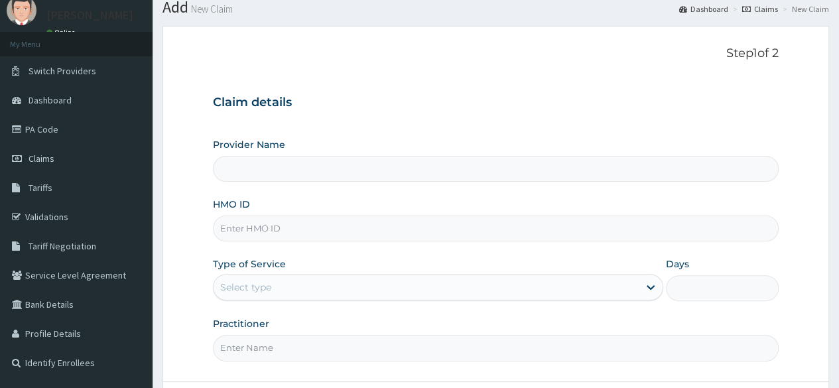
scroll to position [45, 0]
click at [391, 226] on input "HMO ID" at bounding box center [496, 228] width 566 height 26
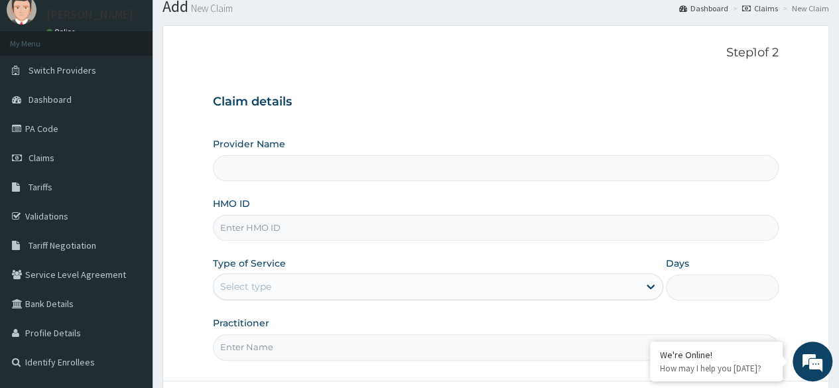
paste input "LMG/10285/A"
type input "Reliance Family Clinics (RFC) - [GEOGRAPHIC_DATA]"
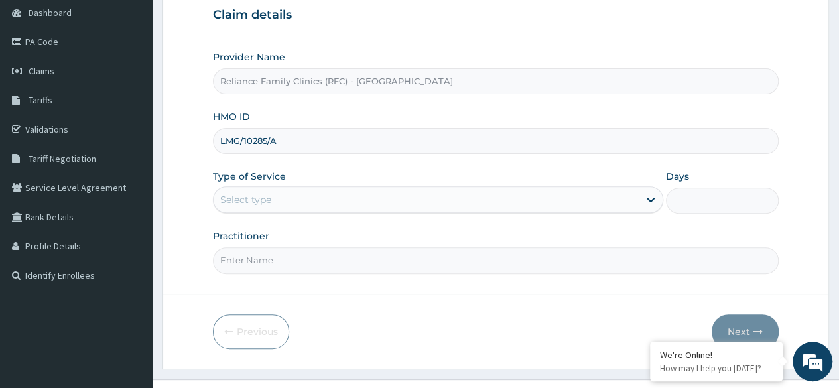
scroll to position [133, 0]
type input "LMG/10285/A"
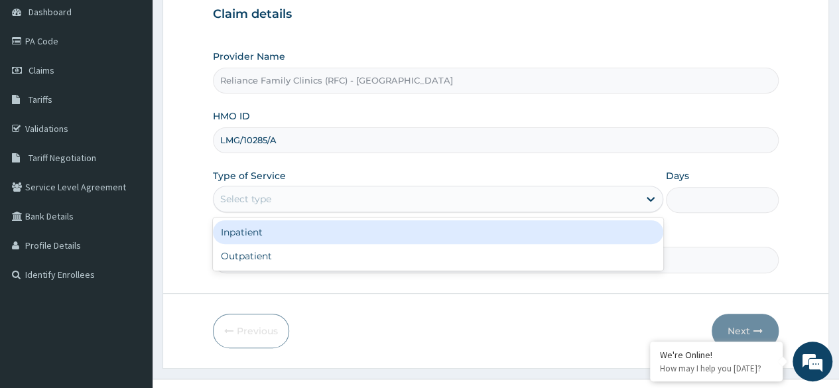
drag, startPoint x: 369, startPoint y: 196, endPoint x: 331, endPoint y: 251, distance: 67.2
click at [331, 212] on div "option Inpatient focused, 1 of 2. 2 results available. Use Up and Down to choos…" at bounding box center [438, 199] width 450 height 27
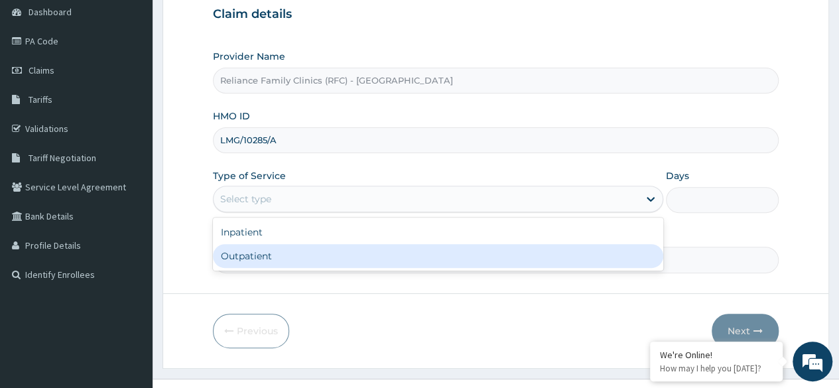
click at [331, 251] on div "Outpatient" at bounding box center [438, 256] width 450 height 24
type input "1"
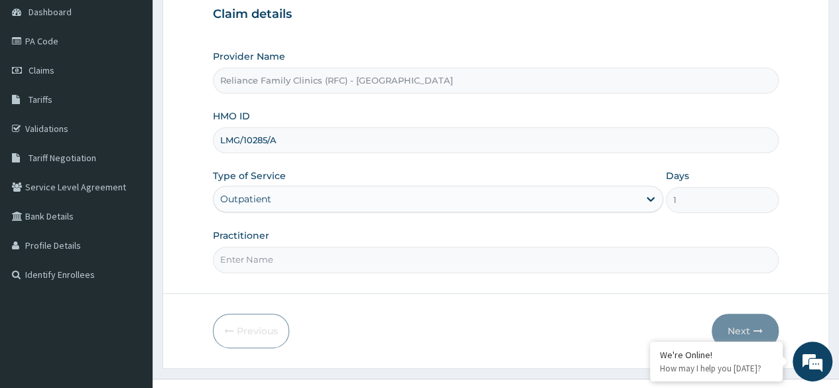
click at [331, 251] on input "Practitioner" at bounding box center [496, 260] width 566 height 26
type input "LOCUM"
click at [746, 327] on button "Next" at bounding box center [745, 331] width 67 height 34
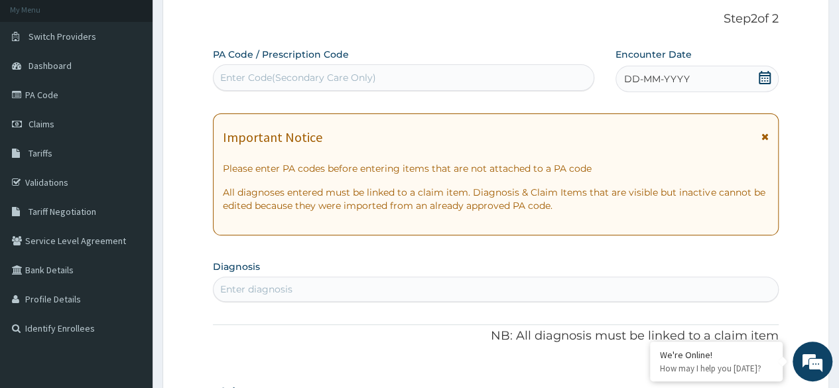
scroll to position [78, 0]
click at [696, 74] on div "DD-MM-YYYY" at bounding box center [697, 79] width 163 height 27
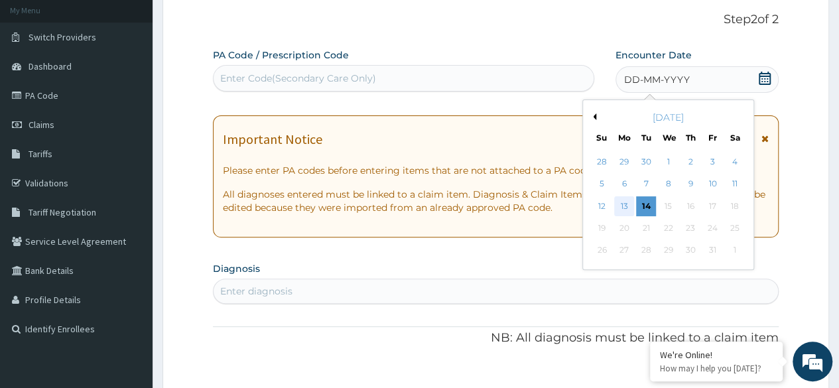
scroll to position [0, 0]
click at [625, 197] on div "13" at bounding box center [624, 206] width 20 height 20
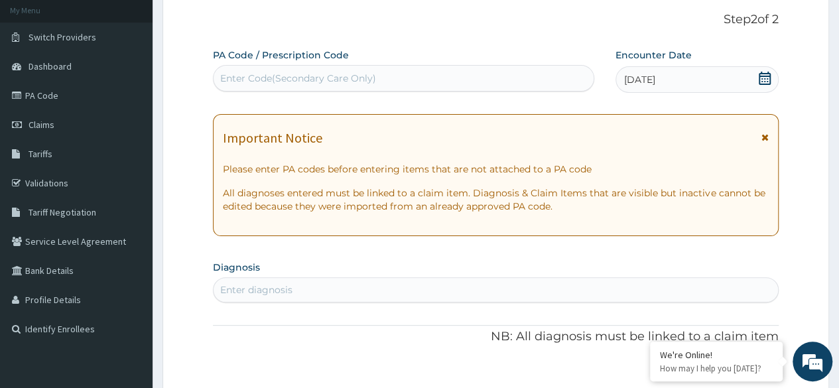
click at [525, 297] on div "Enter diagnosis" at bounding box center [496, 289] width 564 height 21
type input "ADULT"
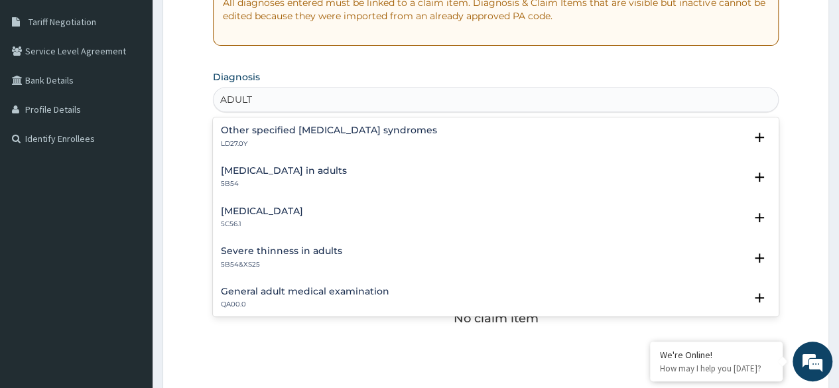
scroll to position [271, 0]
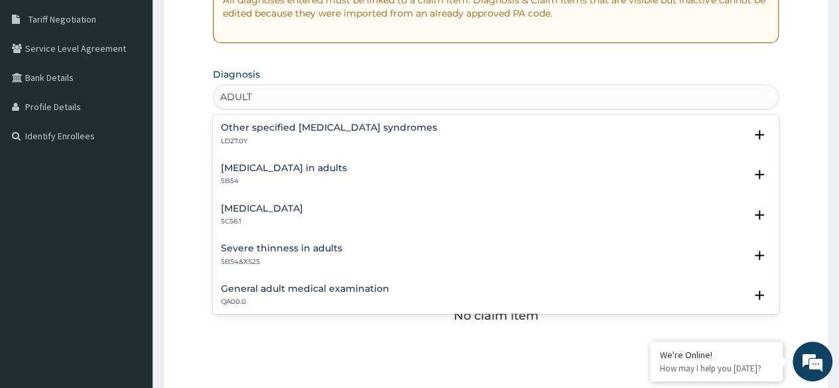
click at [344, 285] on h4 "General adult medical examination" at bounding box center [305, 289] width 168 height 10
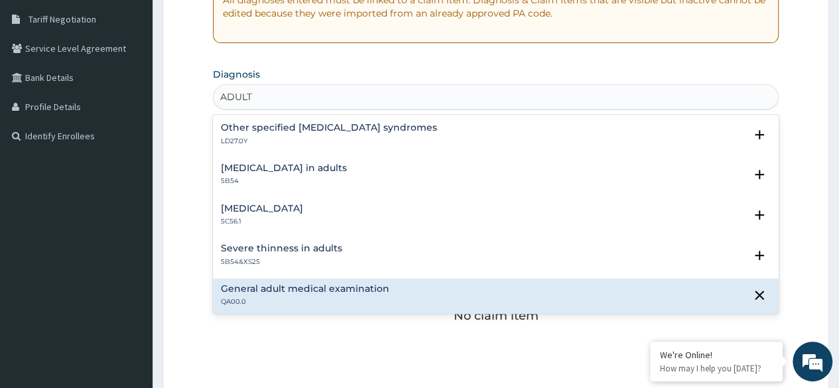
click at [313, 290] on h4 "General adult medical examination" at bounding box center [305, 289] width 168 height 10
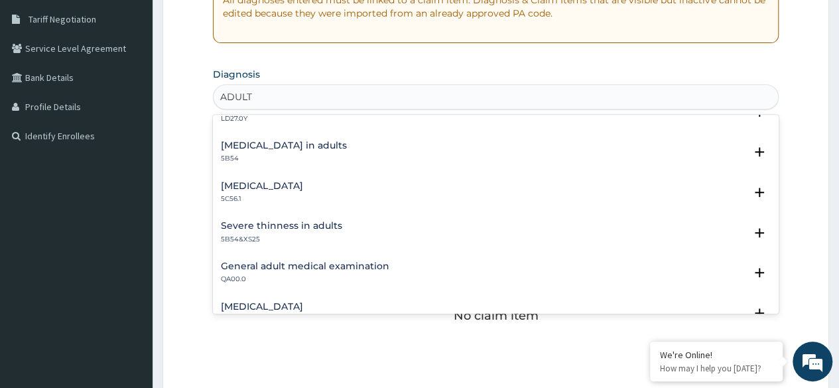
scroll to position [53, 0]
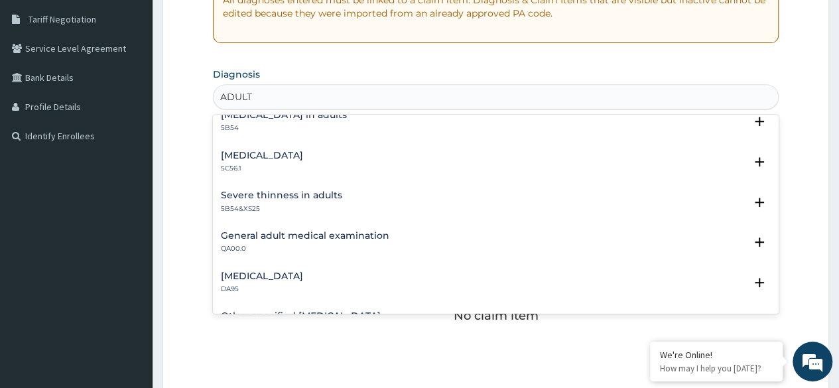
click at [272, 250] on p "QA00.0" at bounding box center [305, 248] width 168 height 9
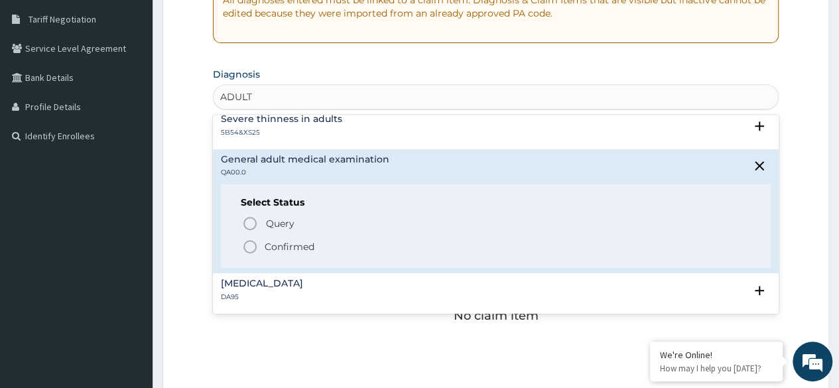
scroll to position [130, 0]
click at [255, 250] on icon "status option filled" at bounding box center [250, 246] width 16 height 16
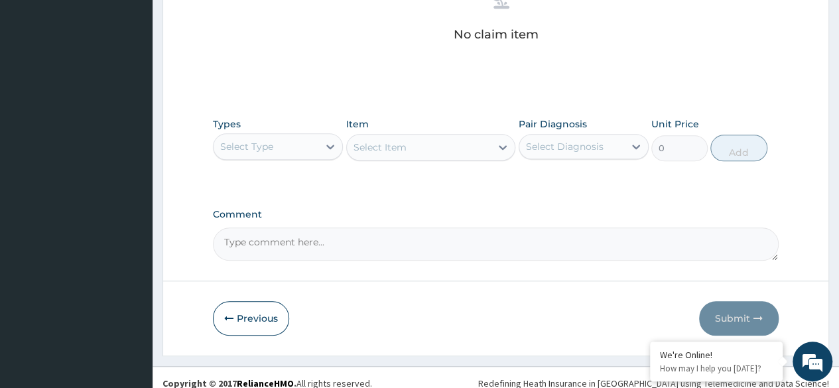
scroll to position [566, 0]
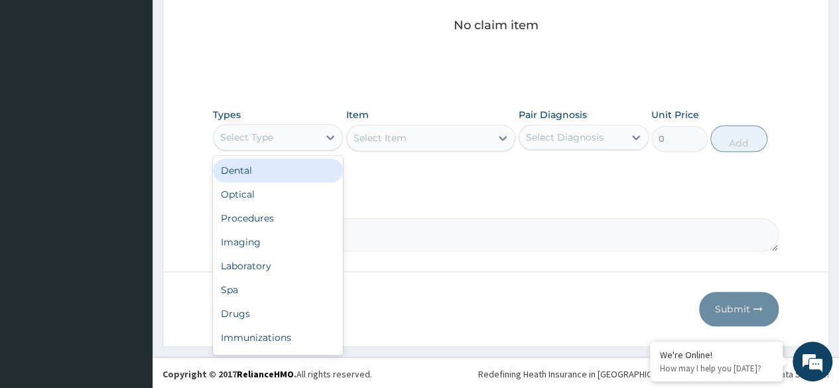
click at [302, 131] on div "Select Type" at bounding box center [266, 137] width 105 height 21
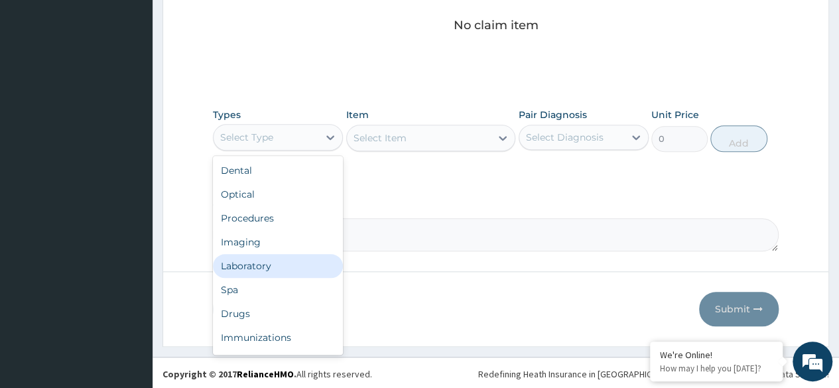
click at [292, 271] on div "Laboratory" at bounding box center [278, 266] width 130 height 24
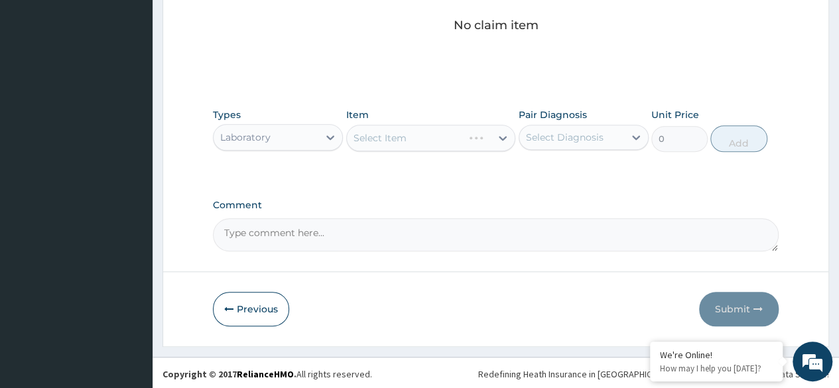
click at [397, 139] on div "Select Item" at bounding box center [431, 138] width 170 height 27
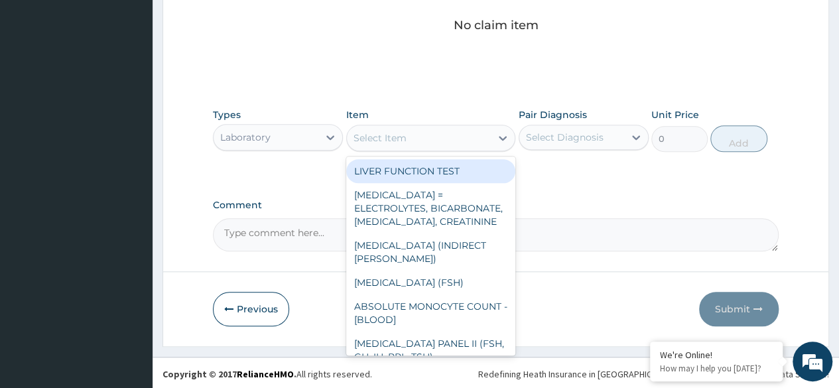
click at [397, 139] on div "Select Item" at bounding box center [380, 137] width 53 height 13
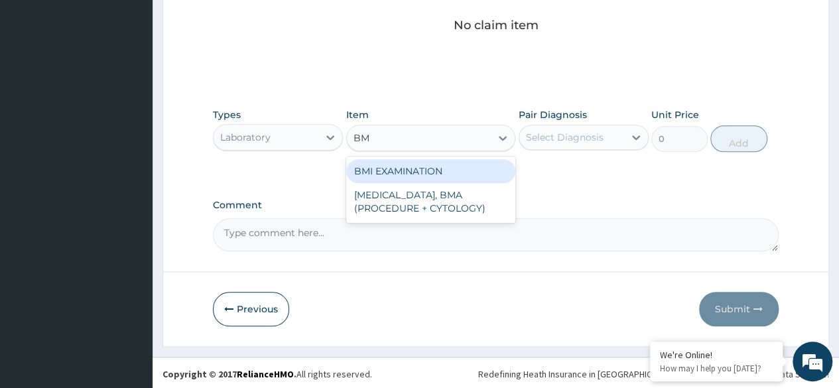
type input "BMI"
click at [425, 165] on div "BMI EXAMINATION" at bounding box center [431, 171] width 170 height 24
type input "1225.5"
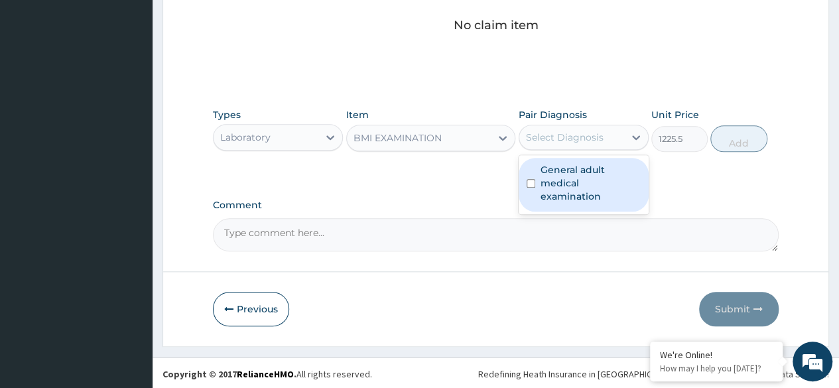
click at [560, 134] on div "Select Diagnosis" at bounding box center [565, 137] width 78 height 13
click at [586, 177] on label "General adult medical examination" at bounding box center [591, 183] width 100 height 40
checkbox input "true"
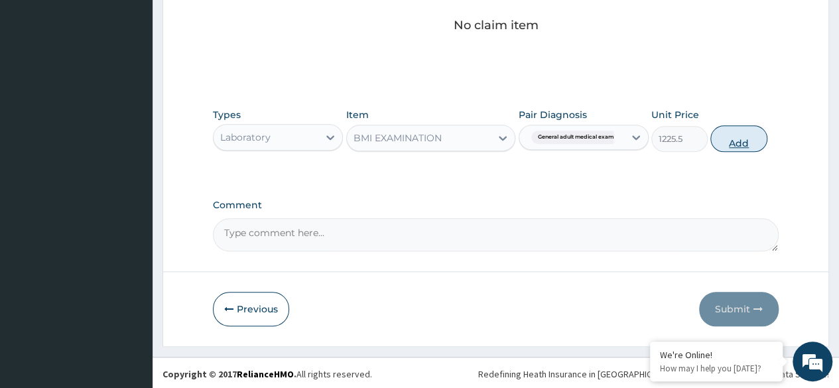
click at [715, 133] on button "Add" at bounding box center [738, 138] width 56 height 27
type input "0"
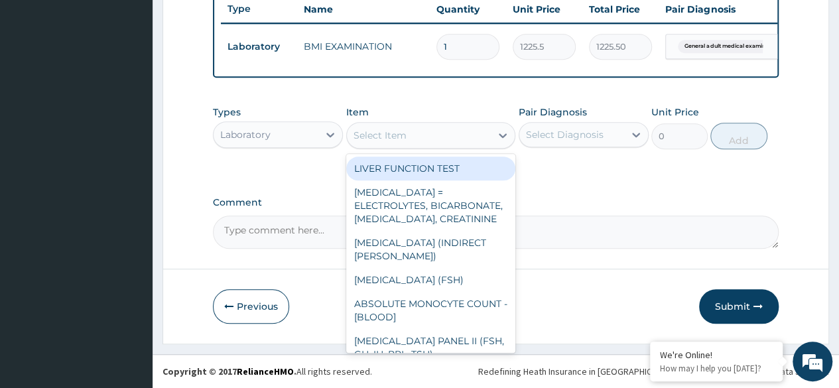
click at [389, 140] on div "Select Item" at bounding box center [380, 135] width 53 height 13
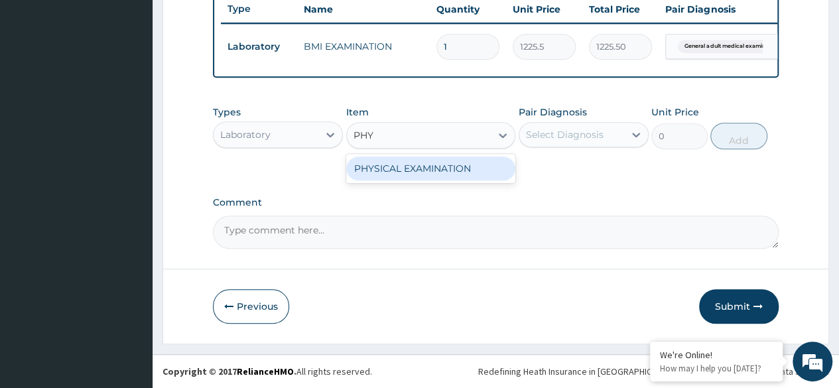
type input "PHYS"
click at [420, 174] on div "PHYSICAL EXAMINATION" at bounding box center [431, 169] width 170 height 24
type input "1225.5"
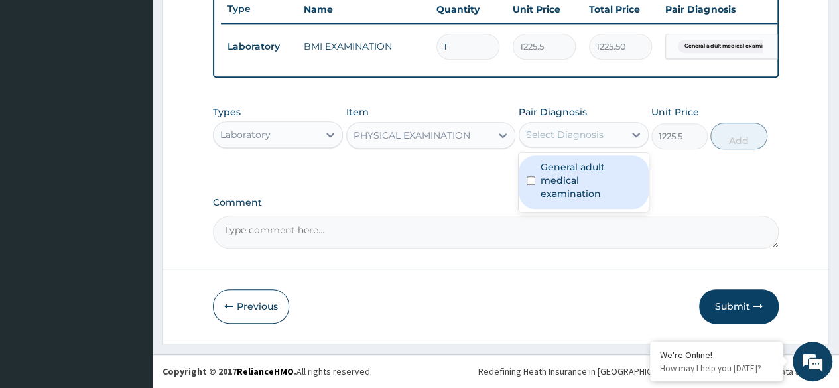
drag, startPoint x: 579, startPoint y: 131, endPoint x: 600, endPoint y: 182, distance: 55.7
click at [600, 147] on div "option General adult medical examination, selected. option General adult medica…" at bounding box center [584, 134] width 130 height 25
click at [600, 182] on label "General adult medical examination" at bounding box center [591, 181] width 100 height 40
checkbox input "true"
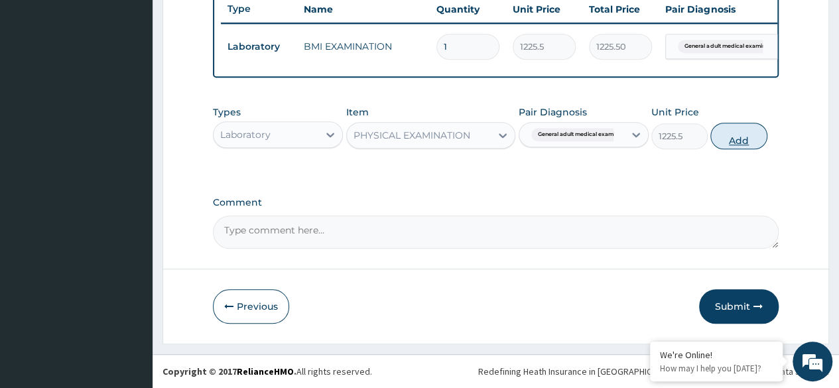
click at [748, 135] on button "Add" at bounding box center [738, 136] width 56 height 27
type input "0"
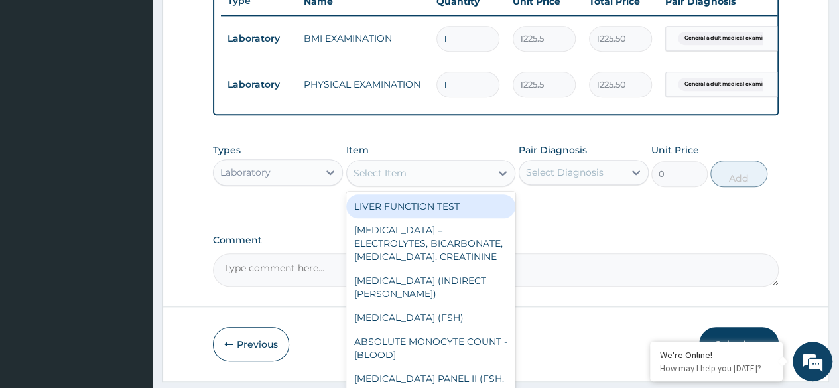
click at [446, 184] on div "Select Item" at bounding box center [419, 173] width 145 height 21
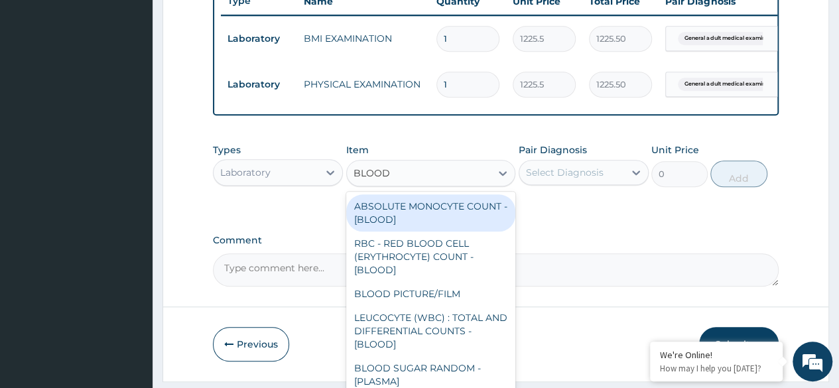
type input "BLOOD P"
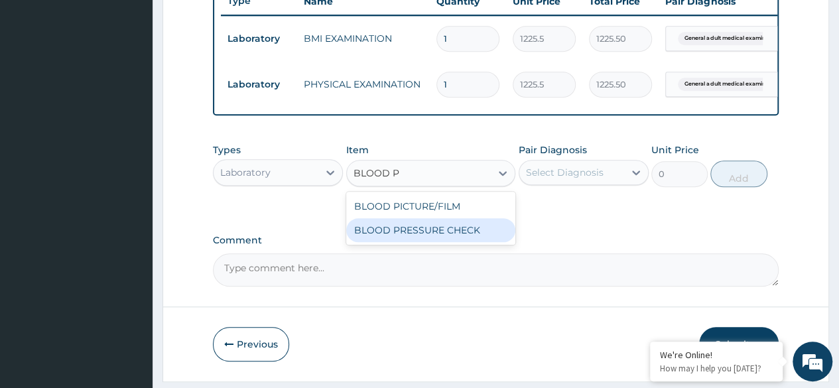
click at [468, 242] on div "BLOOD PRESSURE CHECK" at bounding box center [431, 230] width 170 height 24
type input "1225.5"
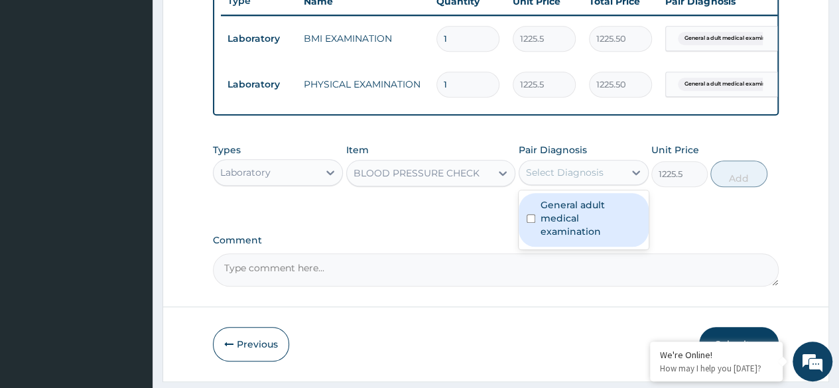
click at [576, 183] on div "Select Diagnosis" at bounding box center [571, 172] width 105 height 21
click at [592, 221] on label "General adult medical examination" at bounding box center [591, 218] width 100 height 40
checkbox input "true"
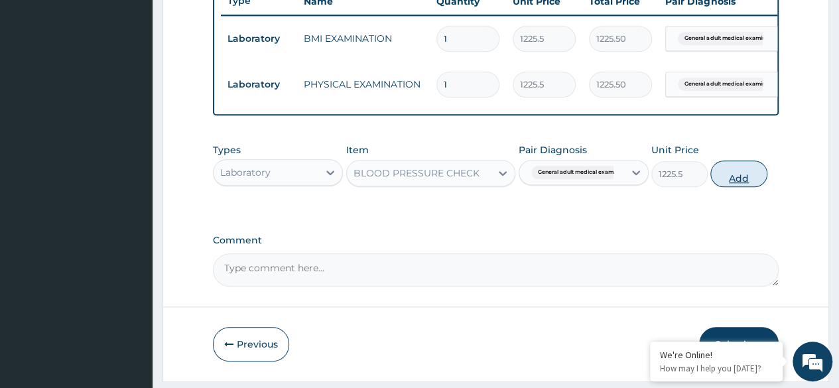
click at [746, 177] on button "Add" at bounding box center [738, 174] width 56 height 27
type input "0"
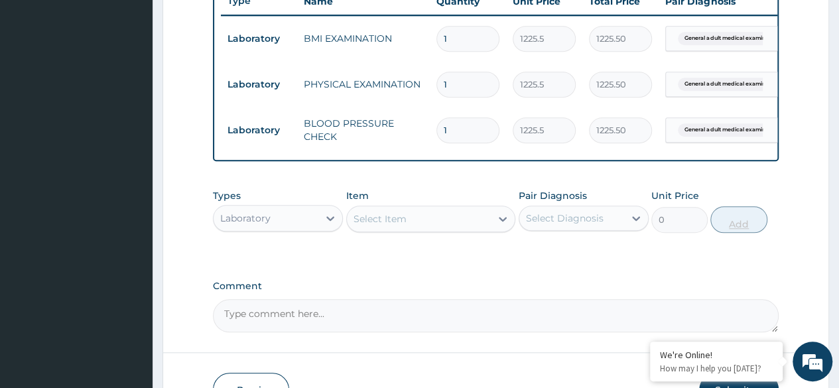
scroll to position [605, 0]
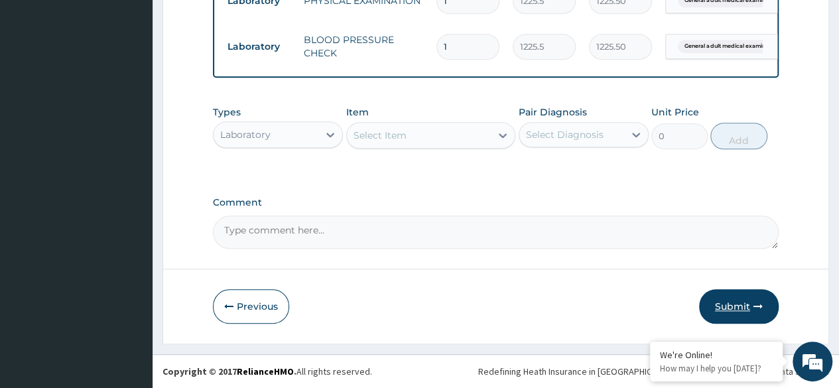
click at [754, 318] on button "Submit" at bounding box center [739, 306] width 80 height 34
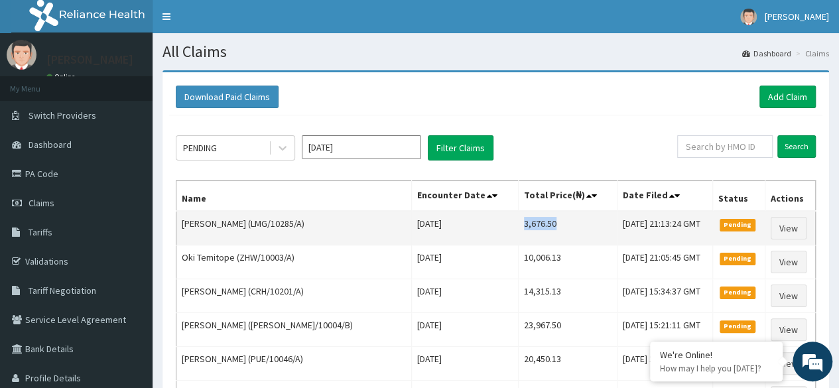
drag, startPoint x: 484, startPoint y: 224, endPoint x: 543, endPoint y: 226, distance: 59.1
click at [543, 226] on td "3,676.50" at bounding box center [567, 228] width 99 height 34
copy td "3,676.50"
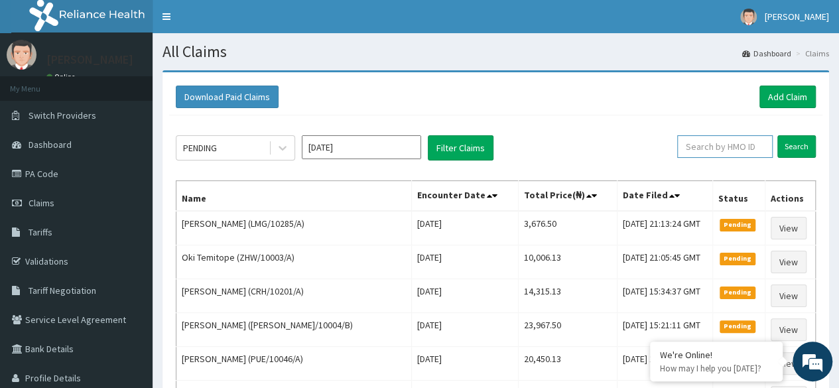
click at [742, 148] on input "text" at bounding box center [725, 146] width 96 height 23
paste input "3,676.50"
type input "3"
click at [800, 98] on link "Add Claim" at bounding box center [788, 97] width 56 height 23
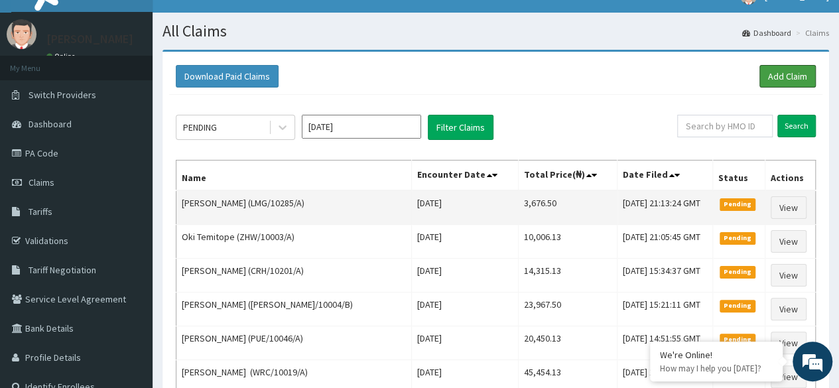
scroll to position [27, 0]
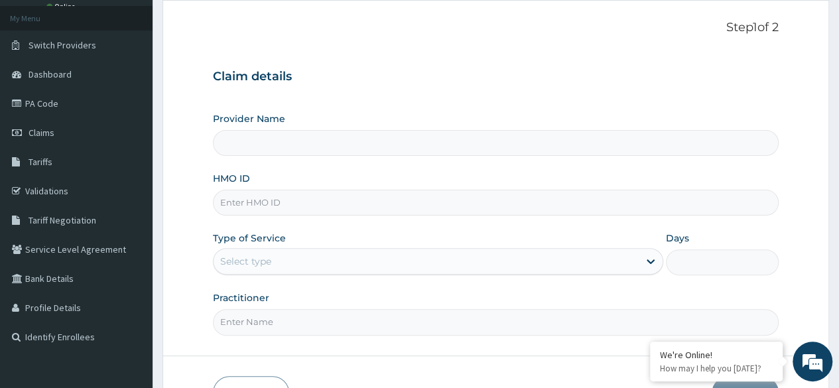
scroll to position [71, 0]
click at [377, 200] on input "HMO ID" at bounding box center [496, 202] width 566 height 26
type input "Reliance Family Clinics (RFC) - [GEOGRAPHIC_DATA]"
paste input "MAP/10013/A"
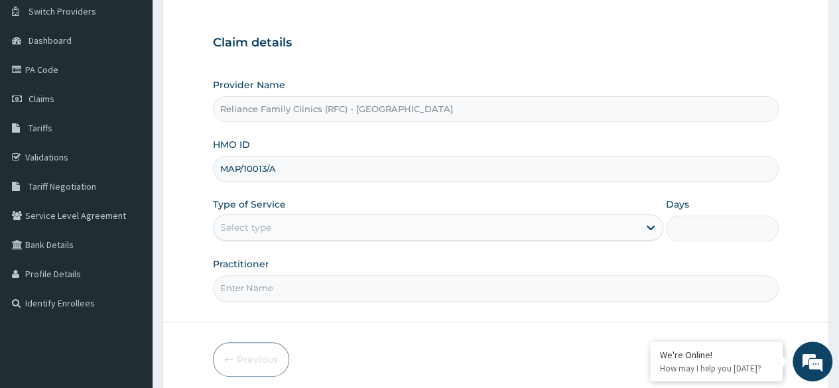
scroll to position [105, 0]
type input "MAP/10013/A"
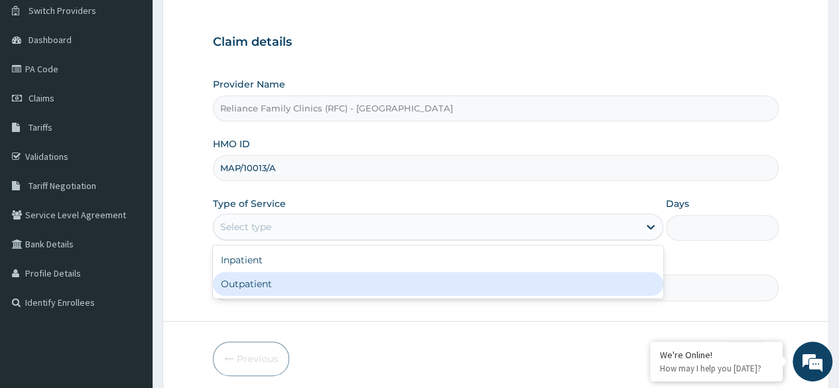
drag, startPoint x: 352, startPoint y: 228, endPoint x: 344, endPoint y: 284, distance: 56.4
click at [344, 240] on div "option Outpatient focused, 2 of 2. 2 results available. Use Up and Down to choo…" at bounding box center [438, 227] width 450 height 27
click at [344, 284] on div "Outpatient" at bounding box center [438, 284] width 450 height 24
type input "1"
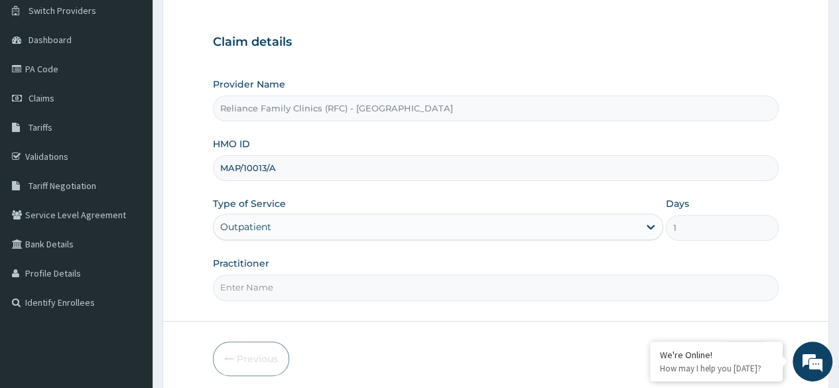
click at [344, 284] on input "Practitioner" at bounding box center [496, 288] width 566 height 26
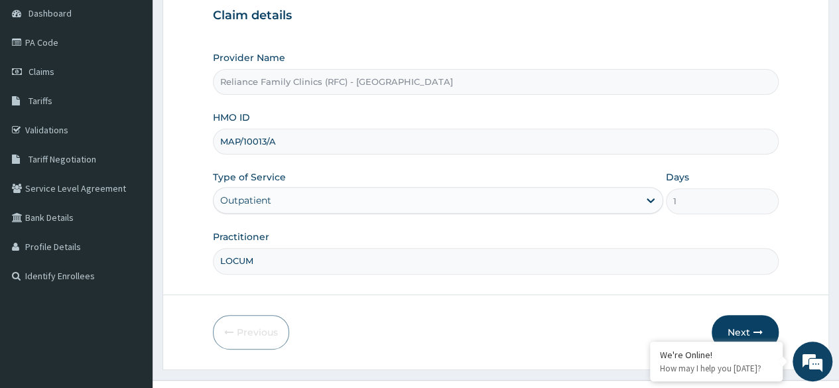
scroll to position [154, 0]
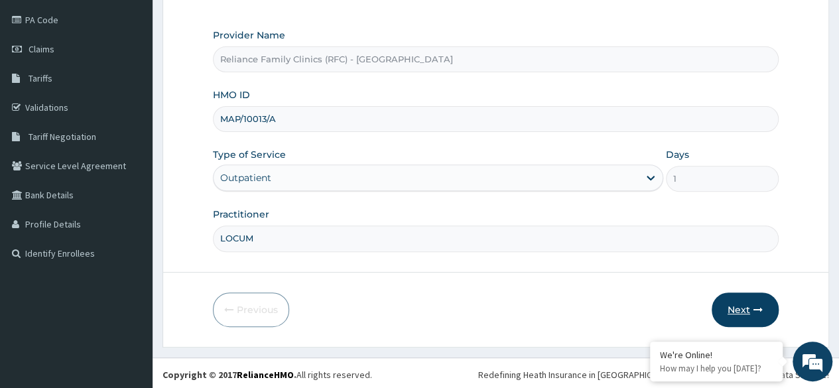
type input "LOCUM"
click at [742, 293] on button "Next" at bounding box center [745, 310] width 67 height 34
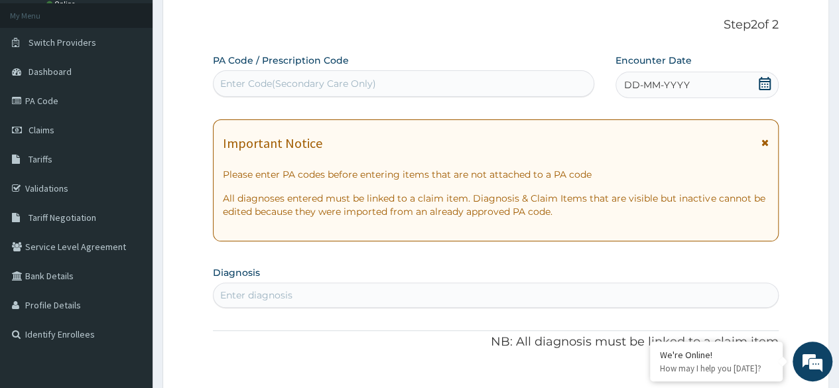
scroll to position [72, 0]
click at [732, 92] on div "DD-MM-YYYY" at bounding box center [697, 86] width 163 height 27
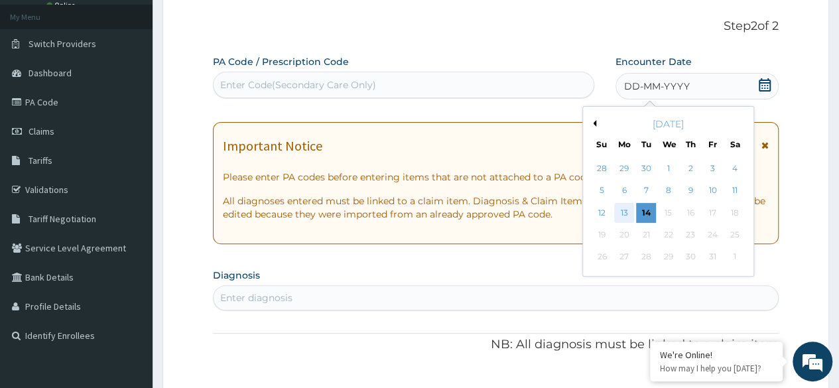
click at [631, 212] on div "13" at bounding box center [624, 213] width 20 height 20
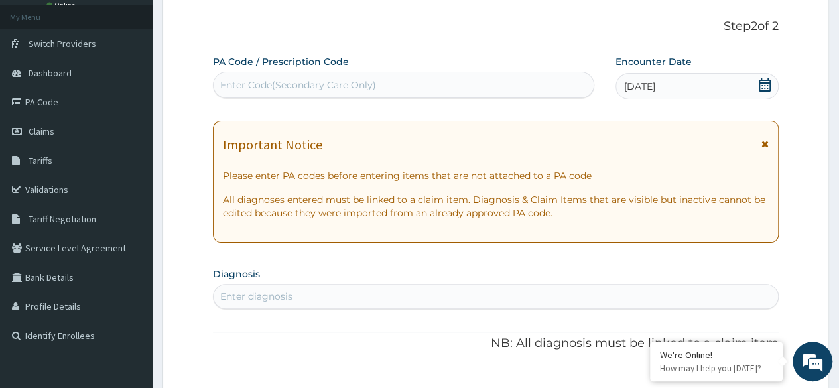
click at [232, 299] on div "Enter diagnosis" at bounding box center [256, 296] width 72 height 13
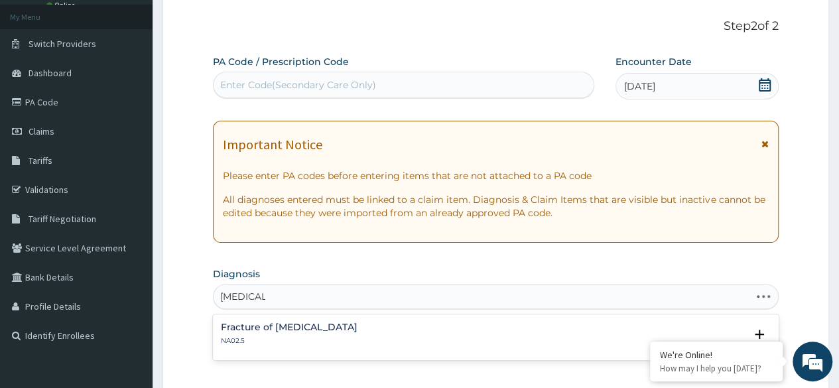
type input "[MEDICAL_DATA]"
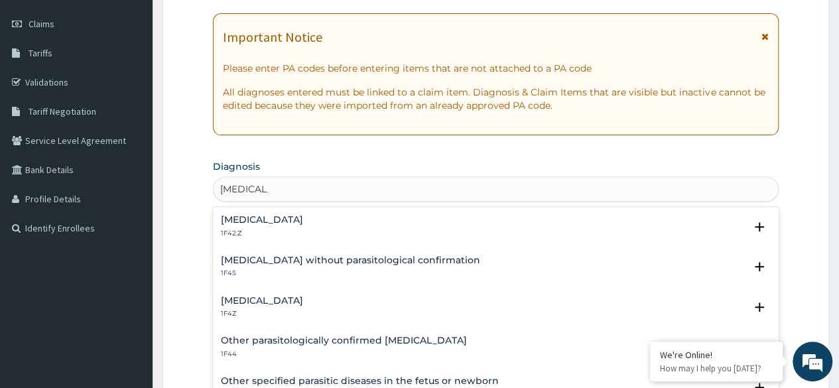
scroll to position [191, 0]
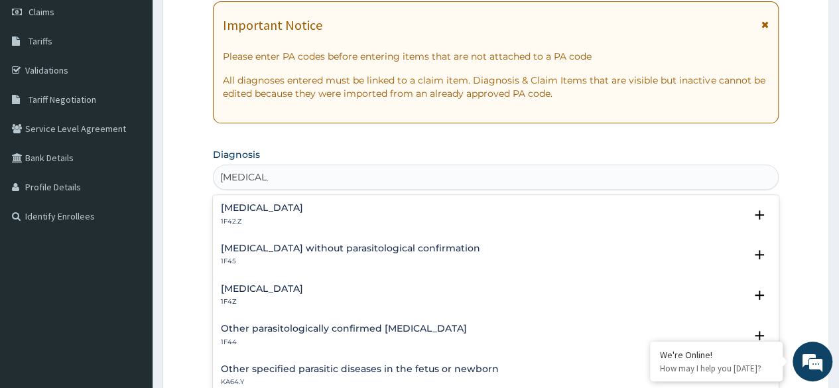
click at [247, 291] on h4 "[MEDICAL_DATA]" at bounding box center [262, 289] width 82 height 10
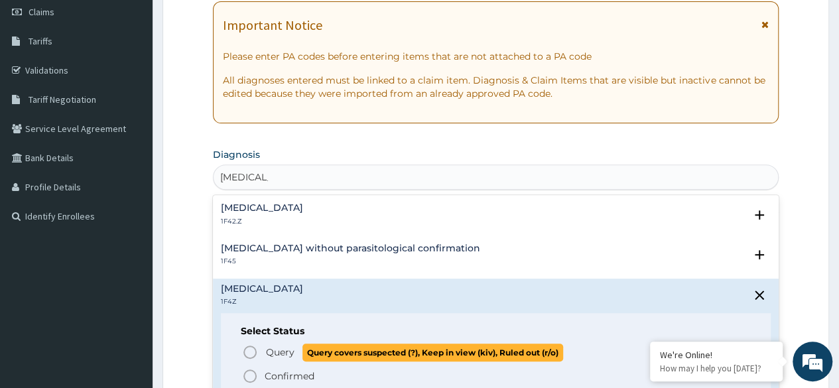
click at [247, 344] on icon "status option query" at bounding box center [250, 352] width 16 height 16
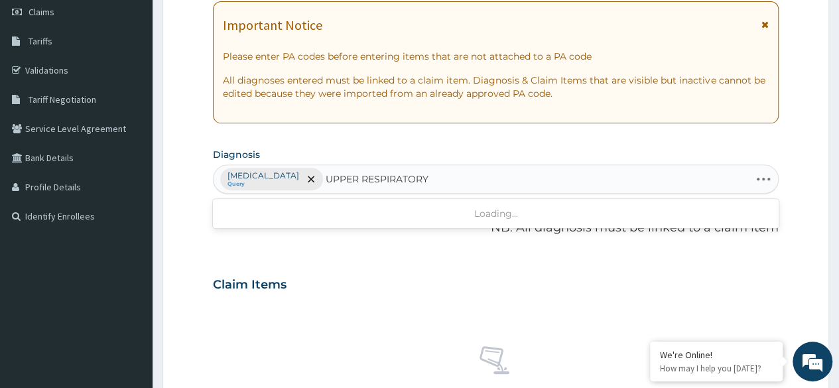
type input "UPPER RESPIRATORY"
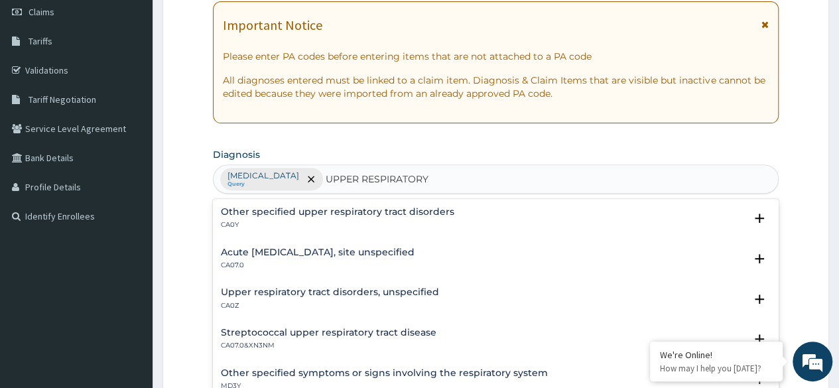
click at [328, 297] on h4 "Upper respiratory tract disorders, unspecified" at bounding box center [330, 292] width 218 height 10
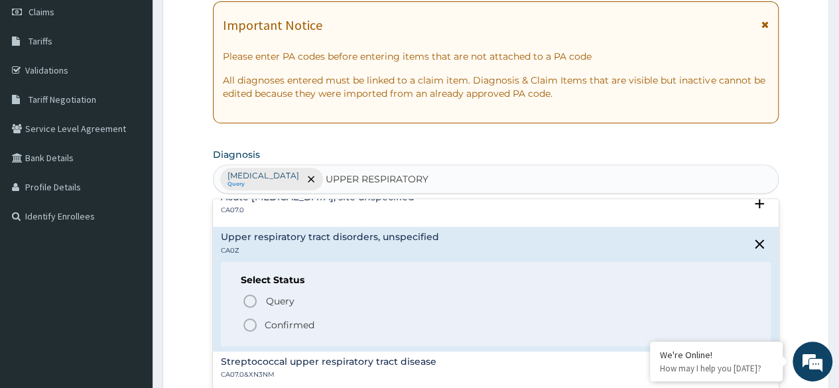
scroll to position [56, 0]
click at [248, 326] on icon "status option filled" at bounding box center [250, 324] width 16 height 16
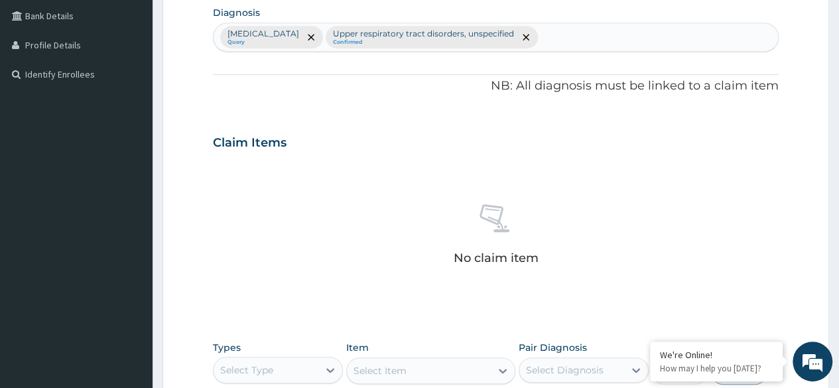
scroll to position [340, 0]
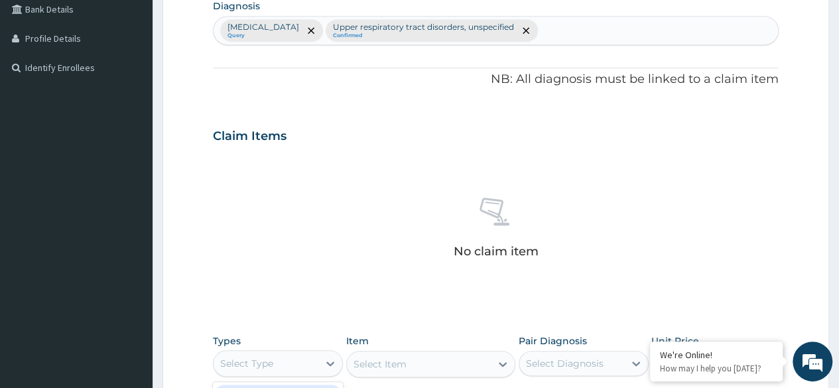
click at [256, 368] on div "Select Type" at bounding box center [266, 363] width 105 height 21
type input "PROCE"
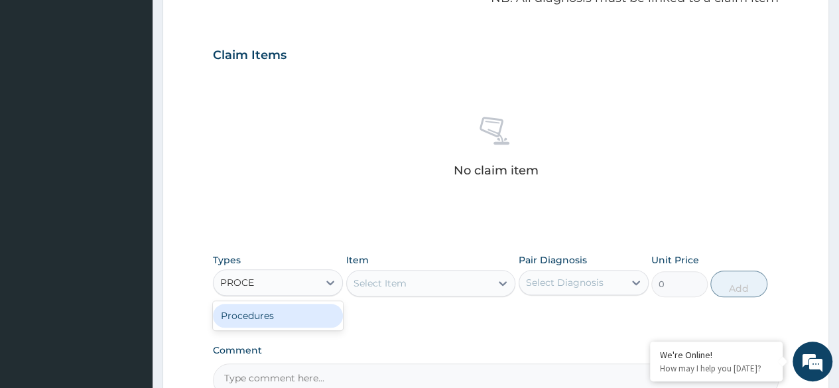
scroll to position [422, 0]
click at [304, 310] on div "Procedures" at bounding box center [278, 314] width 130 height 24
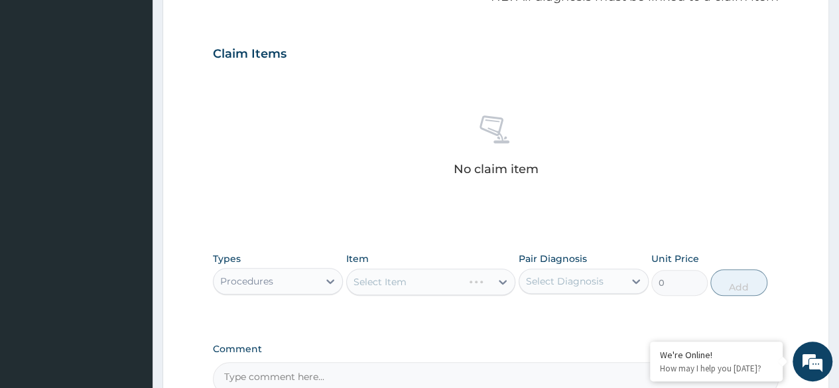
click at [421, 282] on div "Select Item" at bounding box center [431, 282] width 170 height 27
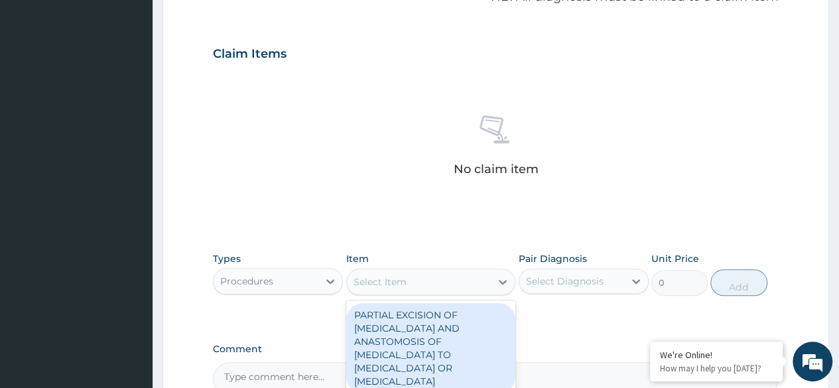
click at [497, 282] on icon at bounding box center [502, 281] width 13 height 13
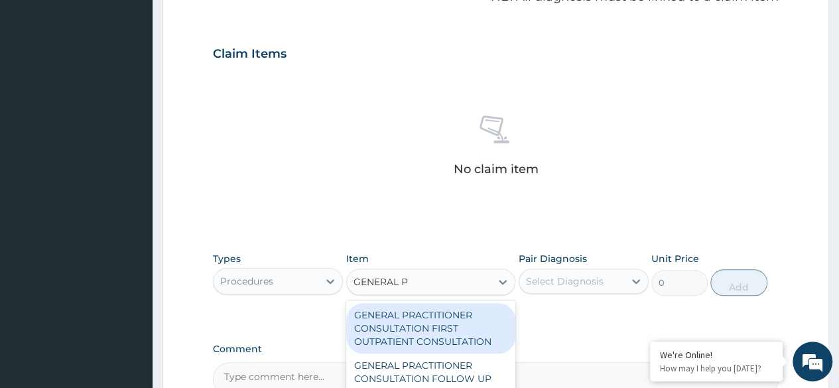
type input "GENERAL PR"
click at [448, 322] on div "GENERAL PRACTITIONER CONSULTATION FIRST OUTPATIENT CONSULTATION" at bounding box center [431, 328] width 170 height 50
type input "3370.125"
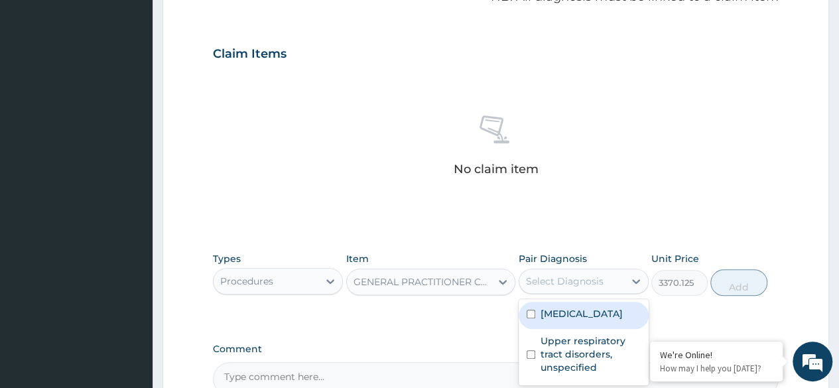
click at [596, 276] on div "Select Diagnosis" at bounding box center [565, 281] width 78 height 13
click at [566, 318] on label "[MEDICAL_DATA]" at bounding box center [582, 313] width 82 height 13
checkbox input "true"
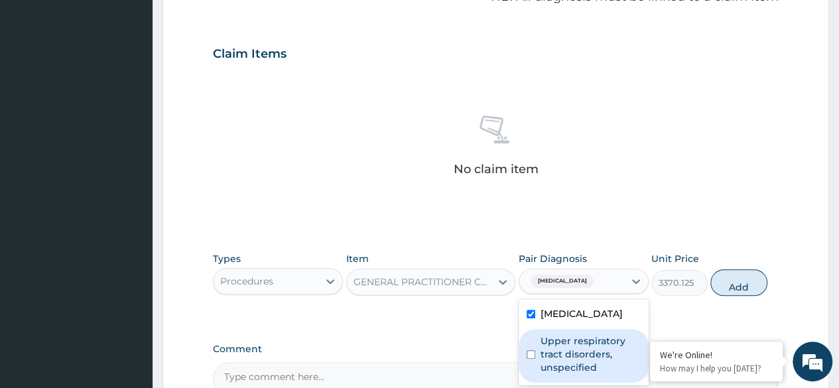
click at [574, 340] on label "Upper respiratory tract disorders, unspecified" at bounding box center [591, 354] width 100 height 40
checkbox input "true"
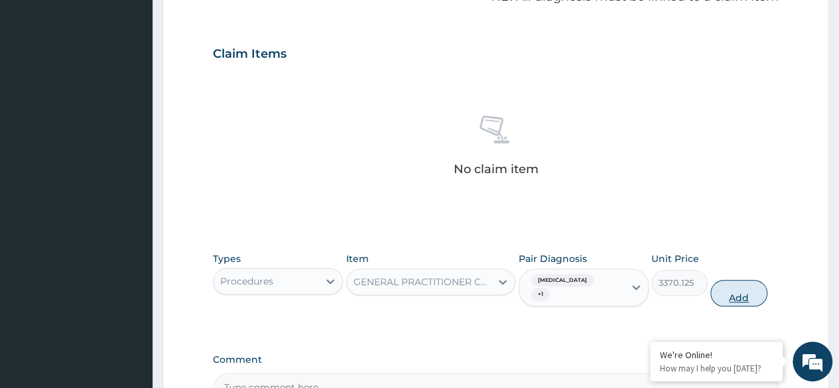
click at [744, 290] on button "Add" at bounding box center [738, 293] width 56 height 27
type input "0"
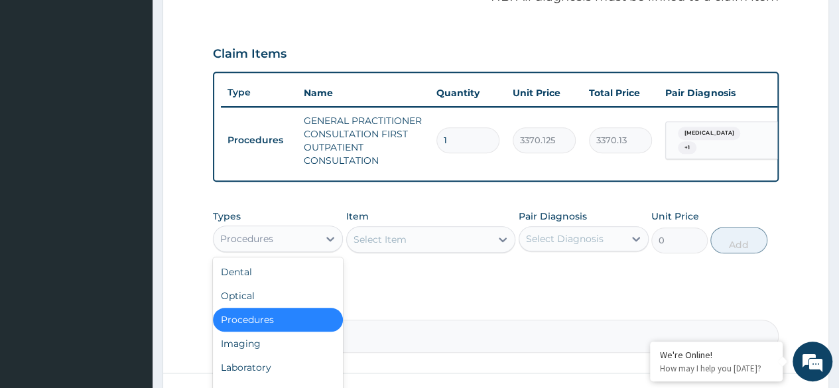
click at [310, 243] on div "Procedures" at bounding box center [266, 238] width 105 height 21
click at [292, 372] on div "Laboratory" at bounding box center [278, 368] width 130 height 24
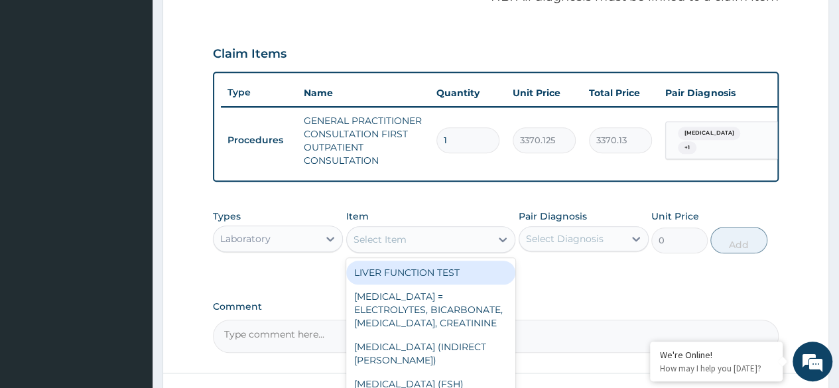
click at [434, 250] on div "Select Item" at bounding box center [419, 239] width 145 height 21
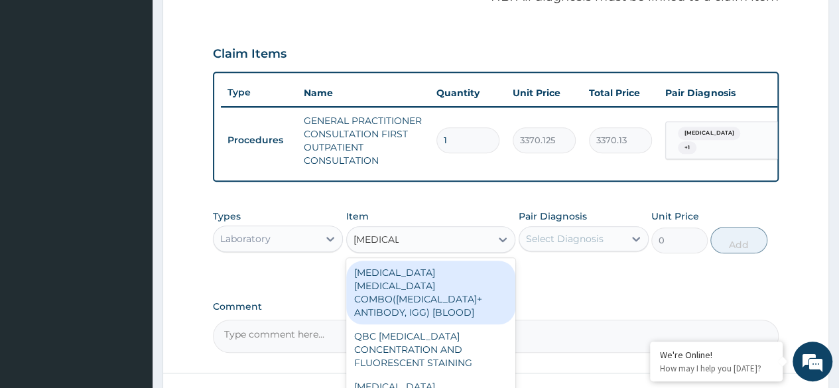
type input "[MEDICAL_DATA]"
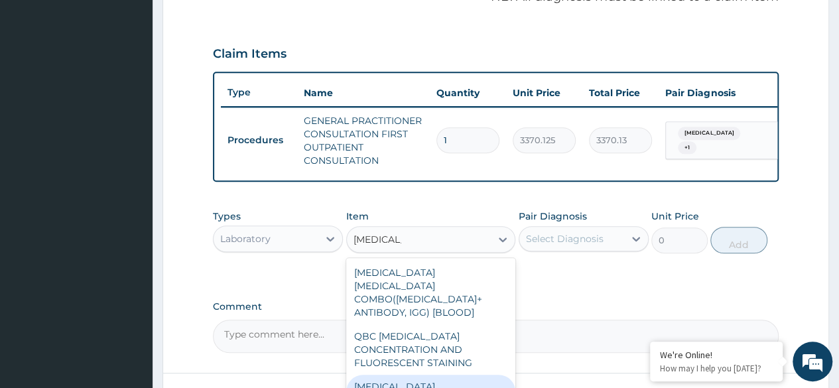
click at [421, 379] on div "[MEDICAL_DATA] [MEDICAL_DATA] (MP) RDT" at bounding box center [431, 393] width 170 height 37
type input "1531.875"
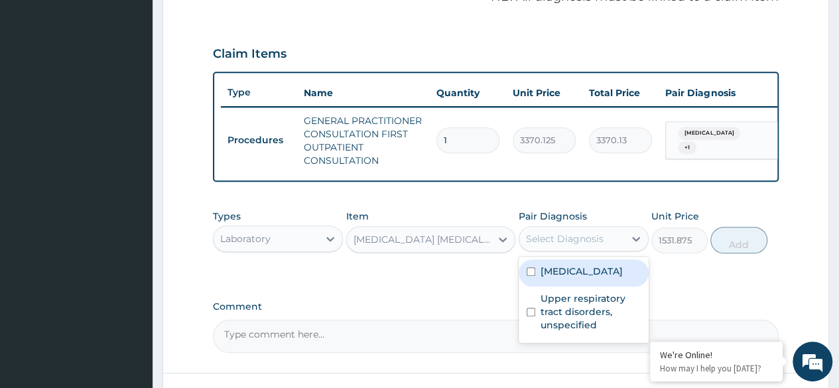
click at [616, 249] on div "Select Diagnosis" at bounding box center [571, 238] width 105 height 21
click at [590, 278] on label "[MEDICAL_DATA]" at bounding box center [582, 271] width 82 height 13
checkbox input "true"
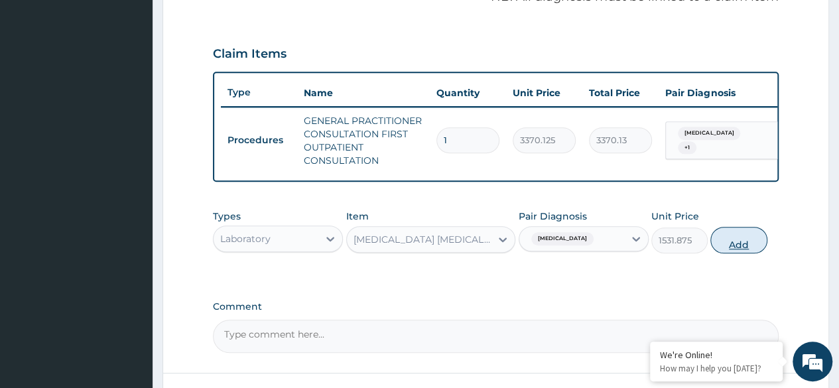
click at [748, 247] on button "Add" at bounding box center [738, 240] width 56 height 27
type input "0"
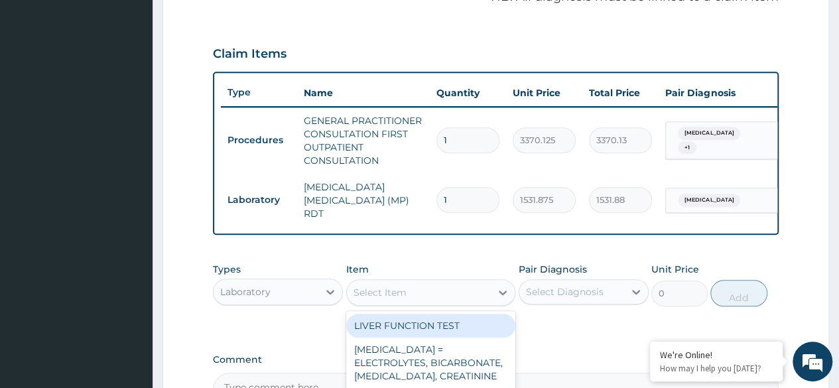
click at [414, 281] on div "Select Item" at bounding box center [431, 292] width 170 height 27
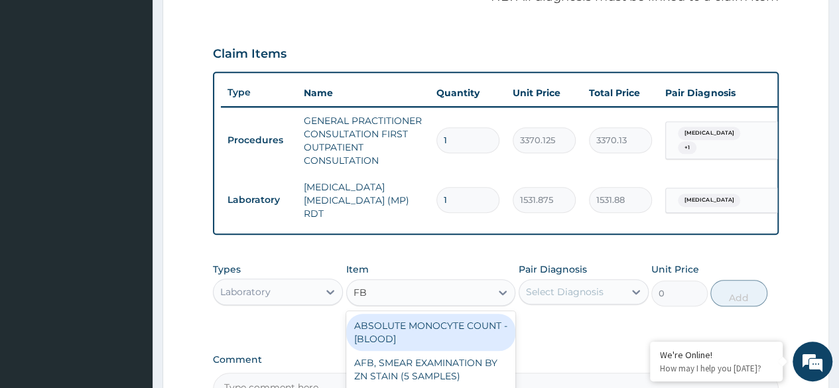
type input "FBC"
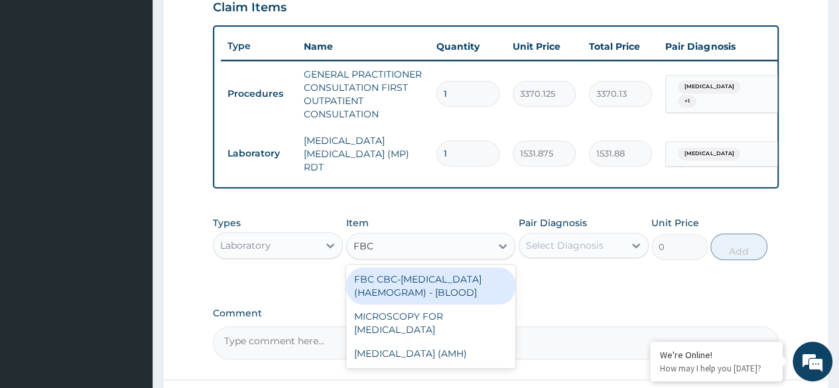
scroll to position [474, 0]
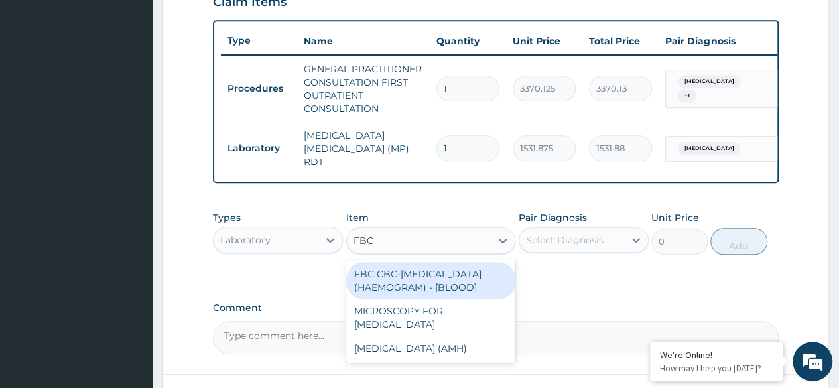
click at [426, 294] on div "FBC CBC-[MEDICAL_DATA] (HAEMOGRAM) - [BLOOD]" at bounding box center [431, 280] width 170 height 37
type input "4085"
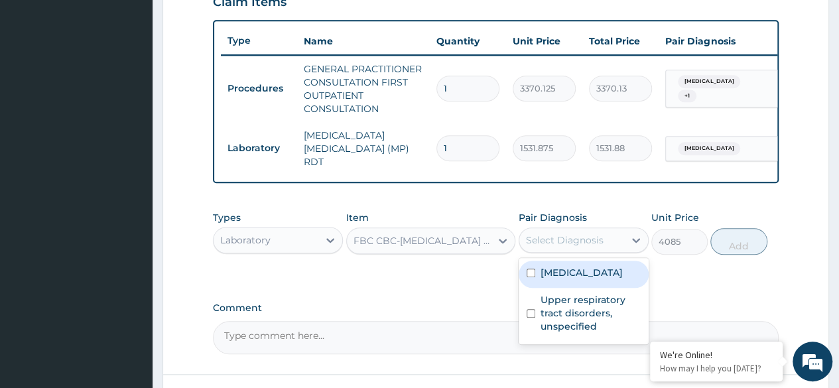
click at [582, 239] on div "Select Diagnosis" at bounding box center [565, 239] width 78 height 13
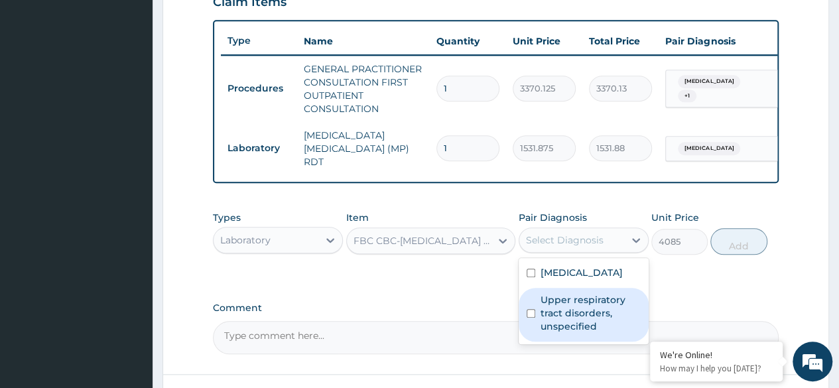
click at [596, 300] on label "Upper respiratory tract disorders, unspecified" at bounding box center [591, 313] width 100 height 40
checkbox input "true"
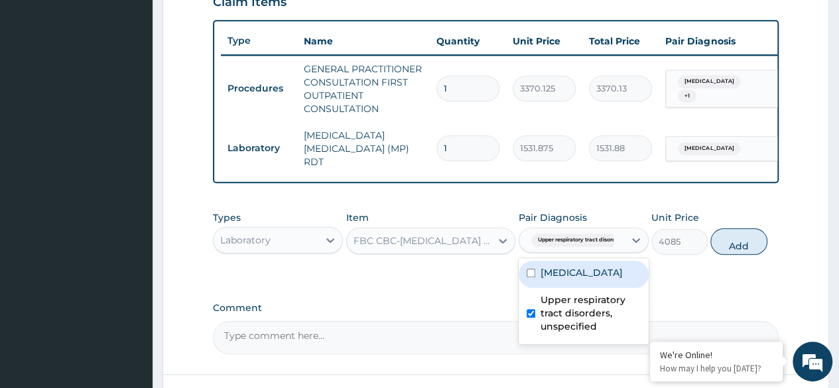
click at [592, 275] on label "[MEDICAL_DATA]" at bounding box center [582, 272] width 82 height 13
checkbox input "true"
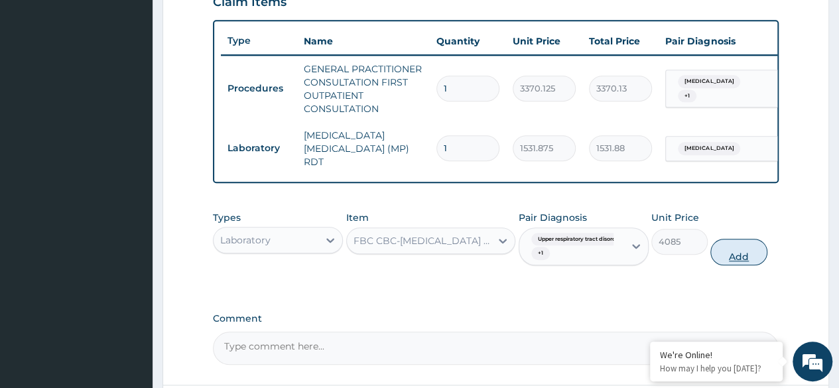
click at [755, 254] on button "Add" at bounding box center [738, 252] width 56 height 27
type input "0"
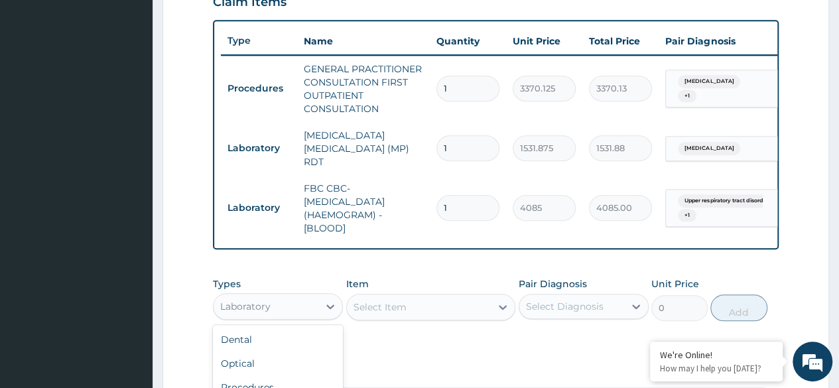
click at [239, 315] on div "Laboratory" at bounding box center [266, 306] width 105 height 21
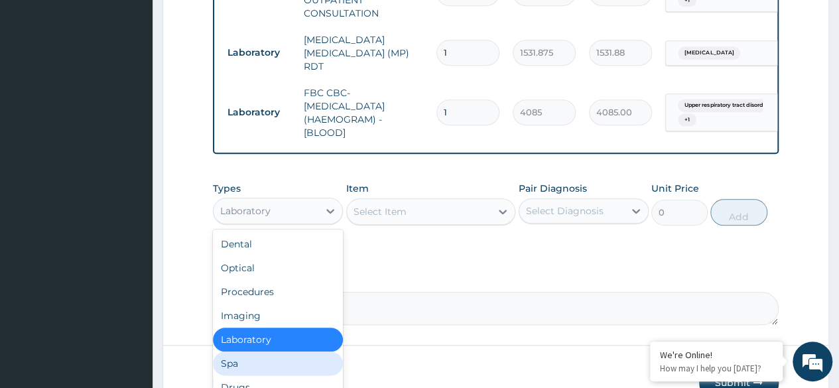
scroll to position [45, 0]
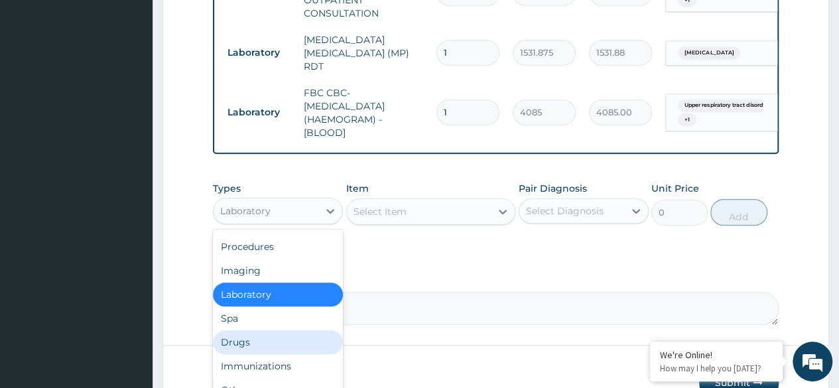
click at [276, 354] on div "Drugs" at bounding box center [278, 342] width 130 height 24
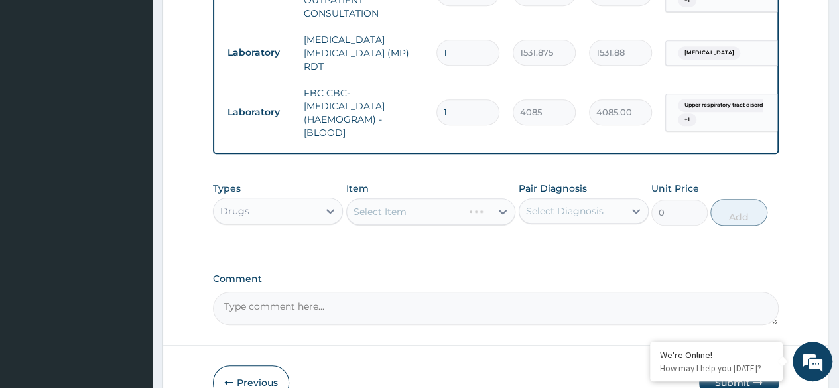
click at [456, 217] on div "Select Item" at bounding box center [431, 211] width 170 height 27
click at [398, 208] on div "Select Item" at bounding box center [431, 211] width 170 height 27
click at [368, 221] on div "Select Item" at bounding box center [431, 211] width 170 height 27
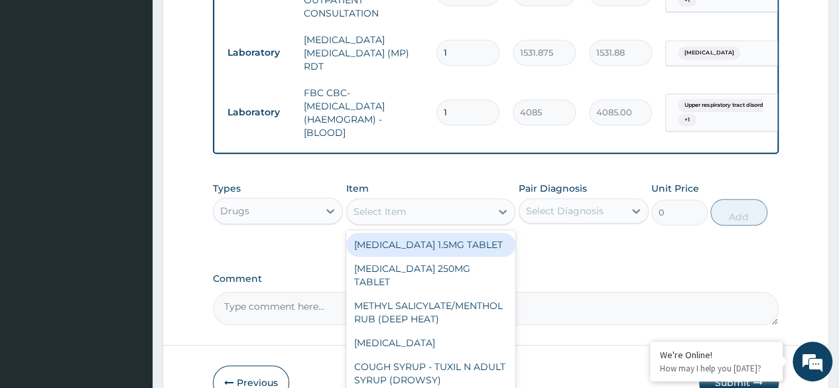
click at [377, 220] on div "Select Item" at bounding box center [419, 211] width 145 height 21
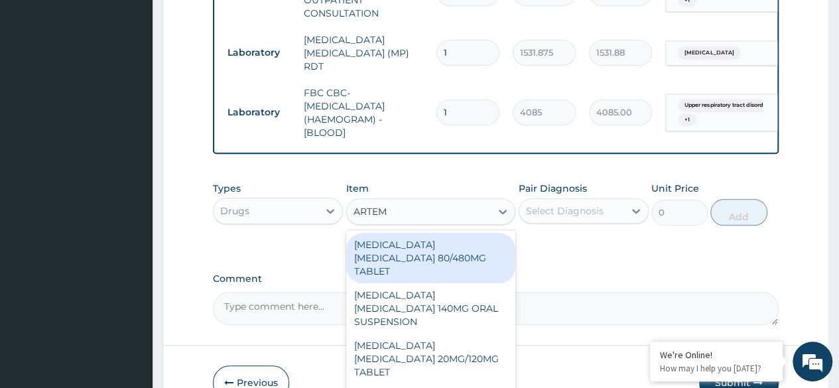
type input "ARTEME"
click at [407, 254] on div "[MEDICAL_DATA] [MEDICAL_DATA] 80/480MG TABLET" at bounding box center [431, 258] width 170 height 50
type input "450"
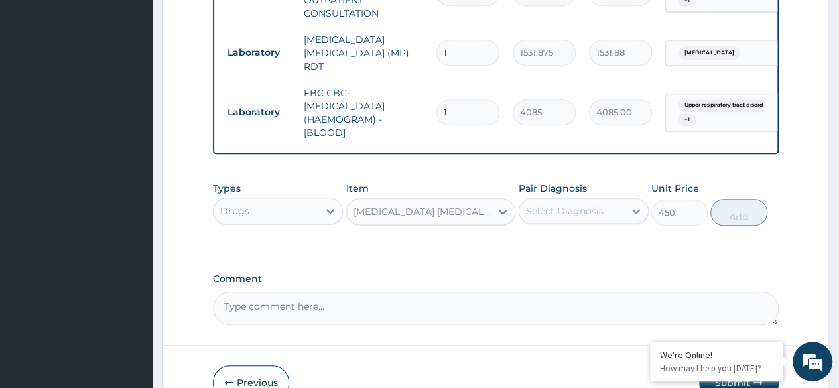
click at [586, 210] on div "Select Diagnosis" at bounding box center [565, 210] width 78 height 13
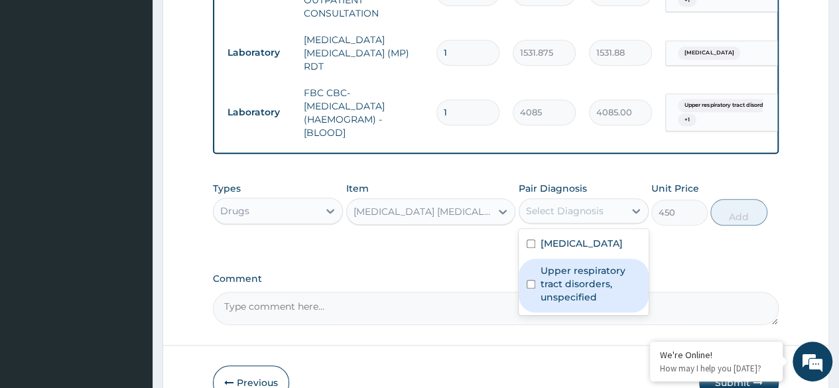
click at [570, 261] on div "Upper respiratory tract disorders, unspecified" at bounding box center [584, 286] width 130 height 54
checkbox input "true"
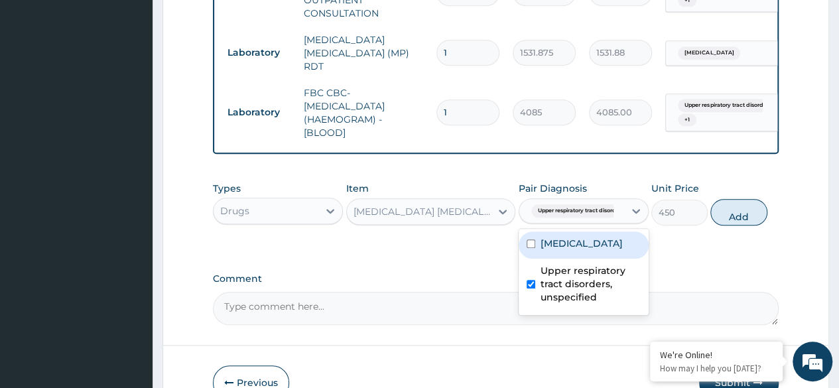
click at [574, 249] on label "[MEDICAL_DATA]" at bounding box center [582, 243] width 82 height 13
checkbox input "true"
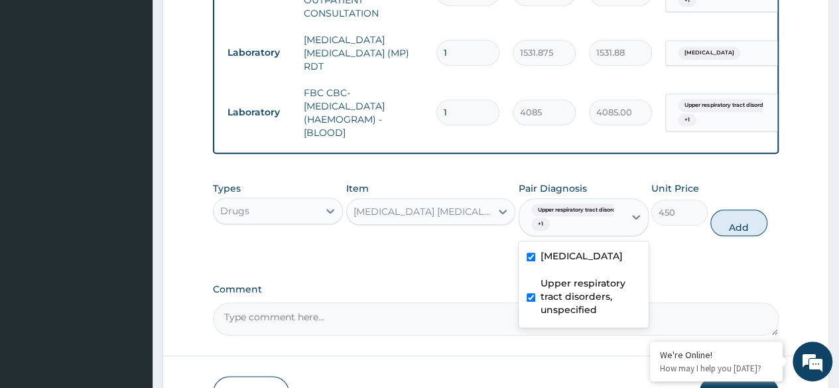
click at [604, 287] on label "Upper respiratory tract disorders, unspecified" at bounding box center [591, 297] width 100 height 40
checkbox input "false"
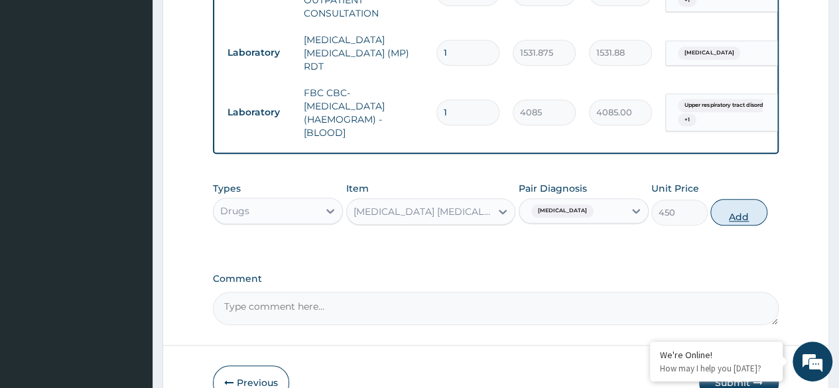
click at [750, 210] on button "Add" at bounding box center [738, 212] width 56 height 27
type input "0"
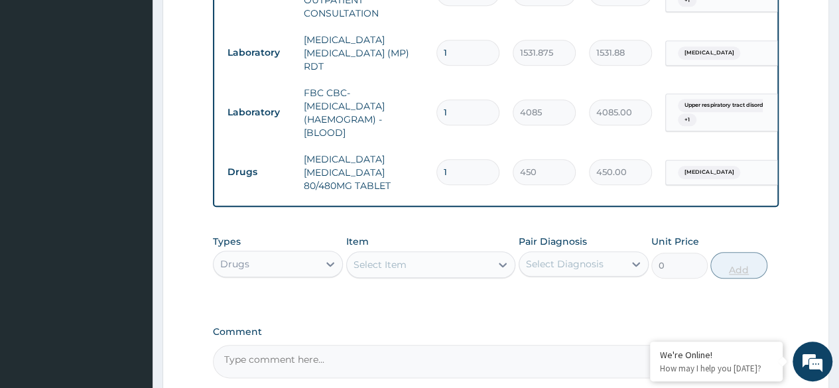
type input "0.00"
type input "6"
type input "2700.00"
type input "6"
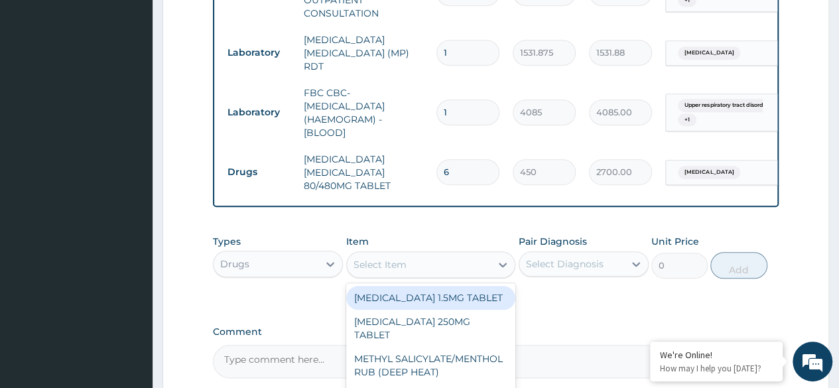
click at [459, 273] on div "Select Item" at bounding box center [419, 264] width 145 height 21
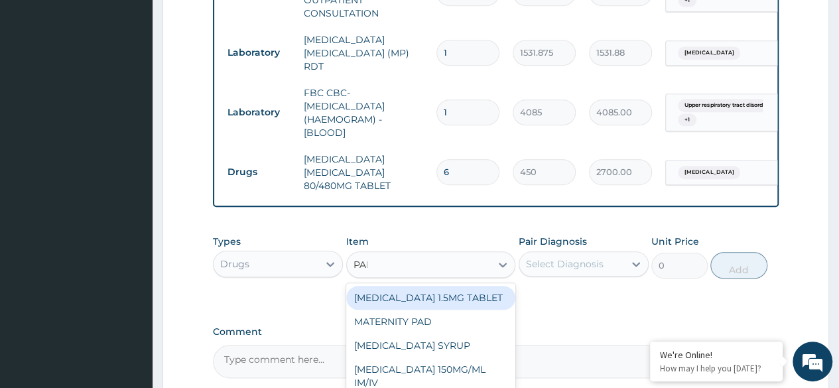
type input "PARA"
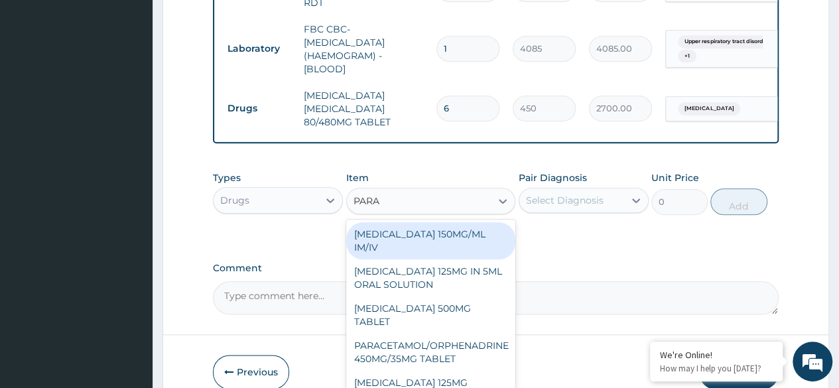
scroll to position [635, 0]
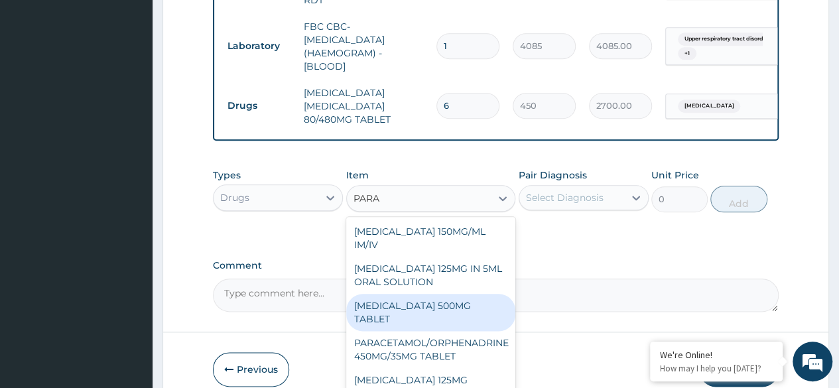
click at [446, 326] on div "[MEDICAL_DATA] 500MG TABLET" at bounding box center [431, 312] width 170 height 37
type input "30"
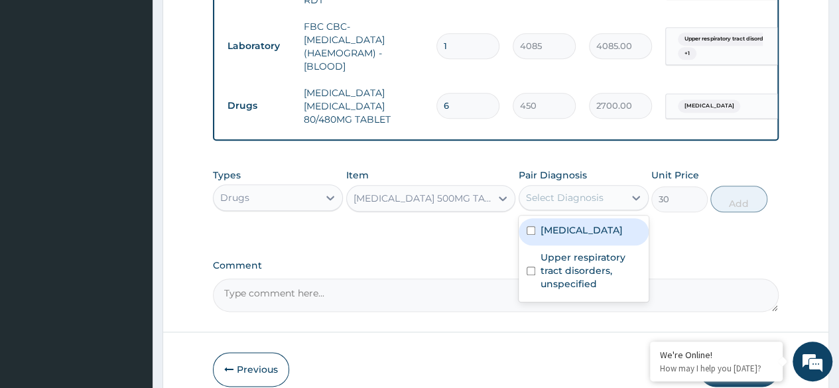
click at [600, 208] on div "Select Diagnosis" at bounding box center [571, 197] width 105 height 21
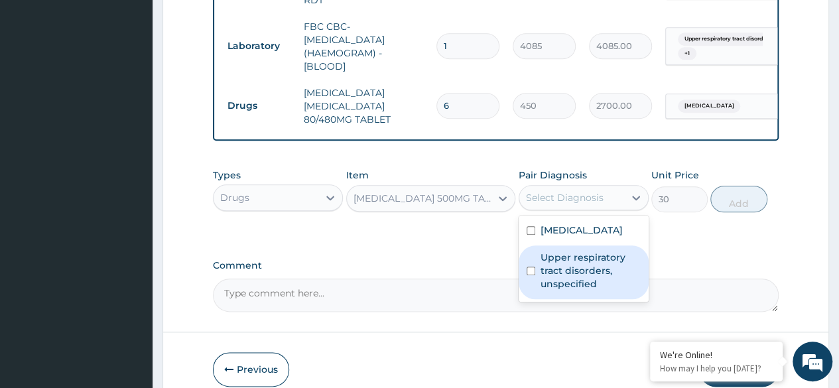
click at [598, 249] on div "Upper respiratory tract disorders, unspecified" at bounding box center [584, 272] width 130 height 54
checkbox input "true"
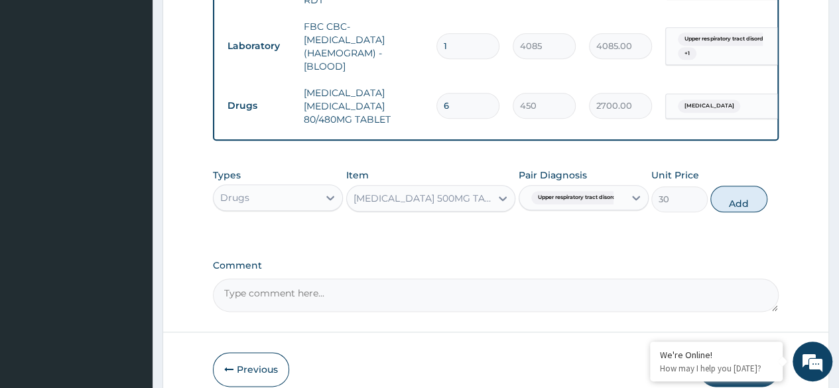
click at [612, 216] on div "Types Drugs Item [MEDICAL_DATA] 500MG TABLET Pair Diagnosis Upper respiratory t…" at bounding box center [496, 190] width 566 height 57
click at [628, 196] on div at bounding box center [636, 198] width 24 height 24
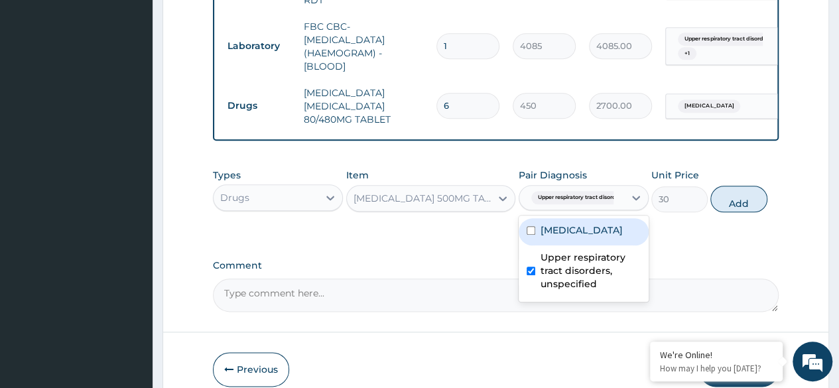
click at [578, 237] on label "[MEDICAL_DATA]" at bounding box center [582, 230] width 82 height 13
checkbox input "true"
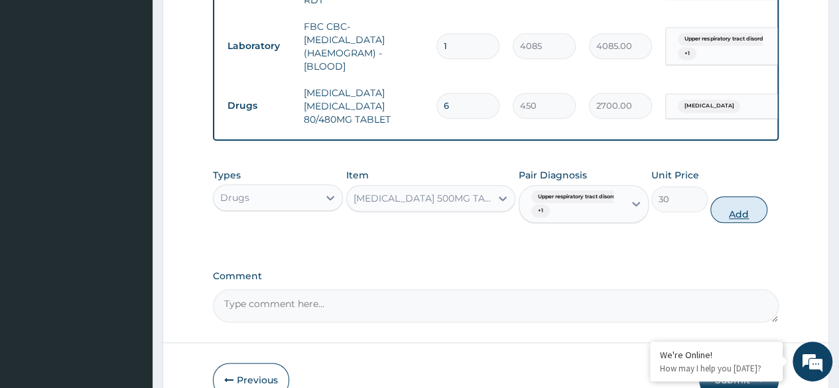
click at [722, 200] on button "Add" at bounding box center [738, 209] width 56 height 27
type input "0"
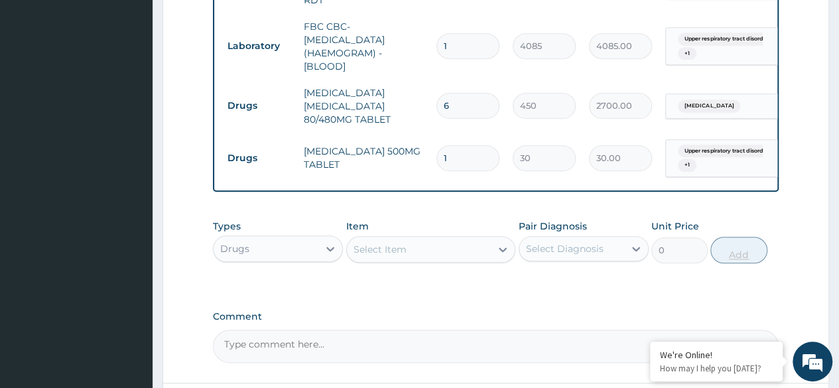
type input "18"
type input "540.00"
type input "18"
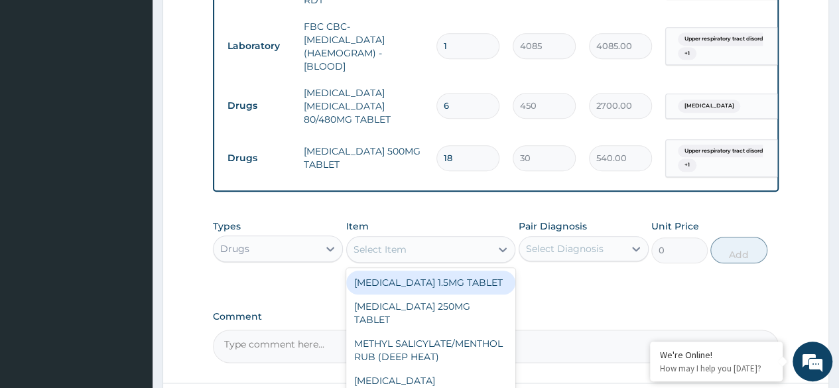
click at [358, 258] on div "Select Item" at bounding box center [419, 249] width 145 height 21
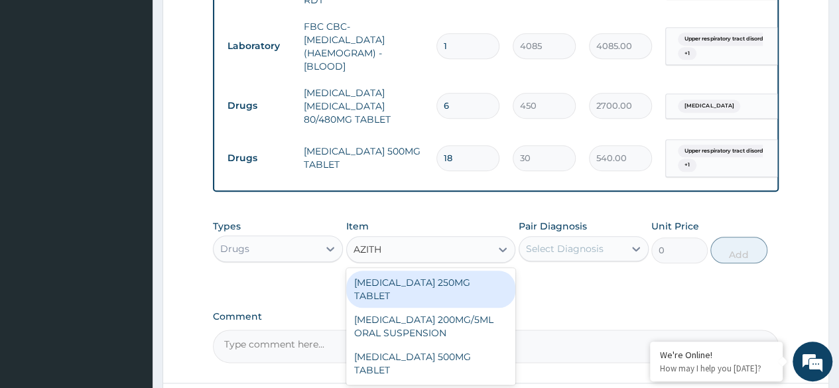
type input "AZITHR"
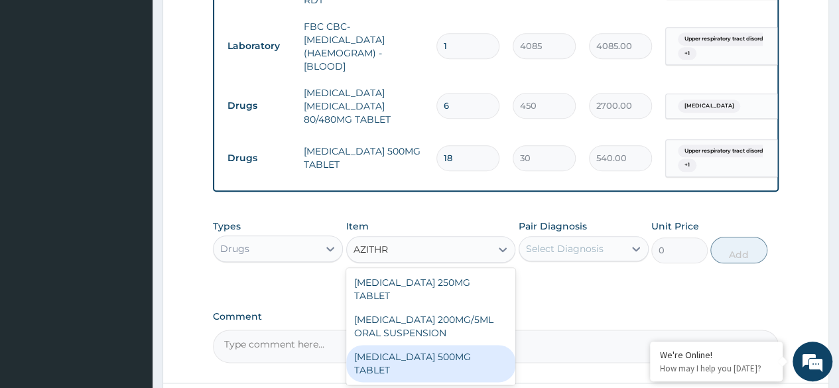
click at [448, 345] on div "[MEDICAL_DATA] 500MG TABLET" at bounding box center [431, 363] width 170 height 37
type input "690"
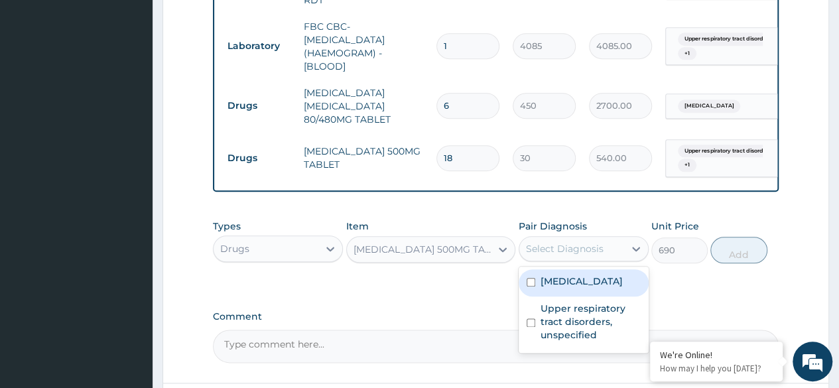
click at [561, 239] on div "Select Diagnosis" at bounding box center [571, 248] width 105 height 21
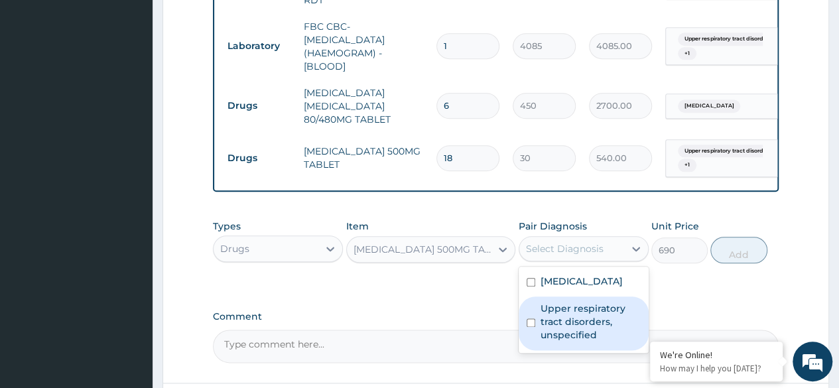
click at [590, 320] on label "Upper respiratory tract disorders, unspecified" at bounding box center [591, 322] width 100 height 40
checkbox input "true"
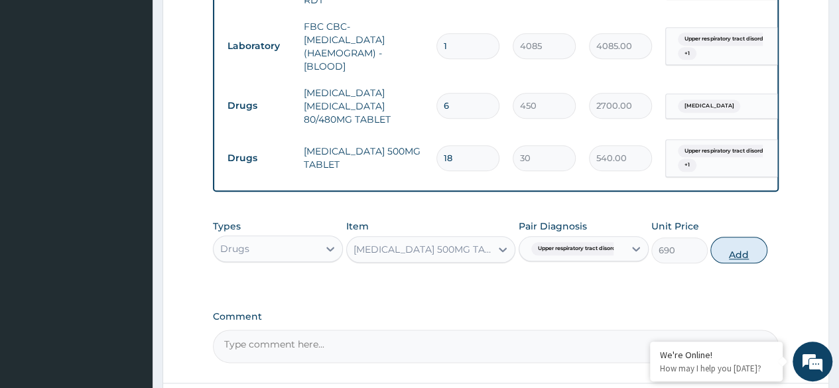
click at [742, 254] on button "Add" at bounding box center [738, 250] width 56 height 27
type input "0"
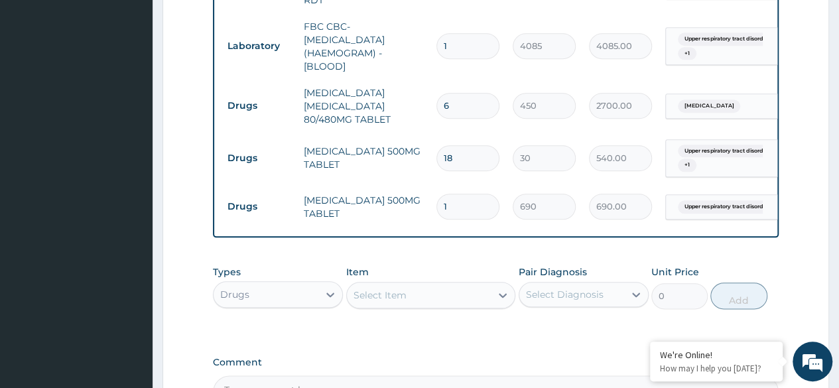
type input "0.00"
type input "7"
type input "4830.00"
type input "7"
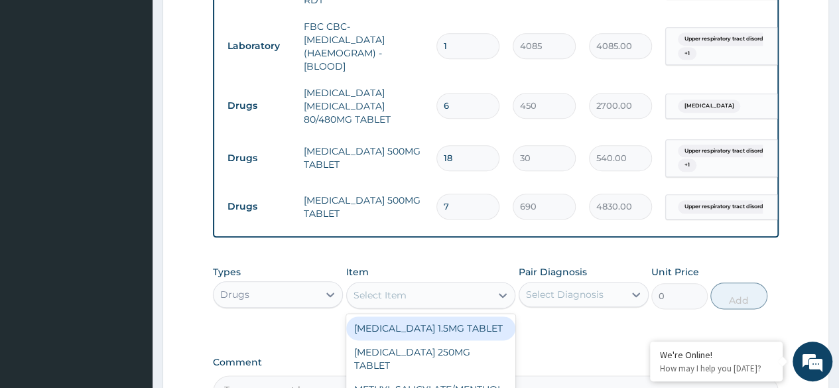
click at [478, 300] on div "Select Item" at bounding box center [419, 295] width 145 height 21
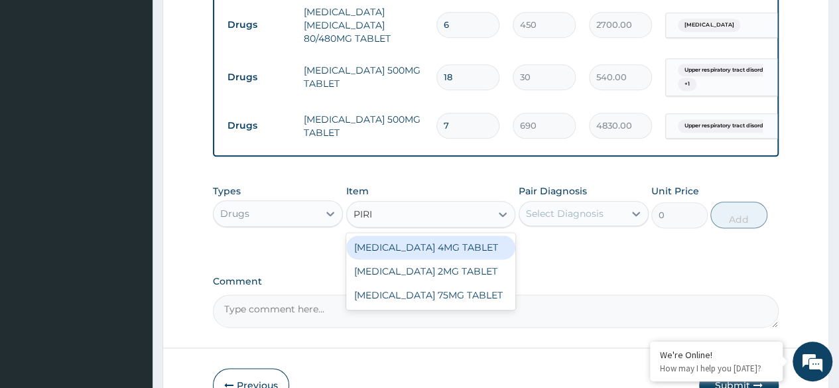
scroll to position [716, 0]
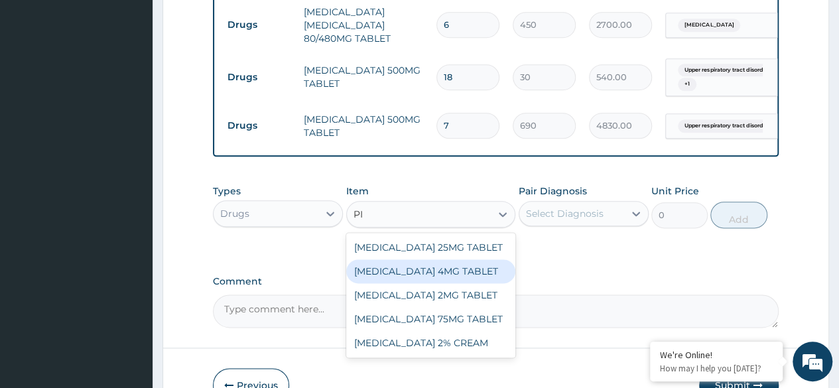
type input "P"
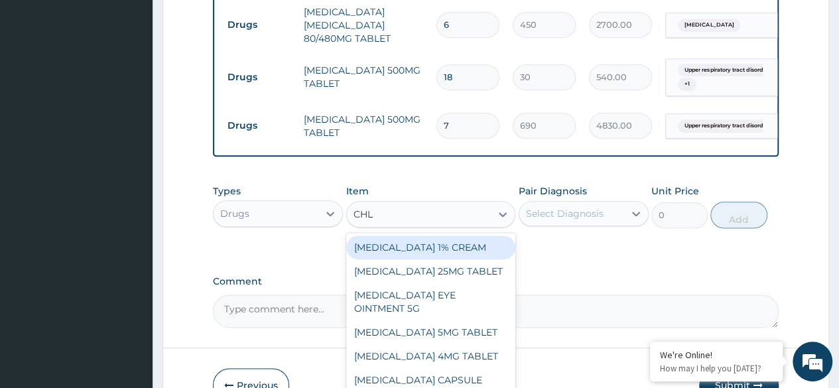
type input "CHLO"
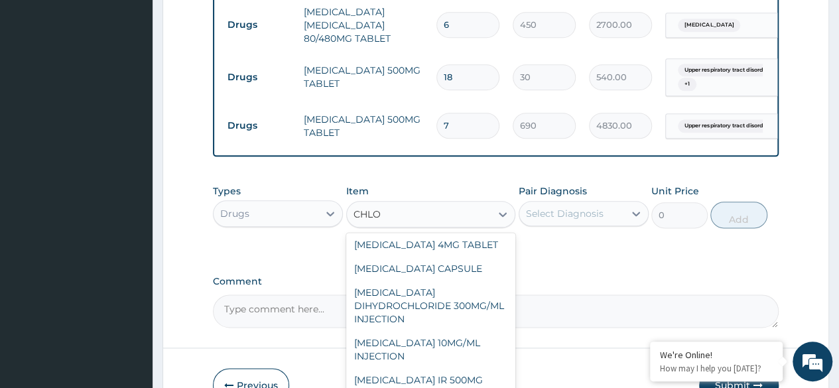
scroll to position [114, 0]
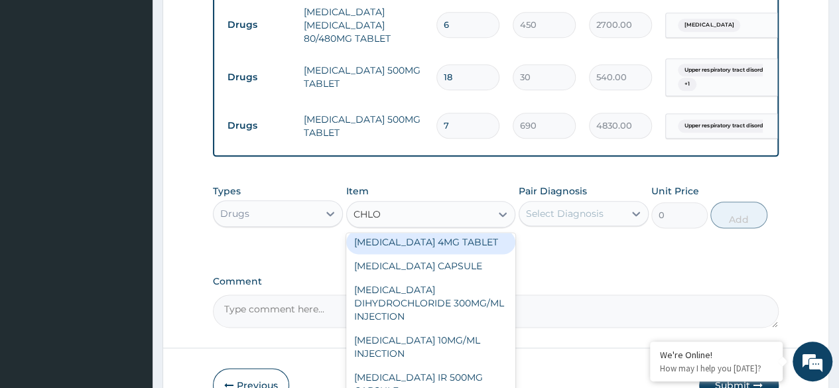
click at [432, 254] on div "[MEDICAL_DATA] 4MG TABLET" at bounding box center [431, 242] width 170 height 24
type input "60"
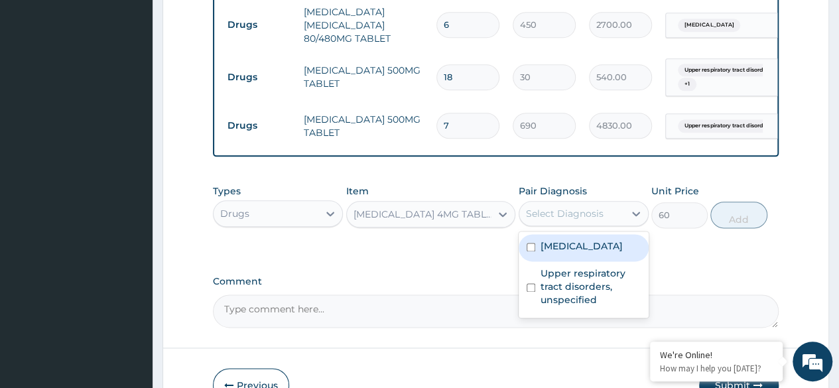
click at [592, 224] on div "Select Diagnosis" at bounding box center [571, 213] width 105 height 21
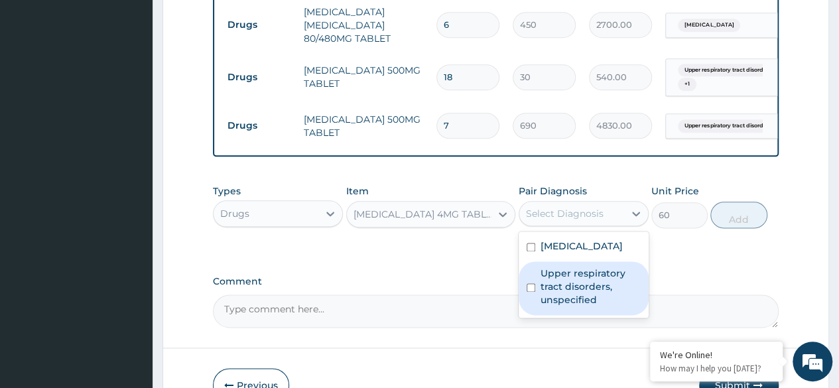
click at [579, 295] on label "Upper respiratory tract disorders, unspecified" at bounding box center [591, 287] width 100 height 40
checkbox input "true"
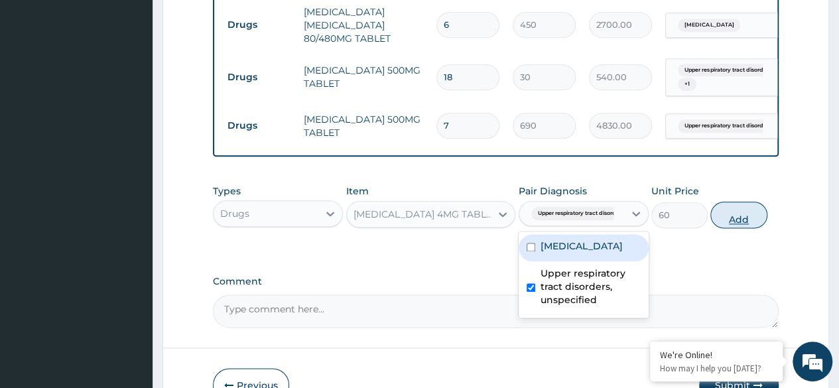
click at [752, 213] on button "Add" at bounding box center [738, 215] width 56 height 27
type input "0"
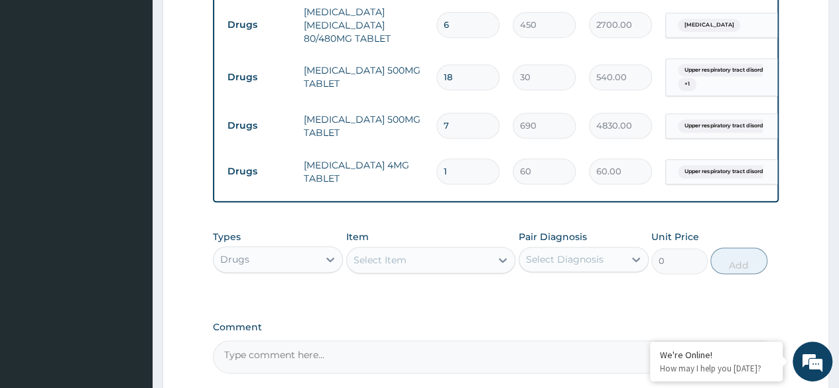
type input "0.00"
type input "3"
type input "180.00"
type input "3"
type input "0.00"
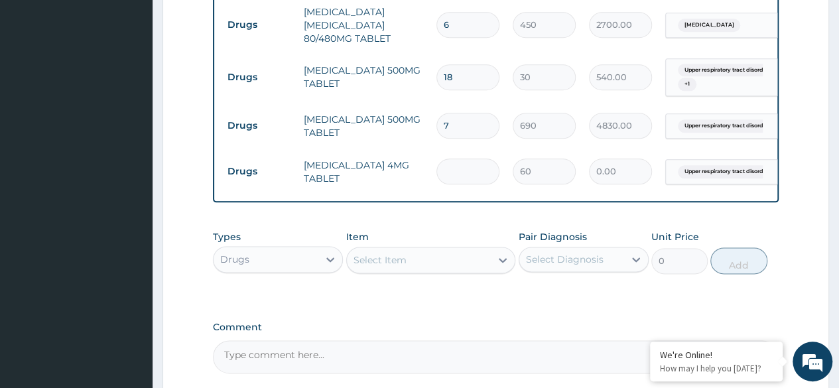
type input "4"
type input "240.00"
type input "4"
drag, startPoint x: 434, startPoint y: 245, endPoint x: 436, endPoint y: 261, distance: 16.1
click at [436, 261] on div "Item Select Item" at bounding box center [431, 252] width 170 height 44
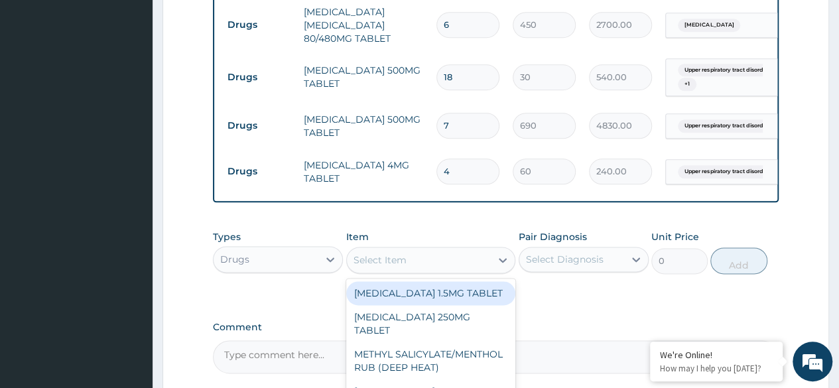
click at [436, 261] on div "Select Item" at bounding box center [419, 259] width 145 height 21
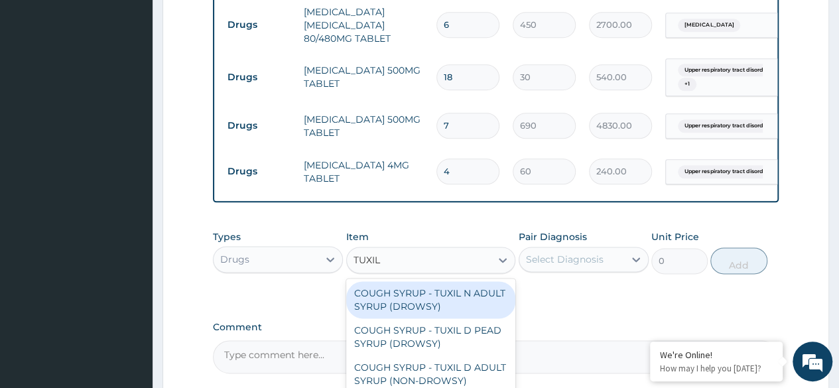
type input "TUXIL"
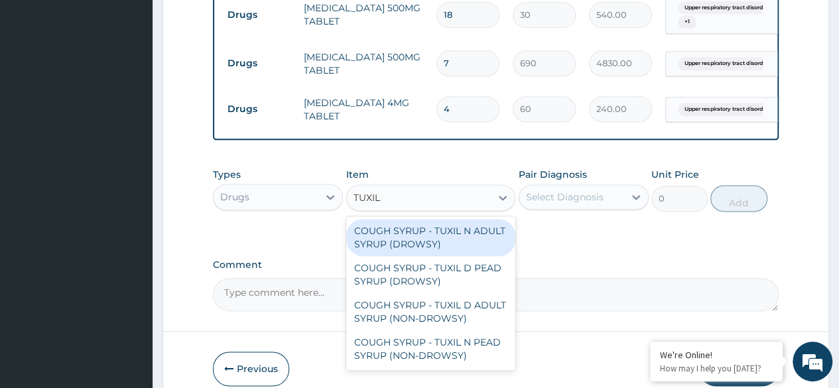
scroll to position [781, 0]
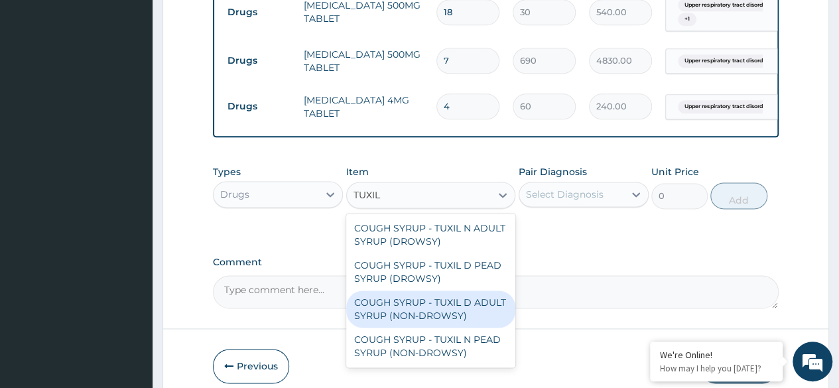
click at [471, 307] on div "COUGH SYRUP - TUXIL D ADULT SYRUP (NON-DROWSY)" at bounding box center [431, 309] width 170 height 37
type input "2000"
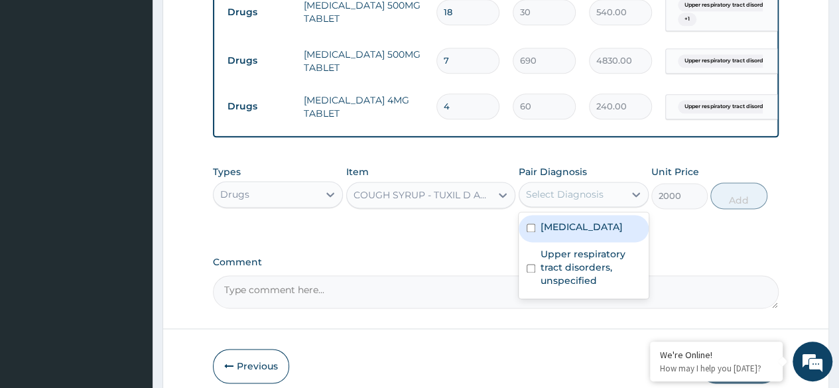
click at [591, 207] on div "Select Diagnosis" at bounding box center [584, 194] width 130 height 25
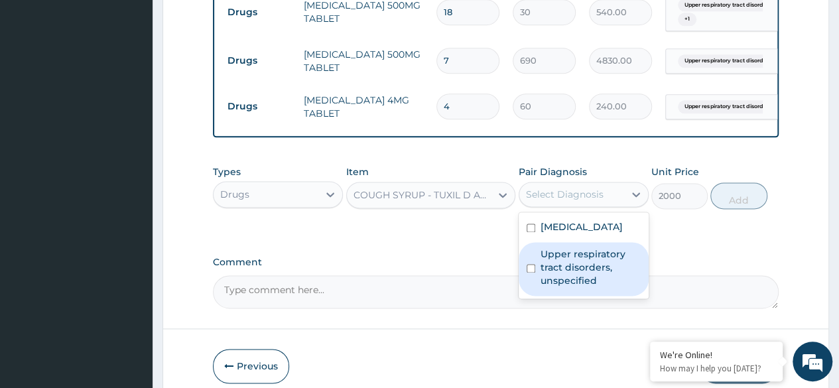
click at [597, 255] on label "Upper respiratory tract disorders, unspecified" at bounding box center [591, 267] width 100 height 40
checkbox input "true"
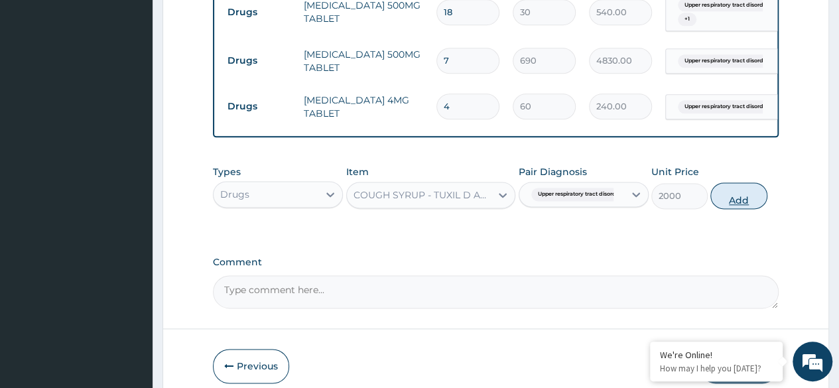
click at [752, 192] on button "Add" at bounding box center [738, 195] width 56 height 27
type input "0"
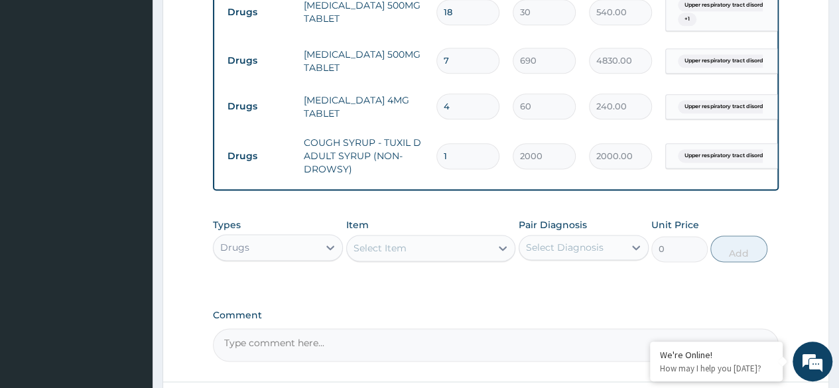
type input "0.00"
type input "6"
type input "12000.00"
type input "6"
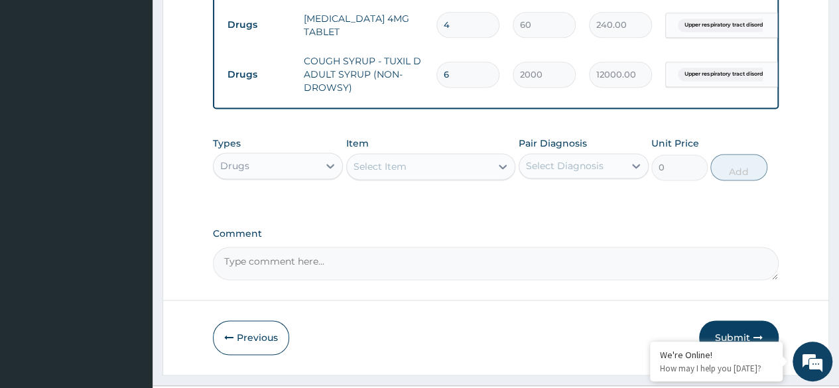
scroll to position [895, 0]
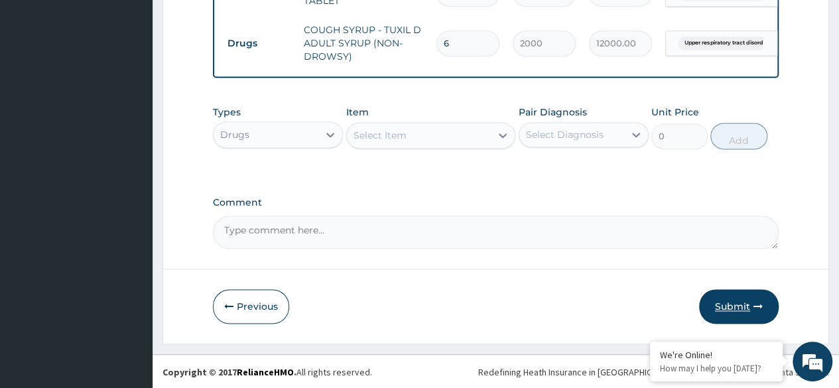
click at [754, 306] on icon "button" at bounding box center [758, 306] width 9 height 9
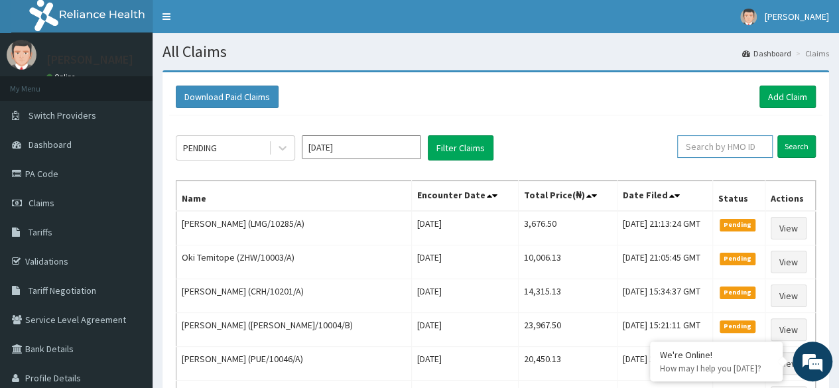
click at [718, 153] on input "text" at bounding box center [725, 146] width 96 height 23
paste input "MAP/10013/A"
type input "MAP/10013/A"
click at [799, 145] on input "Search" at bounding box center [796, 146] width 38 height 23
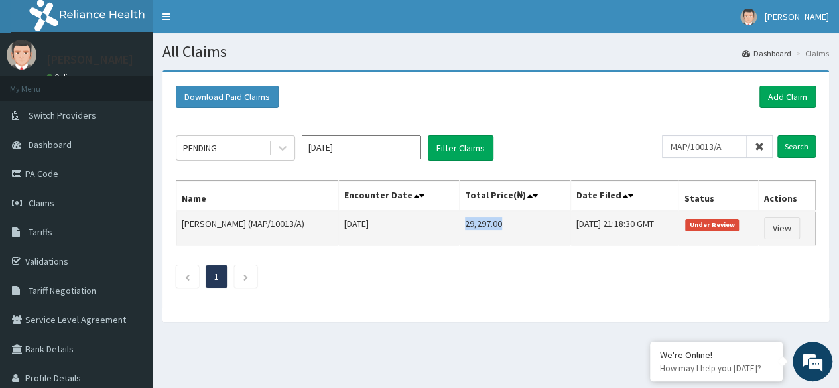
drag, startPoint x: 450, startPoint y: 224, endPoint x: 491, endPoint y: 226, distance: 41.2
click at [491, 226] on td "29,297.00" at bounding box center [514, 228] width 111 height 34
copy td "29,297.00"
click at [790, 229] on link "View" at bounding box center [782, 228] width 36 height 23
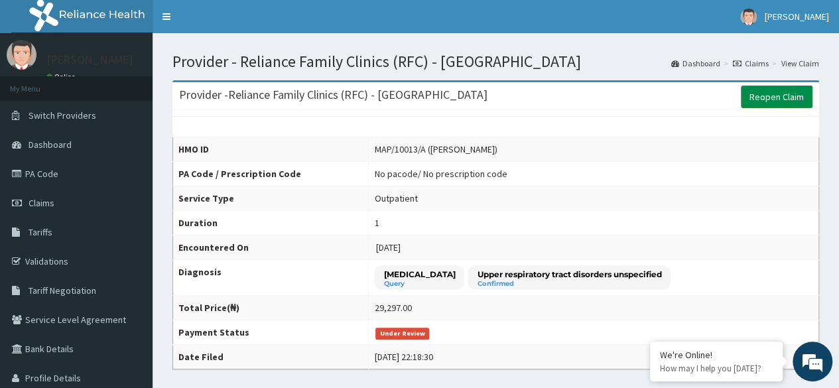
click at [785, 94] on link "Reopen Claim" at bounding box center [777, 97] width 72 height 23
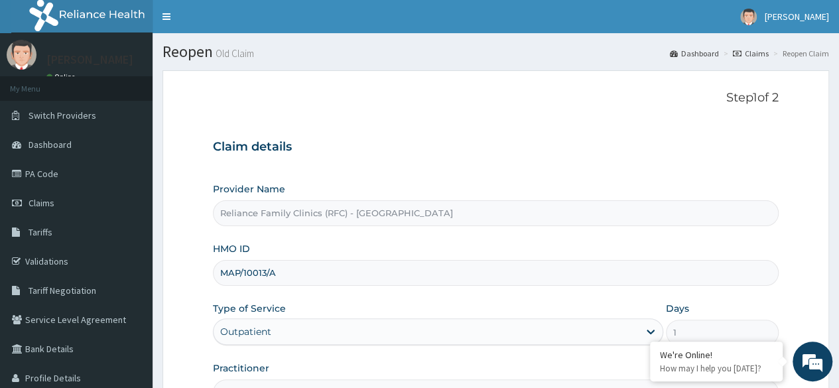
scroll to position [154, 0]
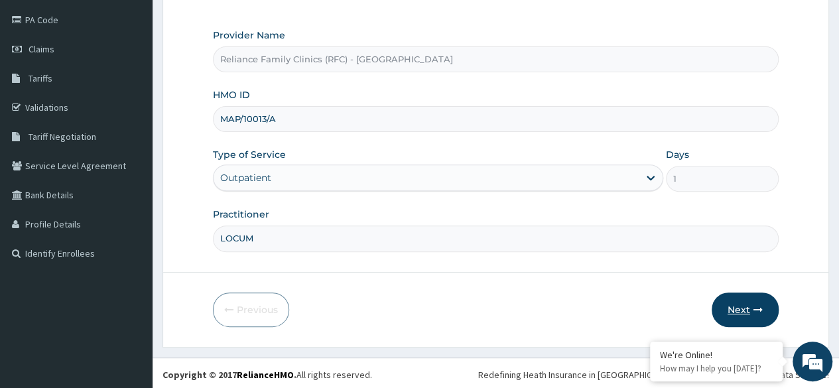
click at [734, 316] on button "Next" at bounding box center [745, 310] width 67 height 34
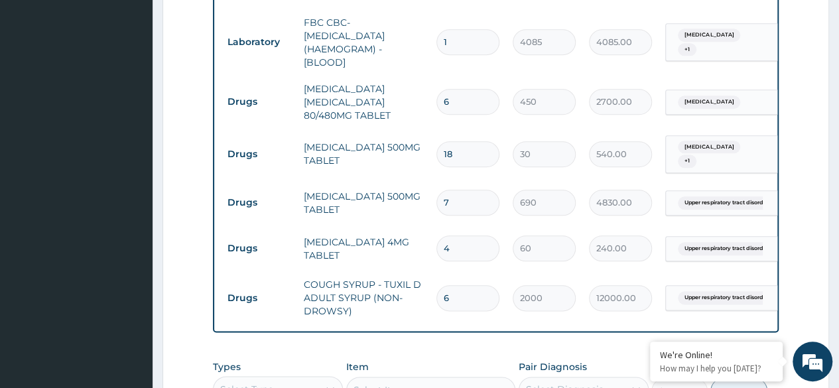
scroll to position [655, 0]
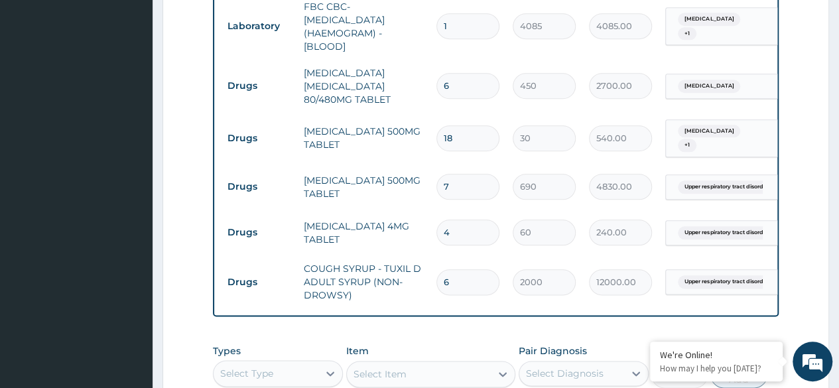
click at [457, 269] on input "6" at bounding box center [467, 282] width 63 height 26
type input "0.00"
type input "1"
type input "2000.00"
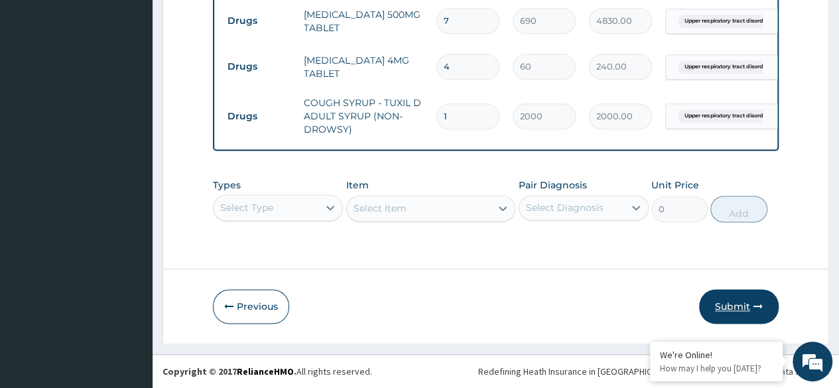
type input "1"
click at [750, 306] on button "Submit" at bounding box center [739, 306] width 80 height 34
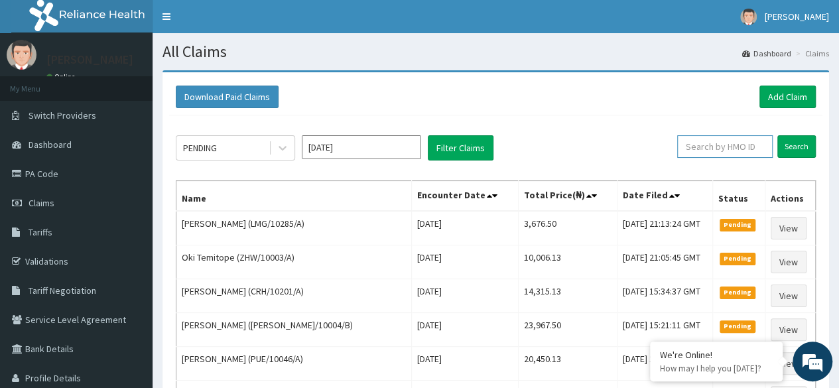
click at [732, 141] on input "text" at bounding box center [725, 146] width 96 height 23
paste input "29,297.00"
type input "2"
paste input "MAP/10013/A"
click at [706, 150] on input "MAP/10013/A" at bounding box center [704, 146] width 85 height 23
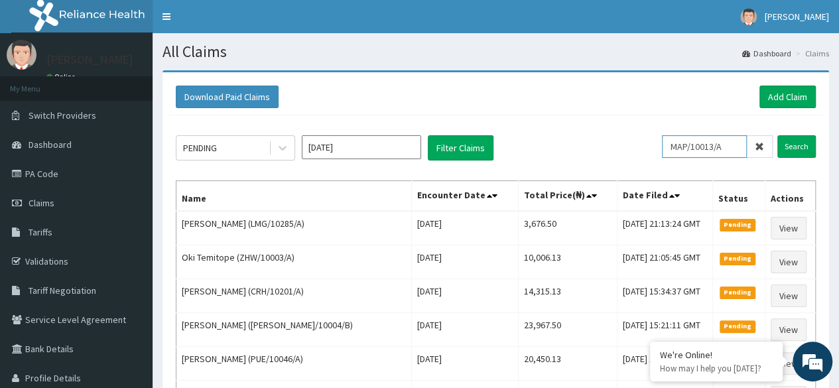
type input "MAP/10013/A"
click at [777, 135] on input "Search" at bounding box center [796, 146] width 38 height 23
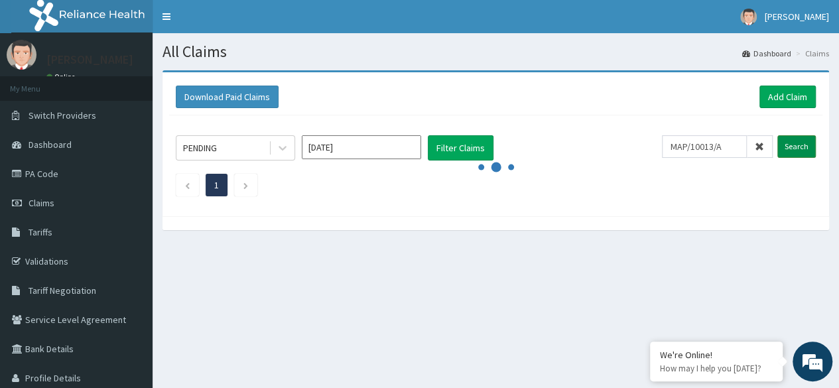
click at [801, 145] on input "Search" at bounding box center [796, 146] width 38 height 23
